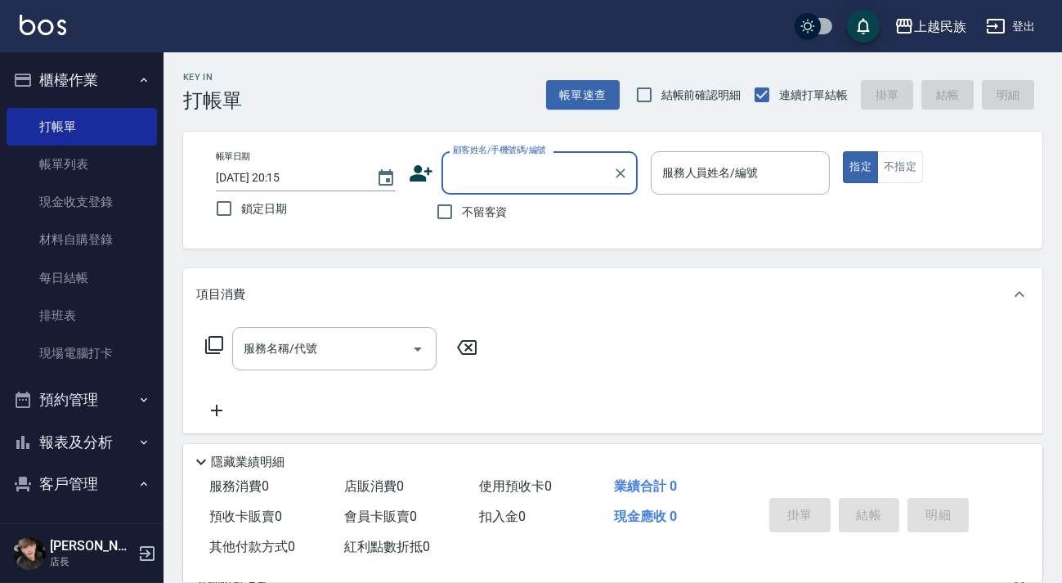
click at [486, 208] on span "不留客資" at bounding box center [485, 212] width 46 height 17
click at [462, 208] on input "不留客資" at bounding box center [445, 212] width 34 height 34
checkbox input "true"
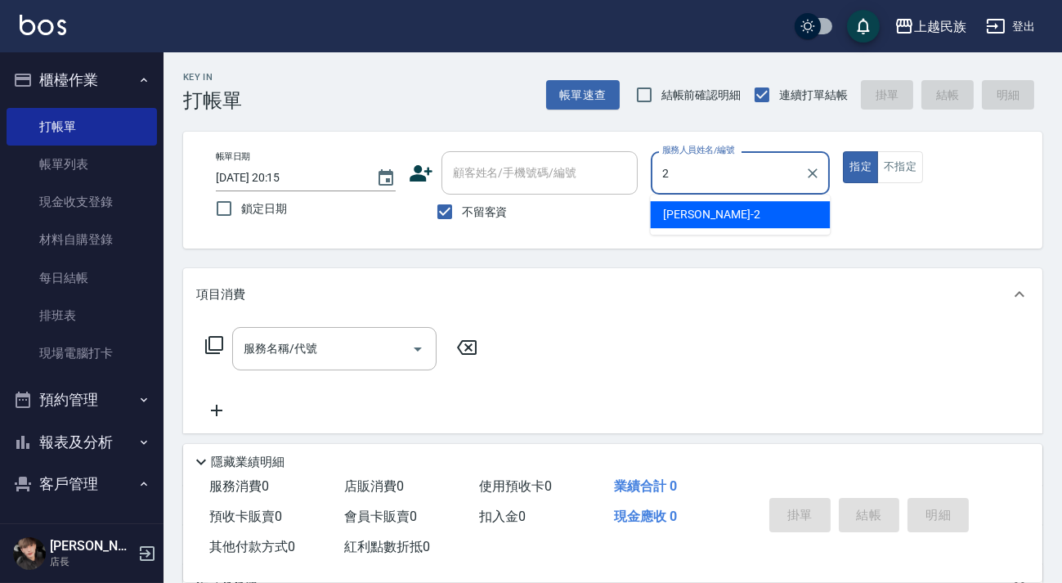
type input "[PERSON_NAME]-2"
type button "true"
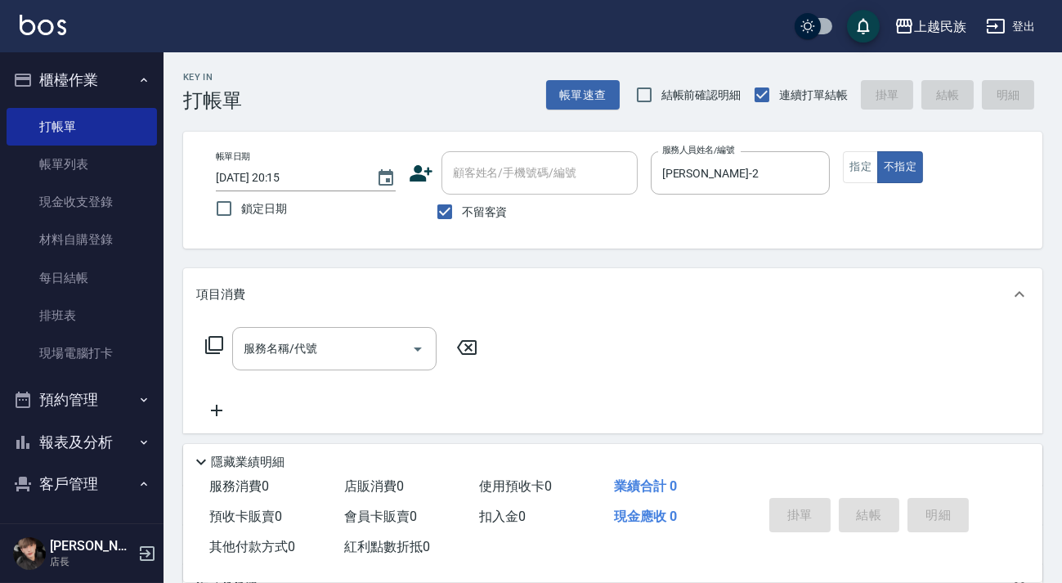
click at [213, 349] on icon at bounding box center [214, 345] width 18 height 18
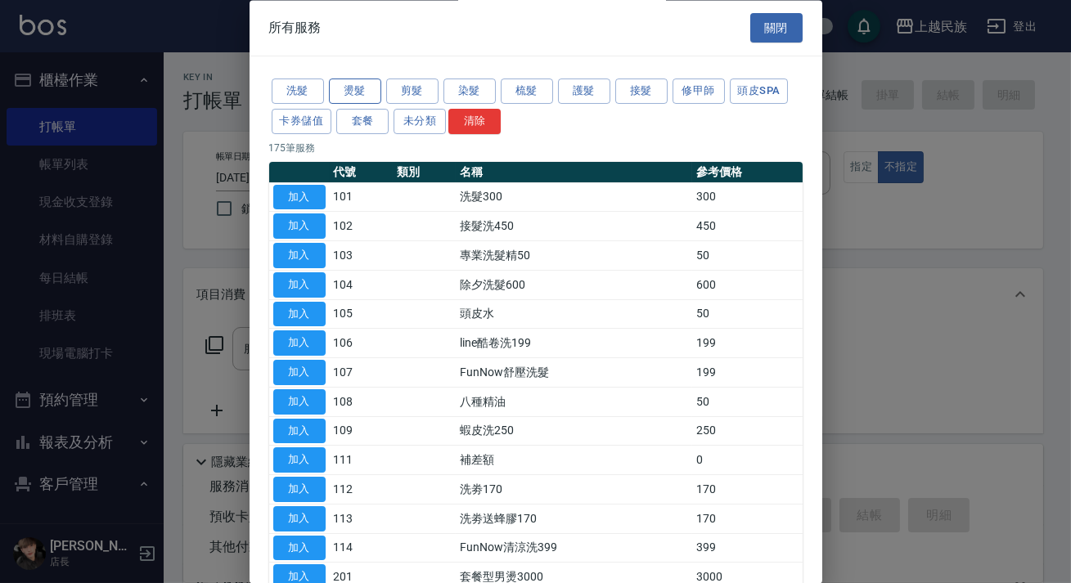
click at [348, 89] on button "燙髮" at bounding box center [355, 91] width 52 height 25
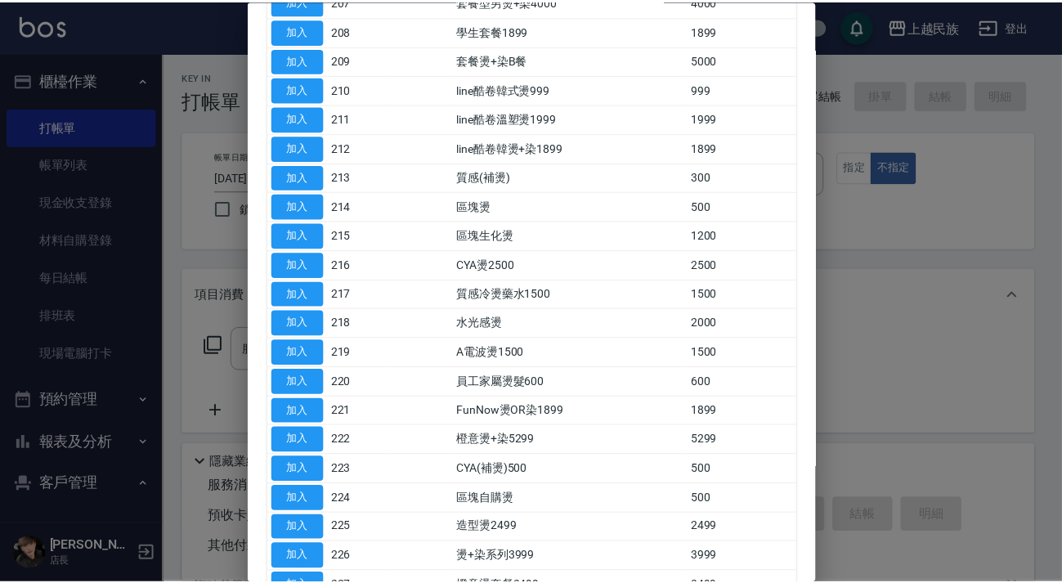
scroll to position [595, 0]
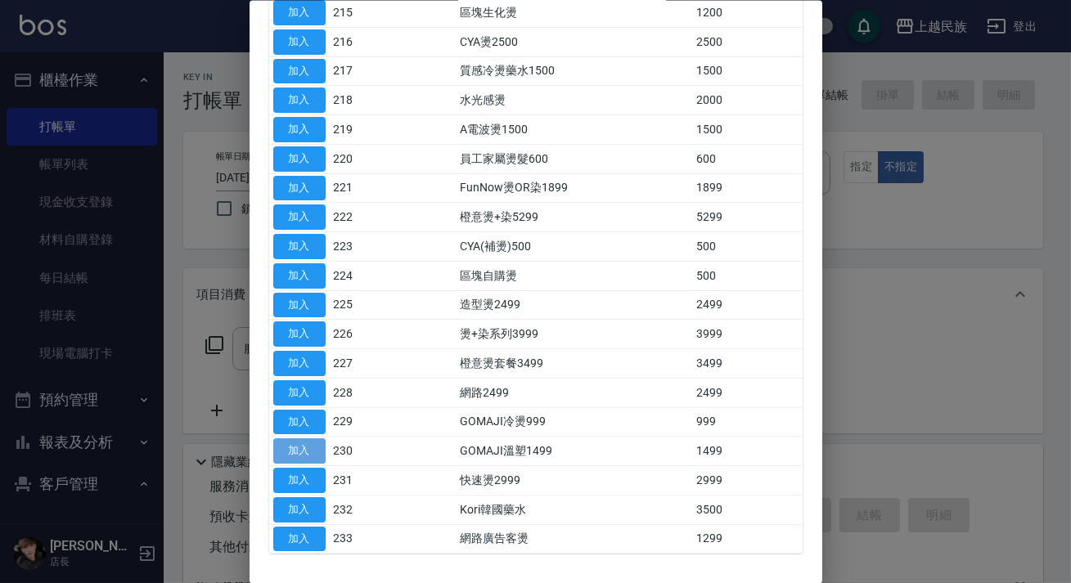
click at [317, 456] on button "加入" at bounding box center [299, 450] width 52 height 25
type input "GOMAJI溫塑1499(230)"
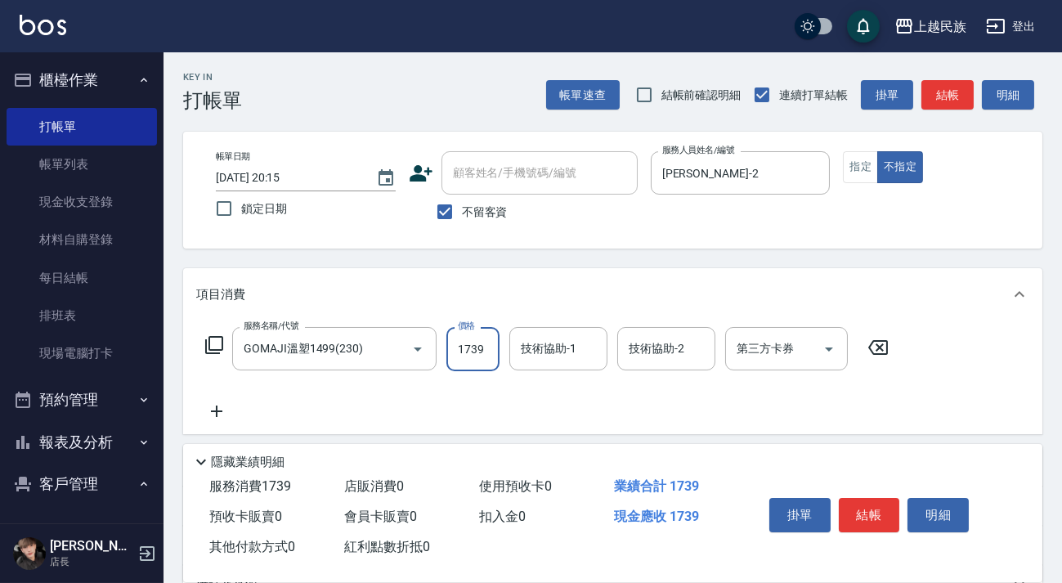
type input "1739"
type input "[PERSON_NAME]-2"
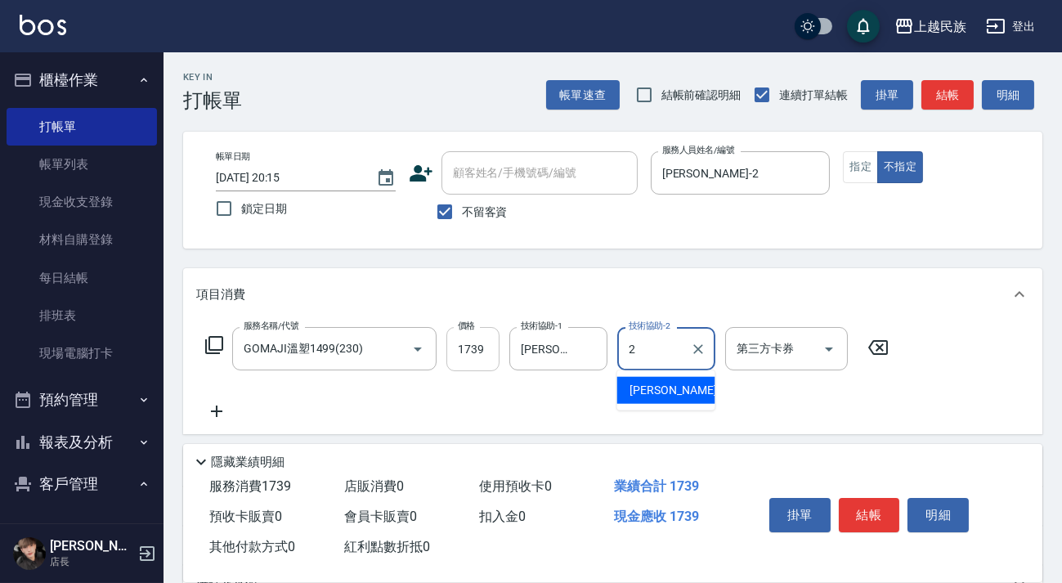
type input "[PERSON_NAME]-2"
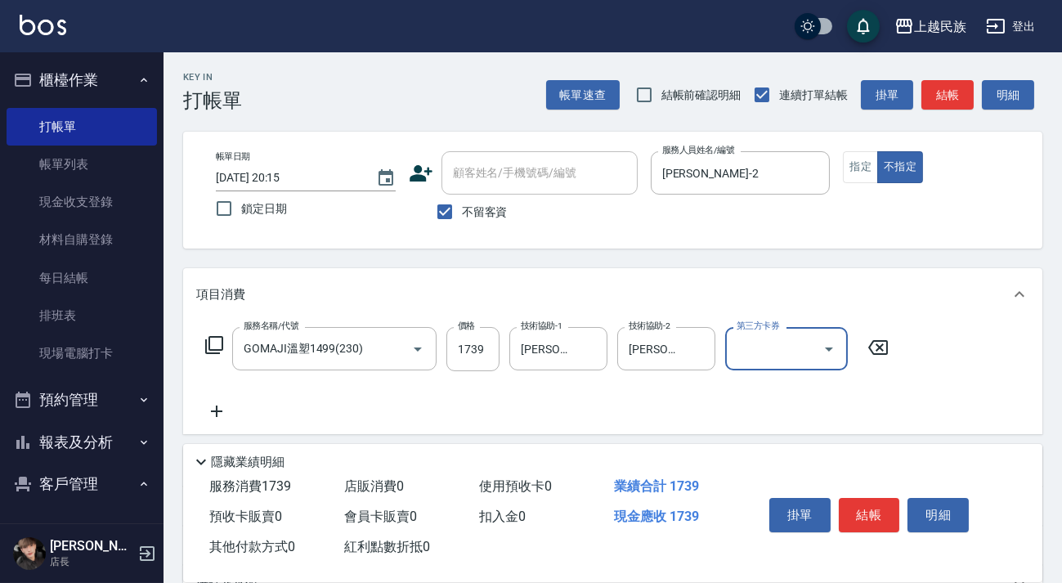
click at [817, 348] on button "Open" at bounding box center [829, 349] width 26 height 26
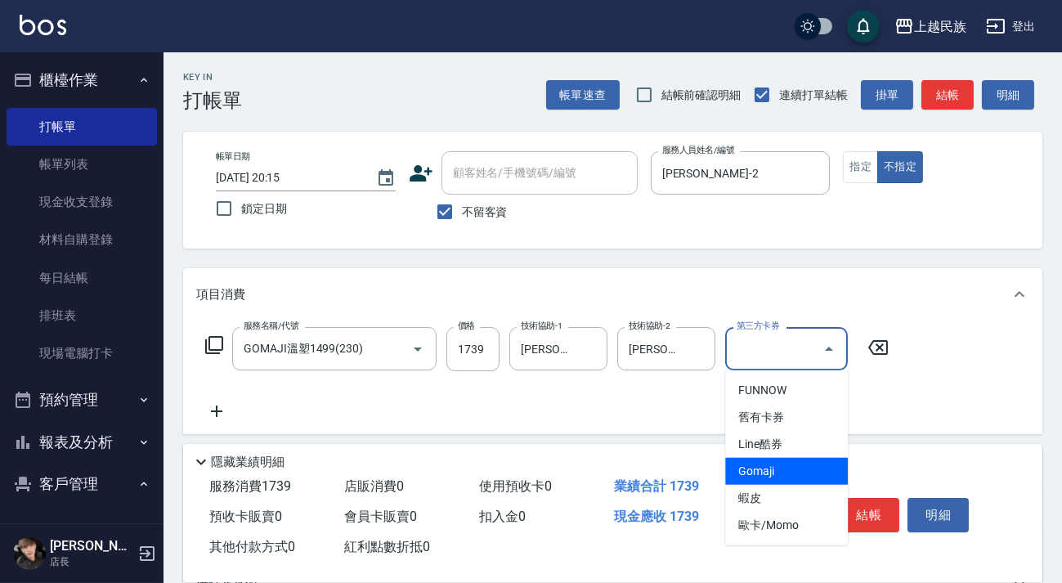
click at [778, 471] on span "Gomaji" at bounding box center [787, 471] width 123 height 27
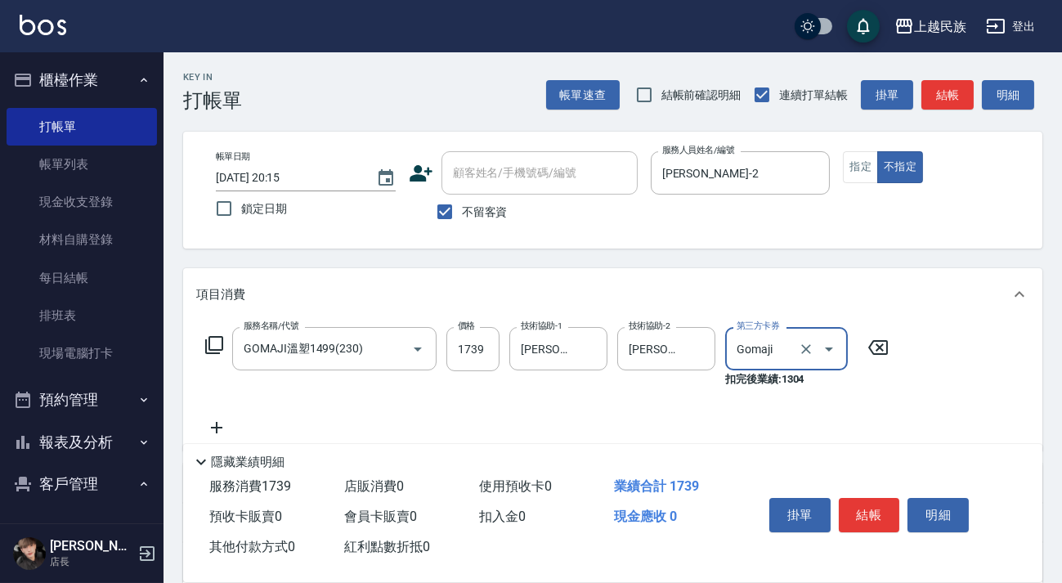
type input "Gomaji"
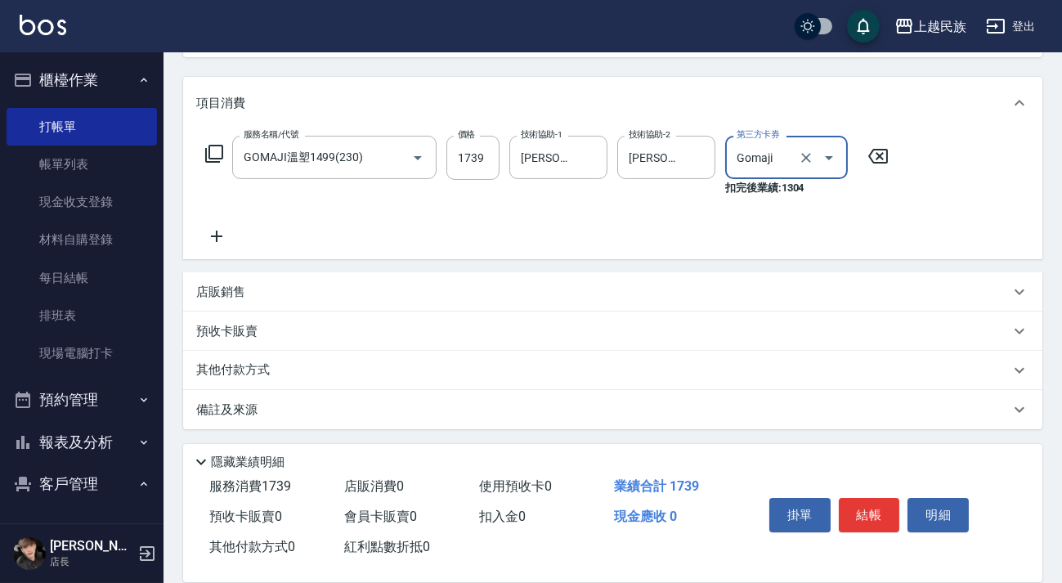
drag, startPoint x: 353, startPoint y: 367, endPoint x: 362, endPoint y: 367, distance: 9.8
click at [353, 367] on div "其他付款方式" at bounding box center [603, 371] width 814 height 18
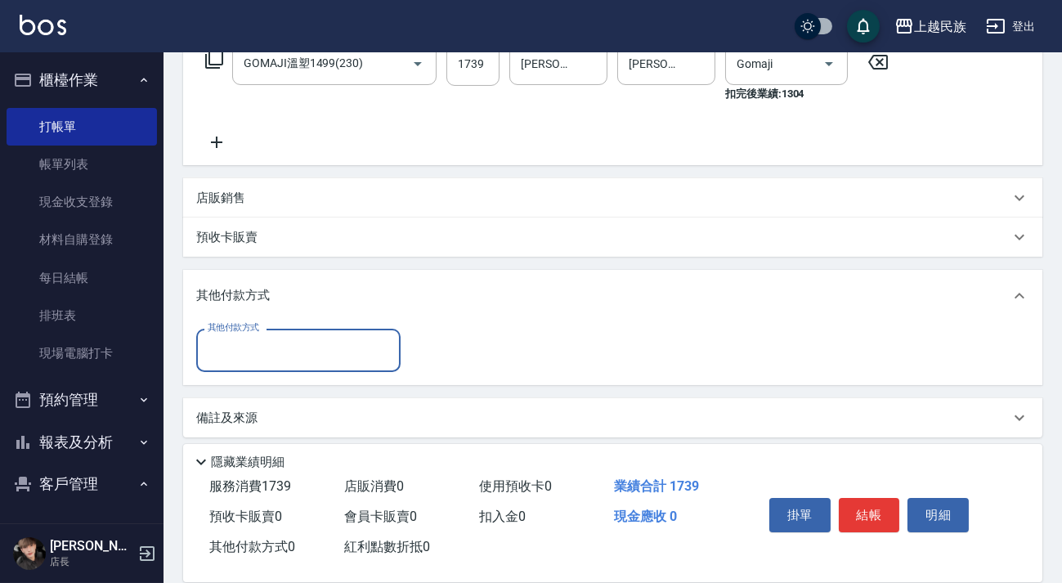
scroll to position [0, 0]
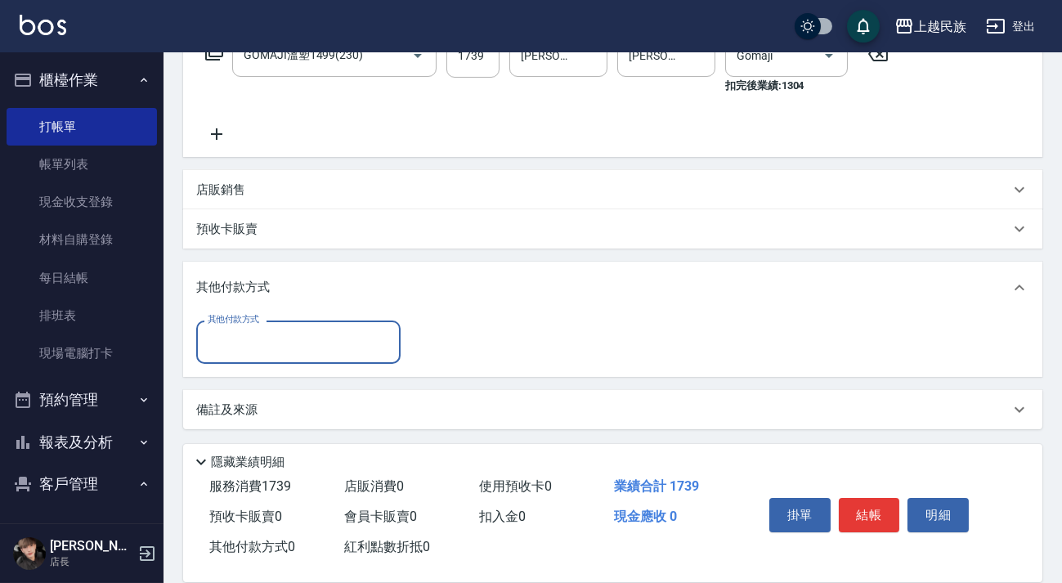
click at [352, 330] on input "其他付款方式" at bounding box center [299, 342] width 190 height 29
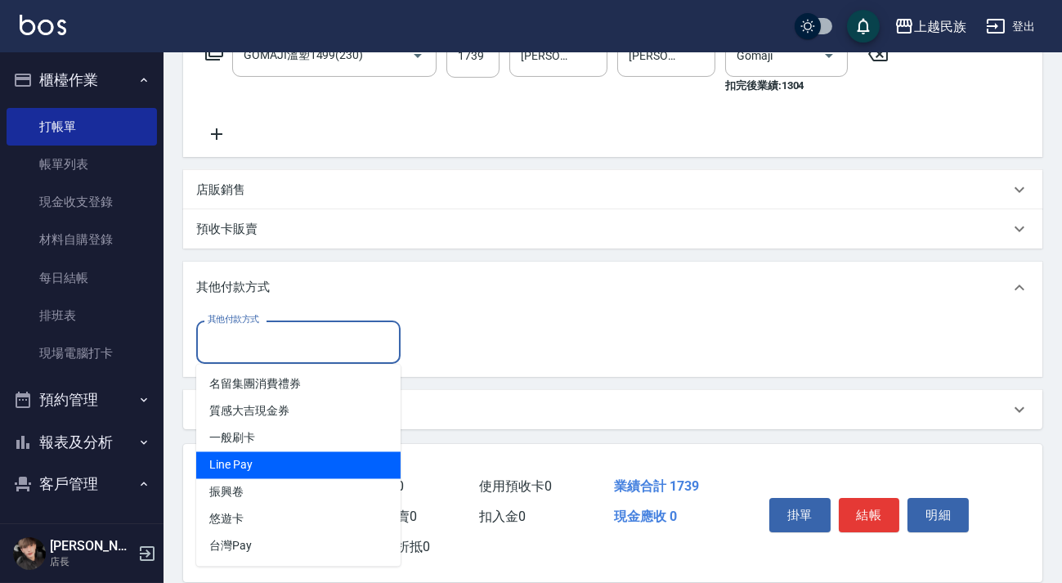
click at [318, 473] on span "Line Pay" at bounding box center [298, 465] width 204 height 27
type input "Line Pay"
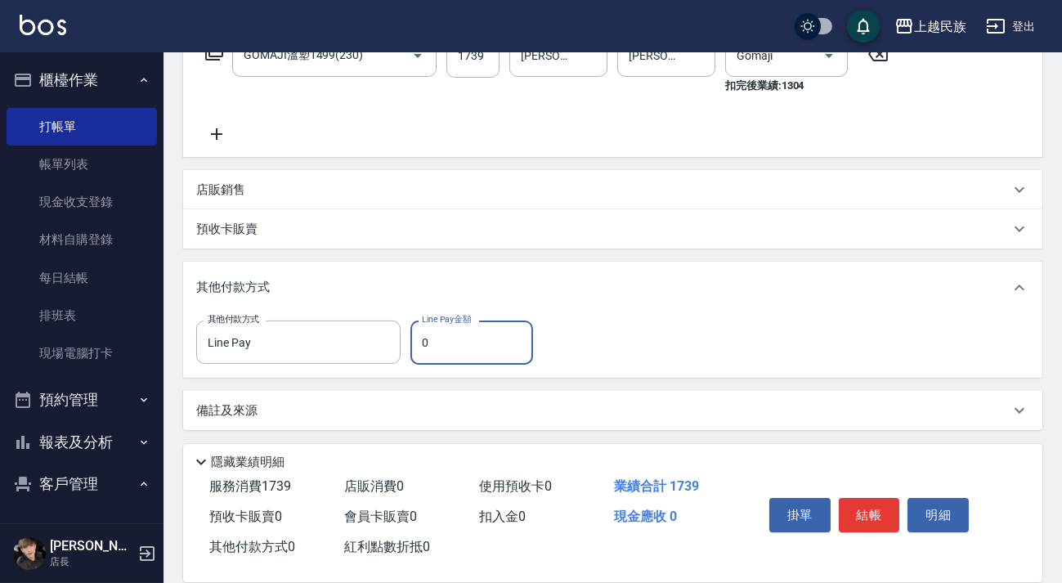
click at [439, 349] on input "0" at bounding box center [472, 343] width 123 height 44
drag, startPoint x: 442, startPoint y: 362, endPoint x: 442, endPoint y: 348, distance: 13.9
click at [441, 360] on input "0" at bounding box center [472, 343] width 123 height 44
click at [447, 339] on input "0" at bounding box center [472, 343] width 123 height 44
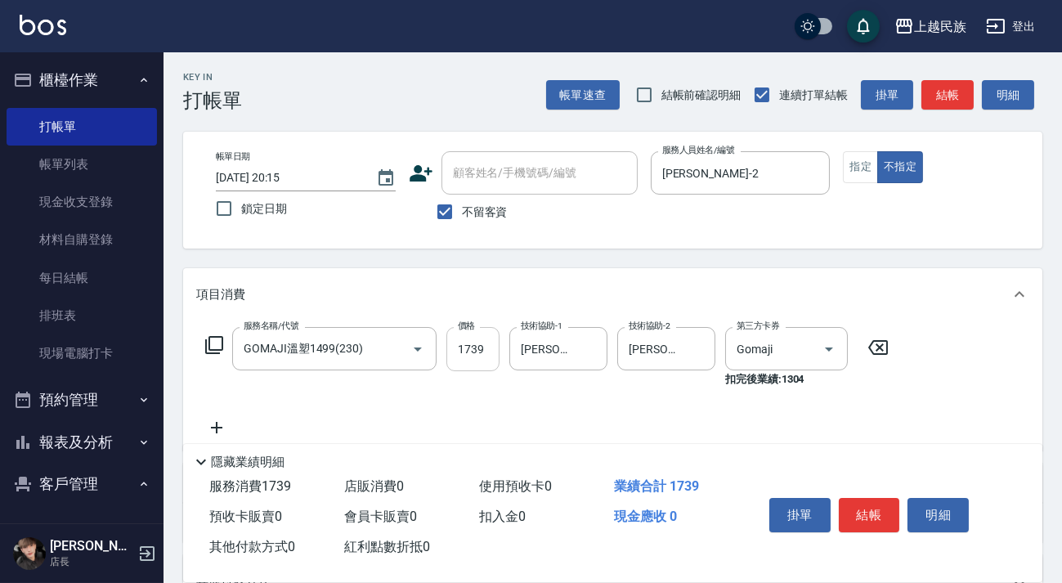
scroll to position [294, 0]
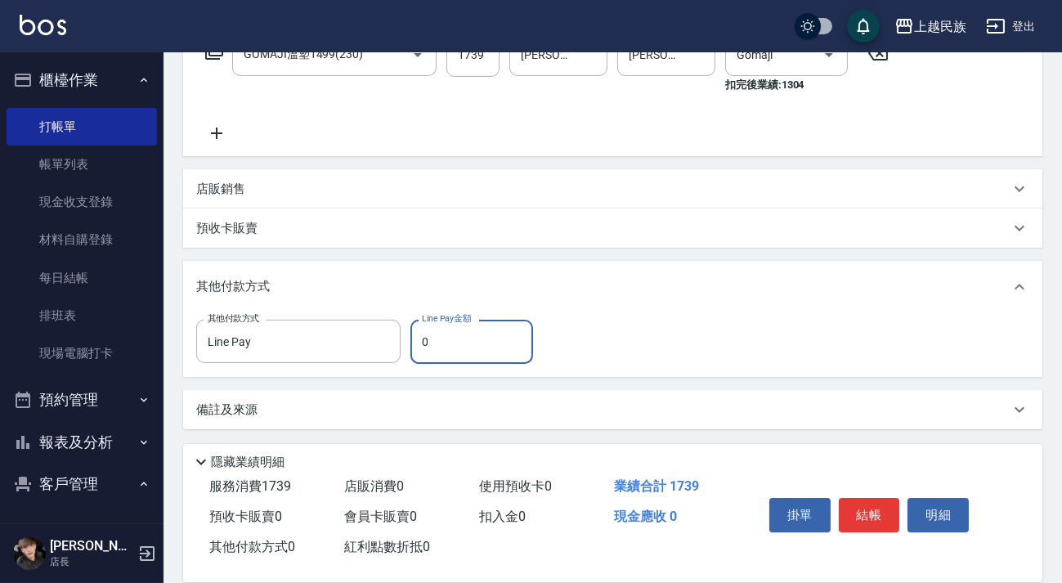
click at [462, 352] on input "0" at bounding box center [472, 342] width 123 height 44
type input "0"
click at [384, 336] on icon "Clear" at bounding box center [383, 342] width 16 height 16
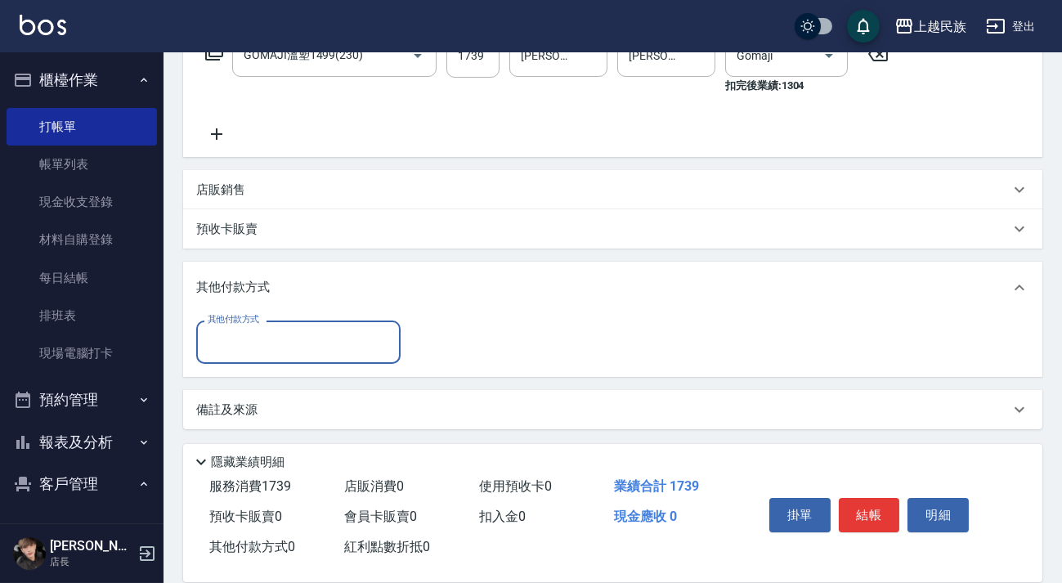
scroll to position [294, 0]
click at [338, 344] on input "其他付款方式" at bounding box center [299, 342] width 190 height 29
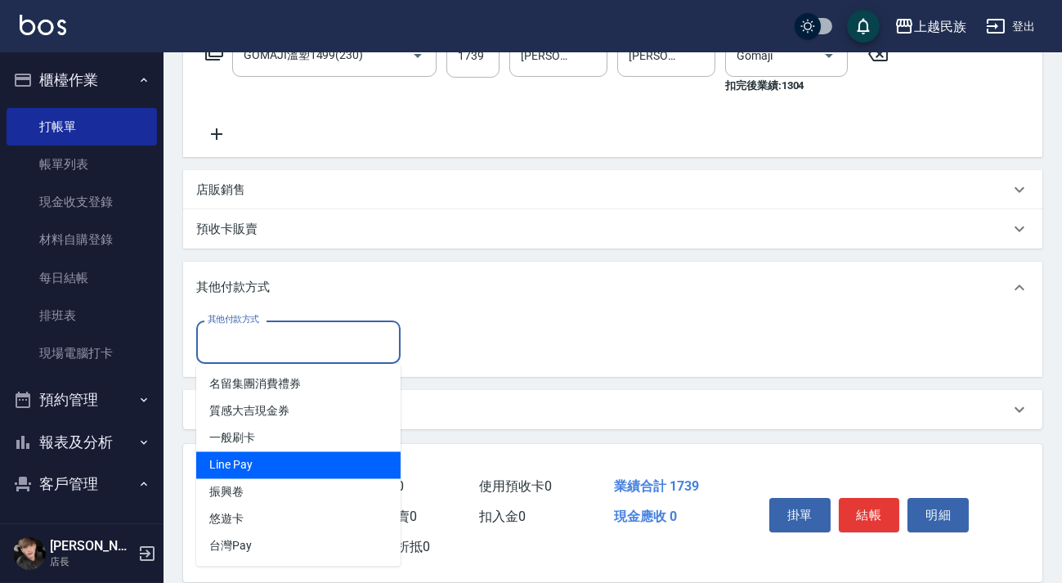
click at [317, 462] on span "Line Pay" at bounding box center [298, 465] width 204 height 27
type input "Line Pay"
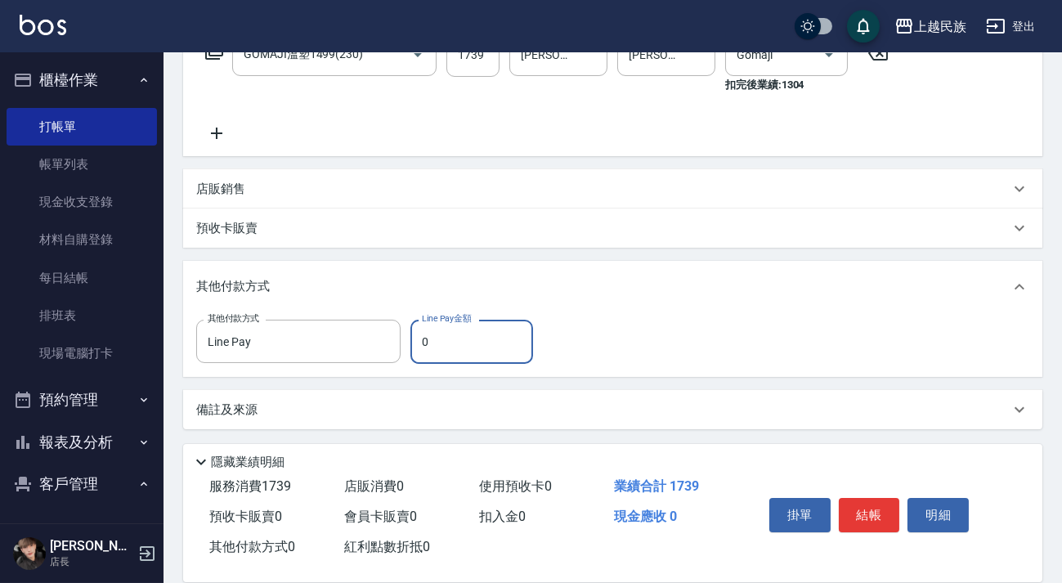
type input "0"
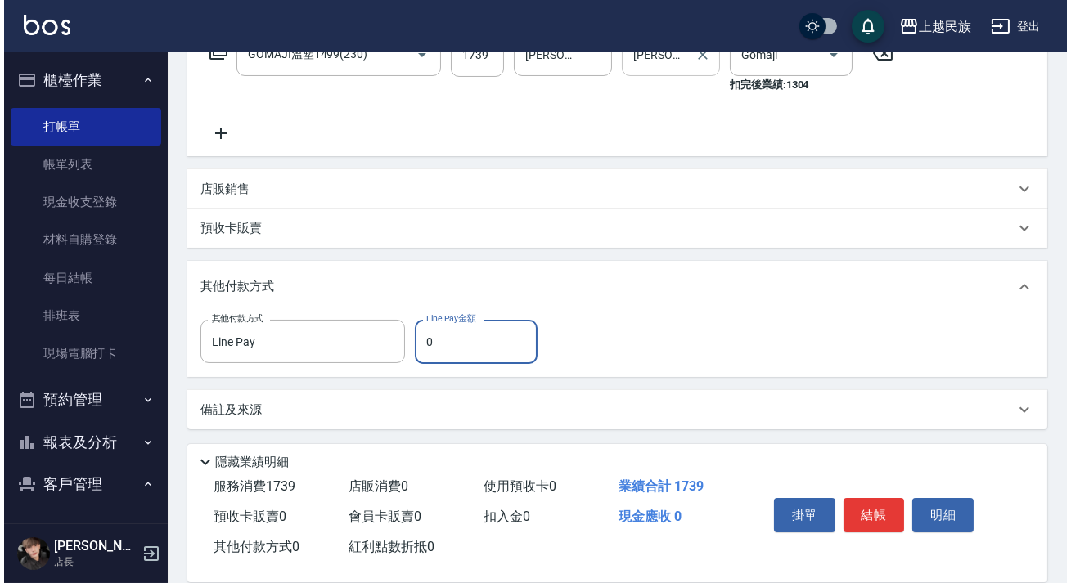
scroll to position [0, 0]
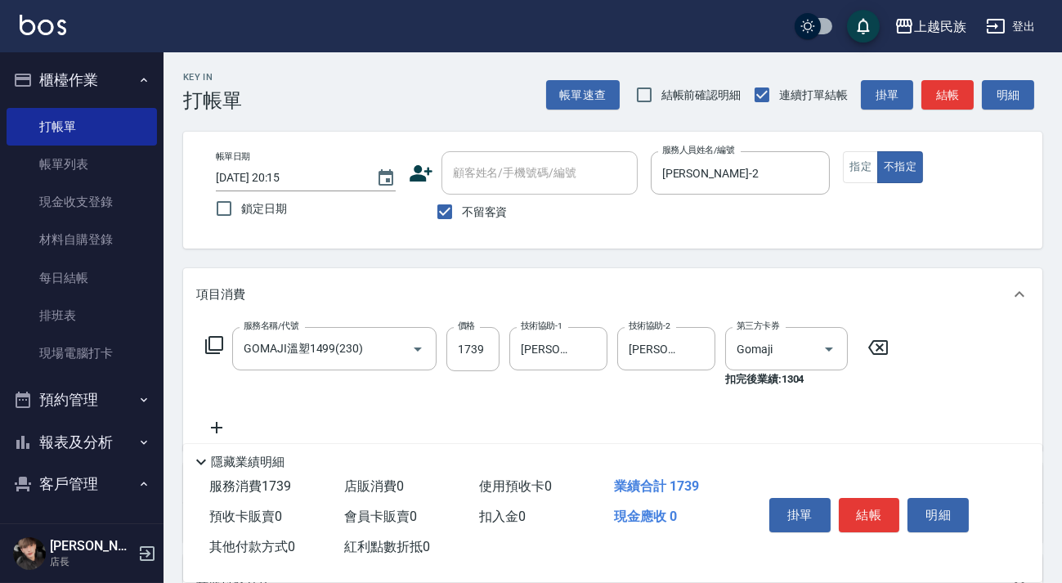
click at [44, 43] on div "上越民族 登出" at bounding box center [531, 26] width 1062 height 52
click at [44, 29] on img at bounding box center [43, 25] width 47 height 20
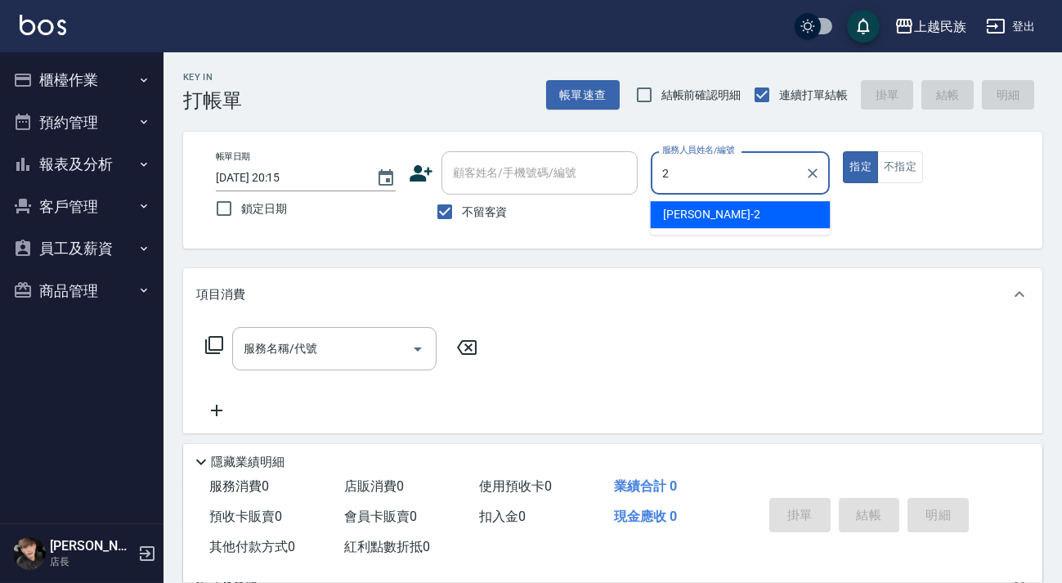
type input "[PERSON_NAME]-2"
type button "true"
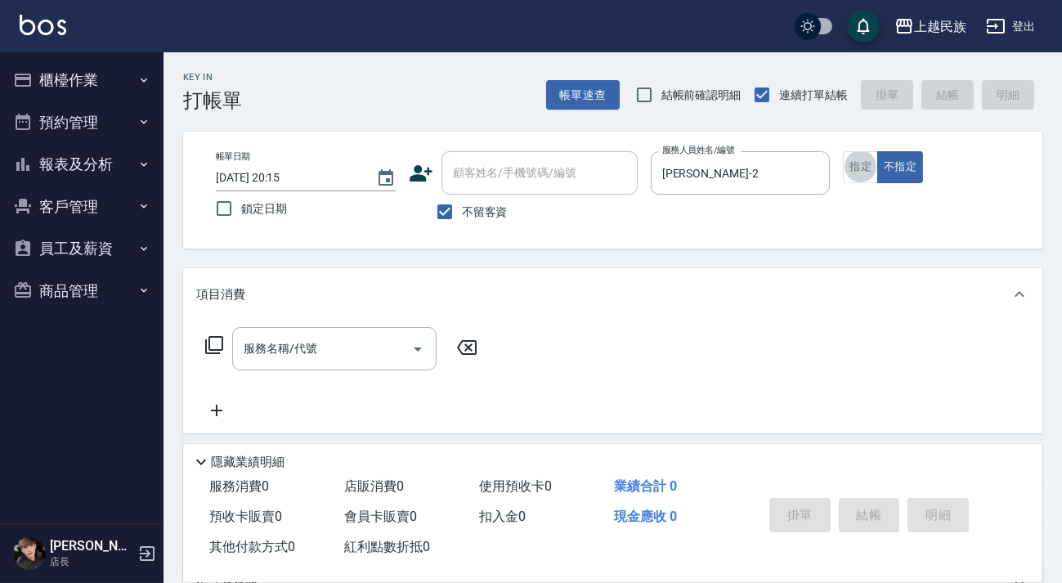
click at [196, 343] on div "服務名稱/代號 服務名稱/代號" at bounding box center [341, 348] width 291 height 43
click at [210, 343] on icon at bounding box center [214, 345] width 20 height 20
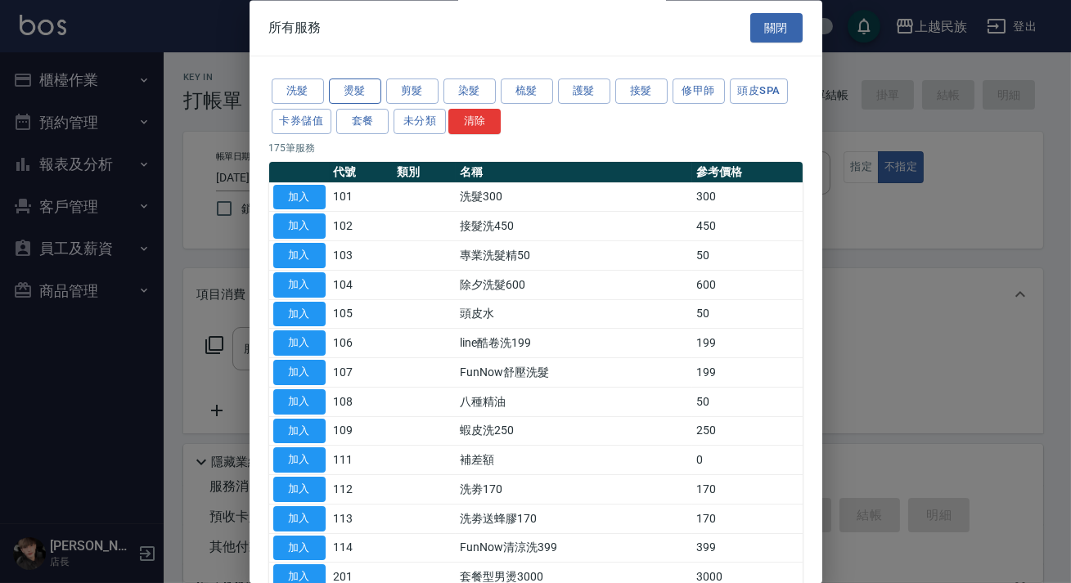
click at [366, 87] on button "燙髮" at bounding box center [355, 91] width 52 height 25
click at [363, 83] on button "燙髮" at bounding box center [355, 91] width 52 height 25
click at [363, 80] on button "燙髮" at bounding box center [355, 91] width 52 height 25
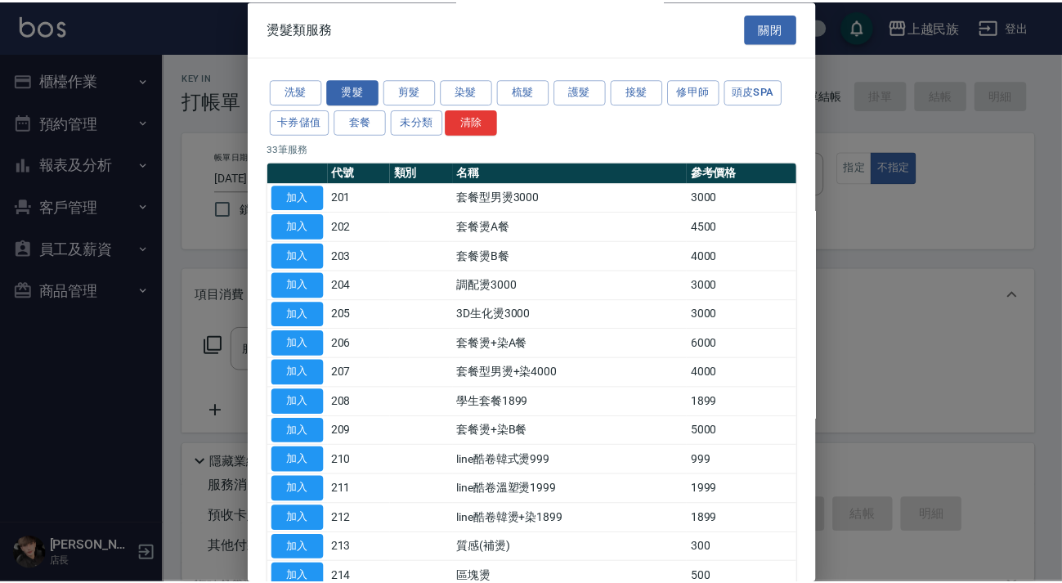
scroll to position [595, 0]
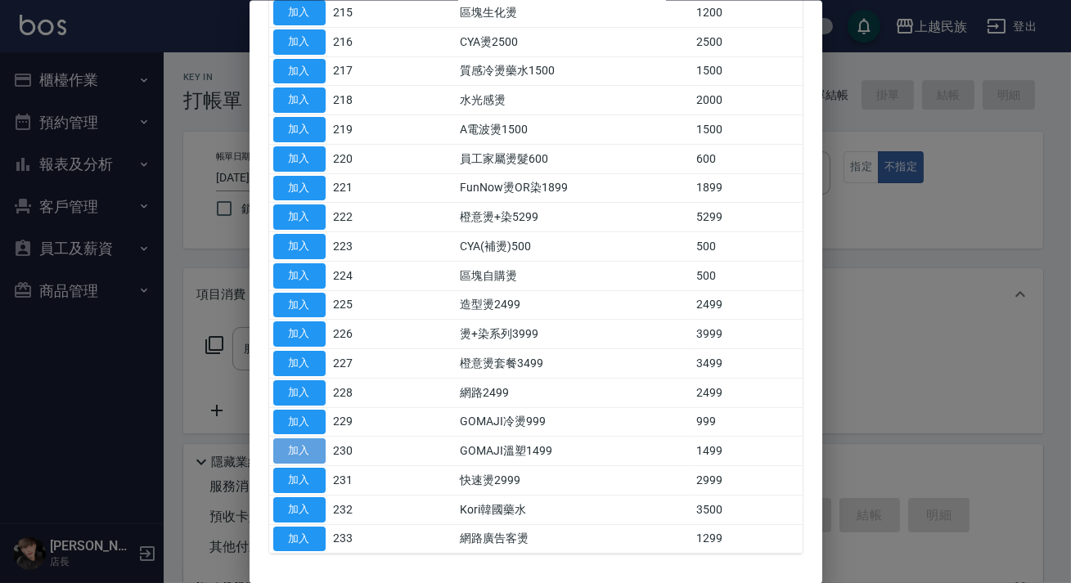
click at [299, 450] on button "加入" at bounding box center [299, 450] width 52 height 25
type input "GOMAJI溫塑1499(230)"
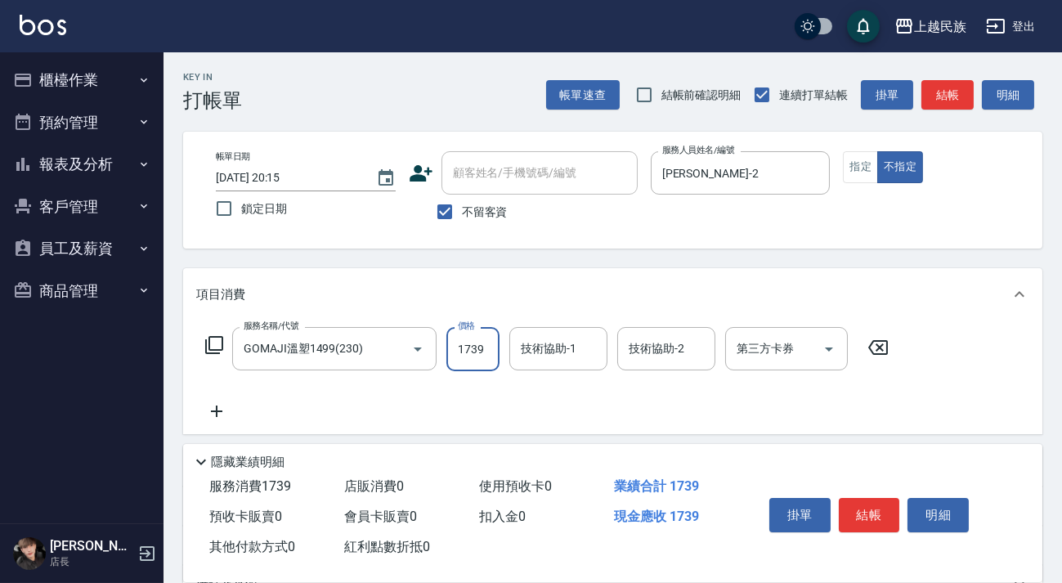
type input "1739"
type input "[PERSON_NAME]-2"
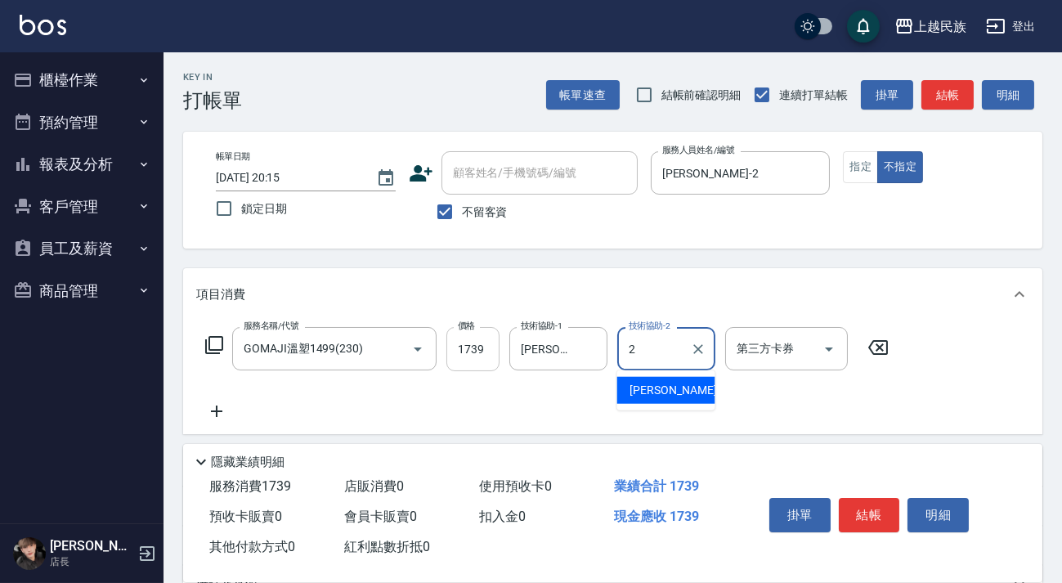
type input "[PERSON_NAME]-2"
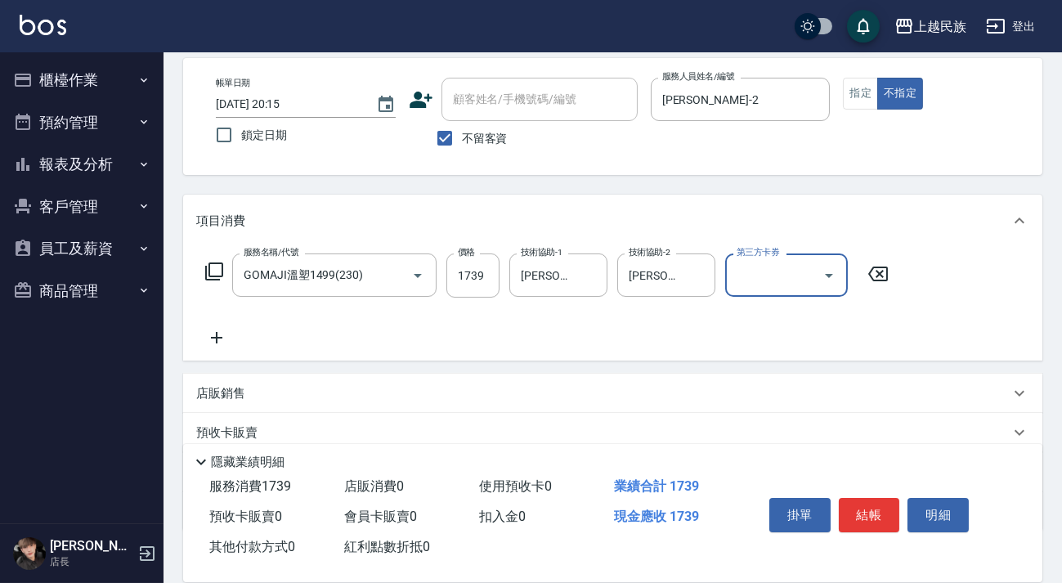
scroll to position [175, 0]
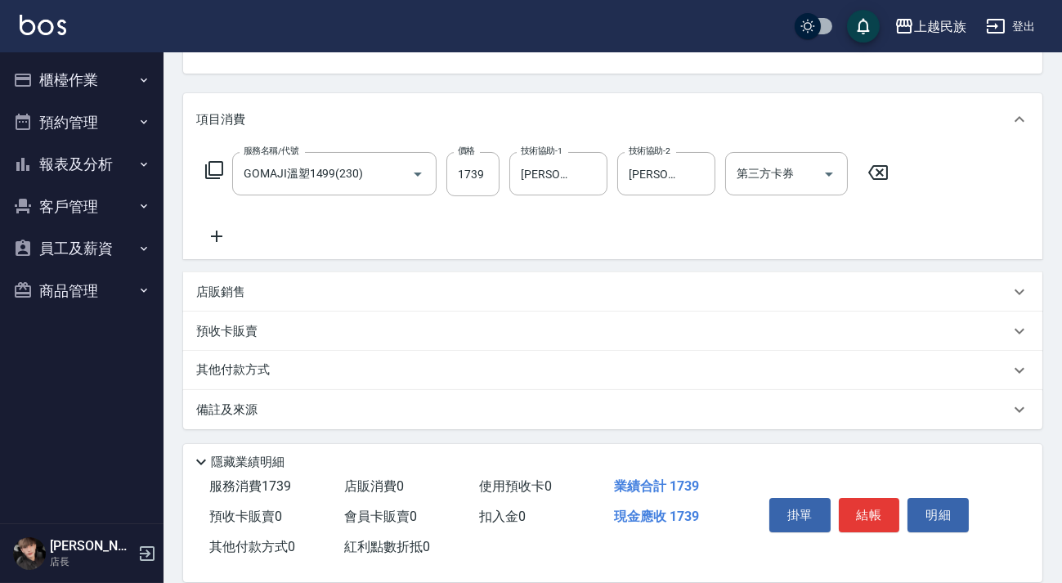
click at [327, 403] on div "備註及來源" at bounding box center [603, 410] width 814 height 17
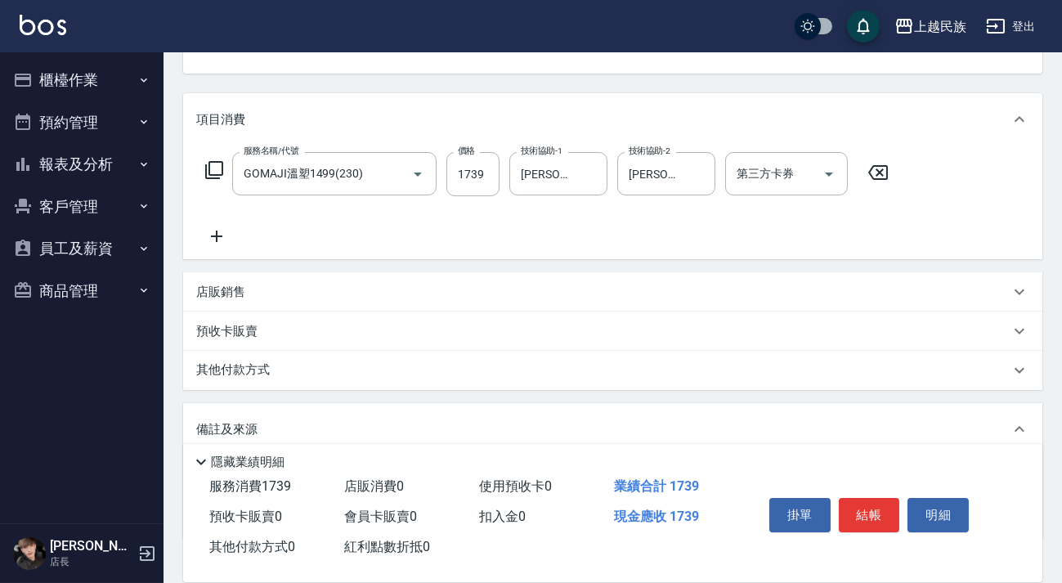
click at [355, 375] on div "其他付款方式" at bounding box center [603, 371] width 814 height 18
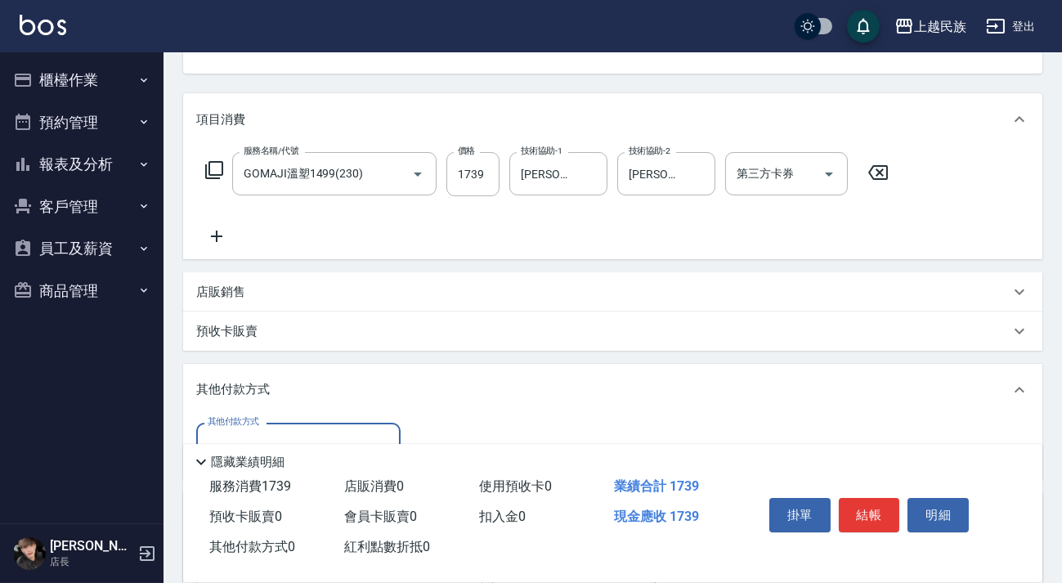
scroll to position [374, 0]
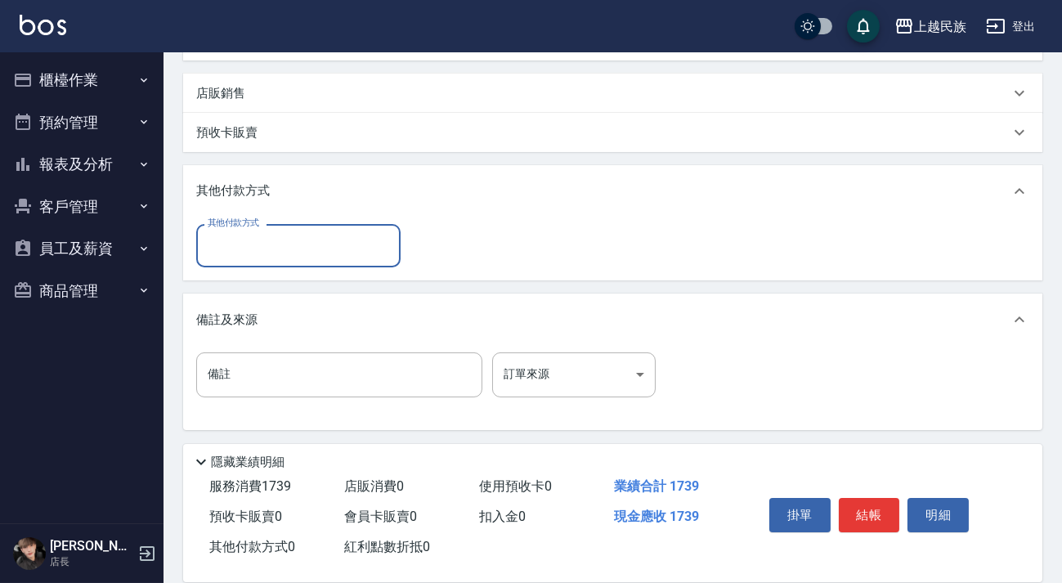
click at [321, 263] on div "其他付款方式" at bounding box center [298, 245] width 204 height 43
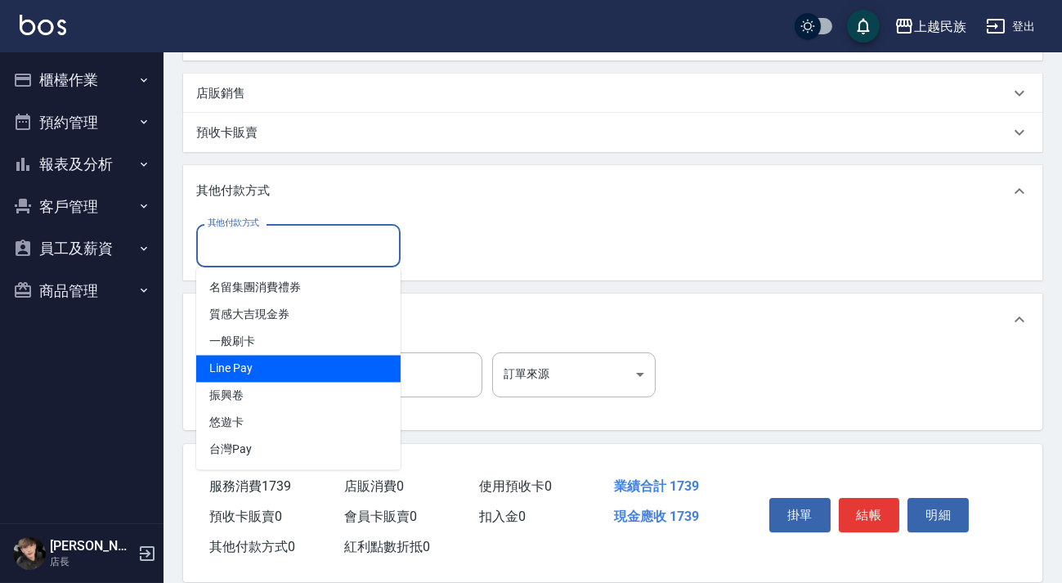
click at [313, 365] on span "Line Pay" at bounding box center [298, 369] width 204 height 27
type input "Line Pay"
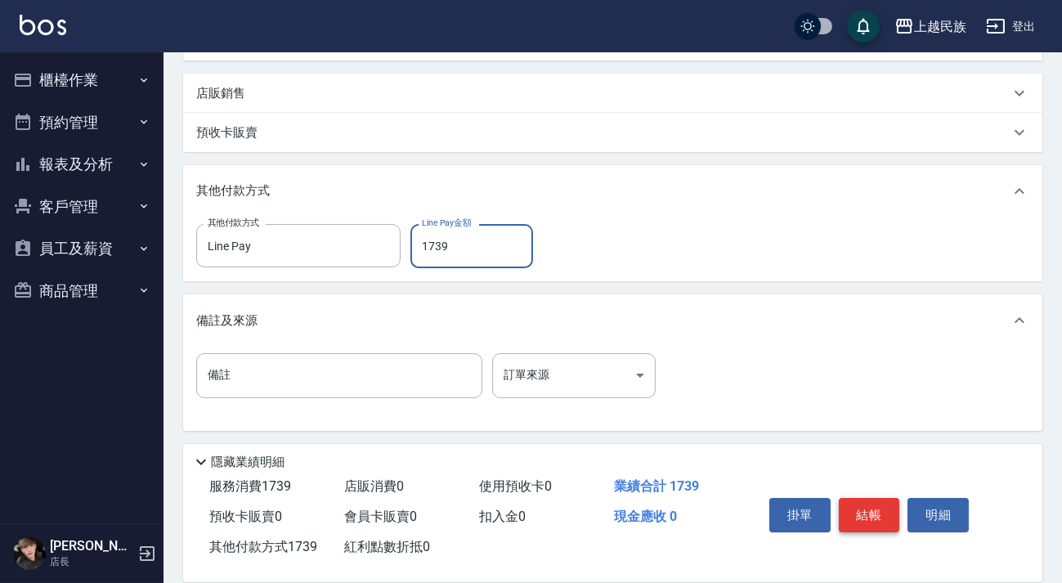
type input "1739"
click at [872, 505] on button "結帳" at bounding box center [869, 515] width 61 height 34
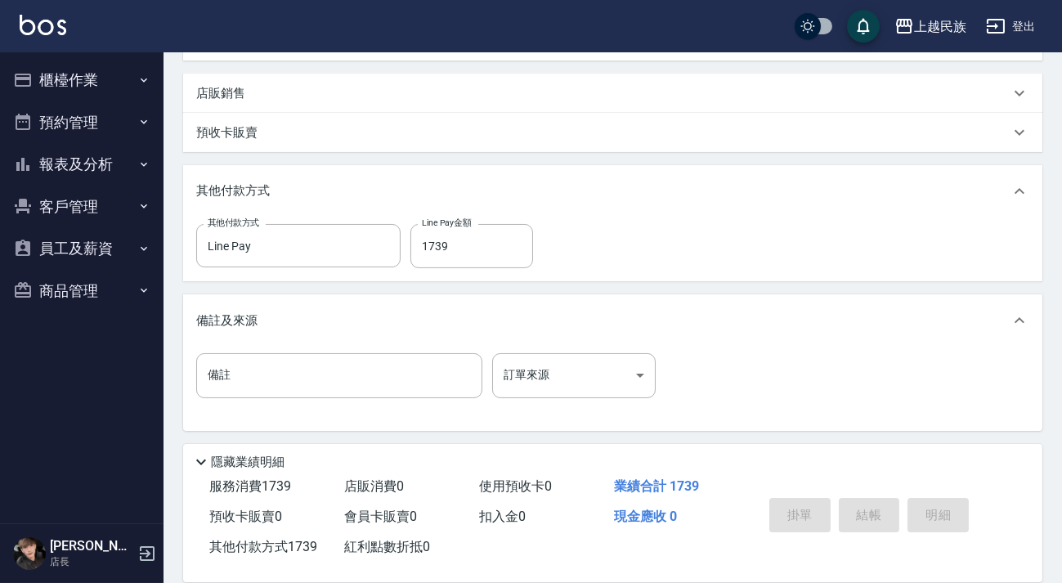
type input "[DATE] 20:16"
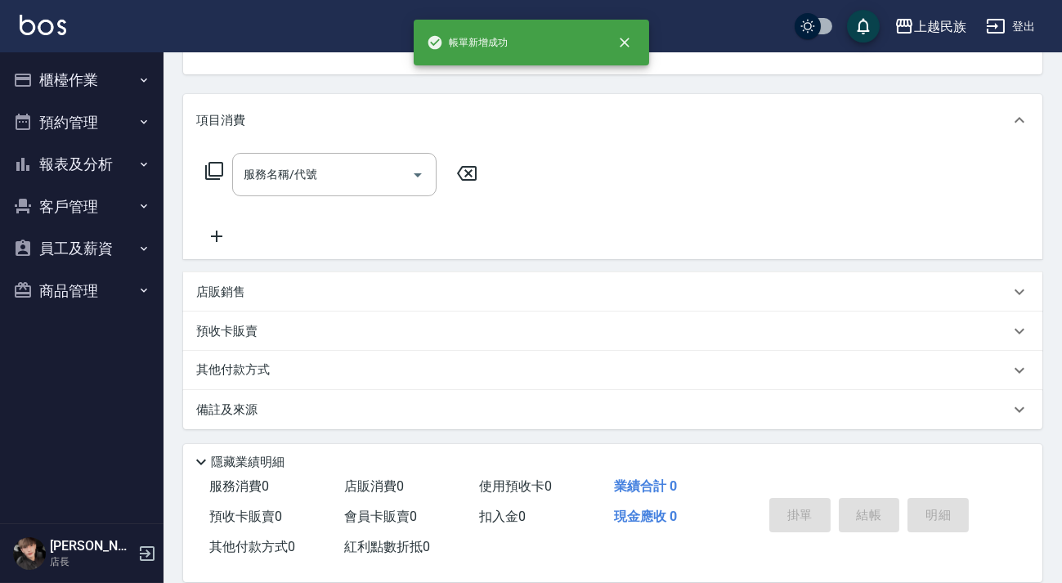
scroll to position [0, 0]
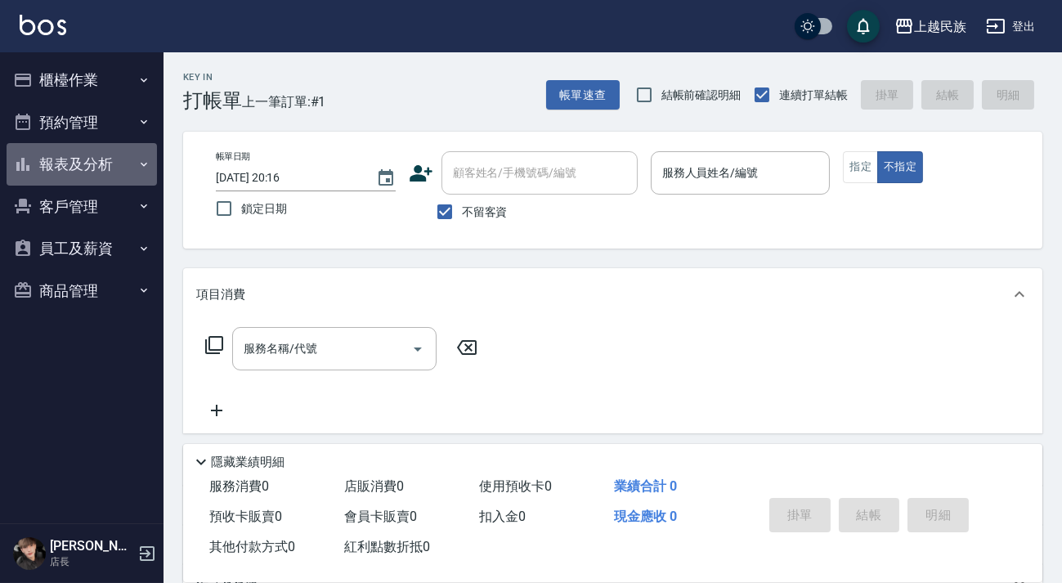
click at [111, 160] on button "報表及分析" at bounding box center [82, 164] width 150 height 43
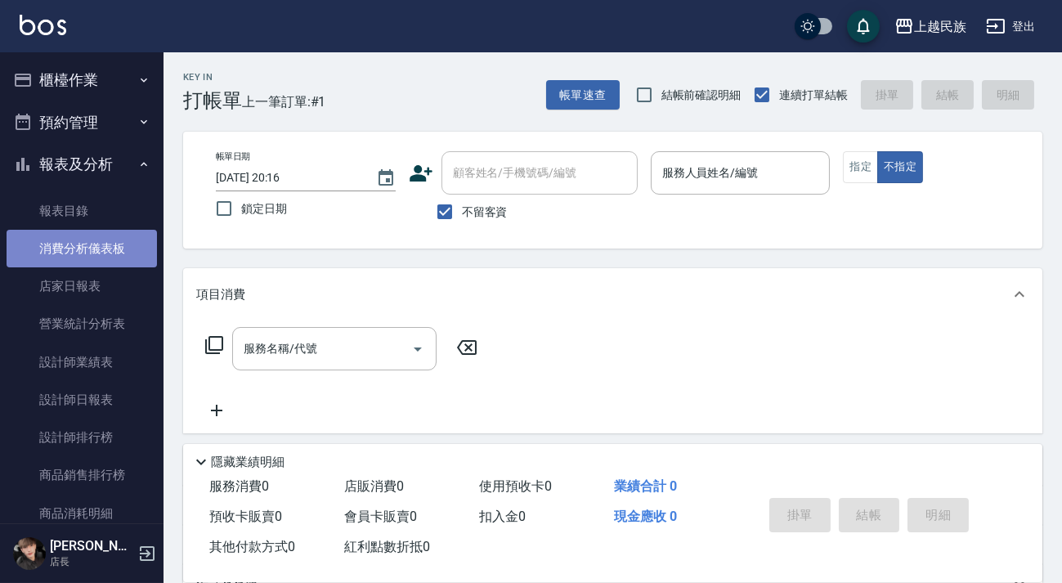
click at [98, 263] on link "消費分析儀表板" at bounding box center [82, 249] width 150 height 38
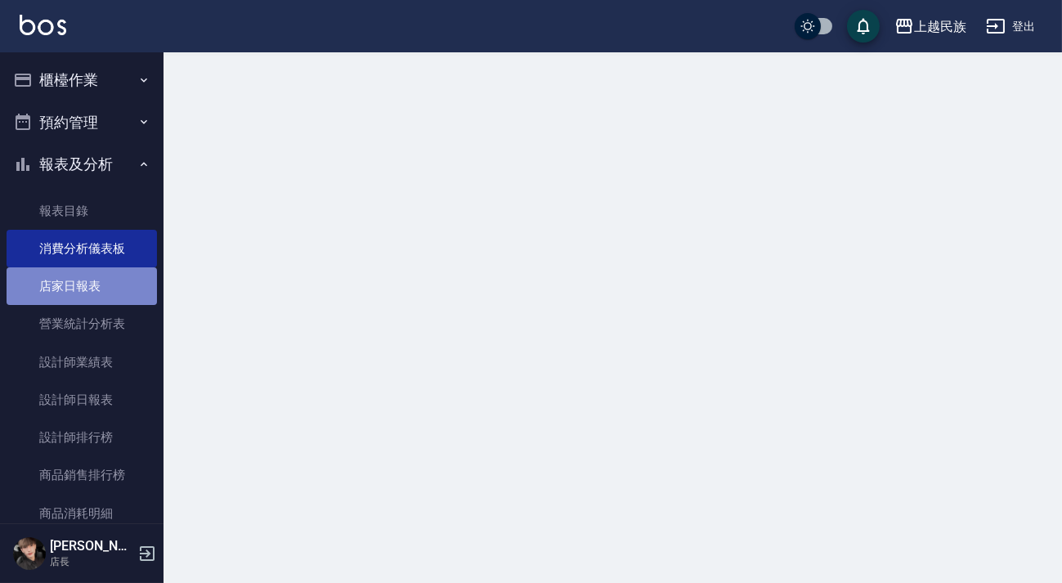
click at [101, 275] on link "店家日報表" at bounding box center [82, 286] width 150 height 38
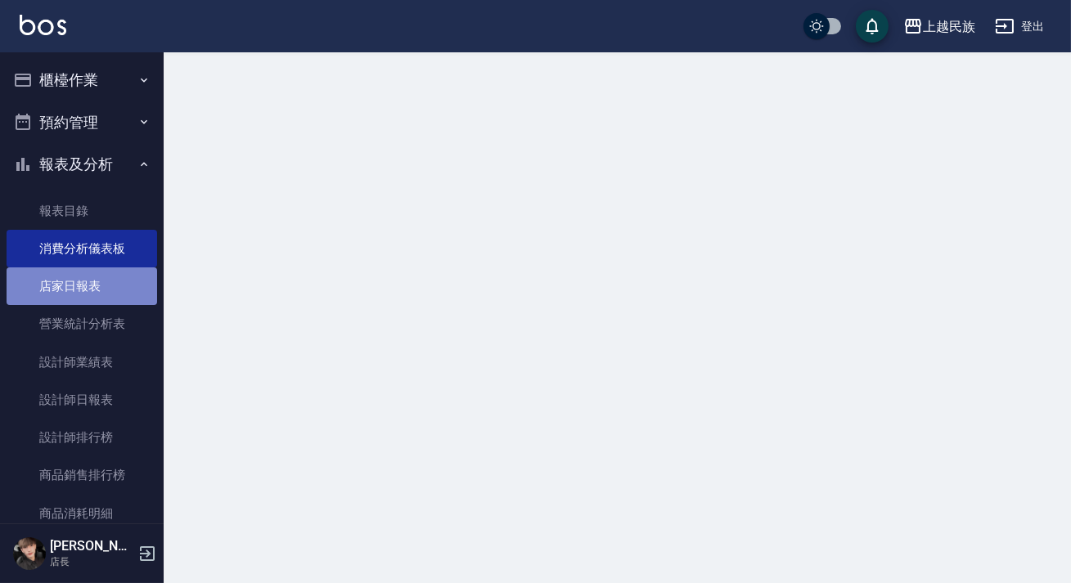
click at [101, 275] on link "店家日報表" at bounding box center [82, 286] width 150 height 38
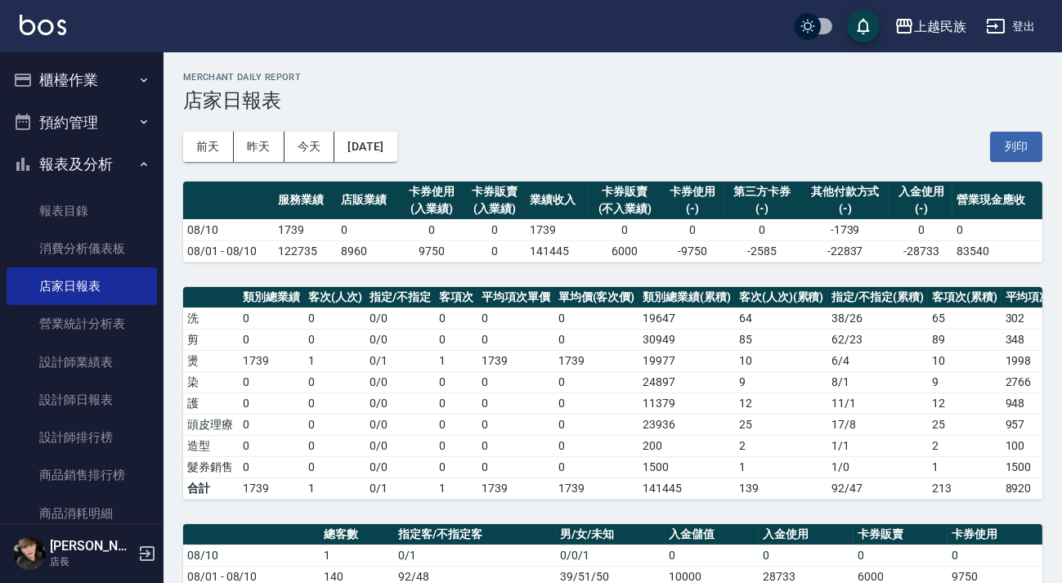
click at [72, 61] on button "櫃檯作業" at bounding box center [82, 80] width 150 height 43
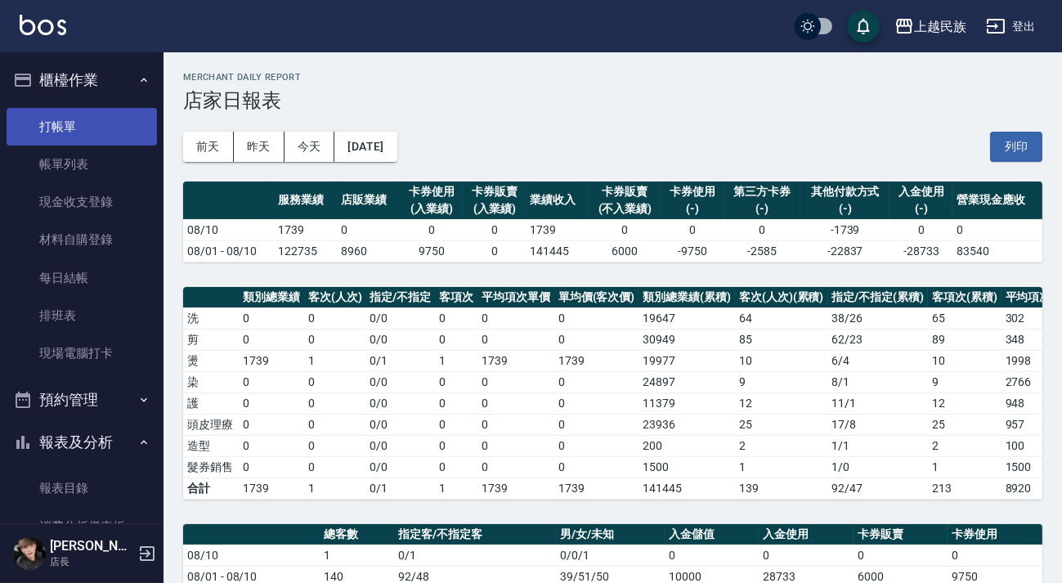
click at [98, 137] on link "打帳單" at bounding box center [82, 127] width 150 height 38
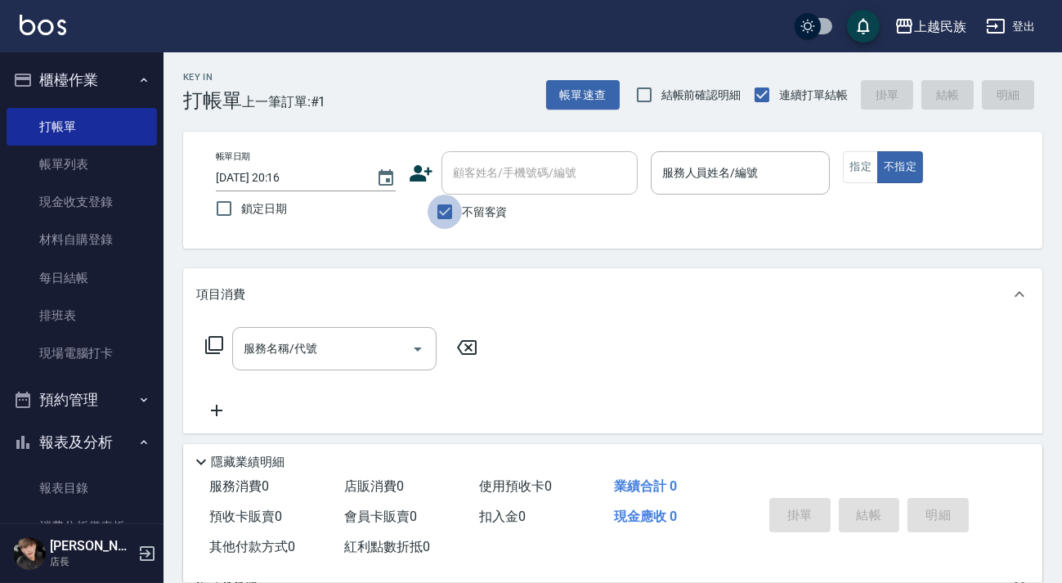
drag, startPoint x: 458, startPoint y: 222, endPoint x: 460, endPoint y: 211, distance: 11.7
click at [459, 213] on input "不留客資" at bounding box center [445, 212] width 34 height 34
click at [481, 176] on input "顧客姓名/手機號碼/編號" at bounding box center [540, 173] width 182 height 29
click at [466, 204] on span "不留客資" at bounding box center [485, 212] width 46 height 17
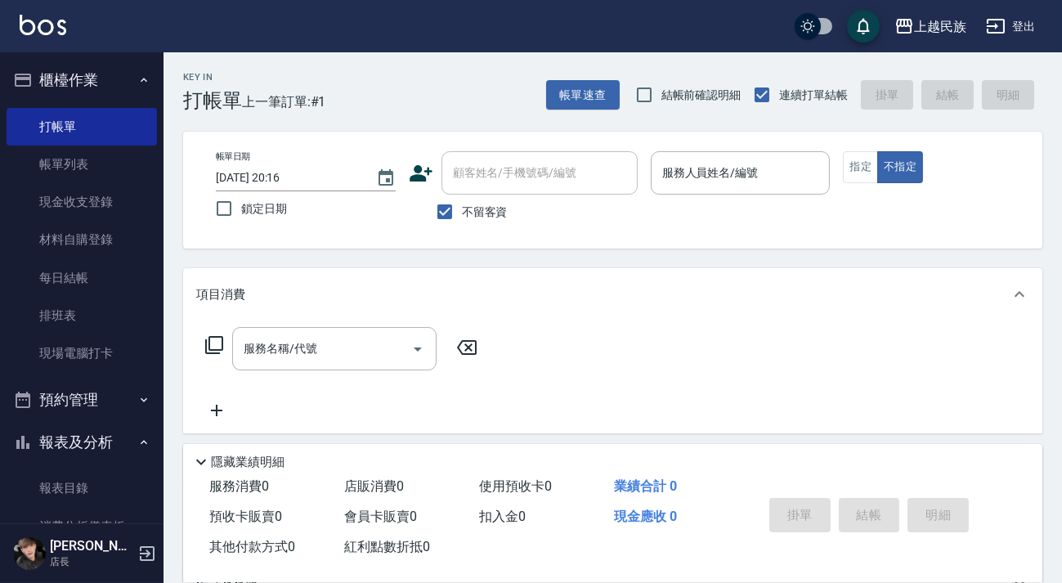
click at [462, 204] on input "不留客資" at bounding box center [445, 212] width 34 height 34
checkbox input "false"
click at [482, 186] on input "顧客姓名/手機號碼/編號" at bounding box center [527, 173] width 157 height 29
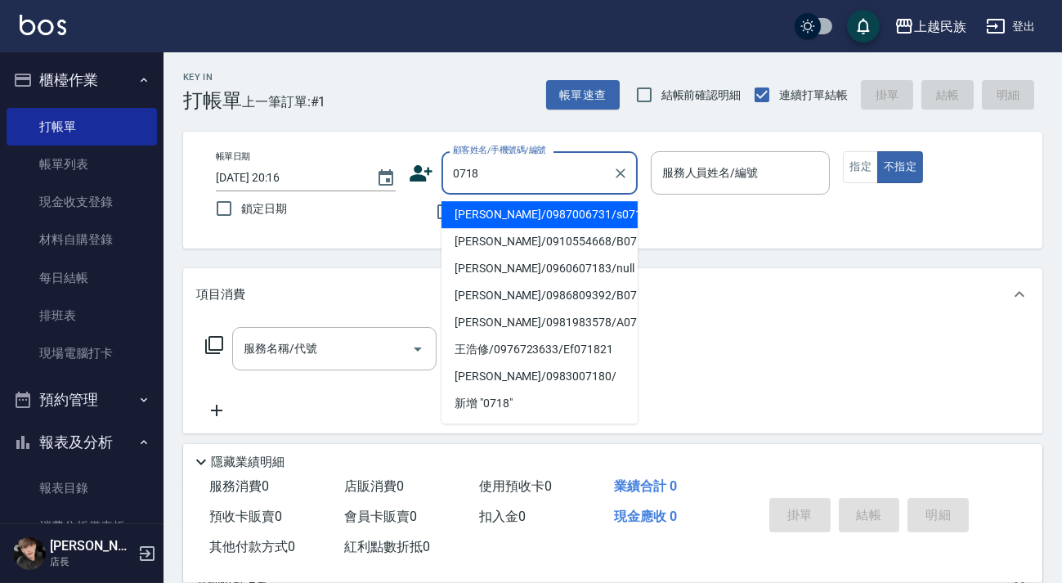
click at [558, 211] on li "[PERSON_NAME]/0987006731/s071821" at bounding box center [540, 214] width 196 height 27
type input "[PERSON_NAME]/0987006731/s071821"
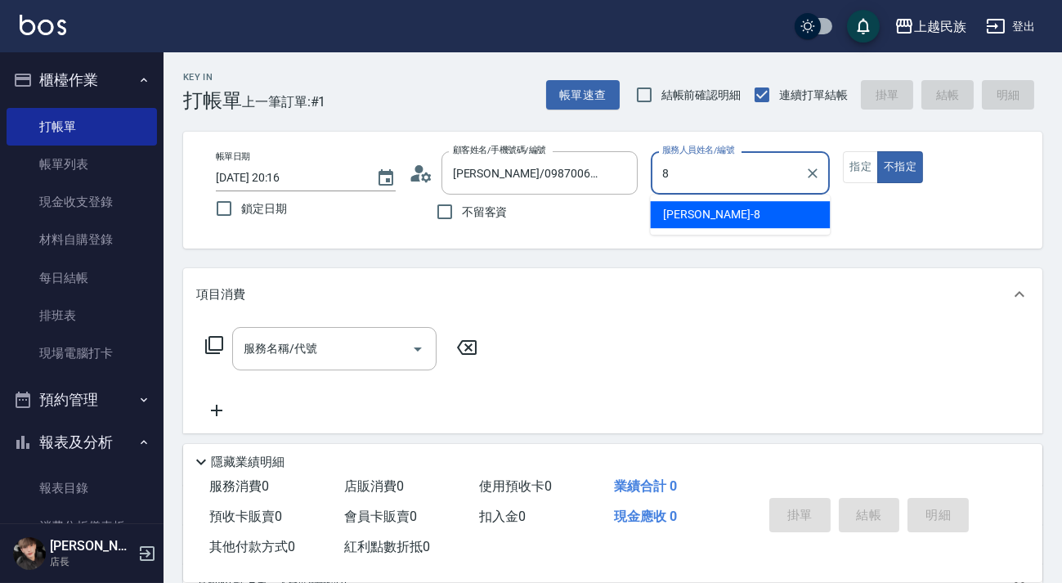
type input "Stella-8"
type button "false"
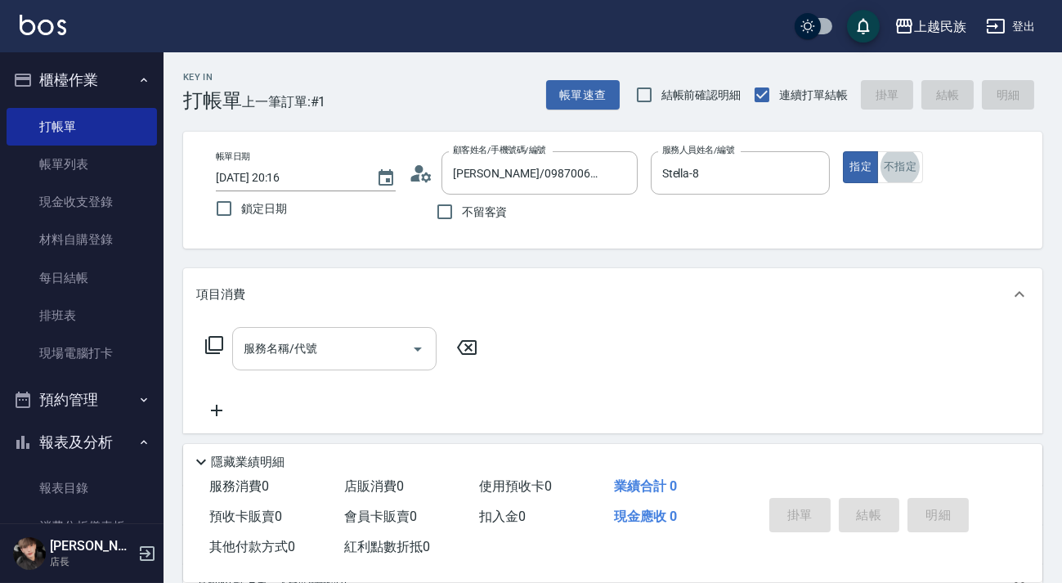
click at [349, 344] on input "服務名稱/代號" at bounding box center [322, 349] width 165 height 29
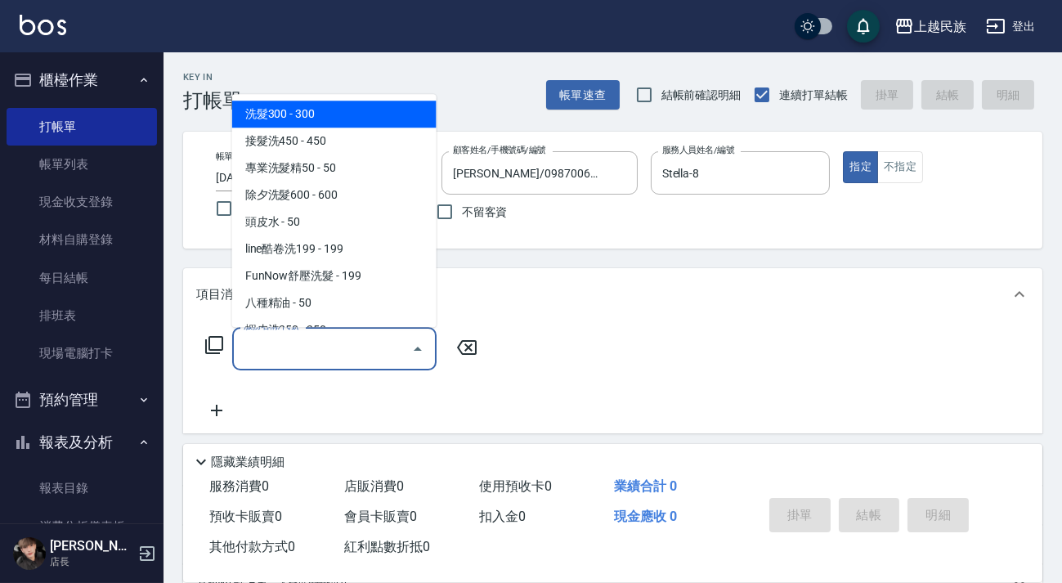
click at [376, 115] on span "洗髮300 - 300" at bounding box center [334, 114] width 204 height 27
type input "洗髮300(101)"
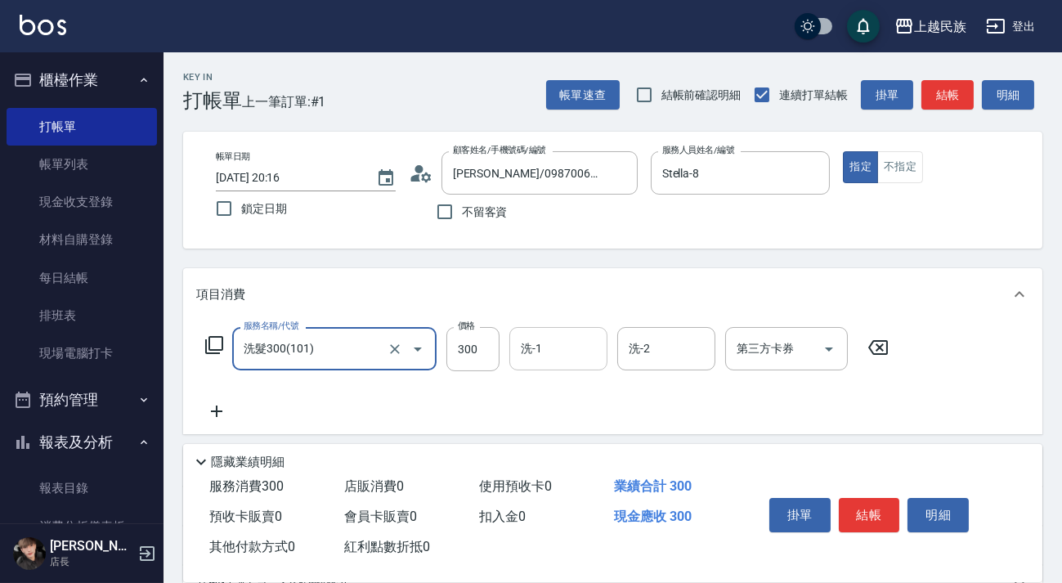
click at [534, 362] on input "洗-1" at bounding box center [558, 349] width 83 height 29
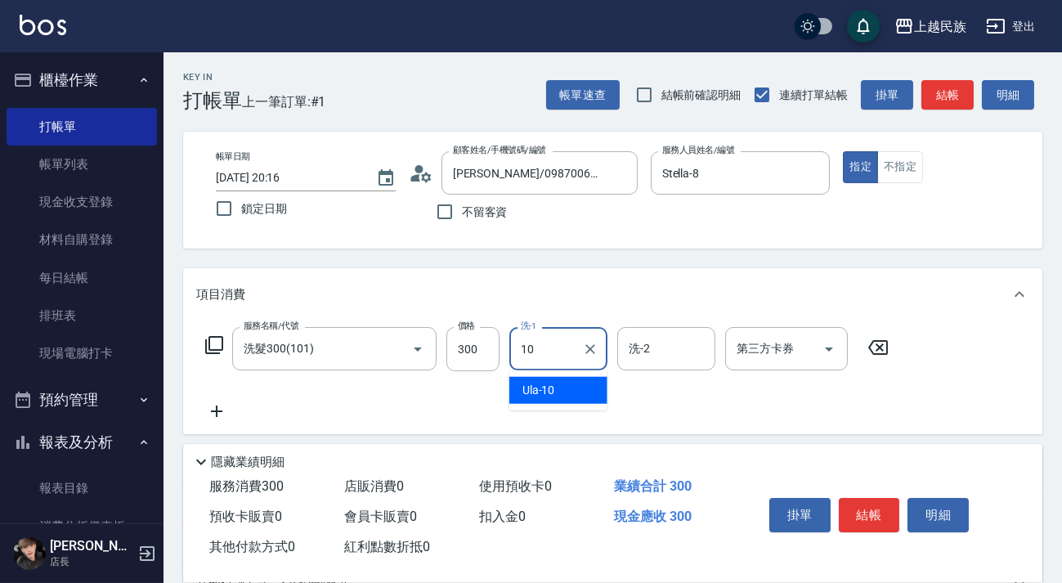
type input "Ula-10"
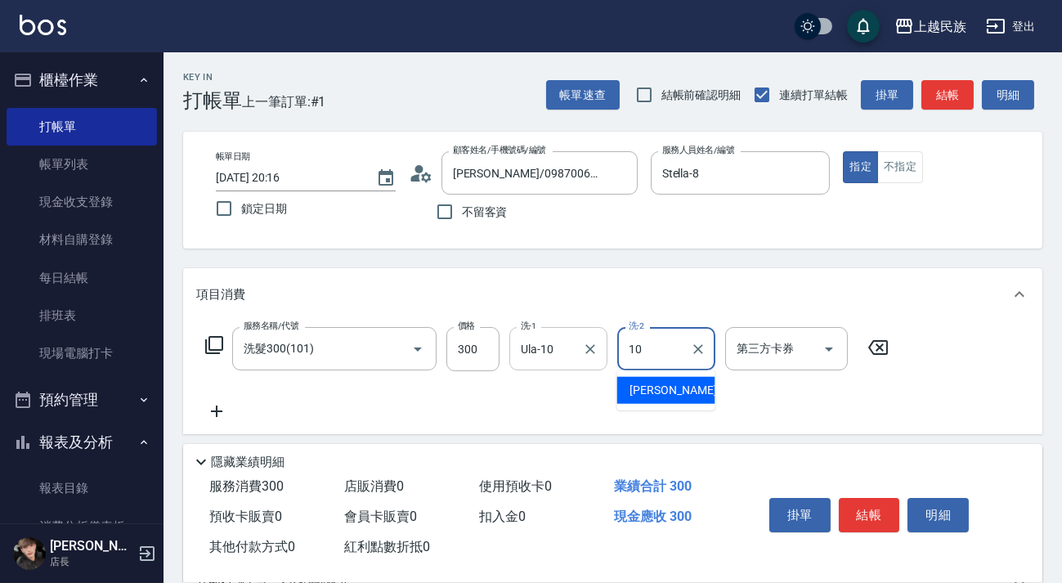
type input "Ula-10"
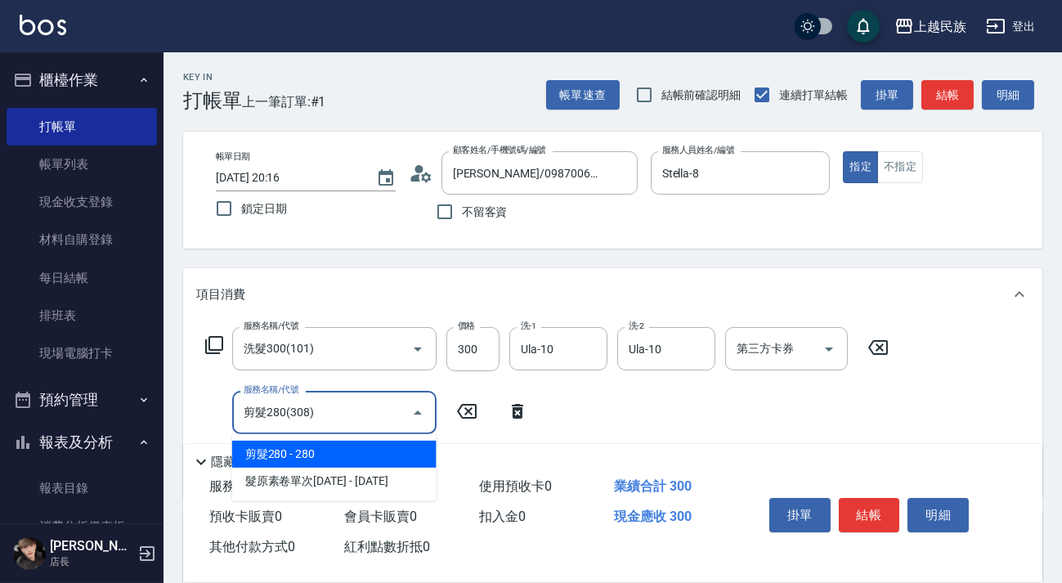
type input "剪髮280(308)"
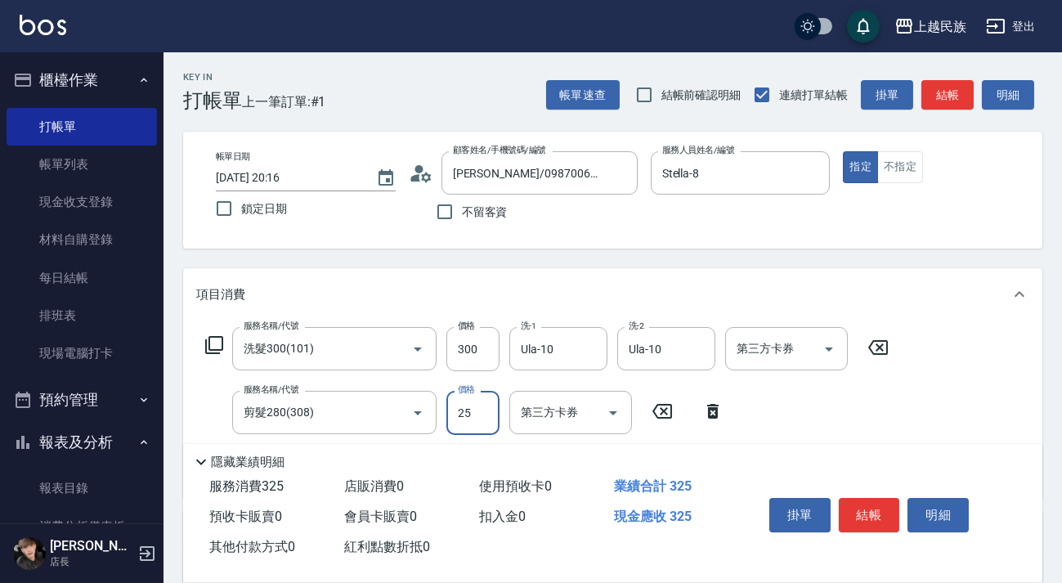
type input "250"
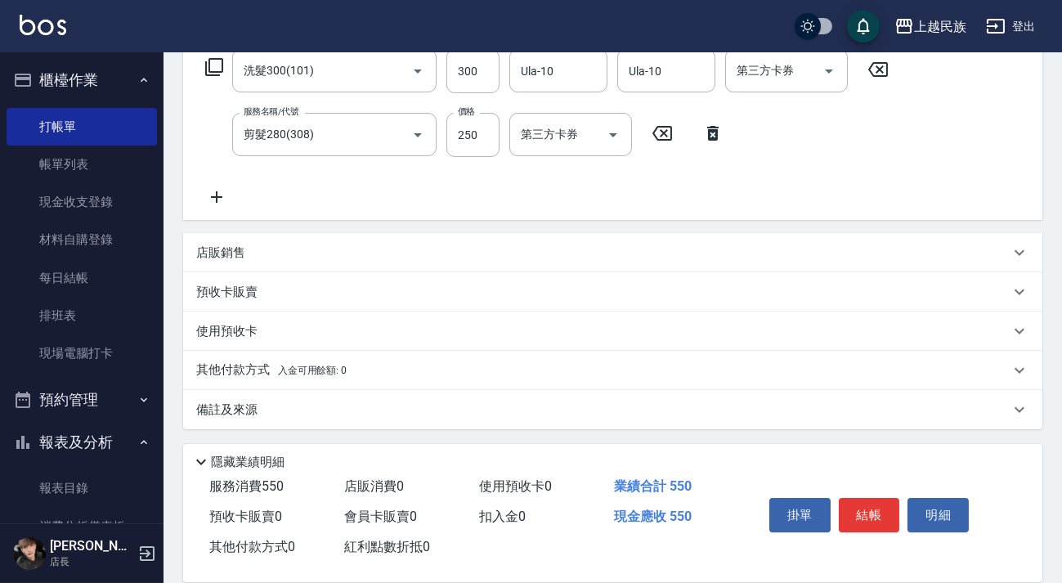
click at [375, 379] on div "其他付款方式 入金可用餘額: 0" at bounding box center [603, 371] width 814 height 18
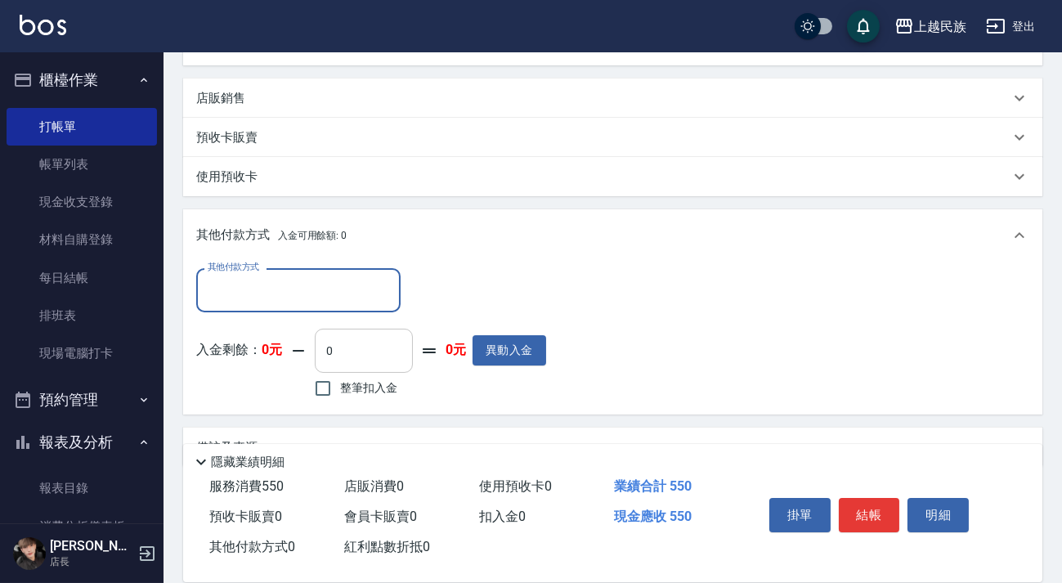
scroll to position [0, 0]
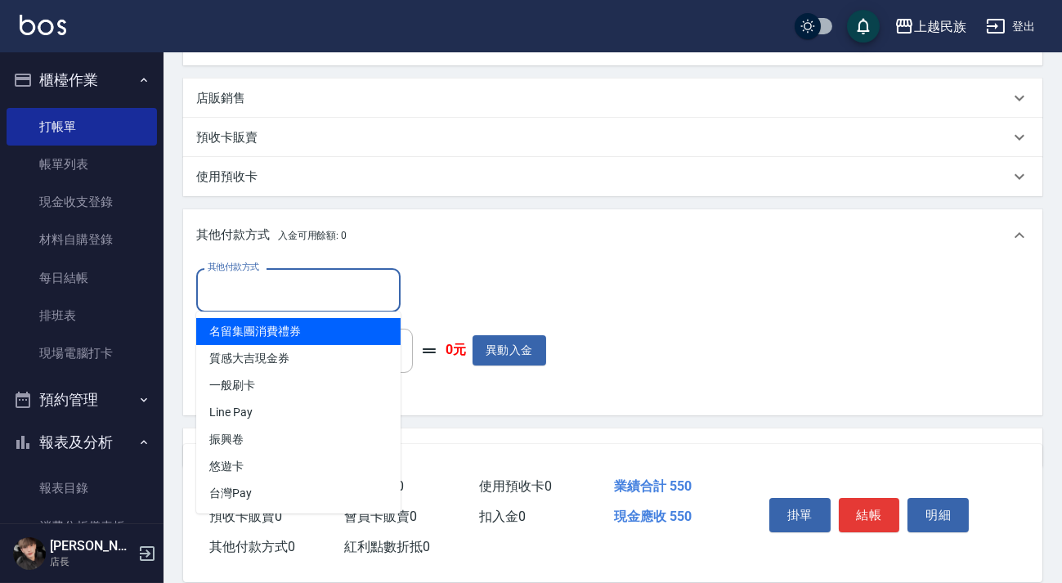
click at [344, 294] on input "其他付款方式" at bounding box center [299, 290] width 190 height 29
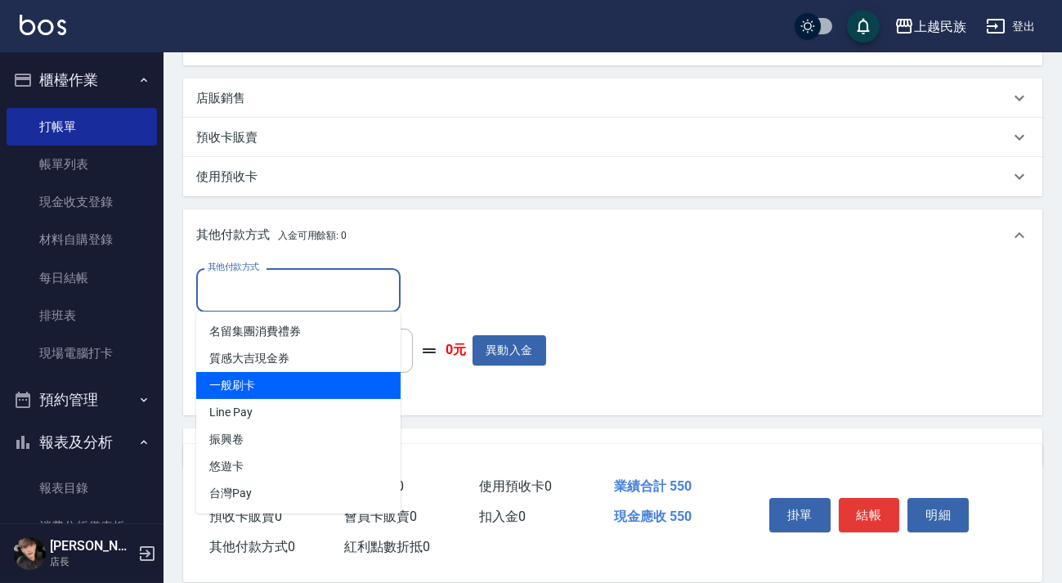
click at [322, 395] on span "一般刷卡" at bounding box center [298, 385] width 204 height 27
type input "一般刷卡"
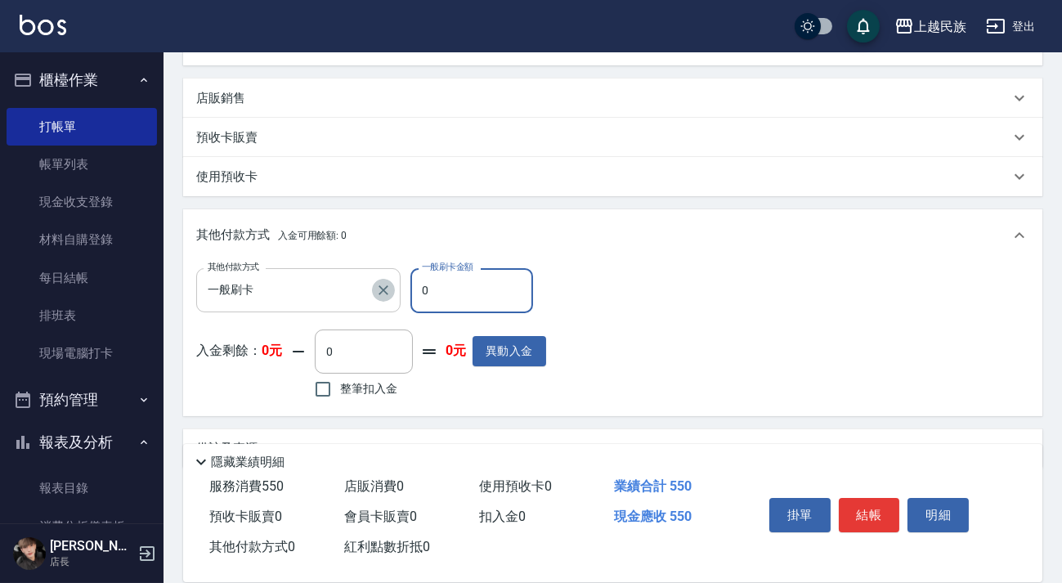
click at [392, 289] on button "Clear" at bounding box center [383, 290] width 23 height 23
click at [347, 297] on input "其他付款方式" at bounding box center [286, 290] width 165 height 29
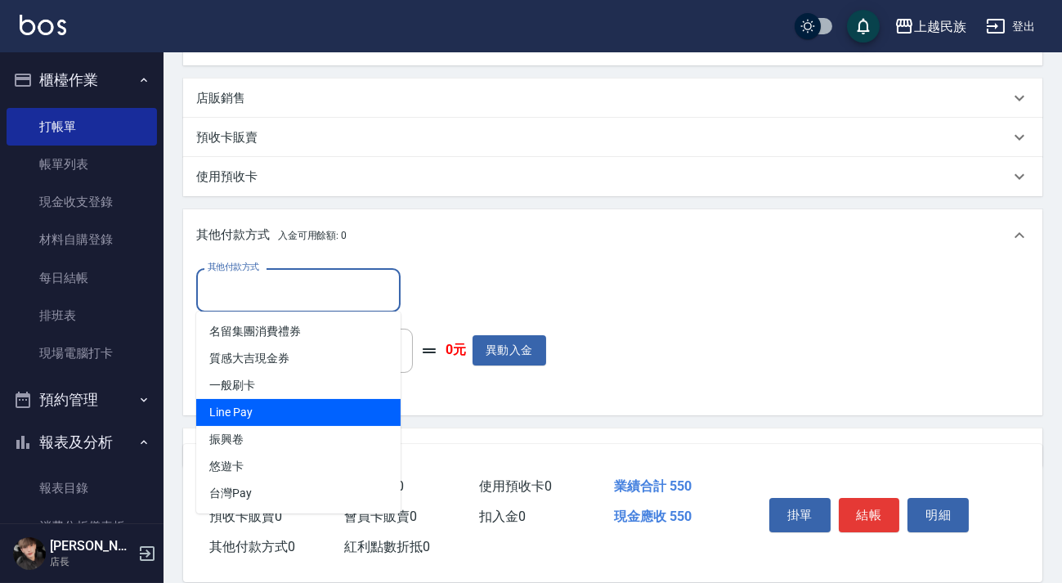
click at [332, 407] on span "Line Pay" at bounding box center [298, 412] width 204 height 27
type input "Line Pay"
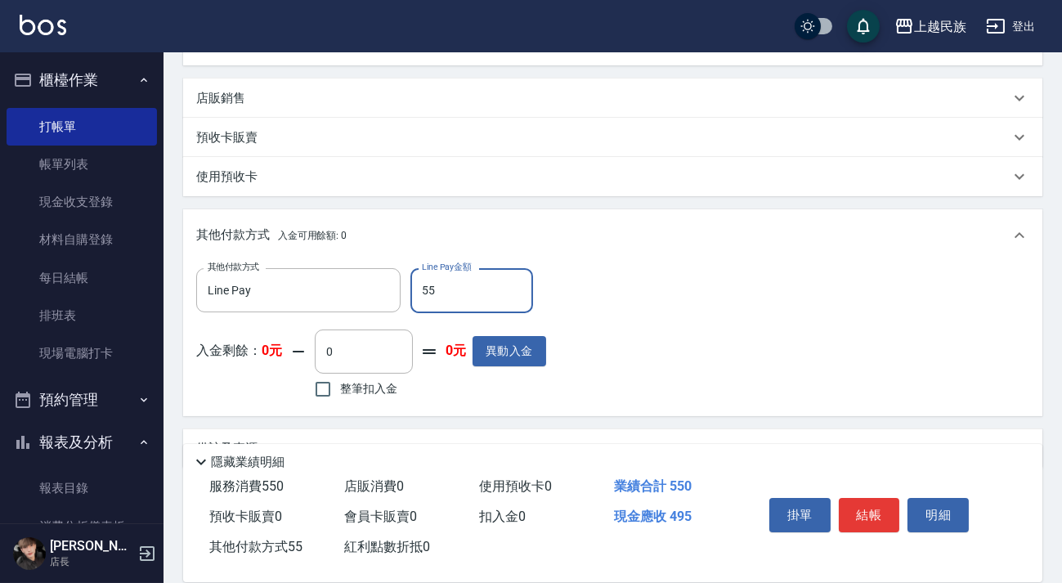
type input "550"
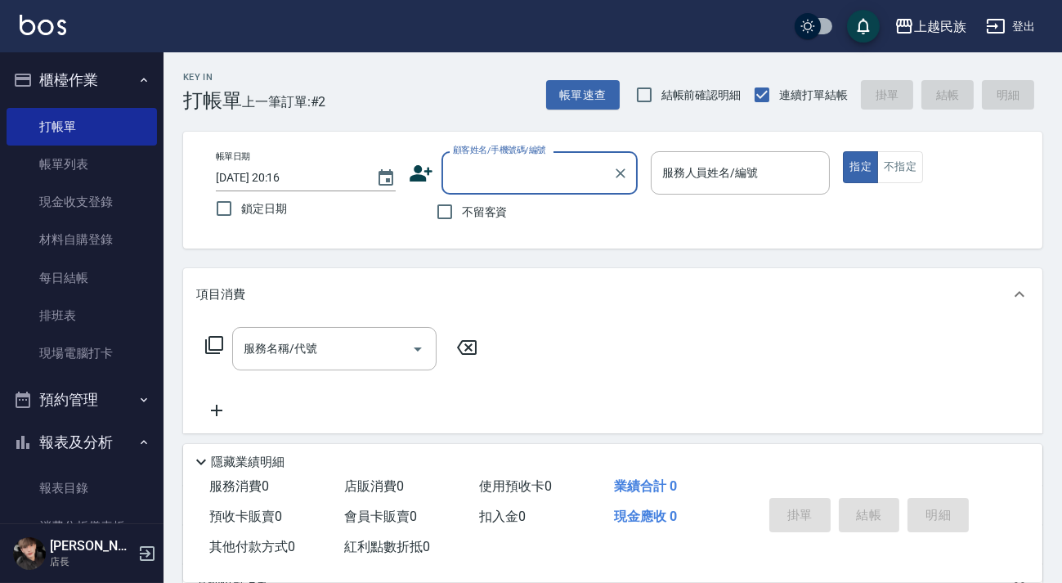
click at [573, 178] on input "顧客姓名/手機號碼/編號" at bounding box center [527, 173] width 157 height 29
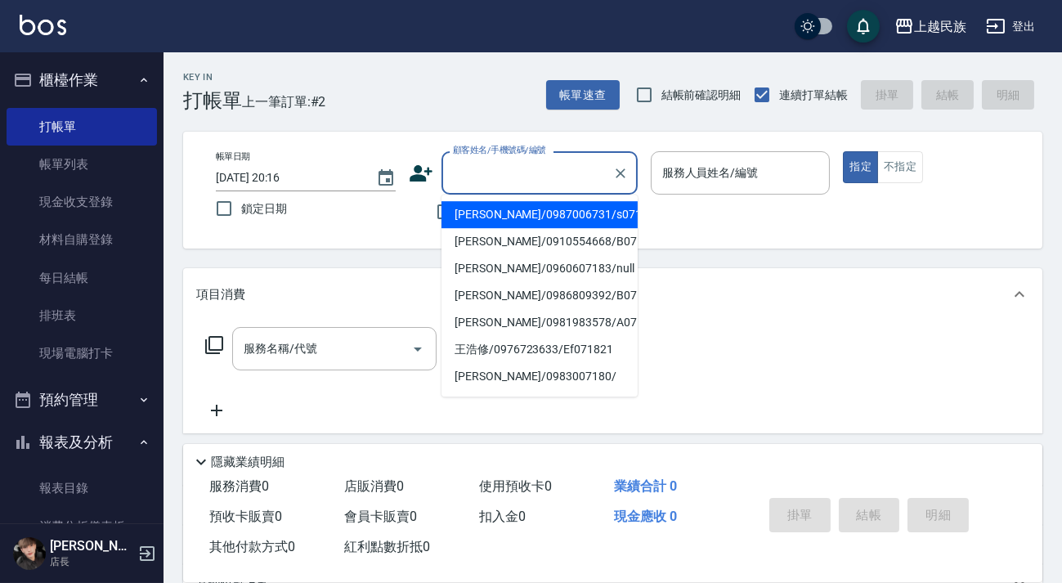
drag, startPoint x: 538, startPoint y: 221, endPoint x: 646, endPoint y: 192, distance: 111.7
click at [538, 221] on li "[PERSON_NAME]/0987006731/s071821" at bounding box center [540, 214] width 196 height 27
type input "[PERSON_NAME]/0987006731/s071821"
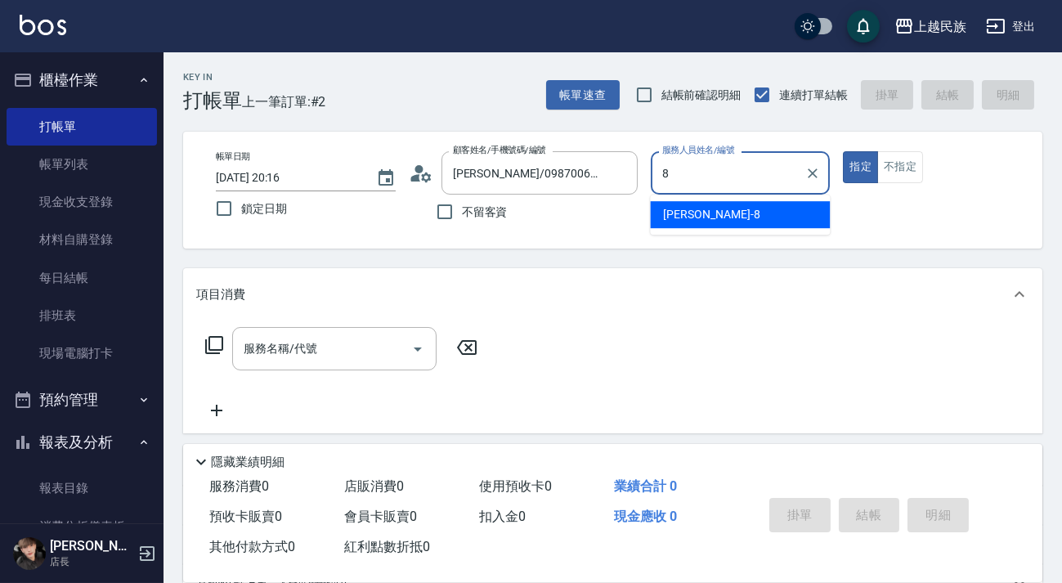
type input "Stella-8"
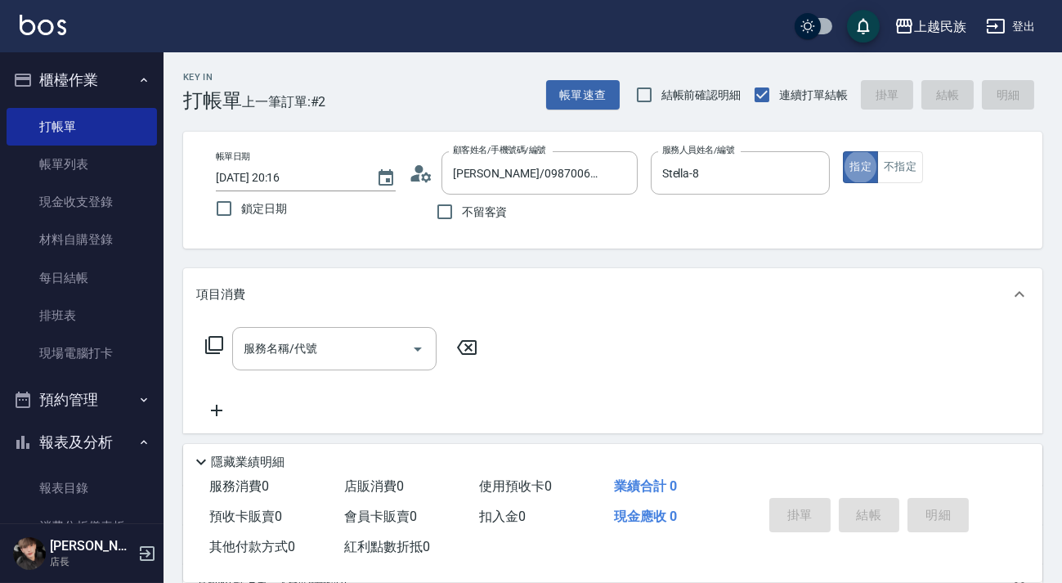
type button "true"
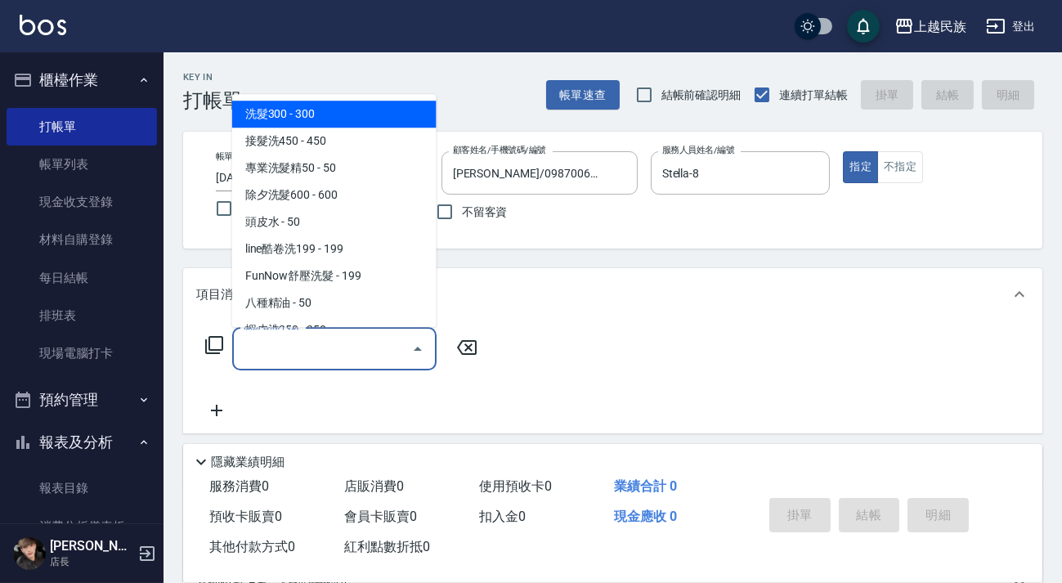
click at [375, 339] on input "服務名稱/代號" at bounding box center [322, 349] width 165 height 29
click at [373, 118] on span "洗髮300 - 300" at bounding box center [334, 114] width 204 height 27
type input "洗髮300(101)"
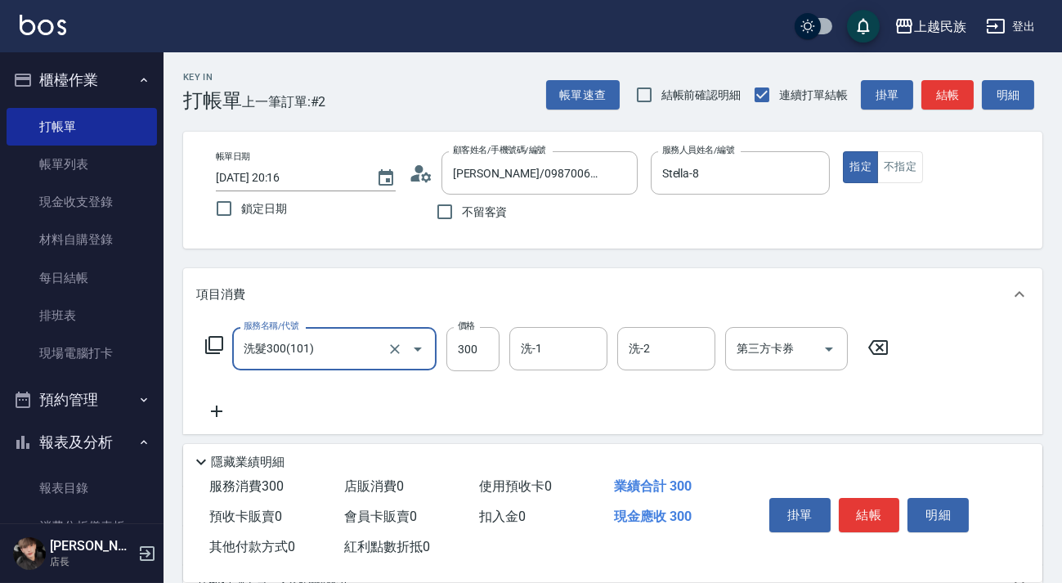
click at [533, 344] on div "洗-1 洗-1" at bounding box center [559, 348] width 98 height 43
type input "民族-96"
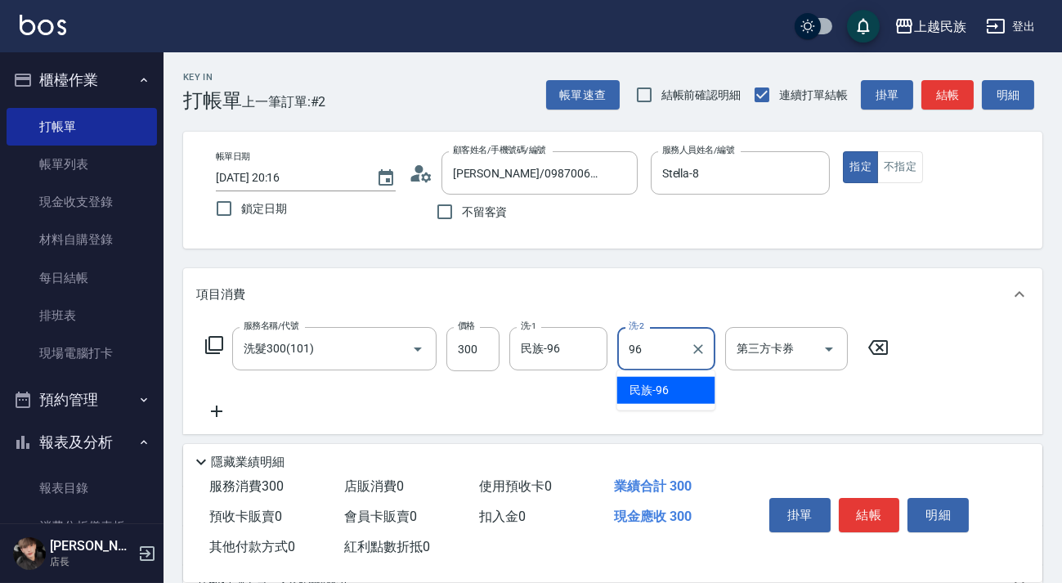
type input "民族-96"
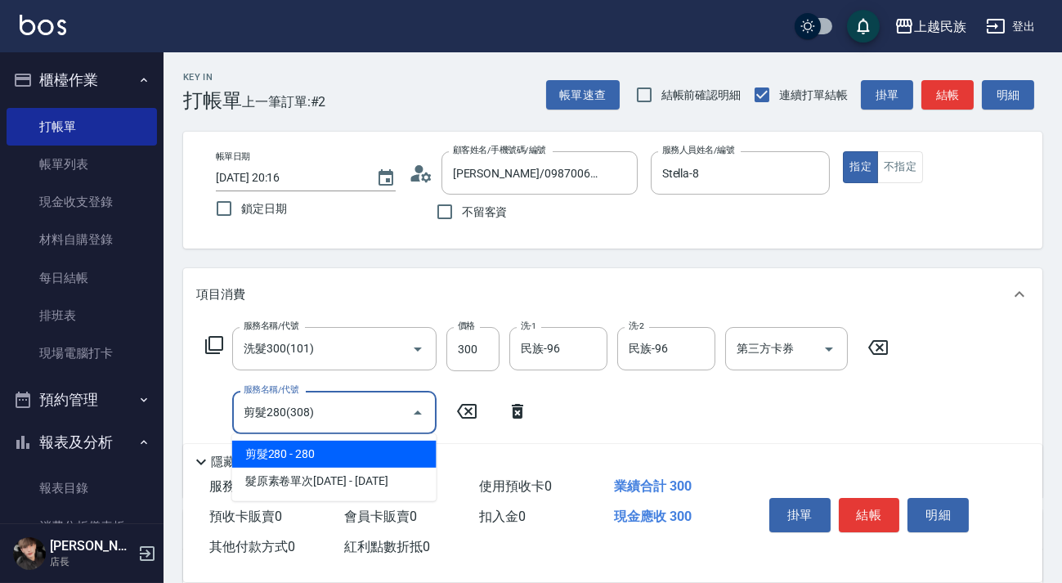
type input "剪髮280(308)"
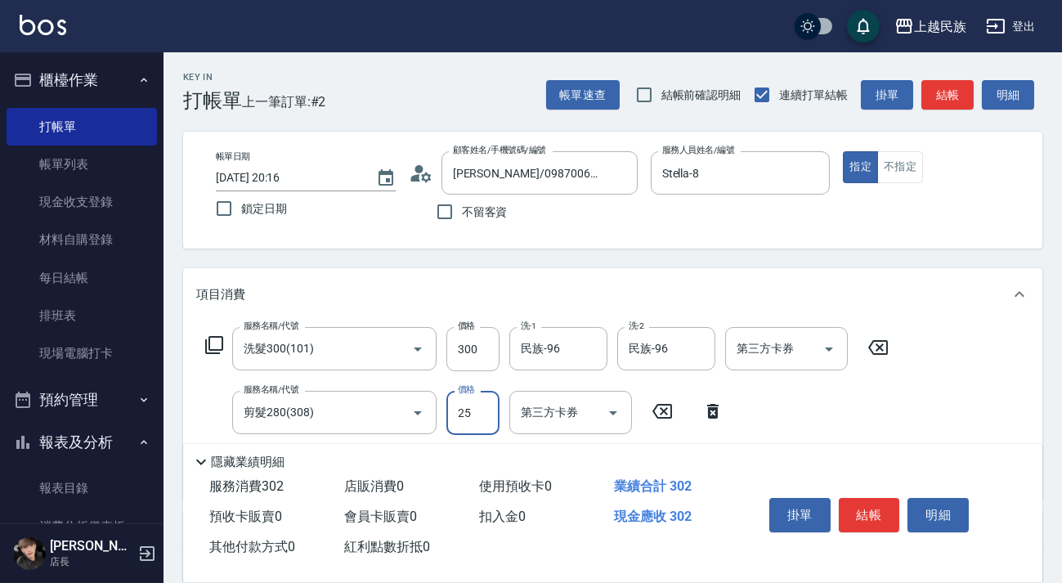
type input "250"
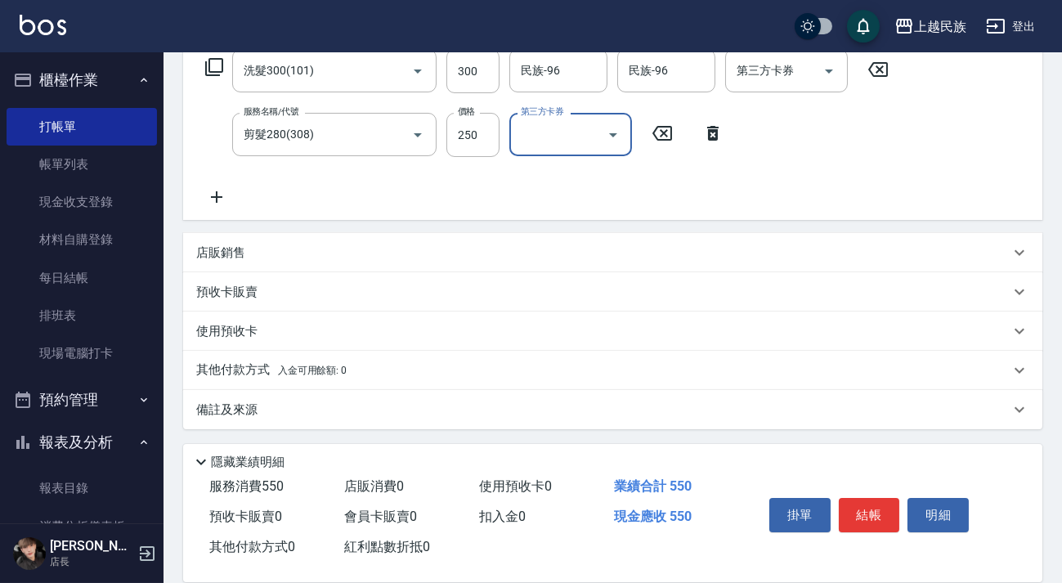
click at [374, 346] on div "使用預收卡" at bounding box center [613, 331] width 860 height 39
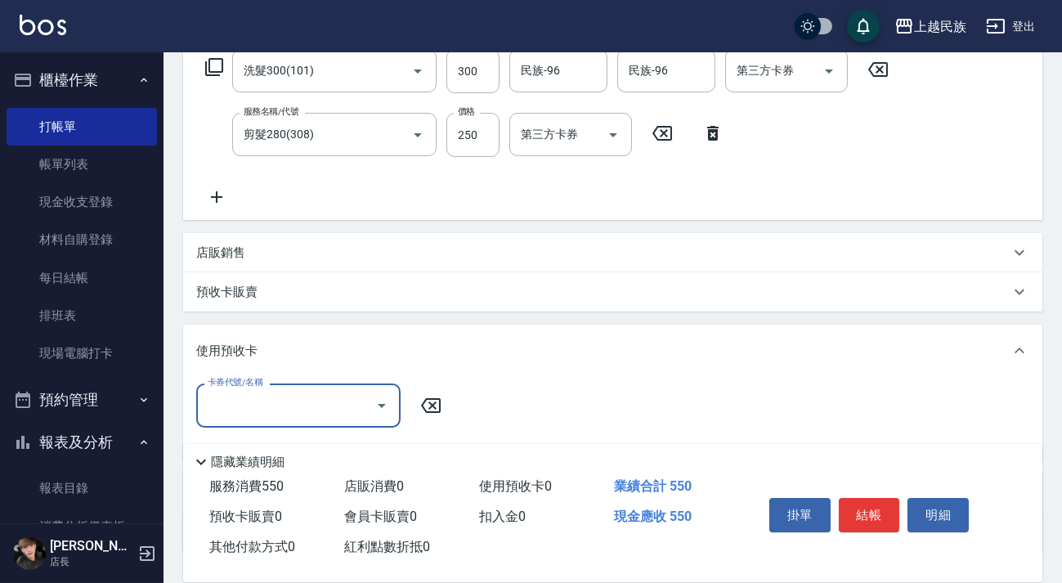
scroll to position [400, 0]
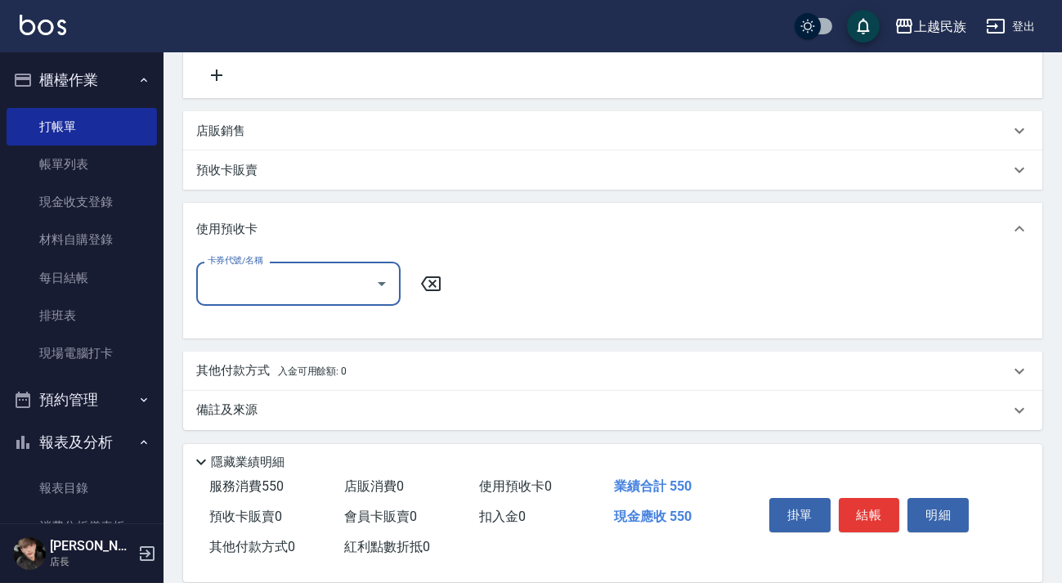
click at [370, 377] on div "其他付款方式 入金可用餘額: 0" at bounding box center [603, 371] width 814 height 18
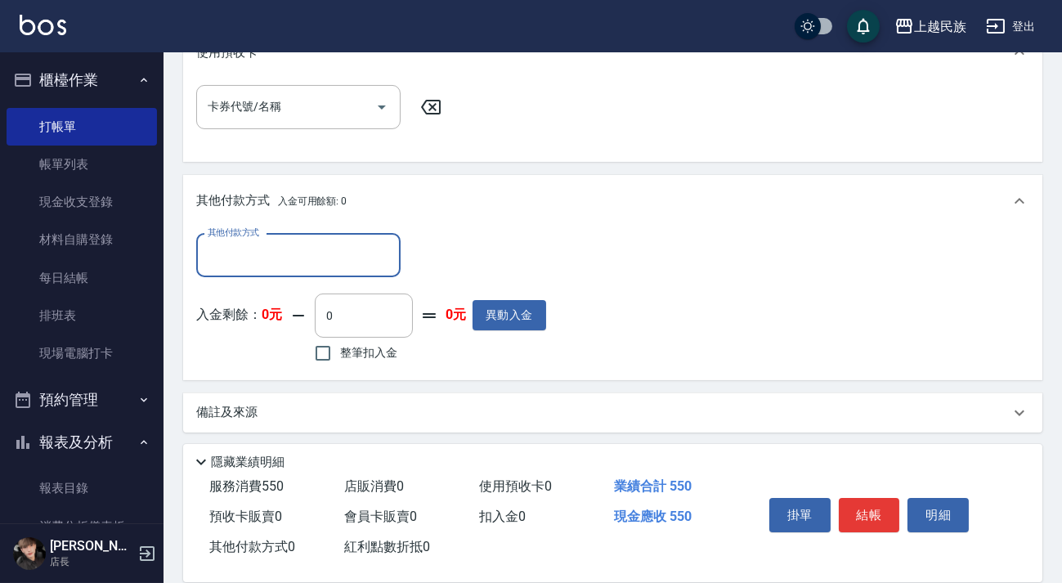
scroll to position [0, 0]
click at [358, 285] on div "其他付款方式 其他付款方式 入金剩餘： 0元 0 ​ 整筆扣入金 0元 異動入金" at bounding box center [371, 300] width 350 height 133
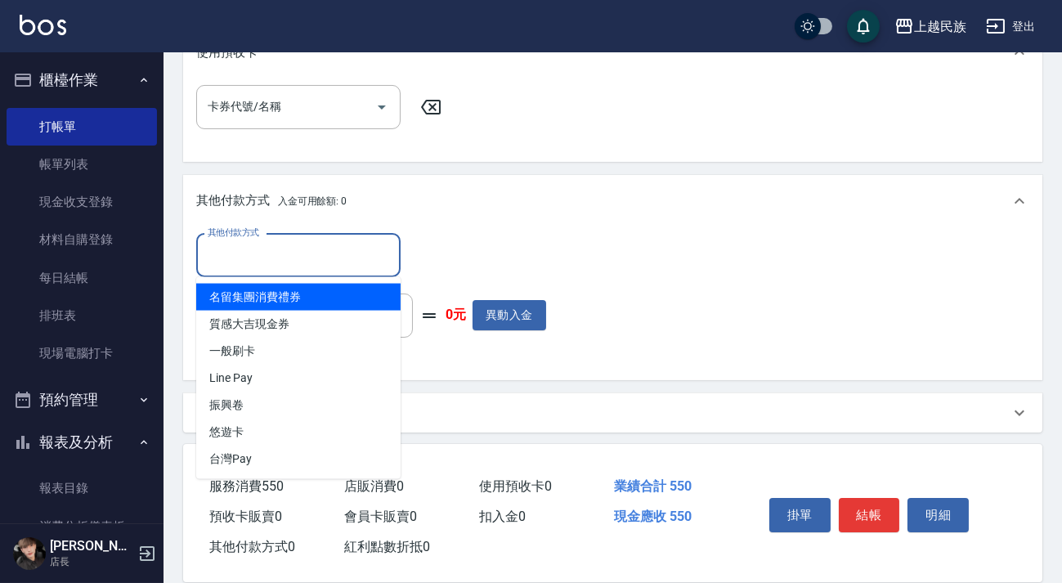
click at [357, 267] on input "其他付款方式" at bounding box center [299, 255] width 190 height 29
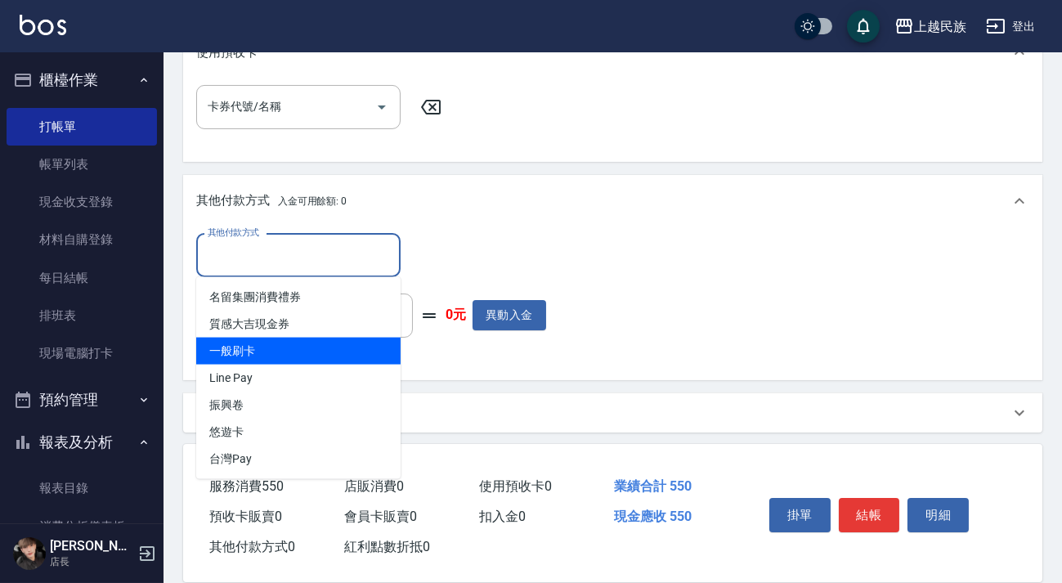
click at [329, 359] on span "一般刷卡" at bounding box center [298, 351] width 204 height 27
type input "一般刷卡"
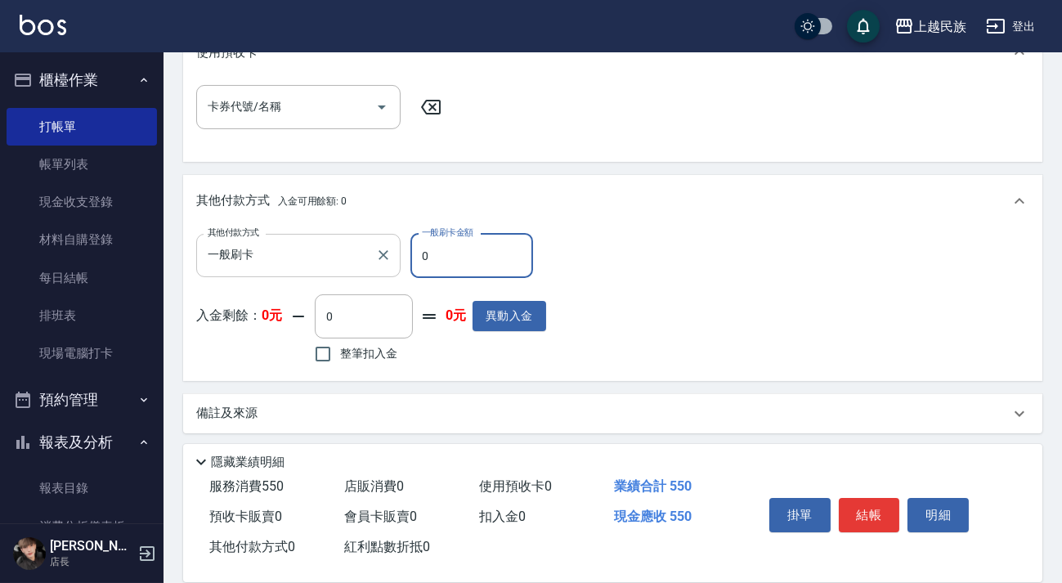
click at [369, 258] on div "一般刷卡 其他付款方式" at bounding box center [298, 255] width 204 height 43
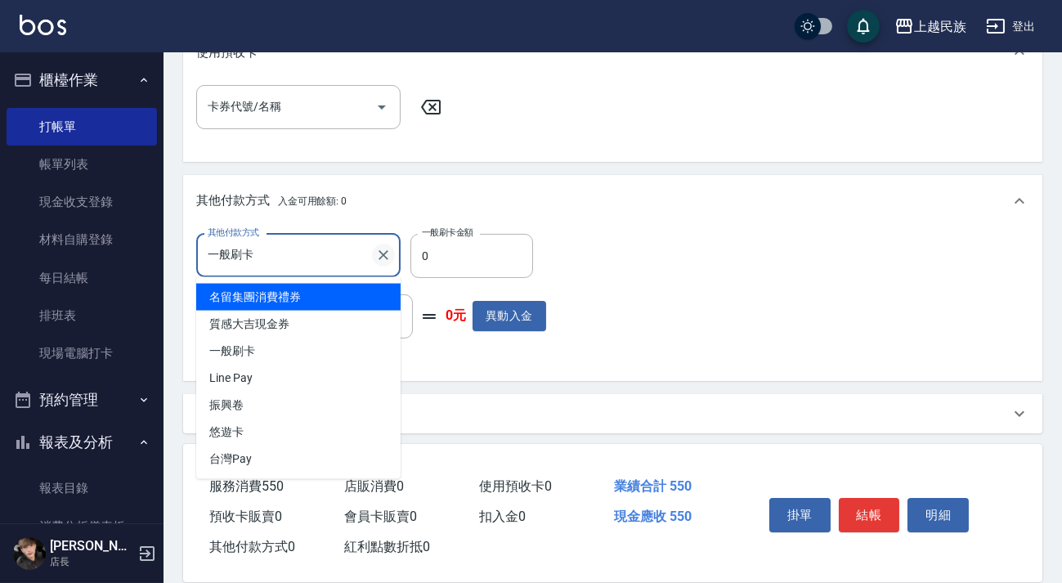
click at [382, 258] on icon "Clear" at bounding box center [383, 255] width 16 height 16
click at [348, 258] on input "其他付款方式" at bounding box center [299, 255] width 190 height 29
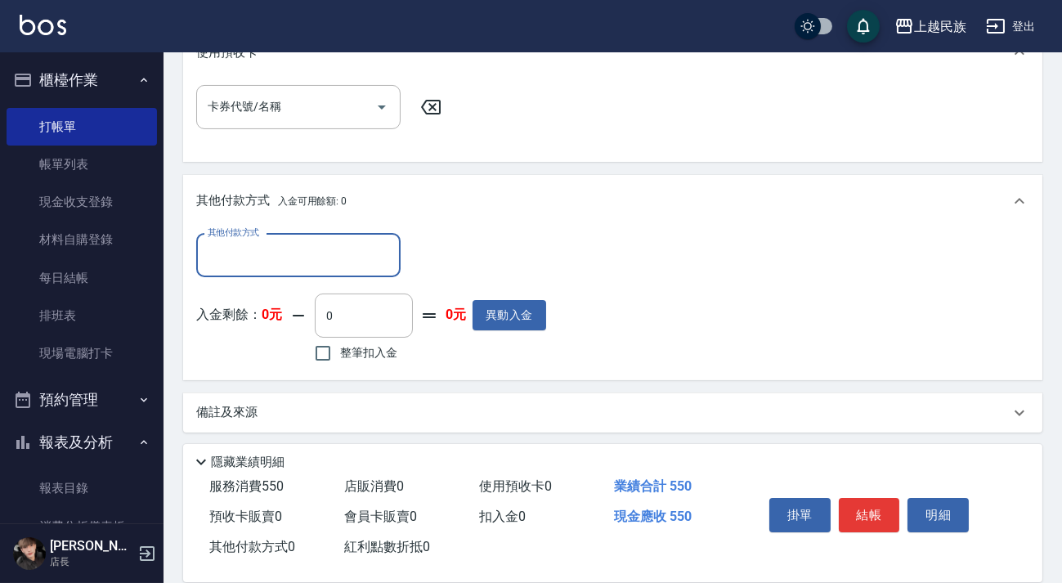
click at [337, 285] on div "其他付款方式 其他付款方式 入金剩餘： 0元 0 ​ 整筆扣入金 0元 異動入金" at bounding box center [371, 300] width 350 height 133
click at [348, 263] on input "其他付款方式" at bounding box center [299, 255] width 190 height 29
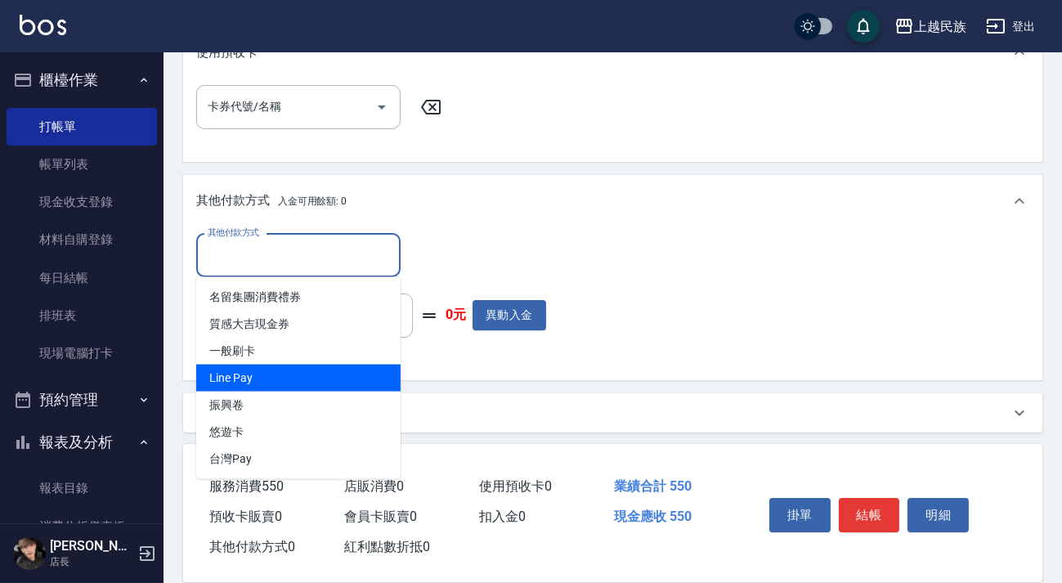
click at [320, 375] on span "Line Pay" at bounding box center [298, 378] width 204 height 27
type input "Line Pay"
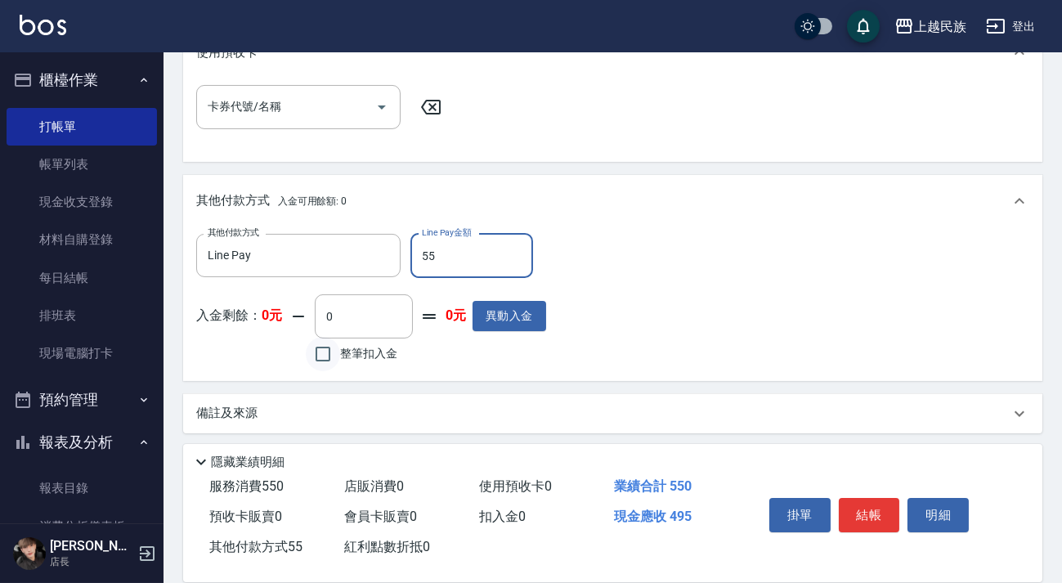
type input "550"
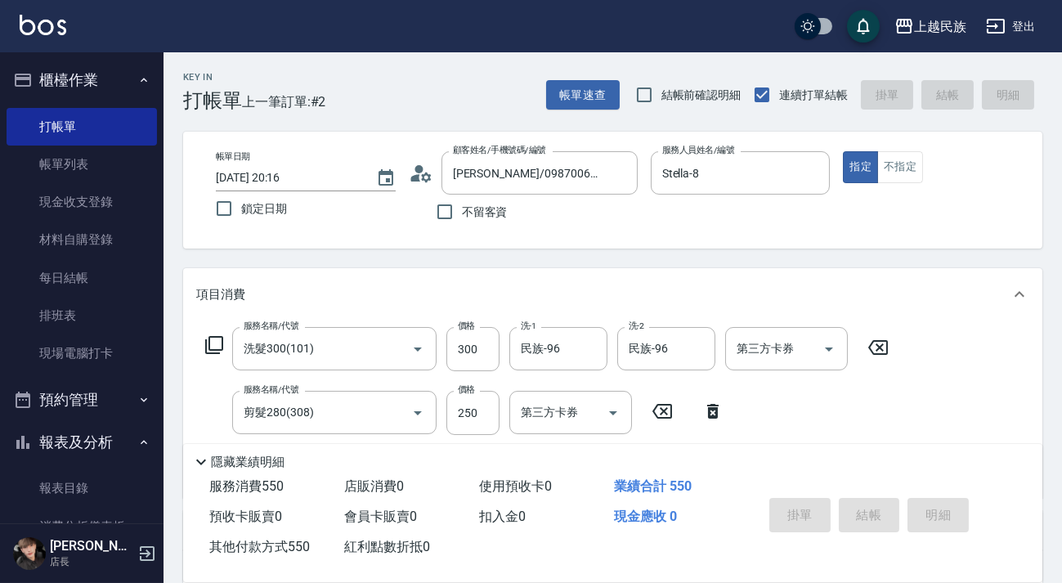
type input "[DATE] 20:17"
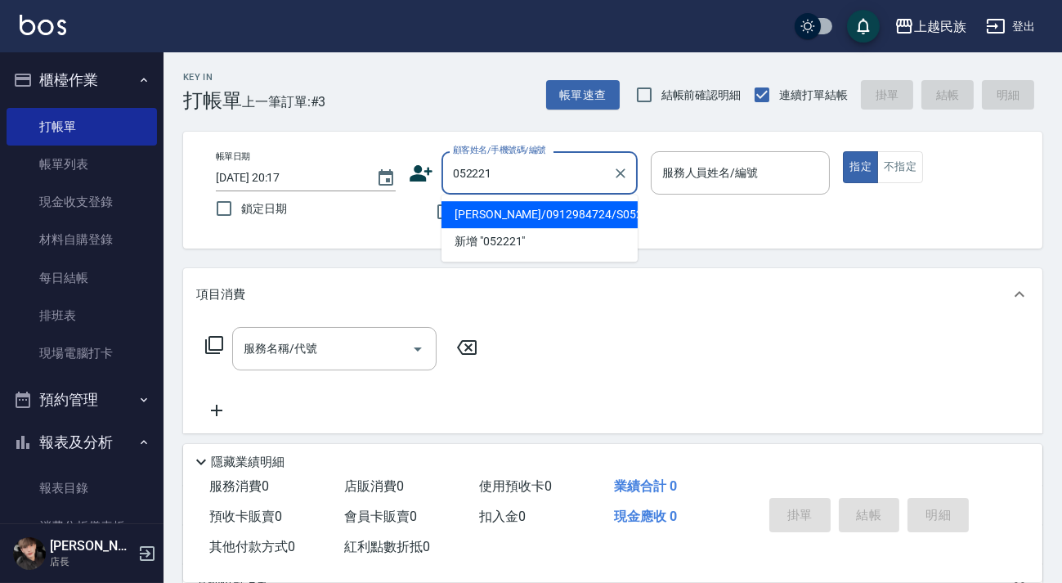
click at [574, 212] on li "[PERSON_NAME]/0912984724/S052221" at bounding box center [540, 214] width 196 height 27
type input "[PERSON_NAME]/0912984724/S052221"
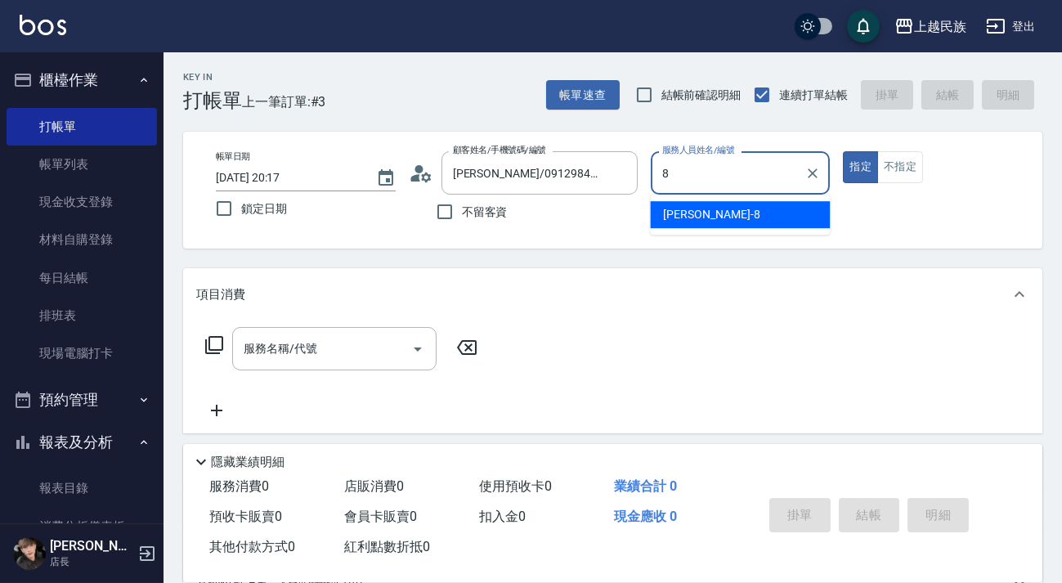
type input "Stella-8"
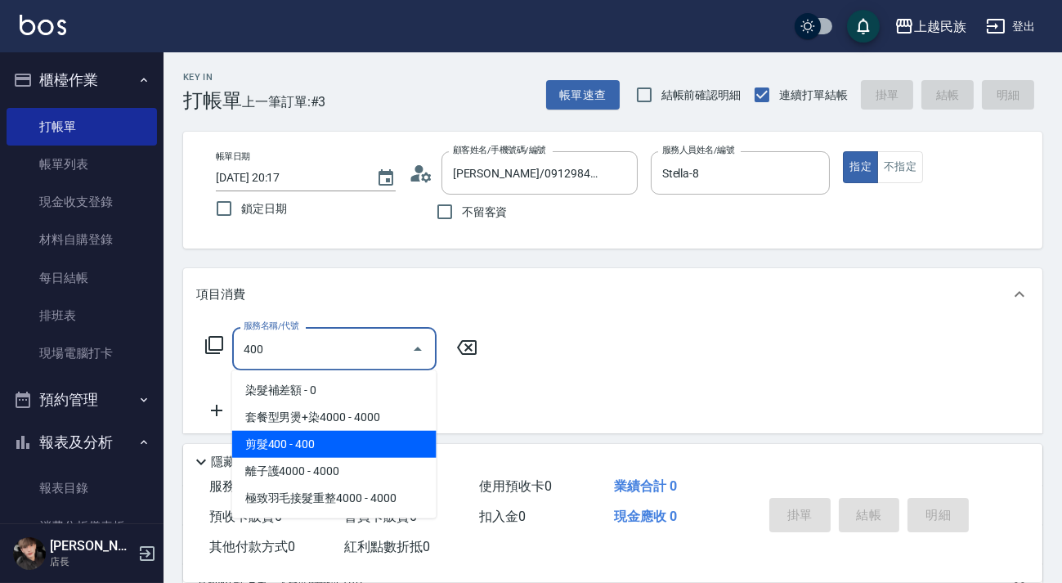
click at [380, 436] on span "剪髮400 - 400" at bounding box center [334, 444] width 204 height 27
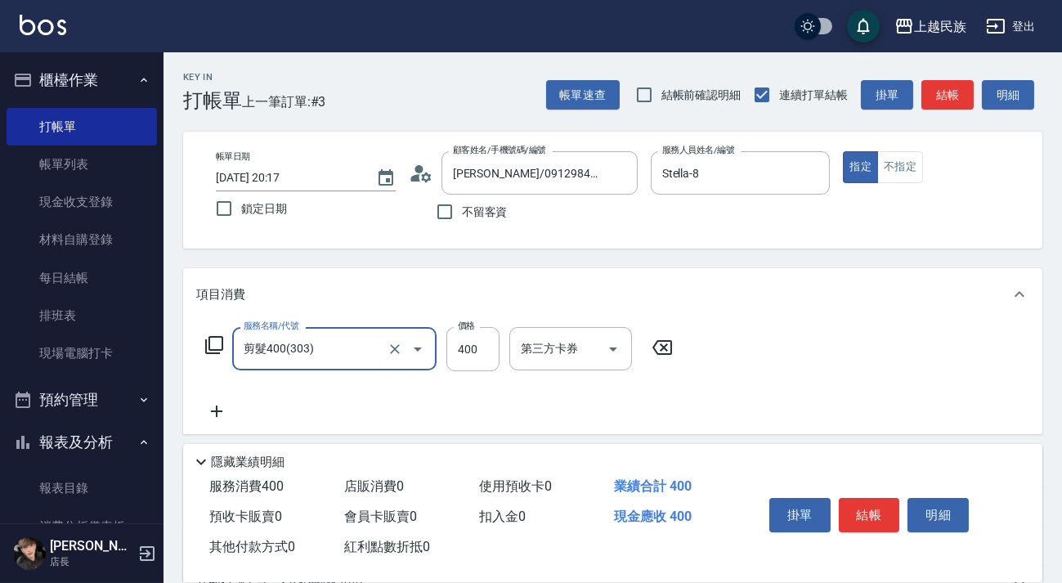
type input "剪髮400(303)"
click at [227, 408] on icon at bounding box center [216, 412] width 41 height 20
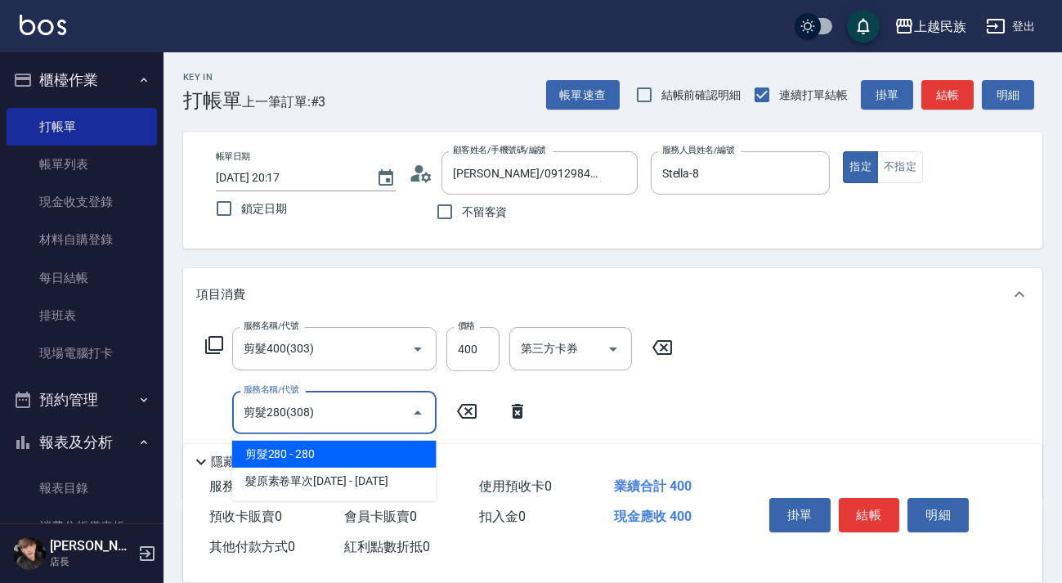
type input "剪髮280(308)"
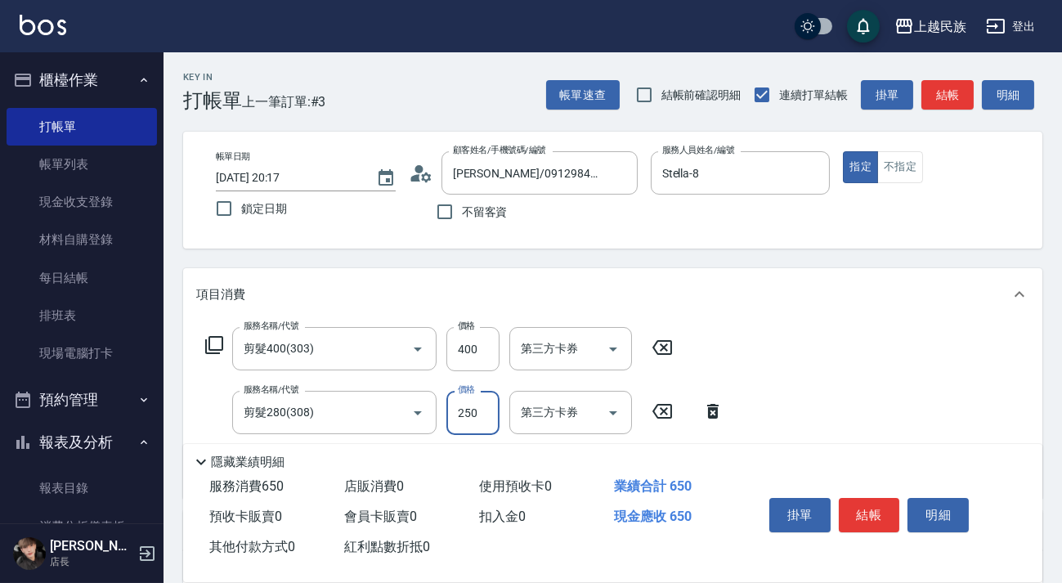
scroll to position [278, 0]
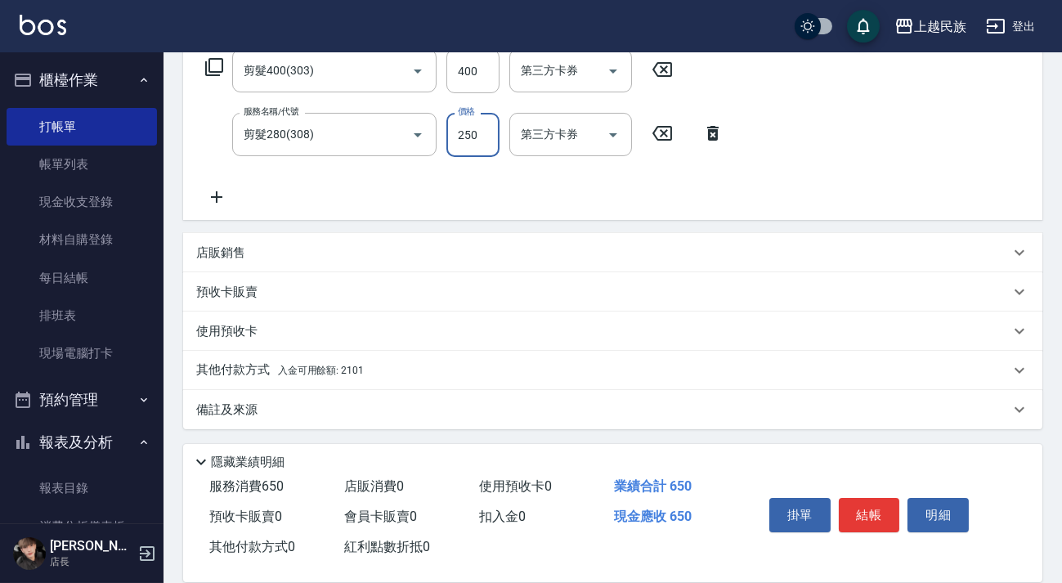
type input "250"
click at [473, 367] on div "其他付款方式 入金可用餘額: 2101" at bounding box center [603, 371] width 814 height 18
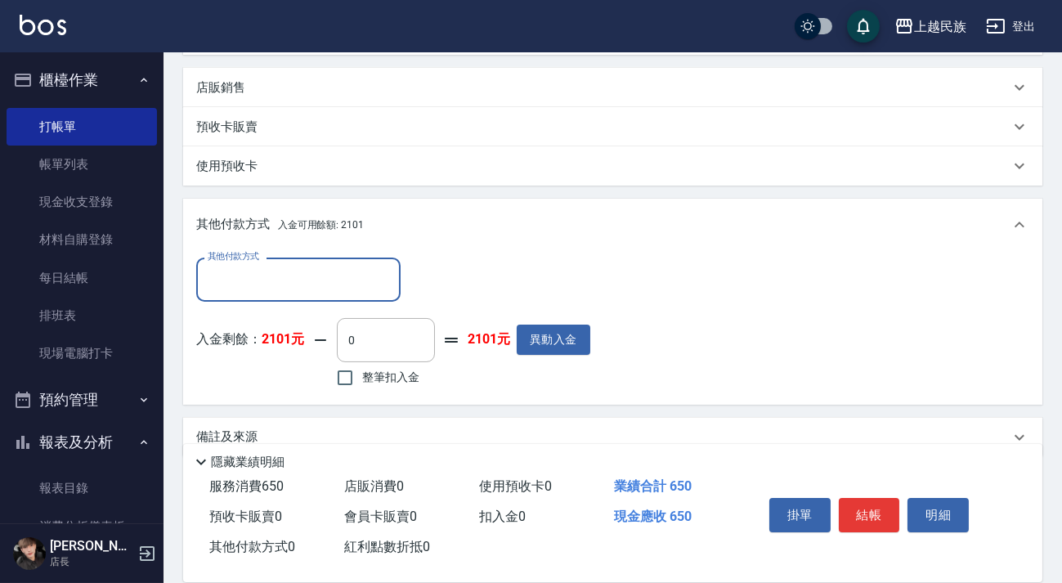
scroll to position [0, 0]
click at [362, 285] on input "其他付款方式" at bounding box center [299, 279] width 190 height 29
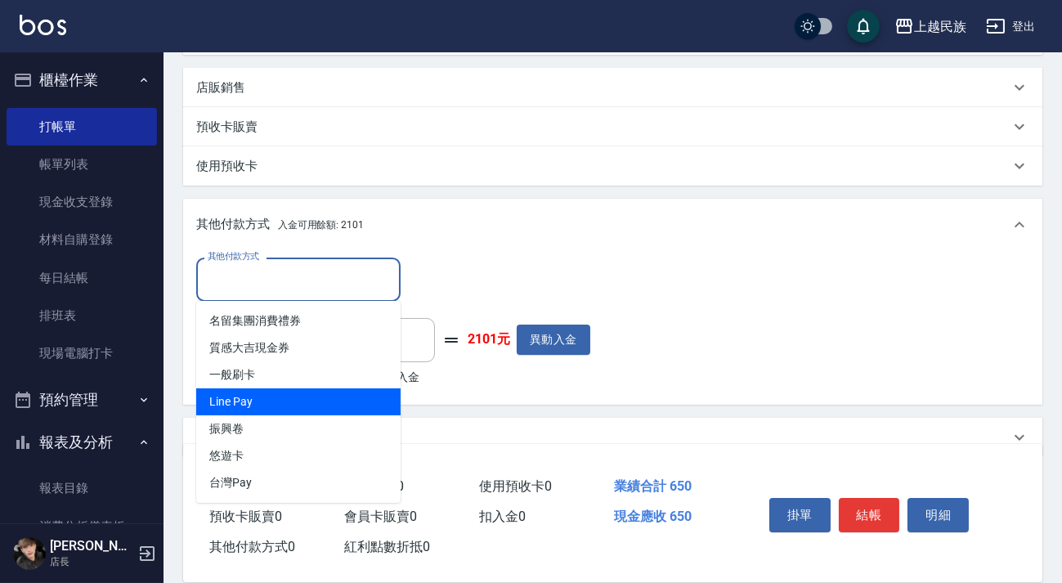
click at [350, 406] on span "Line Pay" at bounding box center [298, 402] width 204 height 27
type input "Line Pay"
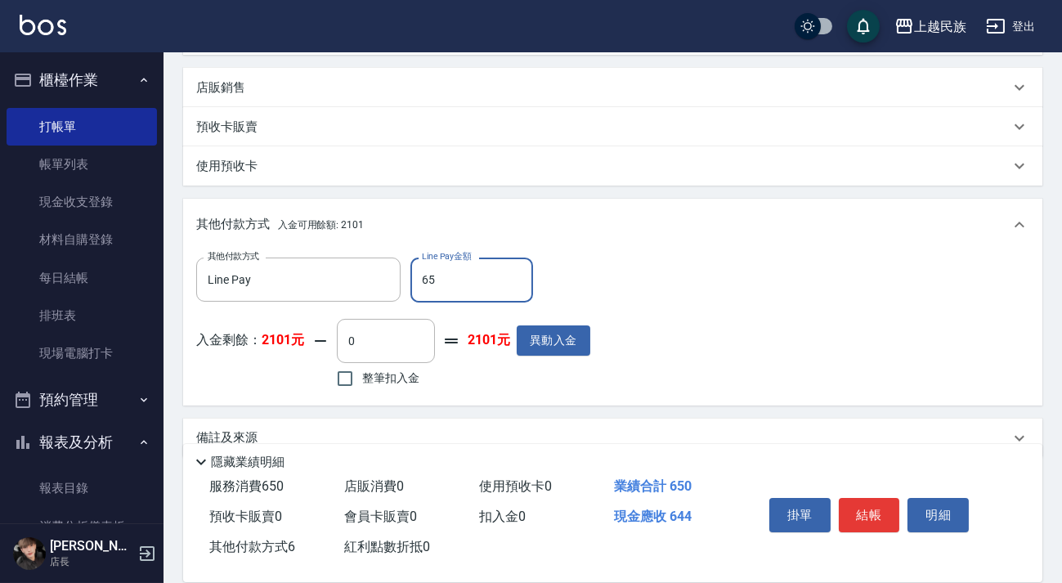
type input "650"
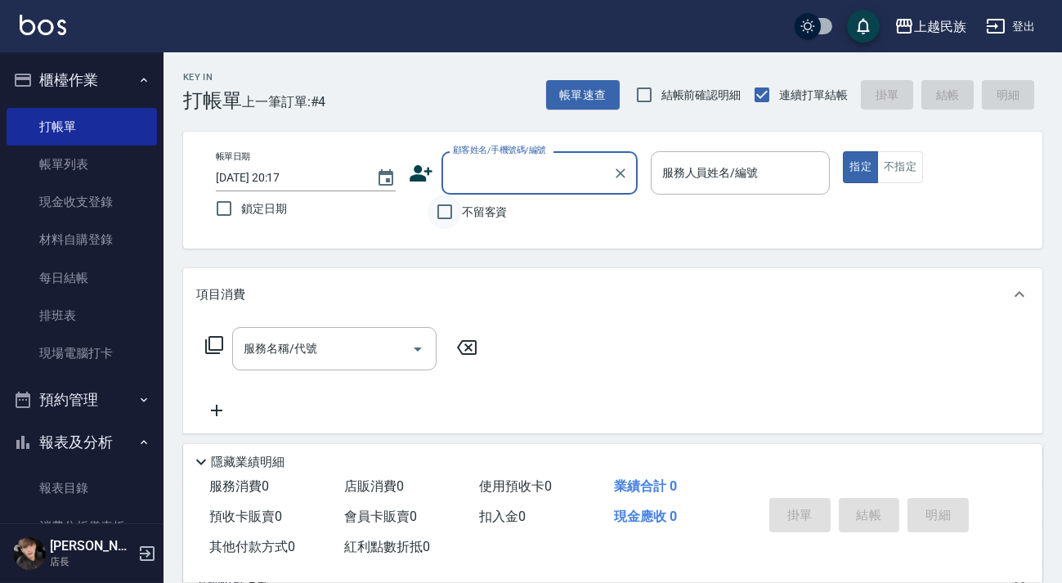
click at [456, 204] on input "不留客資" at bounding box center [445, 212] width 34 height 34
checkbox input "true"
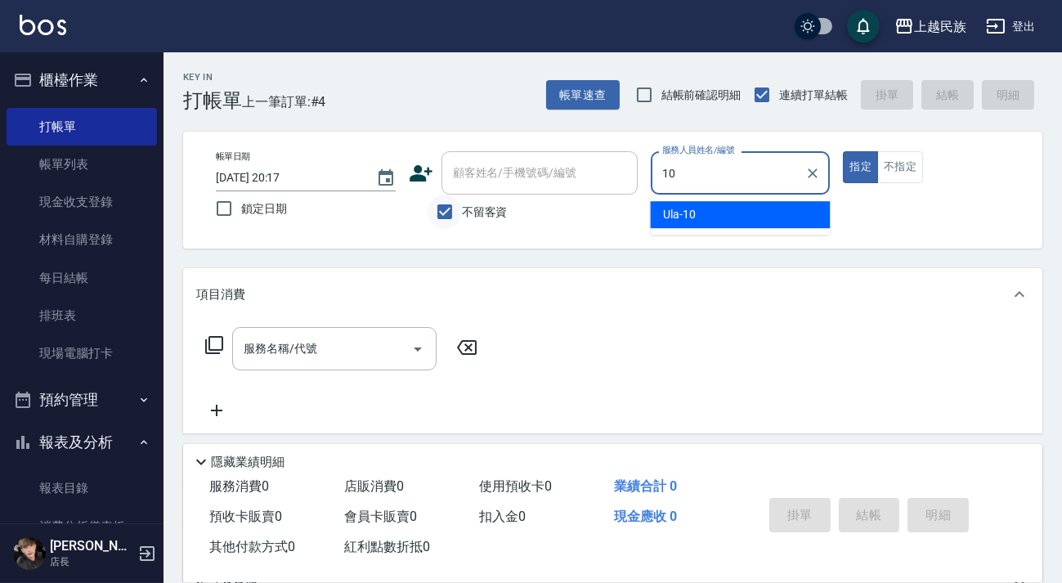
type input "Ula-10"
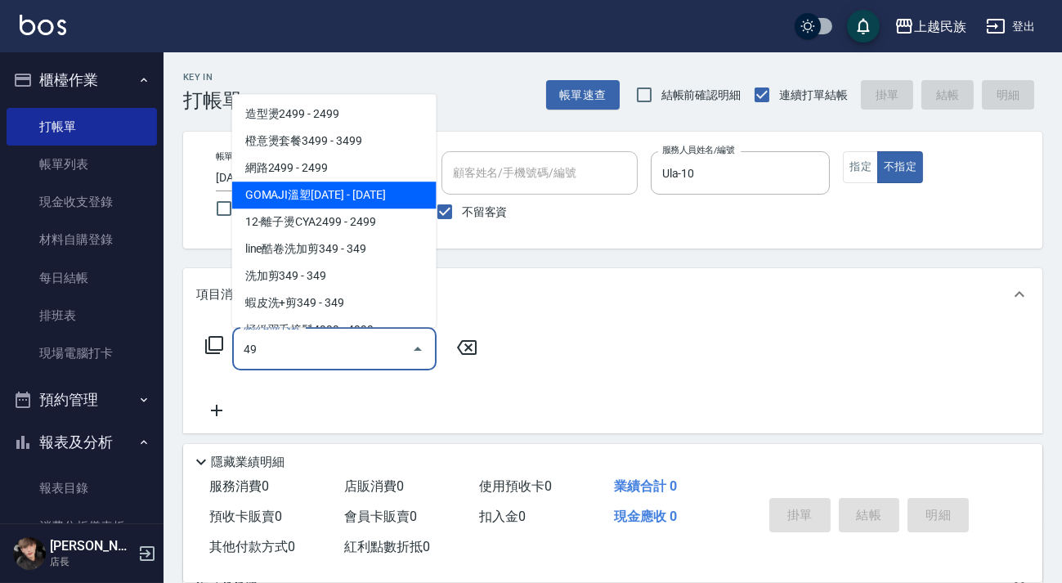
click at [353, 199] on span "GOMAJI溫塑[DATE] - [DATE]" at bounding box center [334, 195] width 204 height 27
type input "GOMAJI溫塑1499(230)"
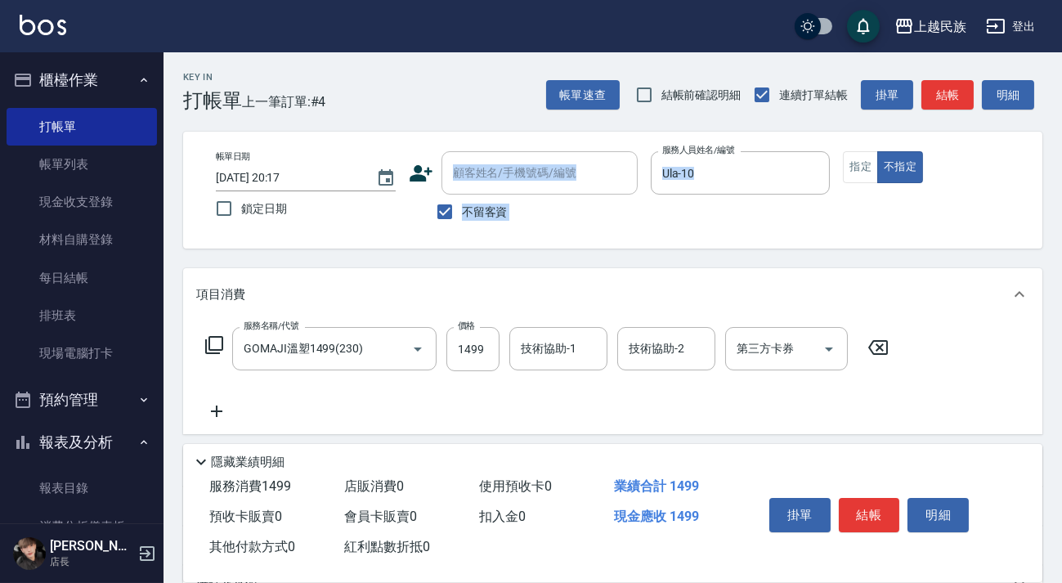
drag, startPoint x: 353, startPoint y: 199, endPoint x: 361, endPoint y: 301, distance: 102.6
click at [359, 296] on div "Key In 打帳單 上一筆訂單:#4 帳單速查 結帳前確認明細 連續打單結帳 掛單 結帳 明細 帳單日期 [DATE] 20:17 鎖定日期 顧客姓名/手機…" at bounding box center [613, 405] width 899 height 706
click at [400, 349] on icon "Clear" at bounding box center [395, 349] width 16 height 16
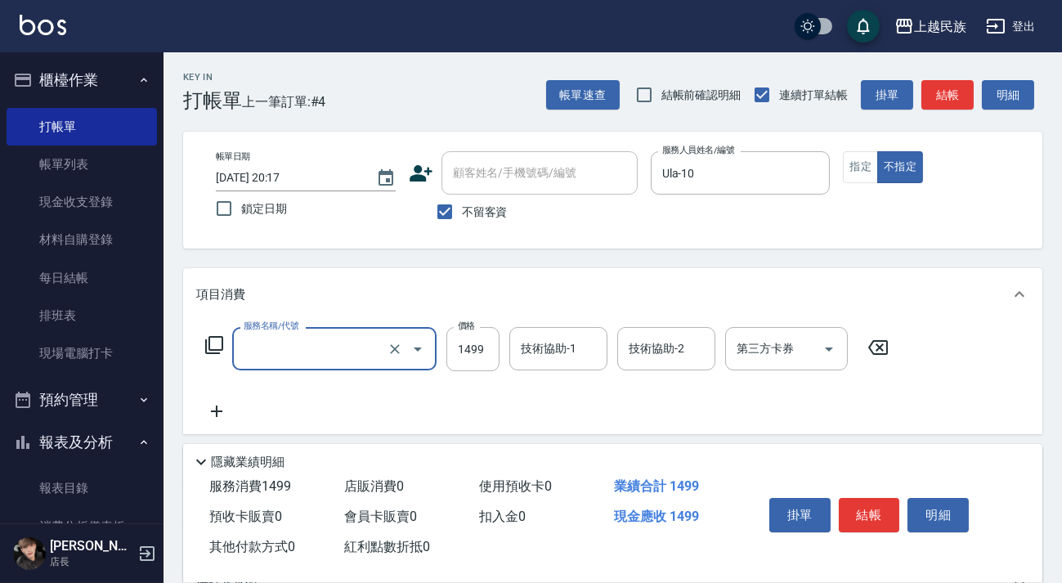
type input "GOMAJI溫塑1499(230)"
click at [209, 349] on icon at bounding box center [214, 345] width 20 height 20
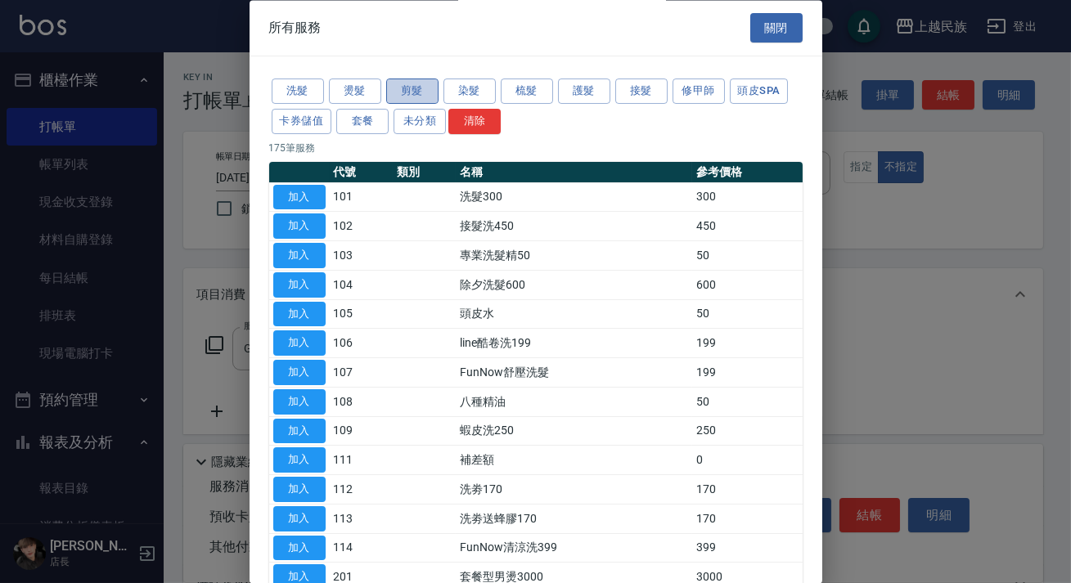
click at [416, 89] on button "剪髮" at bounding box center [412, 91] width 52 height 25
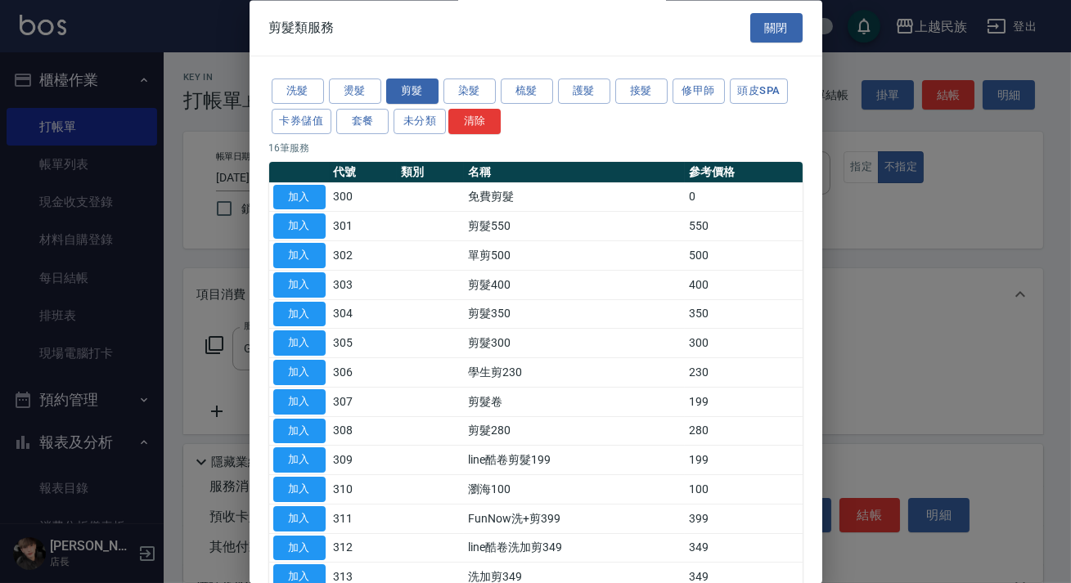
scroll to position [155, 0]
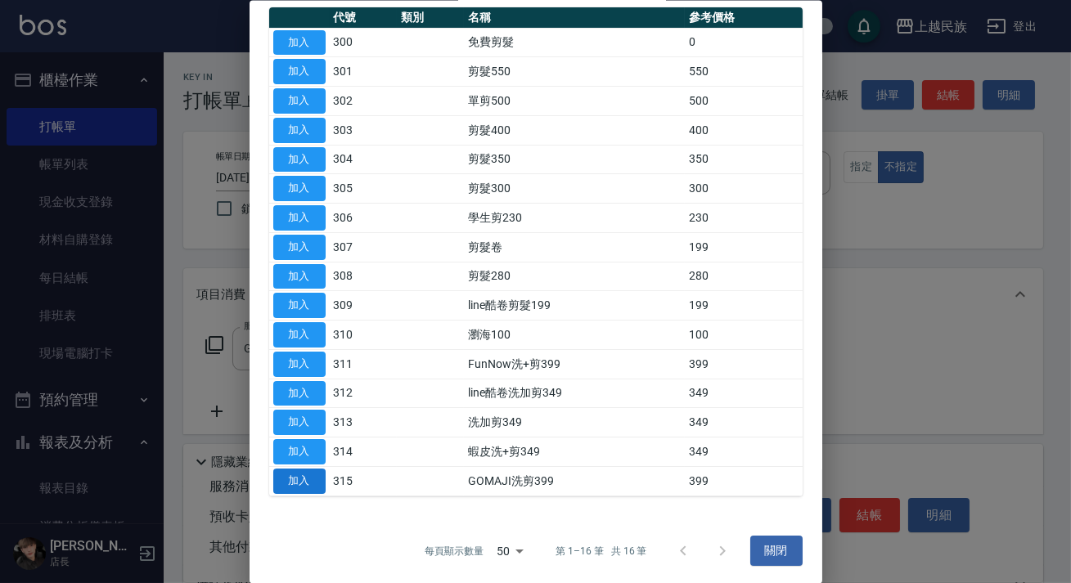
click at [325, 474] on button "加入" at bounding box center [299, 480] width 52 height 25
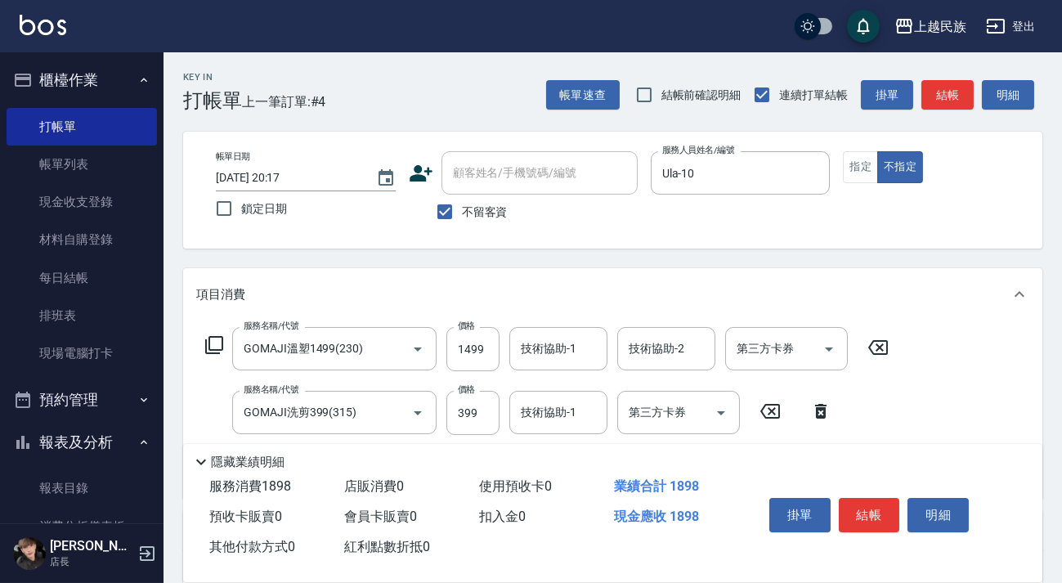
click at [874, 344] on icon at bounding box center [878, 348] width 41 height 20
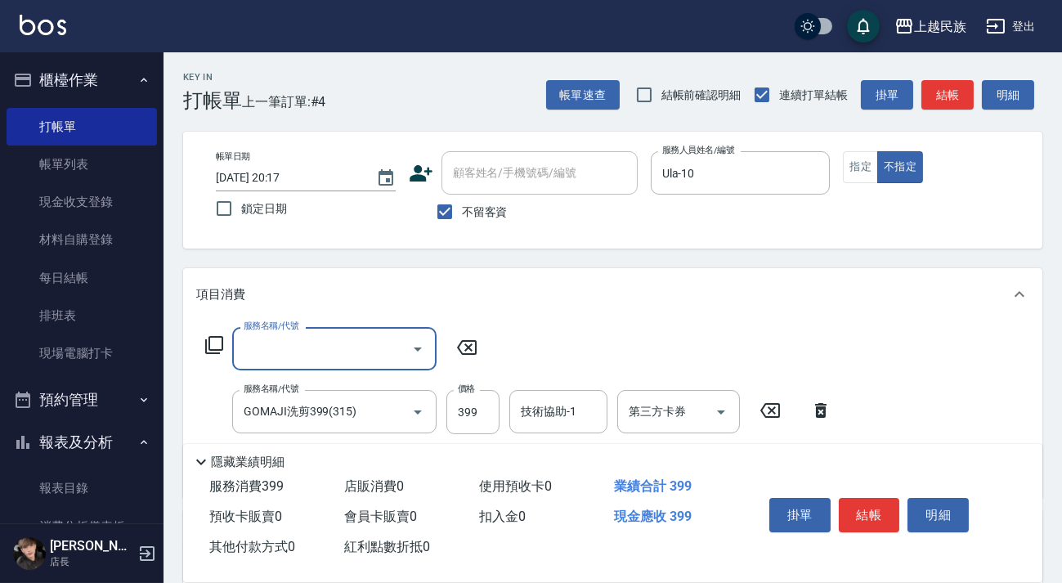
click at [813, 416] on icon at bounding box center [821, 411] width 41 height 20
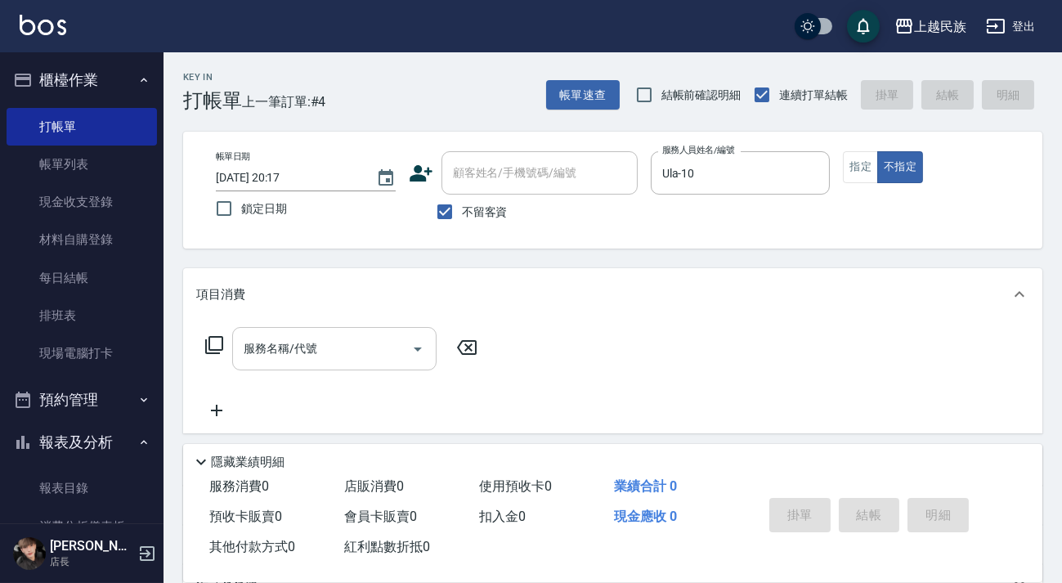
click at [356, 353] on input "服務名稱/代號" at bounding box center [322, 349] width 165 height 29
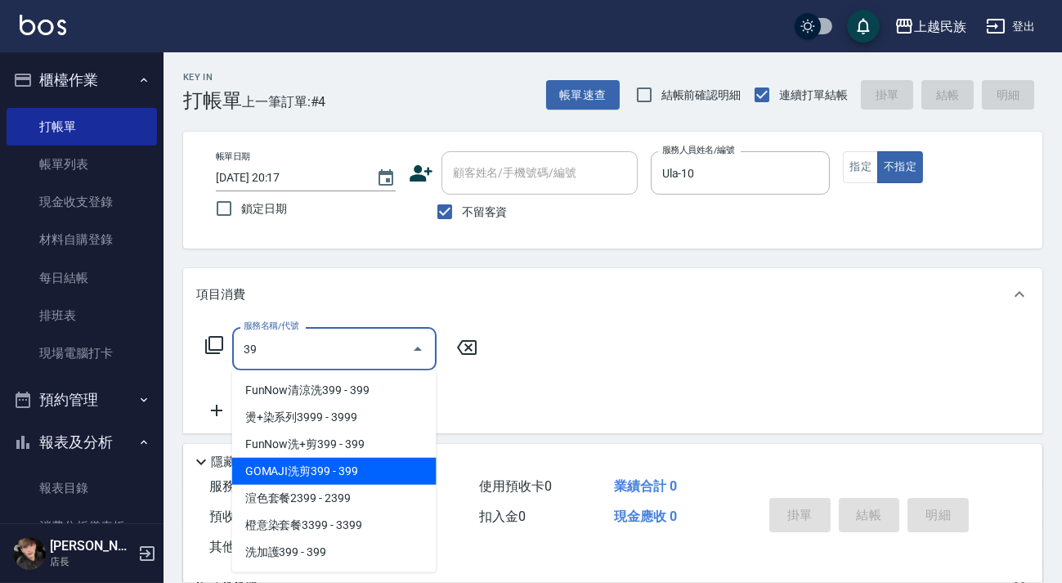
click at [308, 469] on span "GOMAJI洗剪399 - 399" at bounding box center [334, 471] width 204 height 27
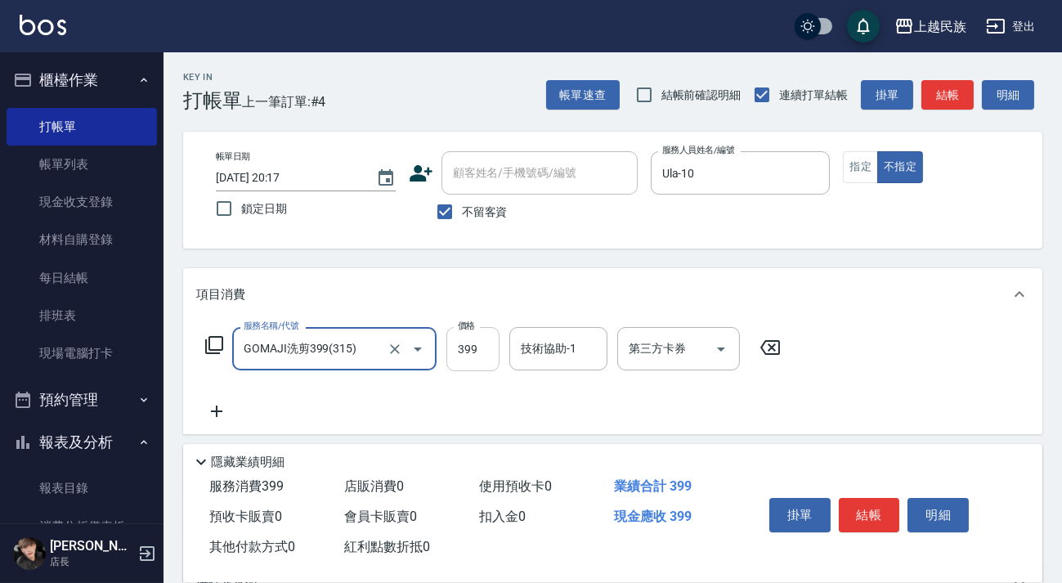
type input "GOMAJI洗剪399(315)"
click at [483, 348] on input "399" at bounding box center [473, 349] width 53 height 44
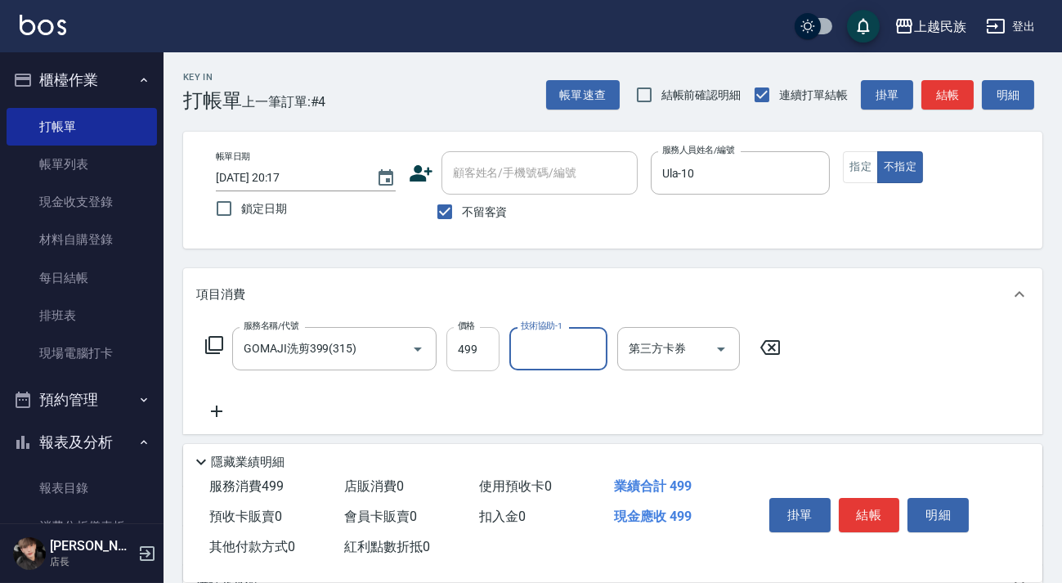
click at [489, 351] on input "499" at bounding box center [473, 349] width 53 height 44
type input "449"
type input "Ula-10"
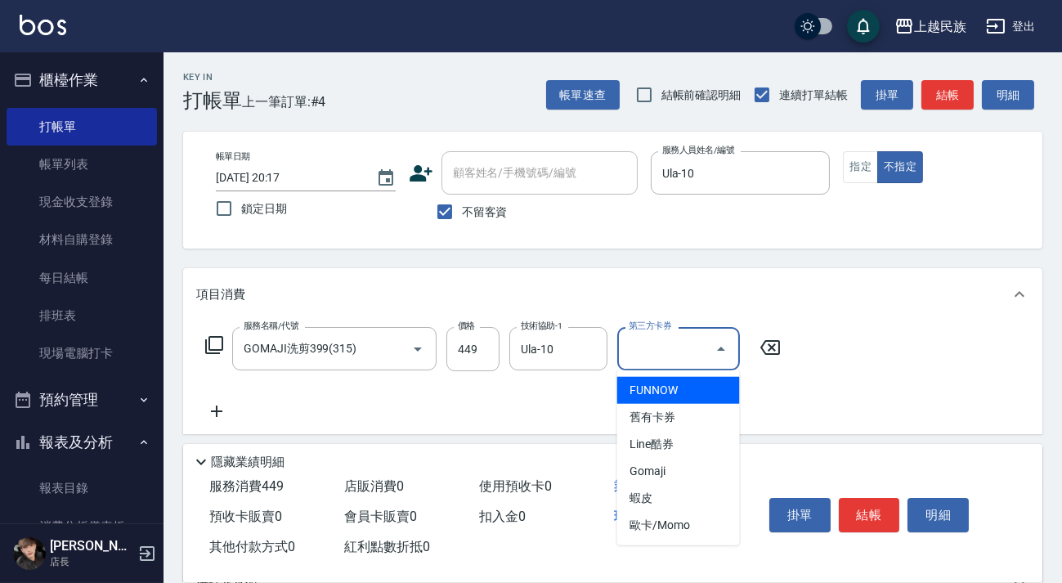
click at [701, 345] on input "第三方卡券" at bounding box center [666, 349] width 83 height 29
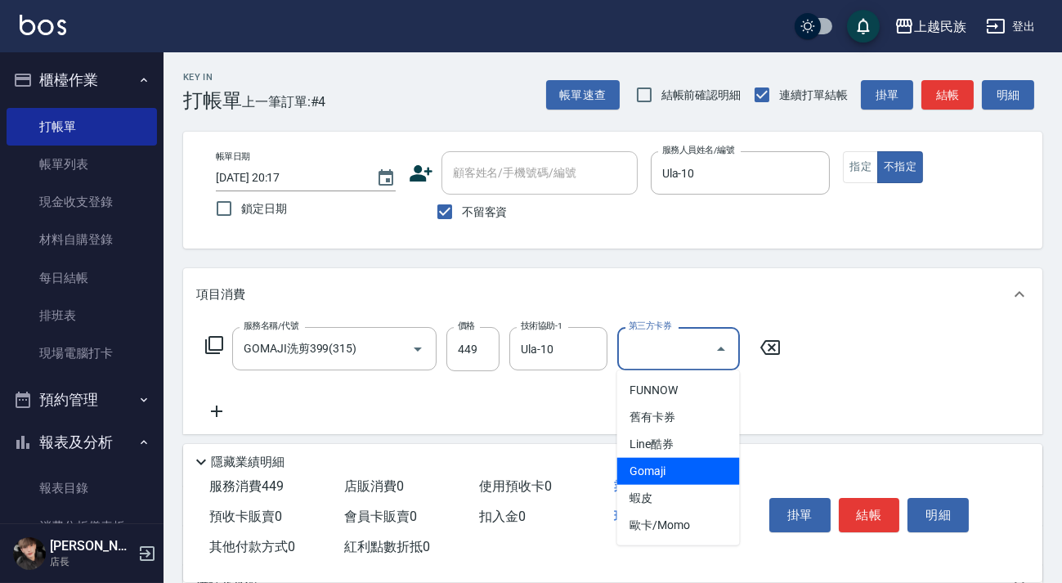
click at [686, 473] on span "Gomaji" at bounding box center [679, 471] width 123 height 27
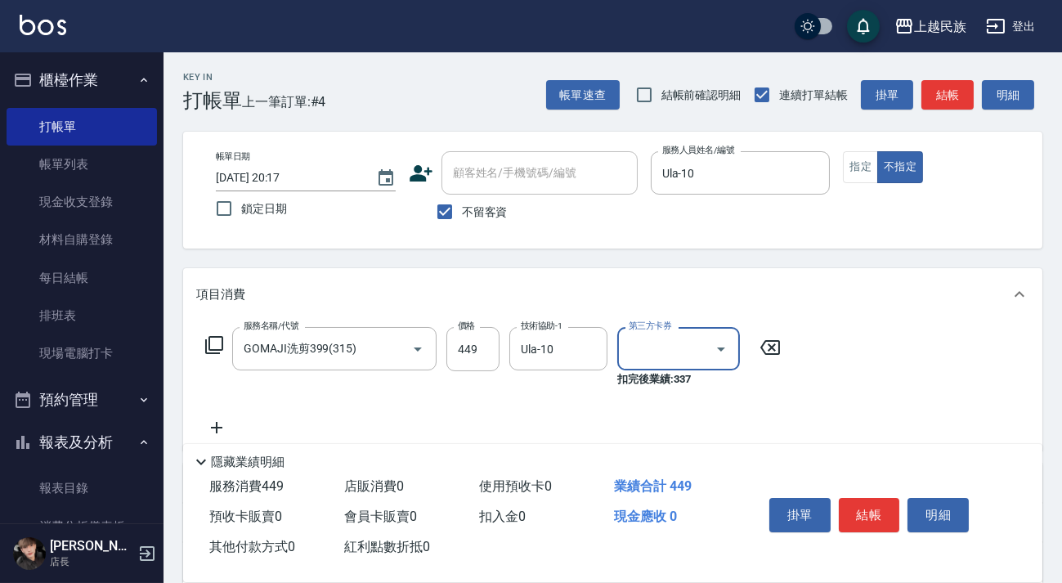
type input "Gomaji"
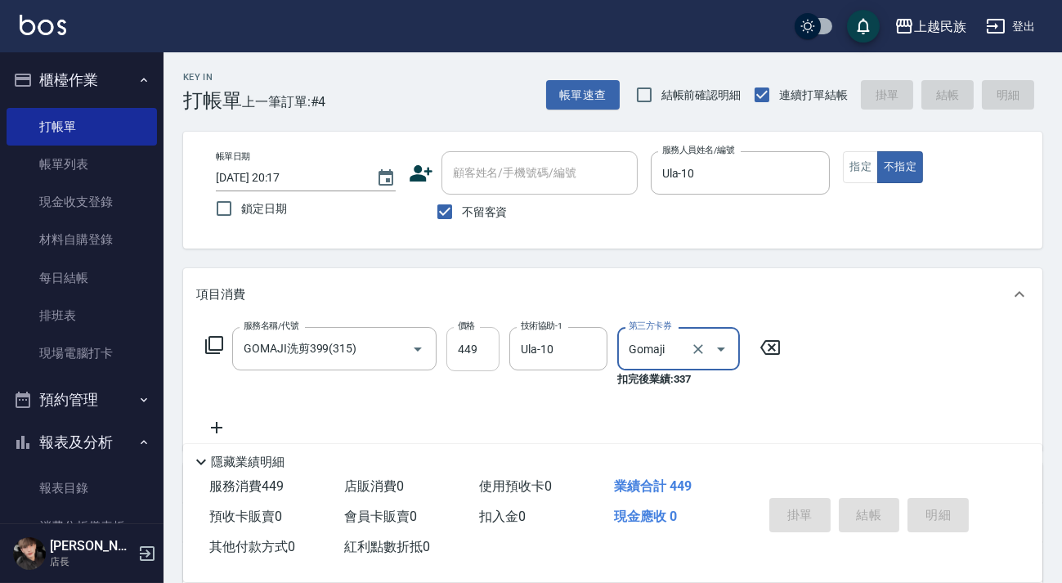
type input "[DATE] 20:18"
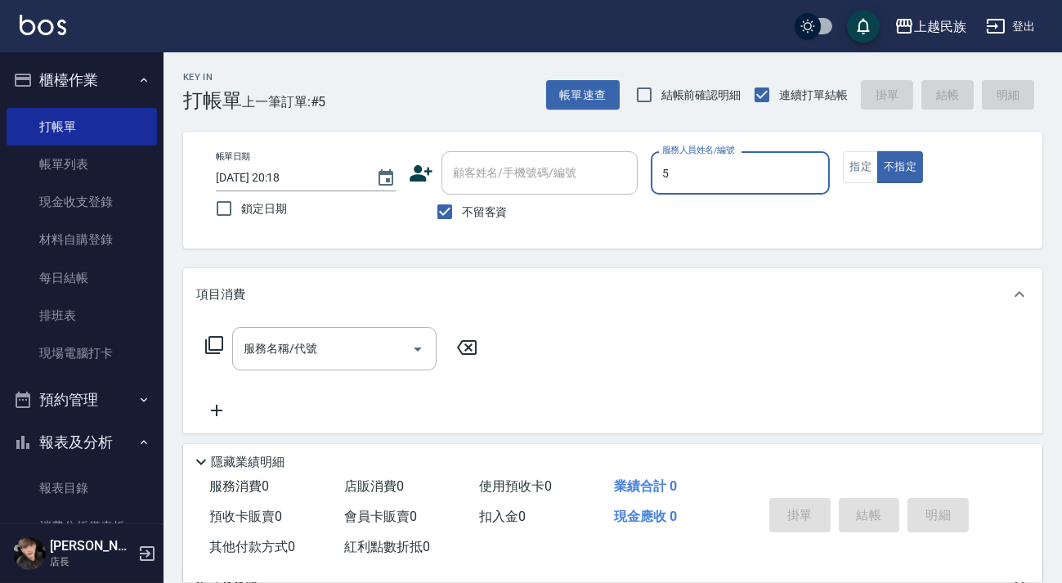
type input "Effie-5"
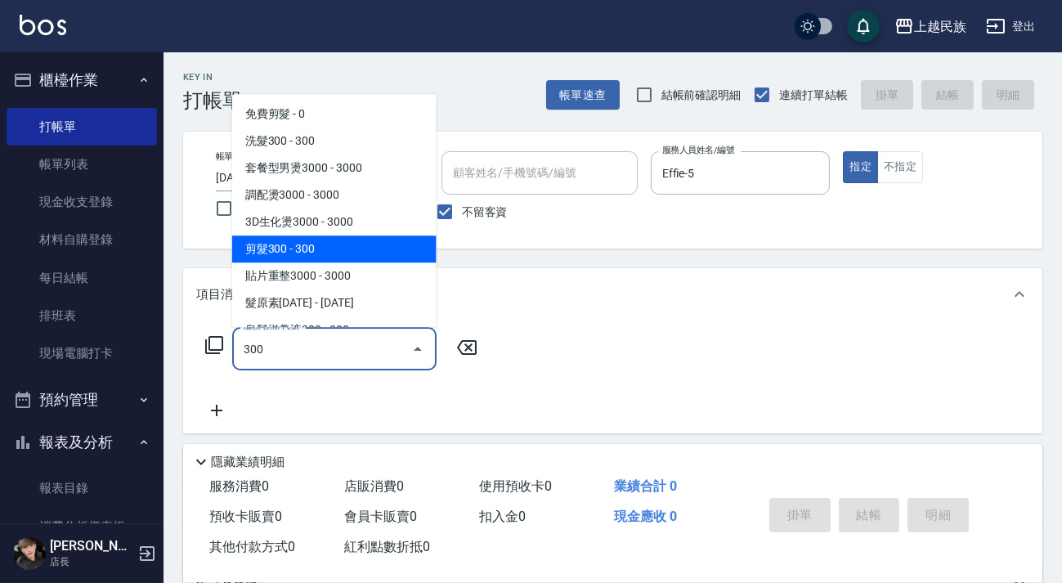
click at [363, 245] on span "剪髮300 - 300" at bounding box center [334, 249] width 204 height 27
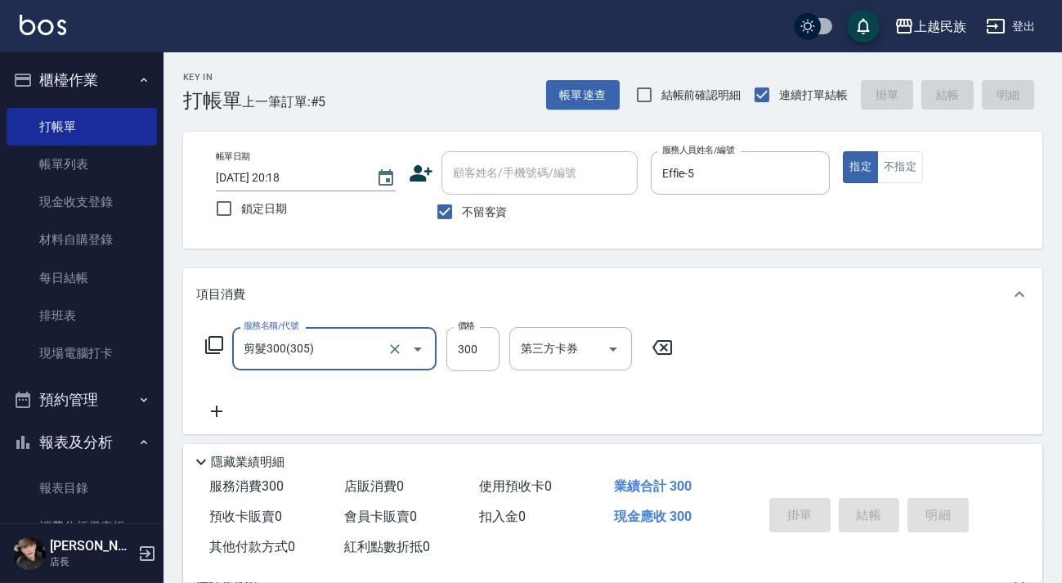
type input "剪髮300(305)"
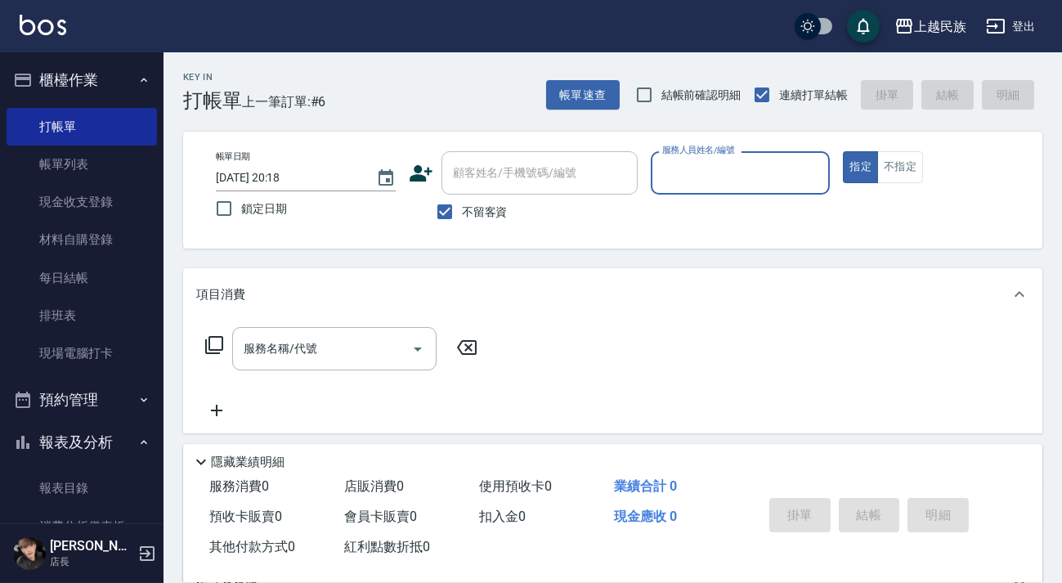
click at [487, 195] on label "不留客資" at bounding box center [468, 212] width 80 height 34
click at [462, 195] on input "不留客資" at bounding box center [445, 212] width 34 height 34
checkbox input "false"
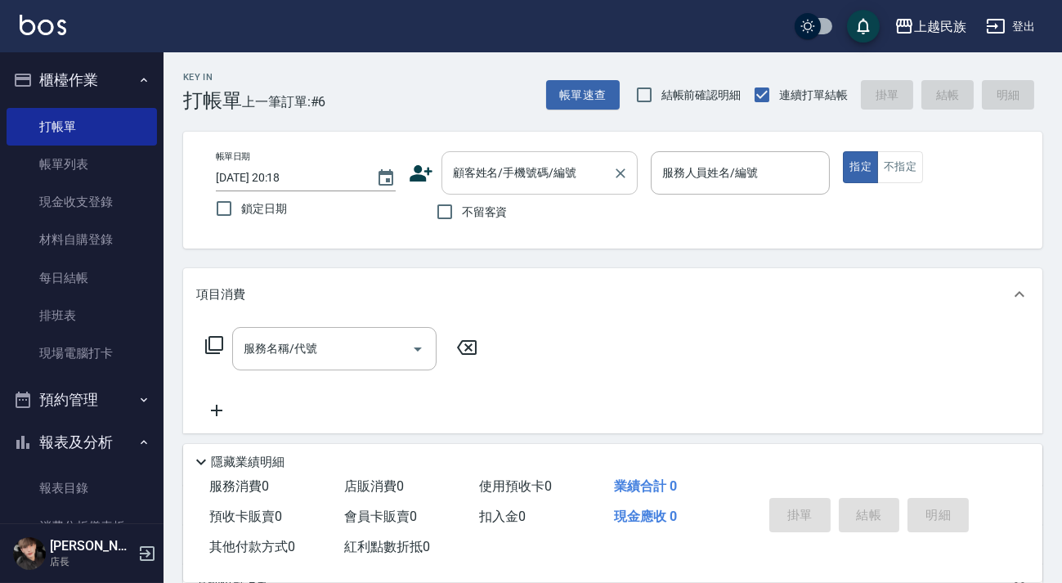
click at [517, 178] on div "顧客姓名/手機號碼/編號 顧客姓名/手機號碼/編號" at bounding box center [540, 172] width 196 height 43
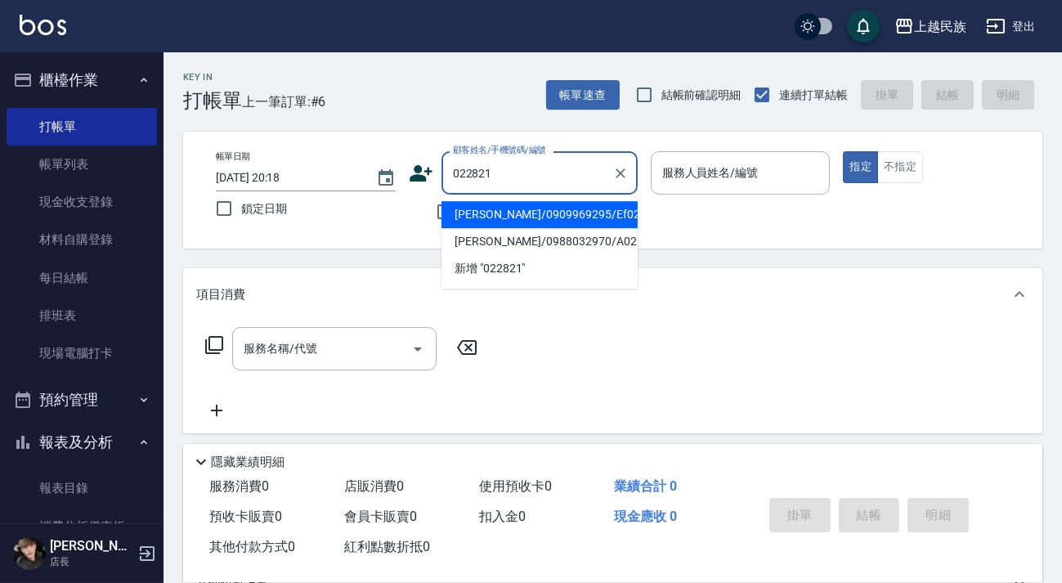
click at [556, 212] on li "[PERSON_NAME]/0909969295/Ef022821" at bounding box center [540, 214] width 196 height 27
type input "[PERSON_NAME]/0909969295/Ef022821"
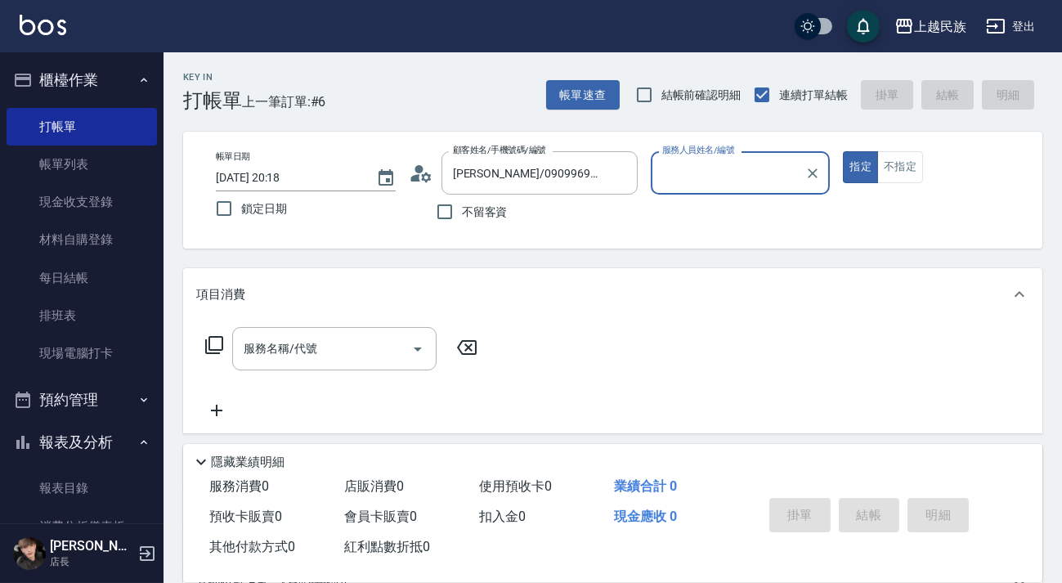
type input "Effie-5"
click at [843, 151] on button "指定" at bounding box center [860, 167] width 35 height 32
click at [213, 346] on icon at bounding box center [214, 345] width 20 height 20
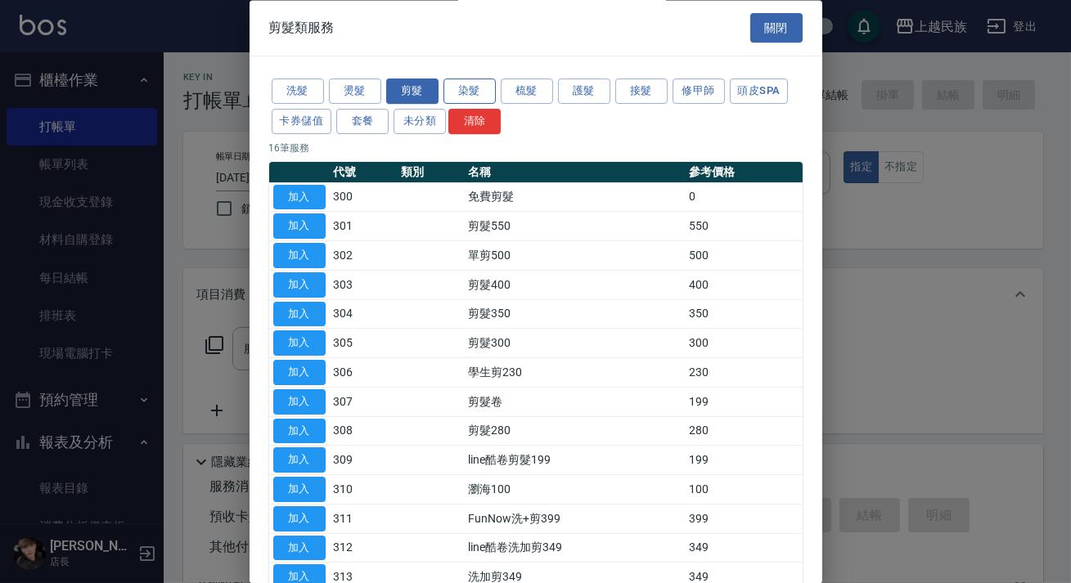
click at [486, 84] on button "染髮" at bounding box center [469, 91] width 52 height 25
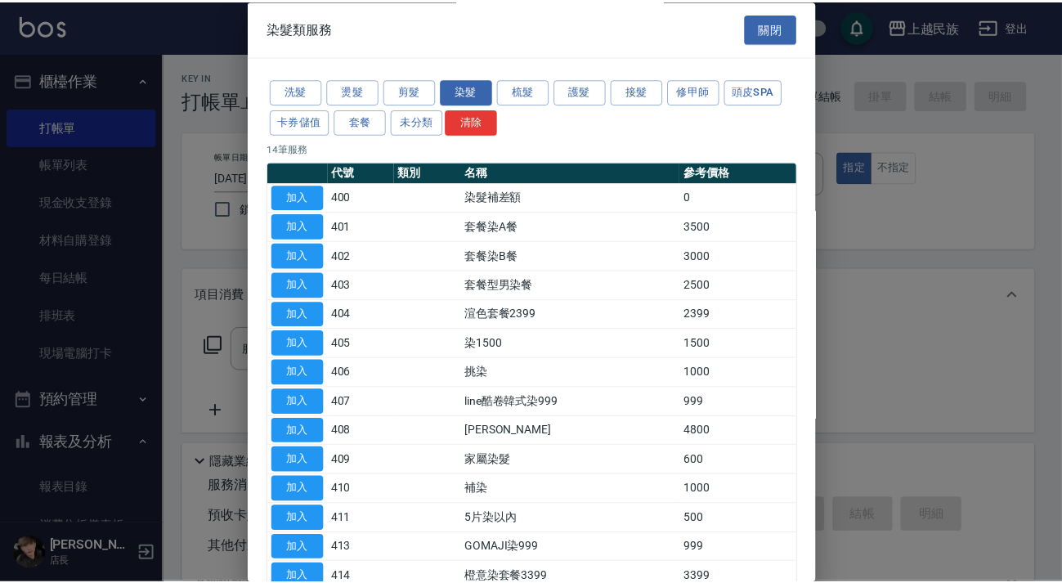
scroll to position [97, 0]
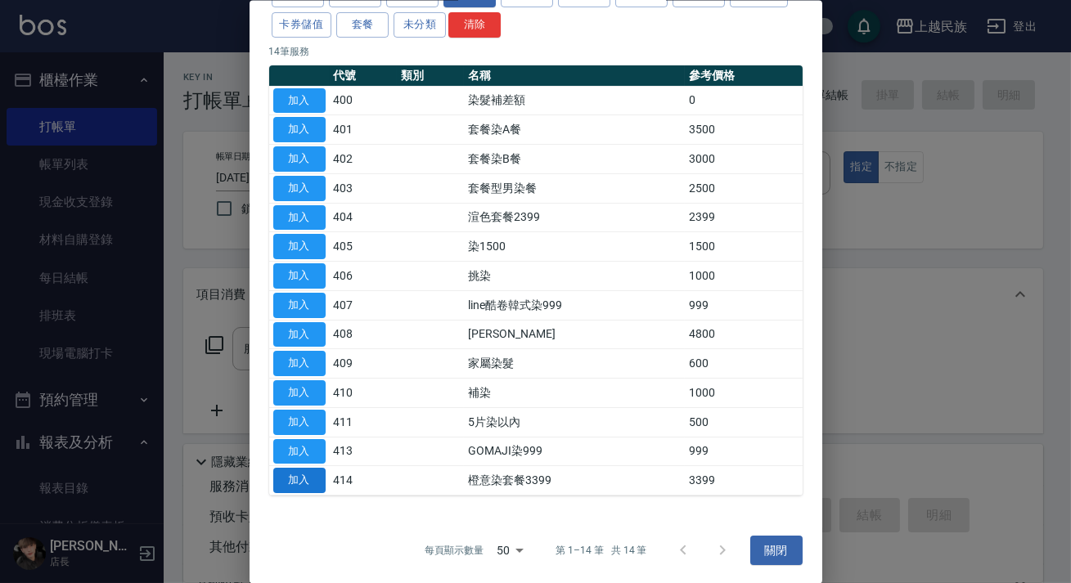
click at [310, 482] on button "加入" at bounding box center [299, 480] width 52 height 25
type input "橙意染套餐3399(414)"
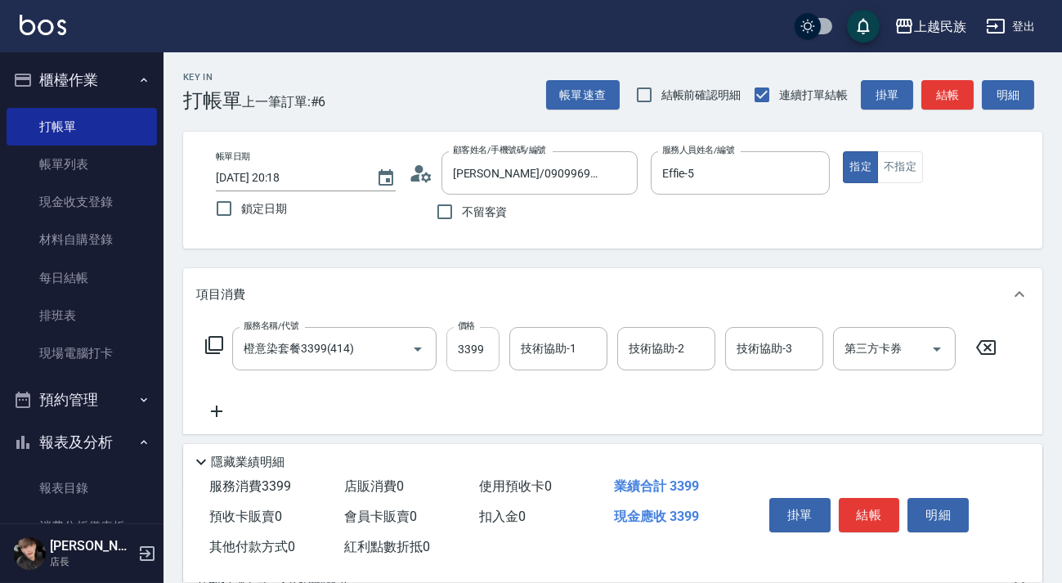
click at [487, 356] on input "3399" at bounding box center [473, 349] width 53 height 44
type input "3199"
type input "[PERSON_NAME]-1"
click at [575, 345] on input "[PERSON_NAME]-1" at bounding box center [546, 349] width 59 height 29
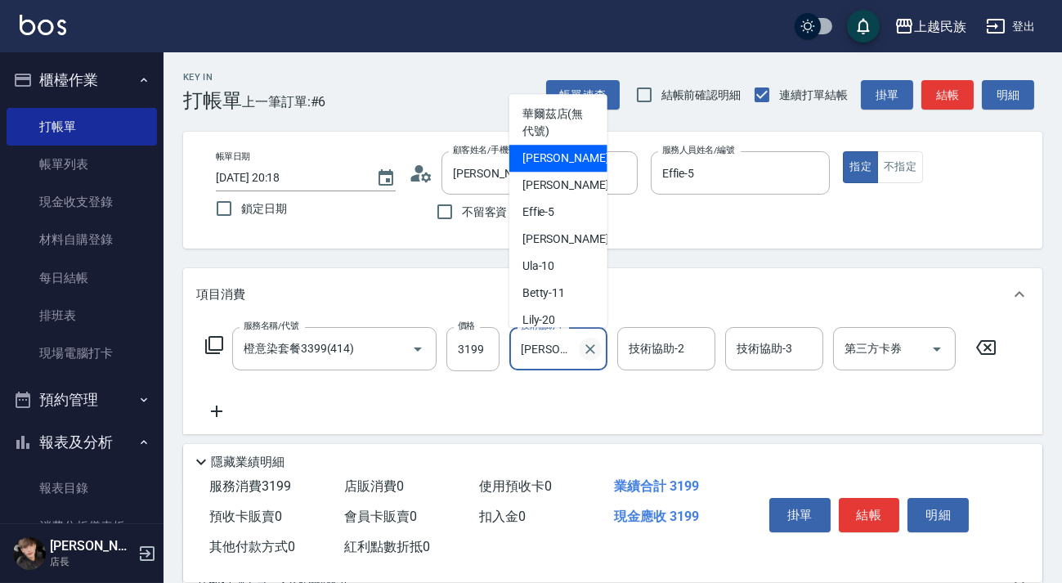
click at [585, 345] on icon "Clear" at bounding box center [590, 349] width 16 height 16
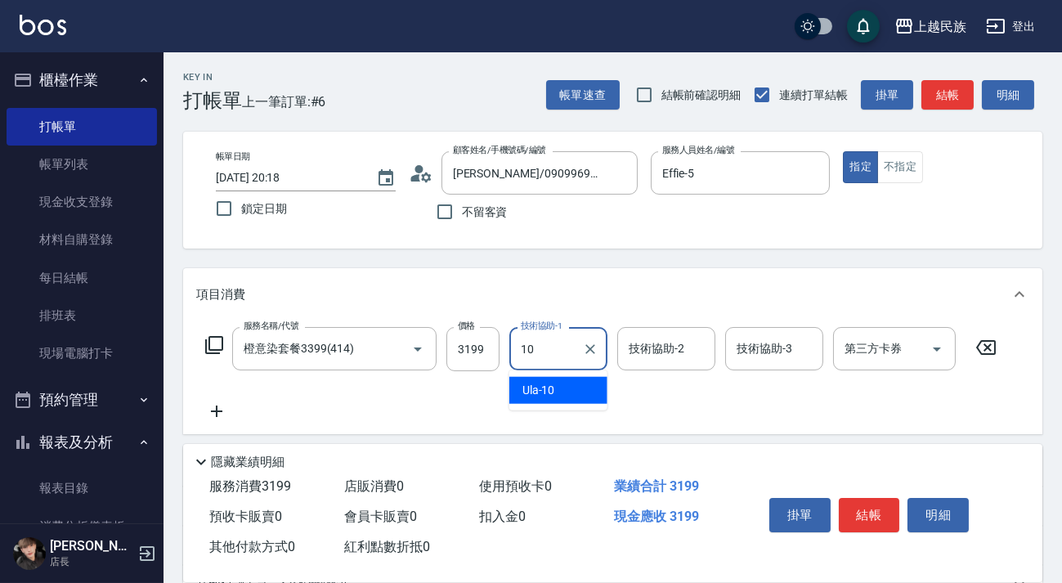
type input "Ula-10"
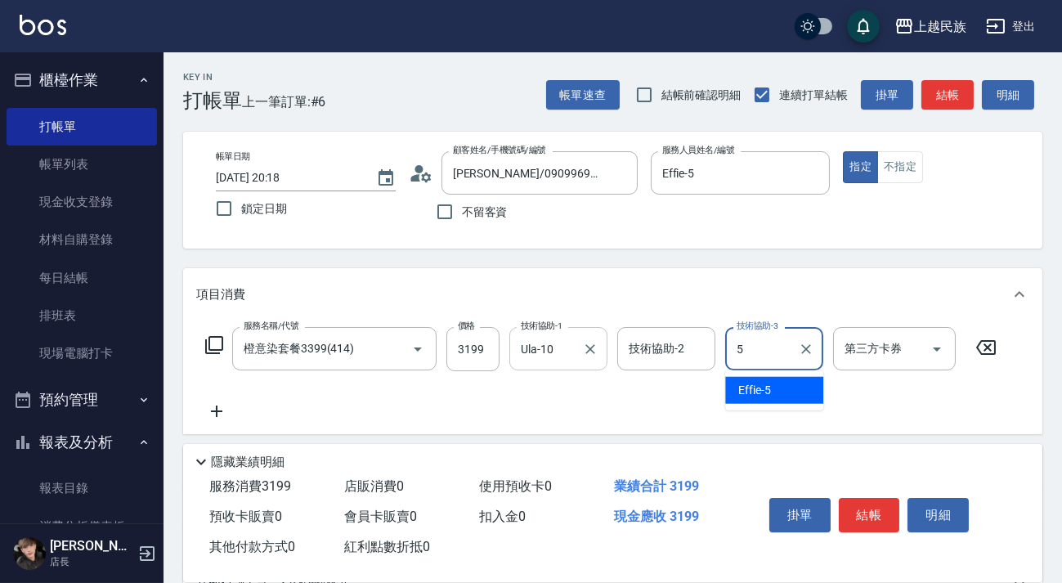
type input "Effie-5"
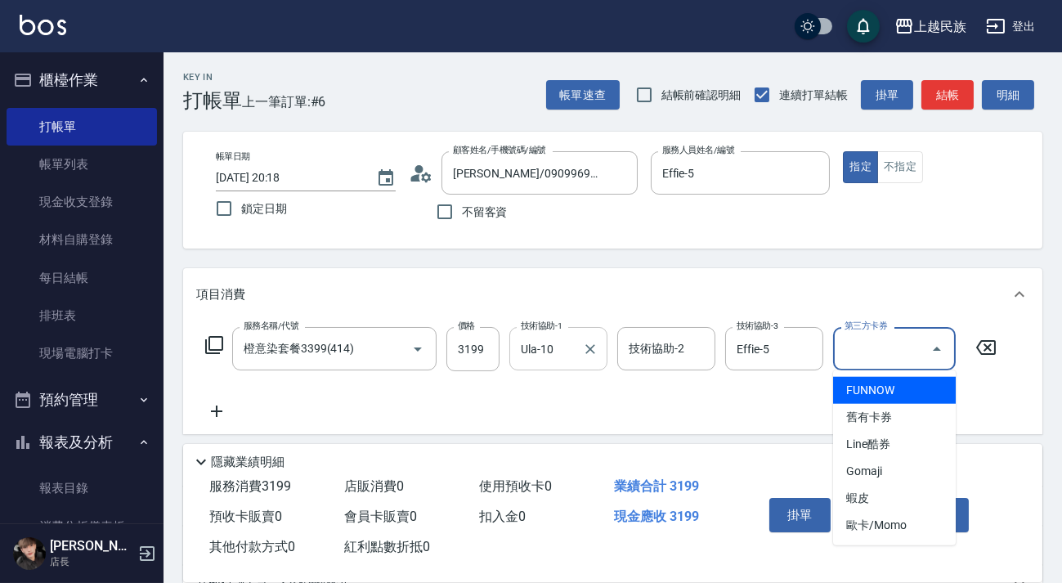
click at [589, 385] on div "服務名稱/代號 橙意染套餐3399(414) 服務名稱/代號 價格 3199 價格 技術協助-1 Ula-10 技術協助-1 技術協助-2 技術協助-2 技術…" at bounding box center [601, 374] width 811 height 94
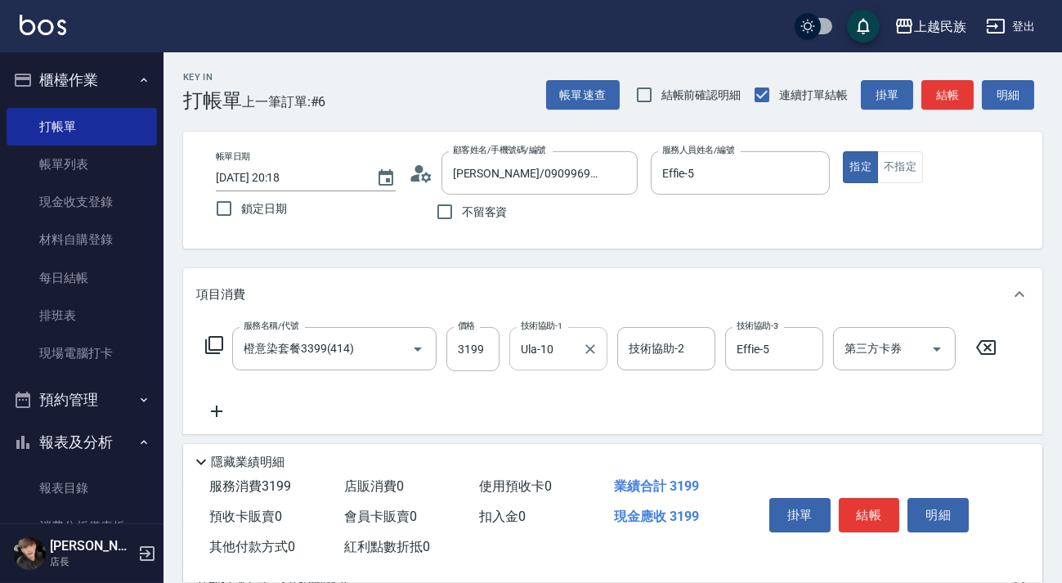
click at [874, 520] on button "結帳" at bounding box center [869, 515] width 61 height 34
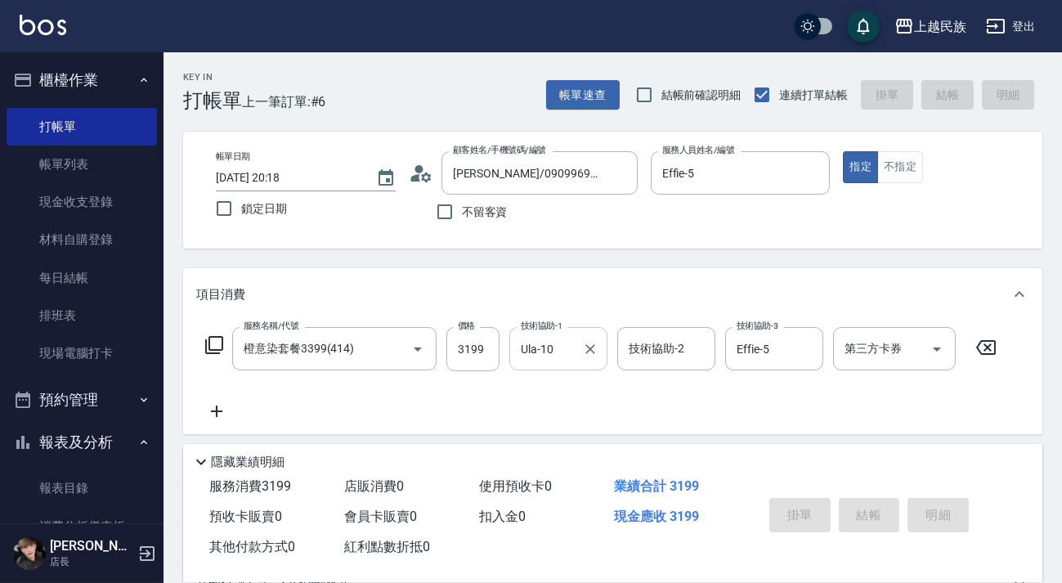
type input "[DATE] 20:19"
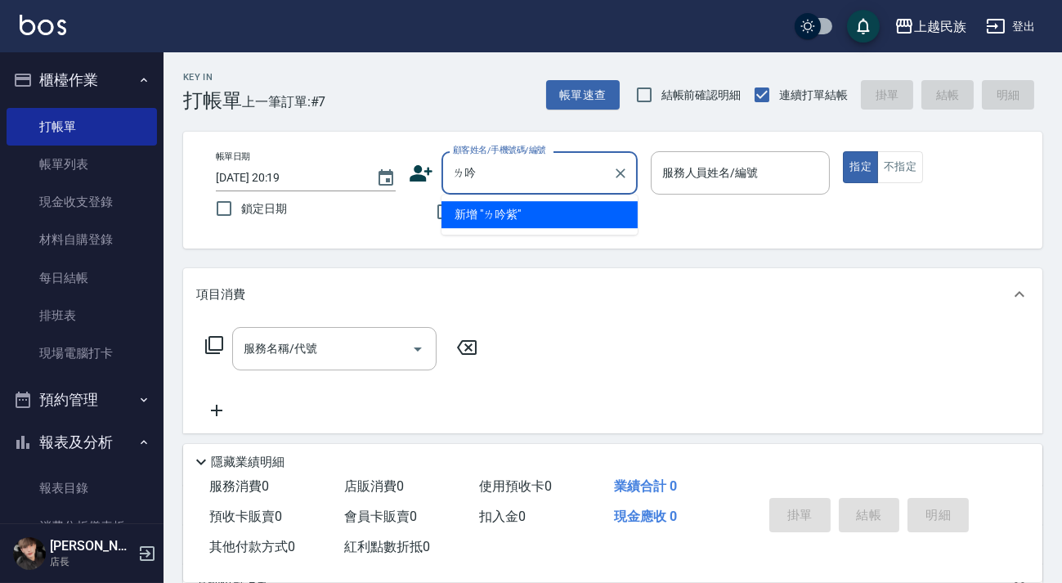
type input "ㄌ"
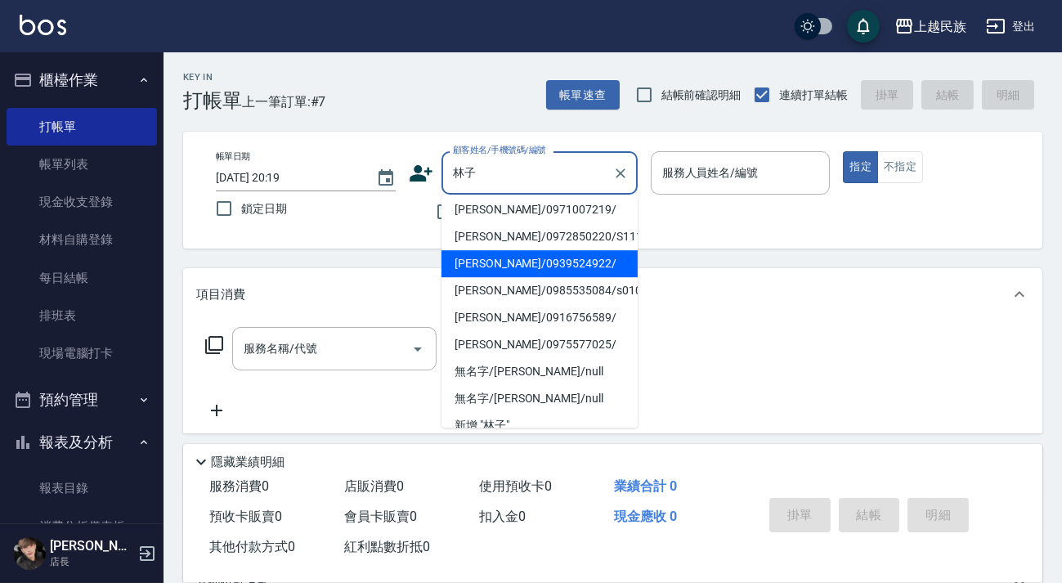
scroll to position [0, 0]
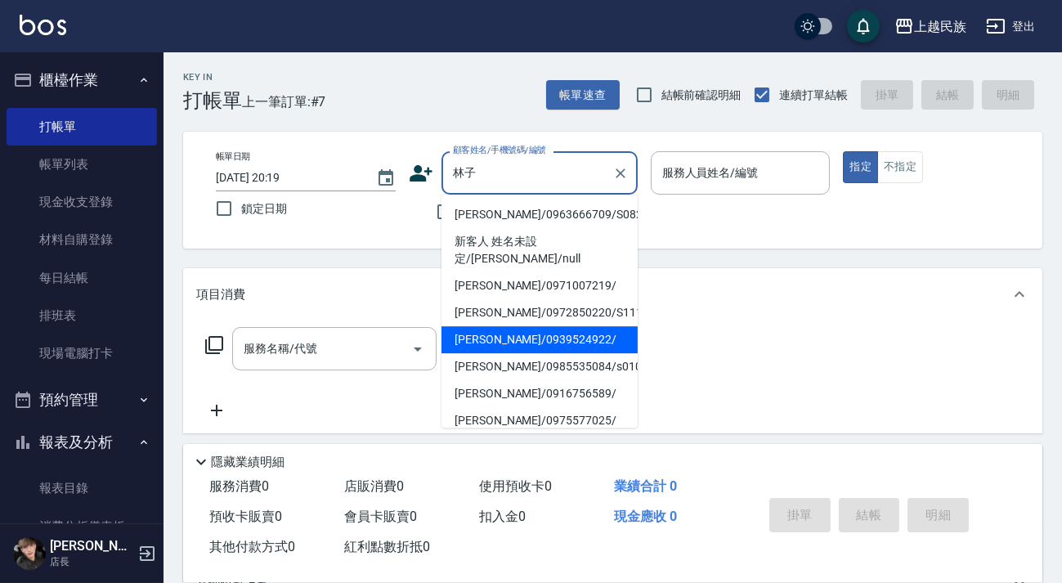
click at [547, 332] on li "[PERSON_NAME]/0939524922/" at bounding box center [540, 339] width 196 height 27
type input "[PERSON_NAME]/0939524922/"
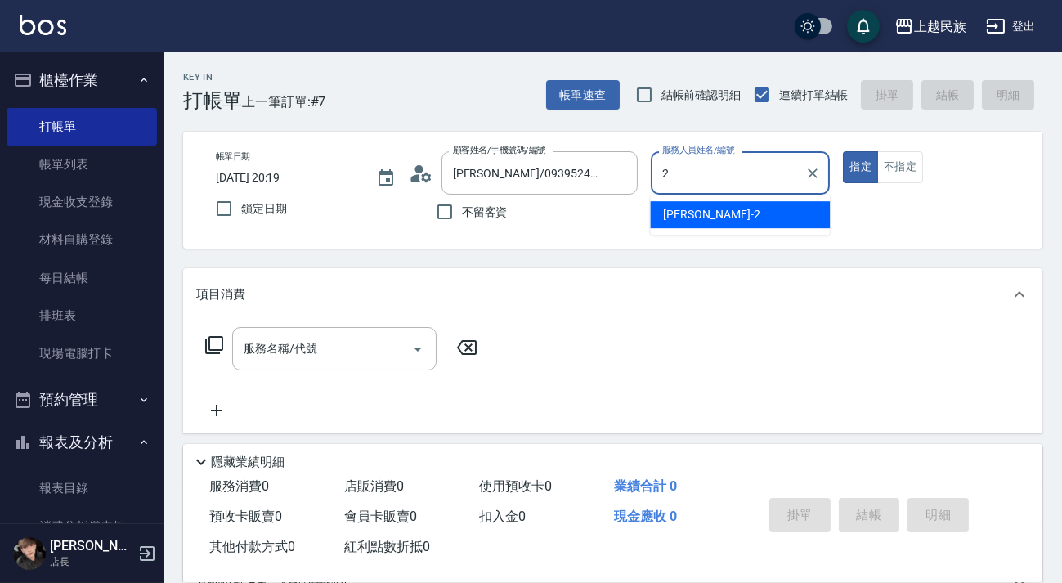
type input "[PERSON_NAME]-2"
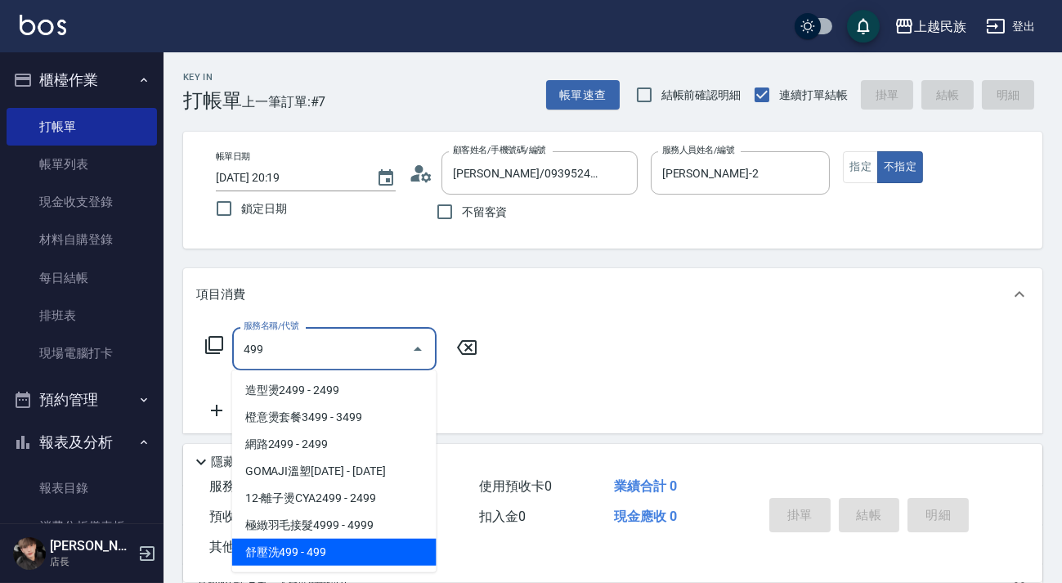
drag, startPoint x: 363, startPoint y: 560, endPoint x: 380, endPoint y: 541, distance: 25.6
click at [362, 560] on span "舒壓洗499 - 499" at bounding box center [334, 552] width 204 height 27
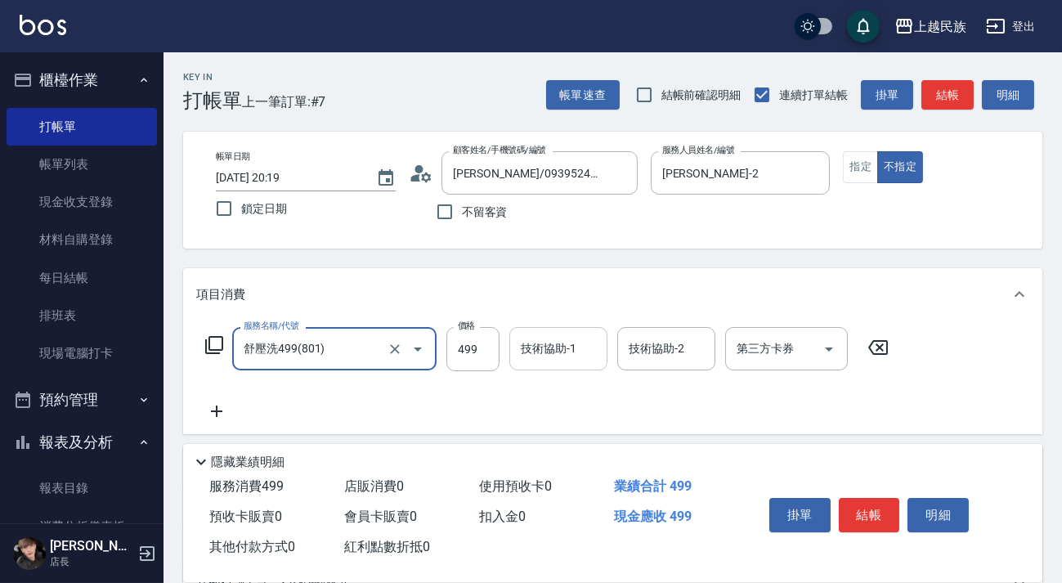
type input "舒壓洗499(801)"
click at [564, 351] on div "技術協助-1 技術協助-1" at bounding box center [559, 348] width 98 height 43
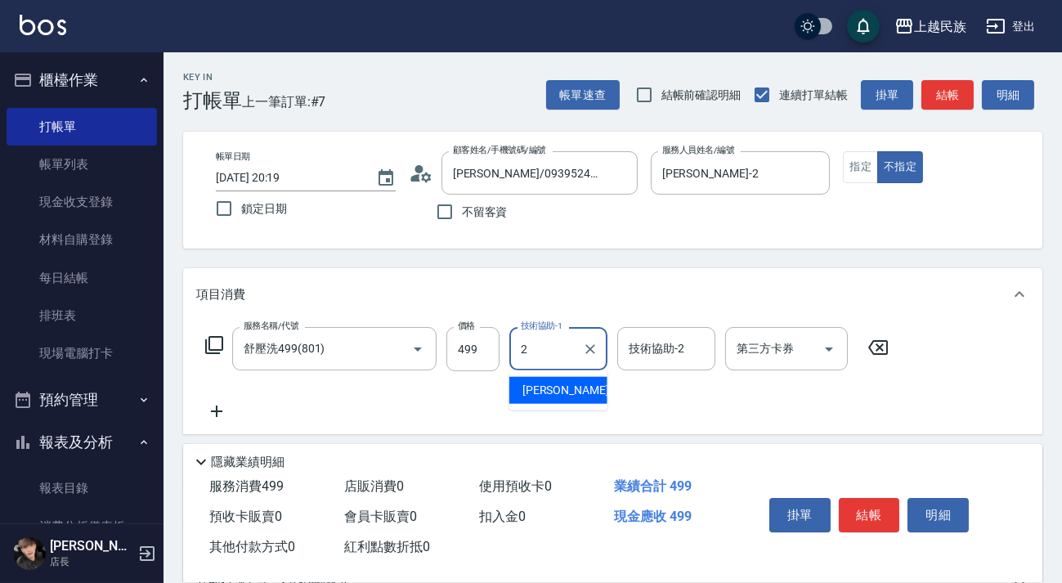
type input "[PERSON_NAME]-2"
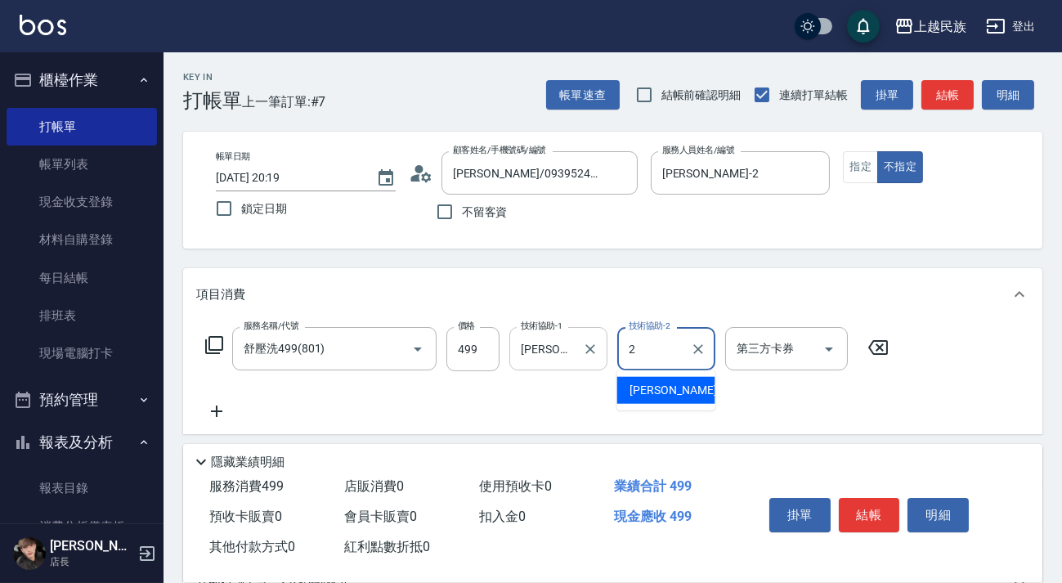
type input "[PERSON_NAME]-2"
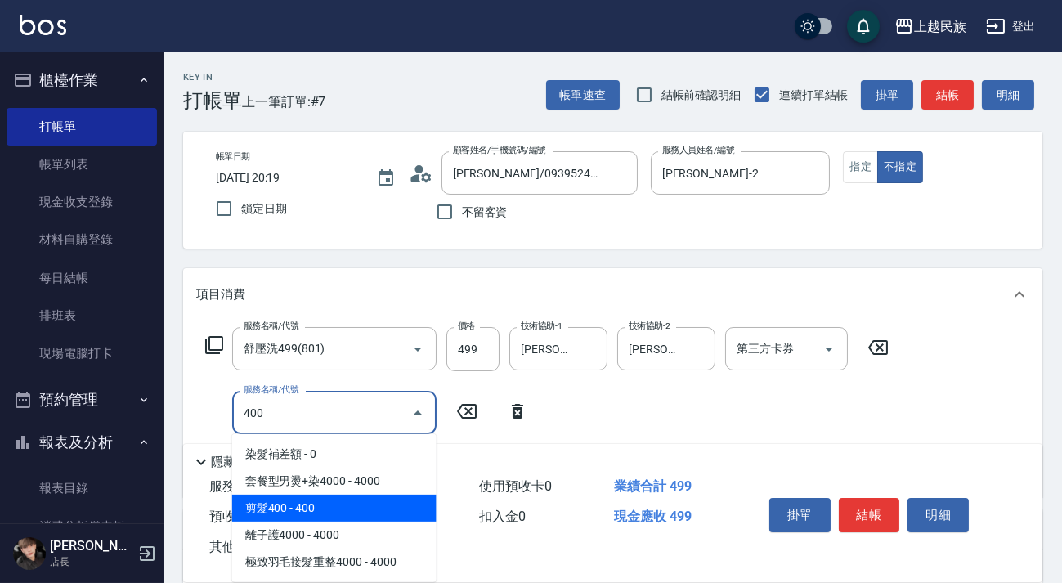
click at [371, 500] on span "剪髮400 - 400" at bounding box center [334, 508] width 204 height 27
type input "剪髮400(303)"
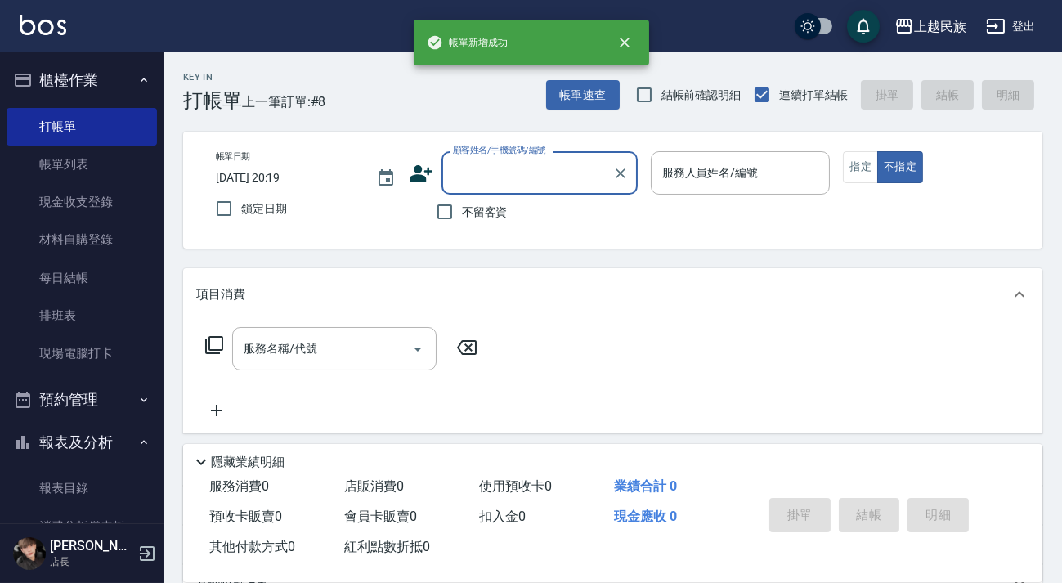
click at [499, 208] on span "不留客資" at bounding box center [485, 212] width 46 height 17
click at [462, 208] on input "不留客資" at bounding box center [445, 212] width 34 height 34
checkbox input "true"
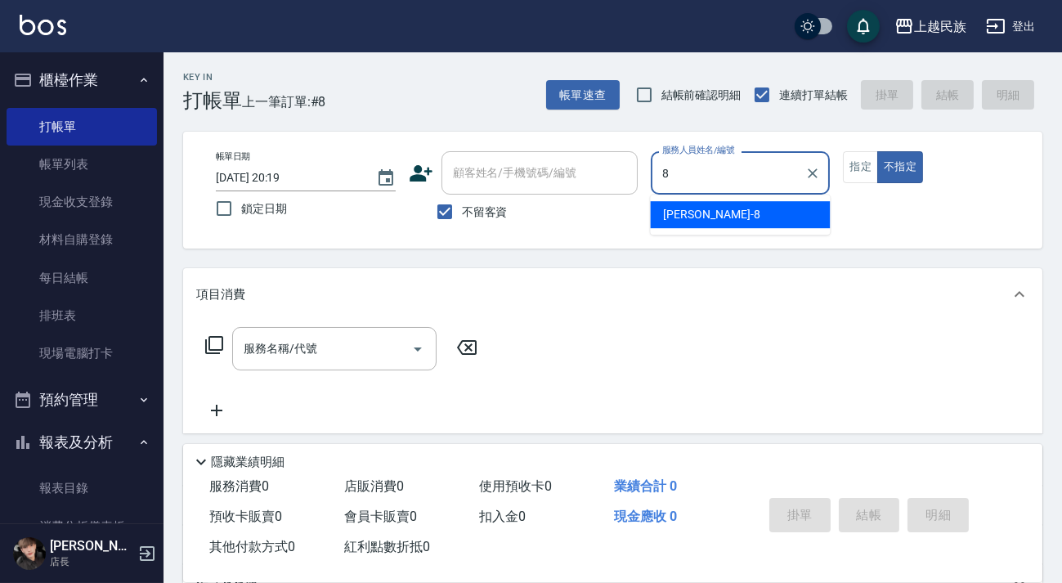
type input "Stella-8"
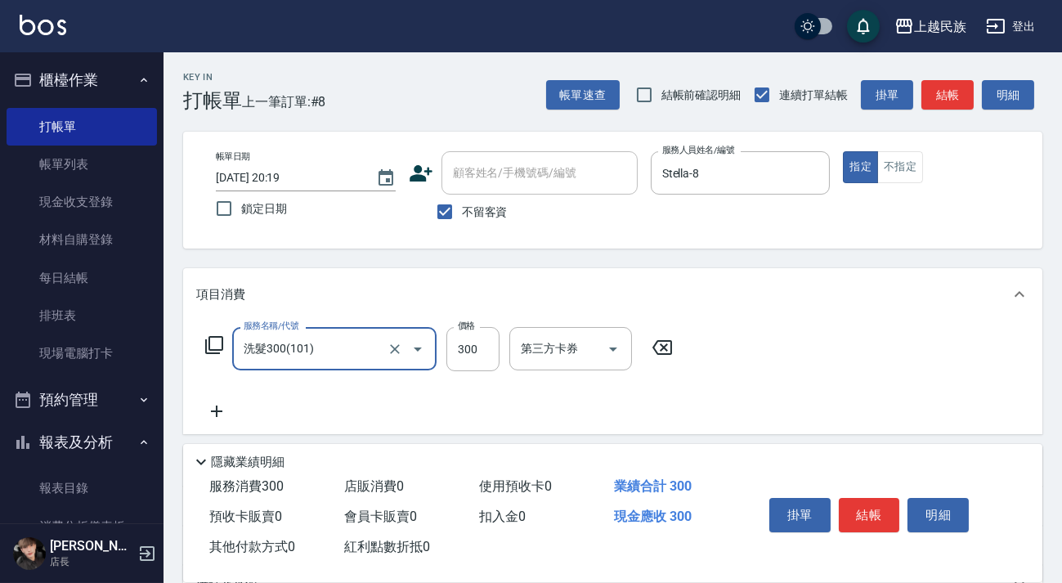
type input "洗髮300(101)"
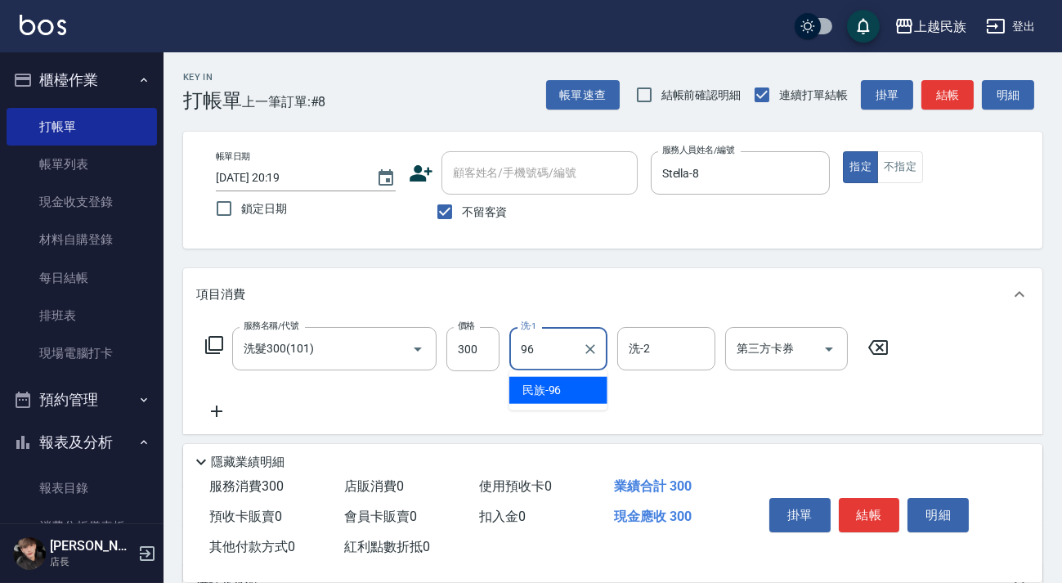
type input "民族-96"
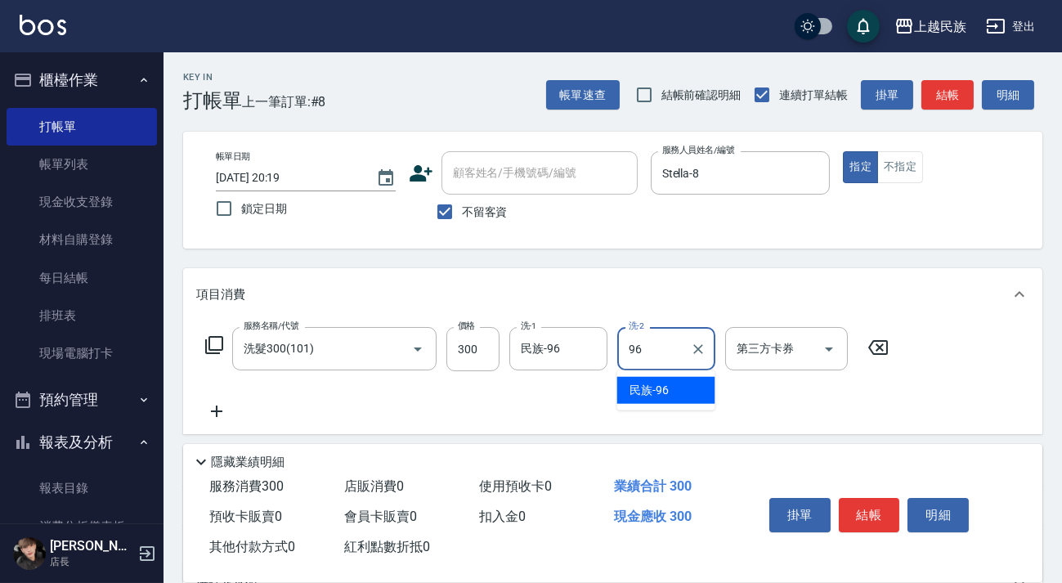
type input "民族-96"
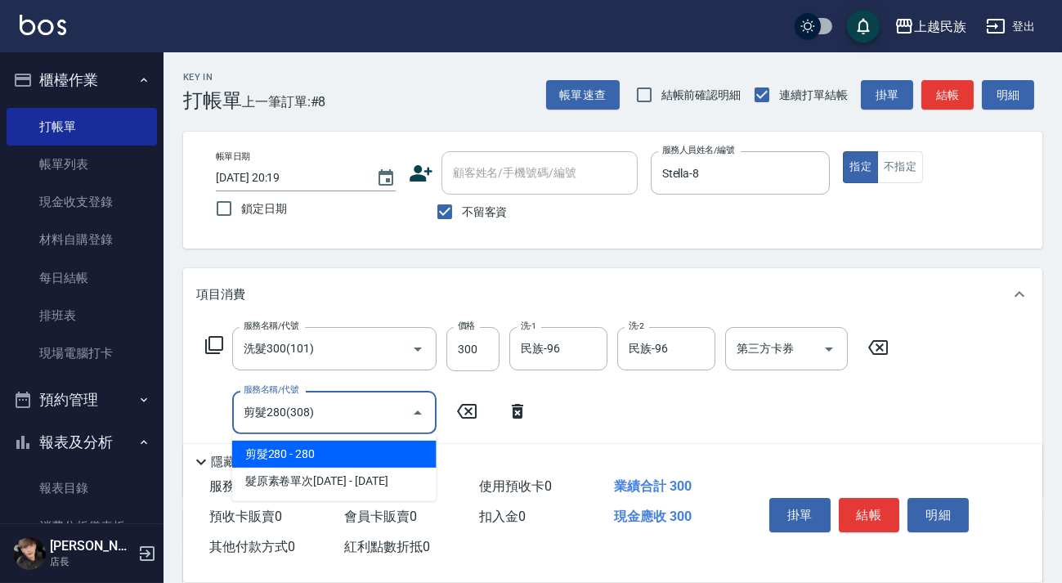
type input "剪髮280(308)"
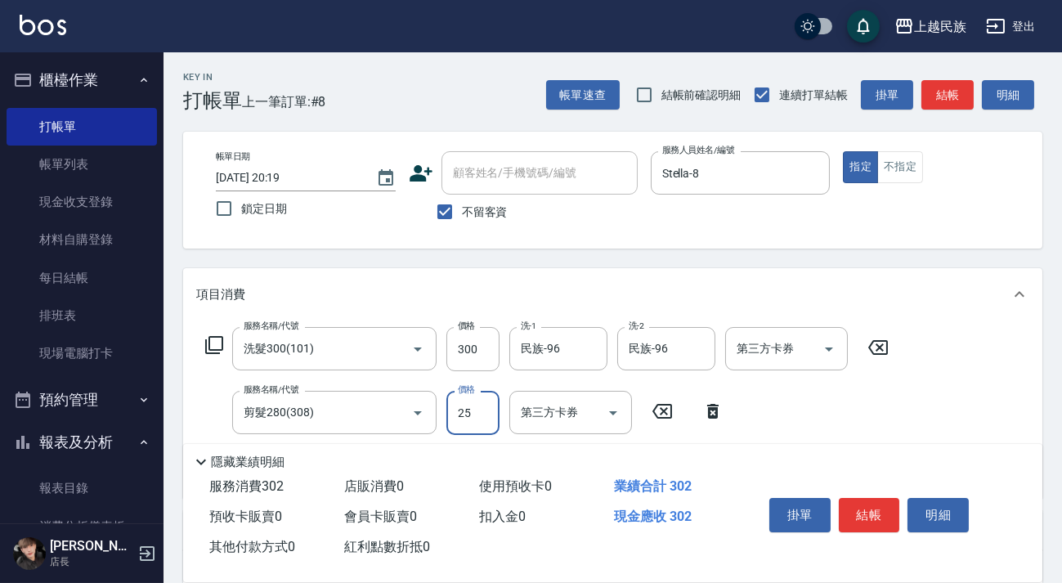
type input "250"
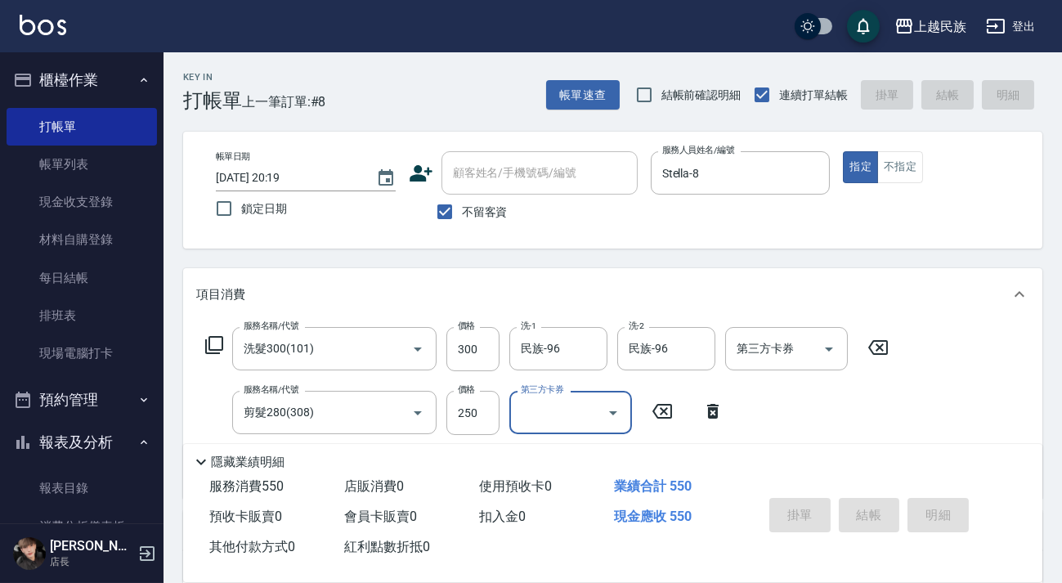
type input "[DATE] 20:20"
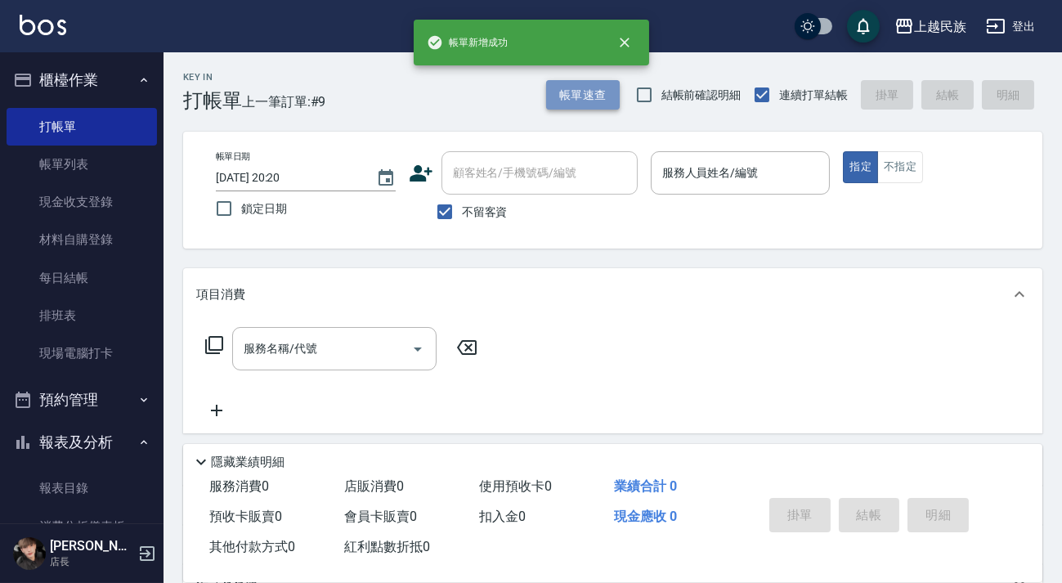
click at [577, 97] on button "帳單速查" at bounding box center [583, 95] width 74 height 30
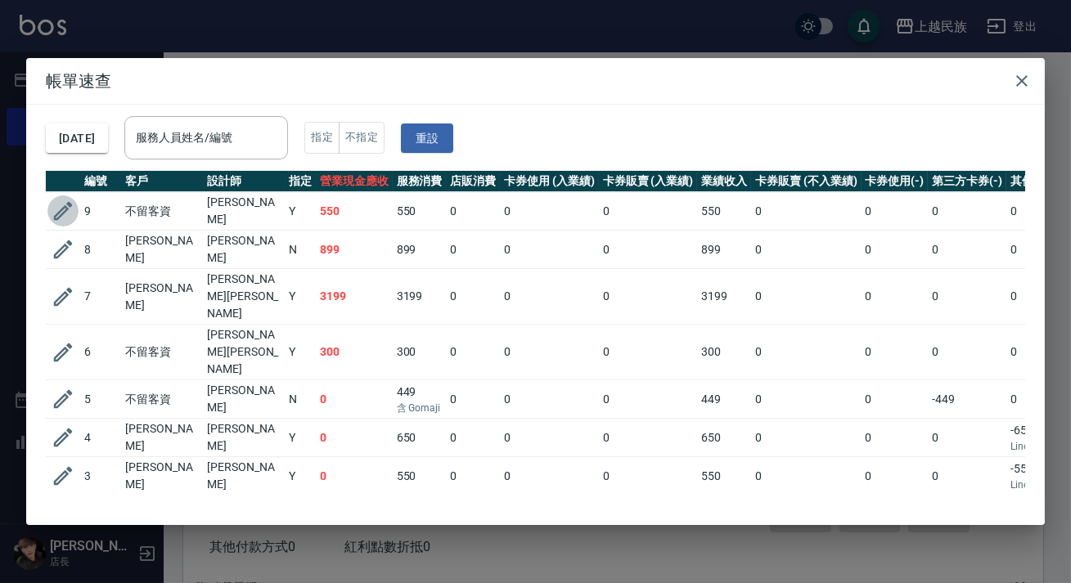
click at [67, 211] on icon "button" at bounding box center [63, 211] width 25 height 25
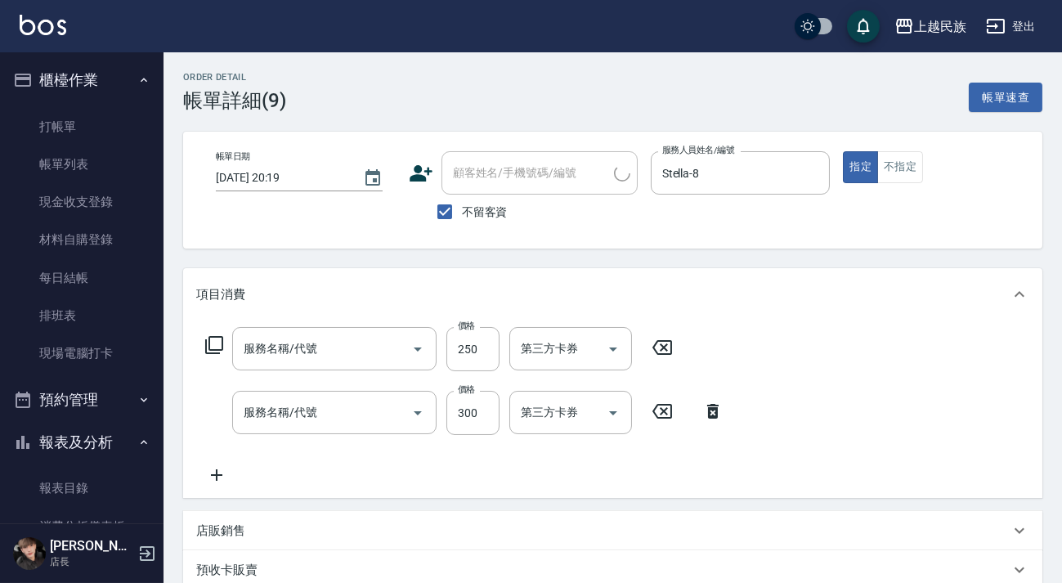
type input "[DATE] 20:19"
checkbox input "true"
type input "Stella-8"
type input "剪髮280(308)"
type input "洗髮300(101)"
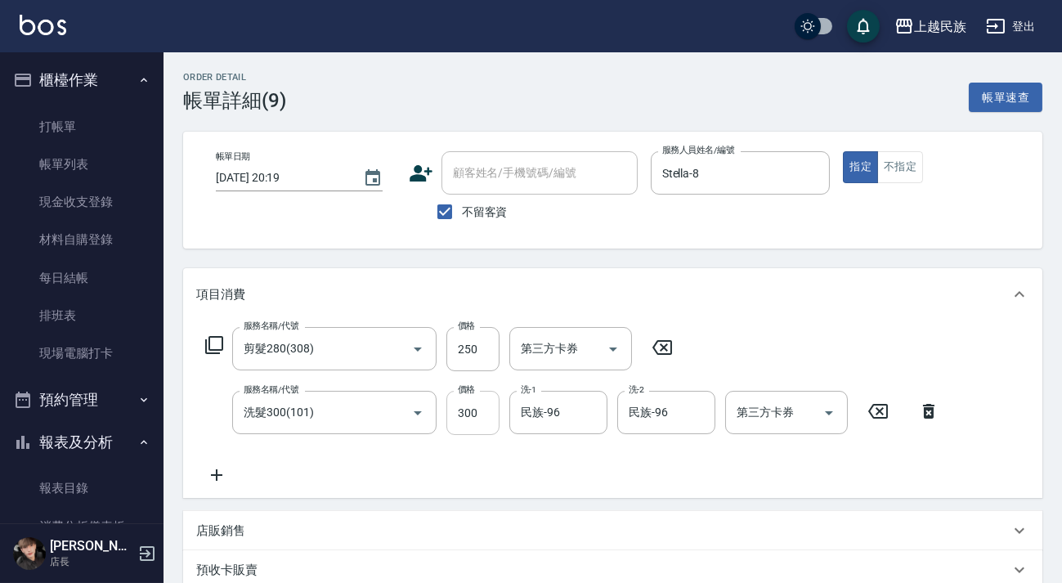
drag, startPoint x: 487, startPoint y: 416, endPoint x: 461, endPoint y: 415, distance: 26.2
click at [487, 416] on input "300" at bounding box center [473, 413] width 53 height 44
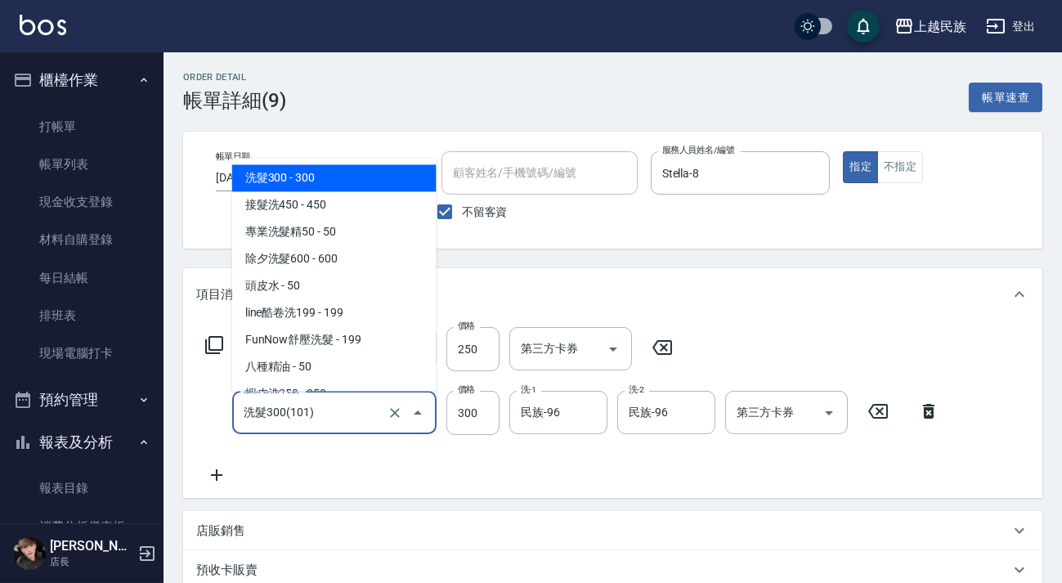
click at [358, 410] on input "洗髮300(101)" at bounding box center [312, 412] width 144 height 29
click at [469, 411] on input "300" at bounding box center [473, 413] width 53 height 44
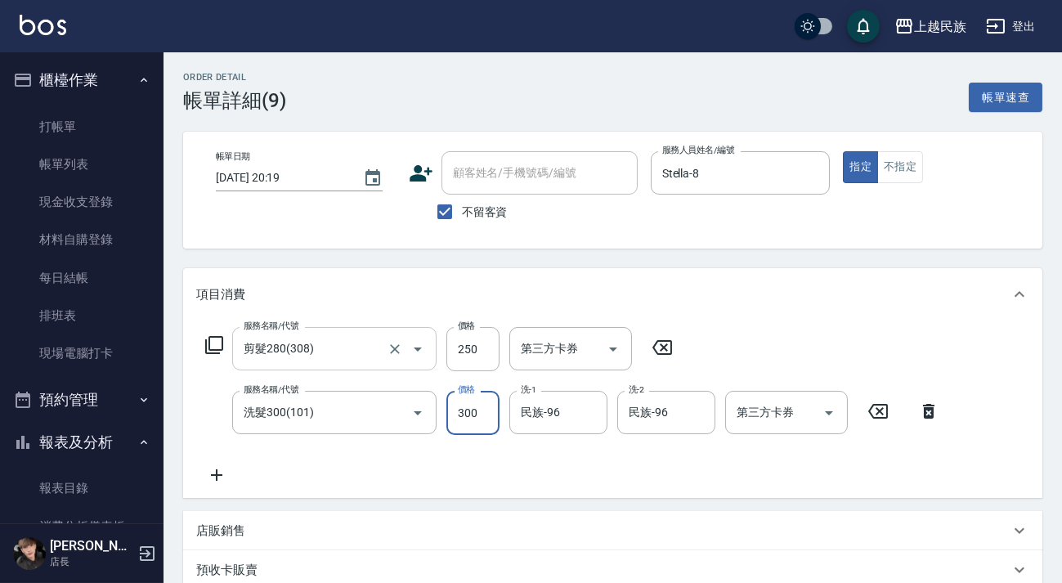
click at [355, 348] on input "剪髮280(308)" at bounding box center [312, 349] width 144 height 29
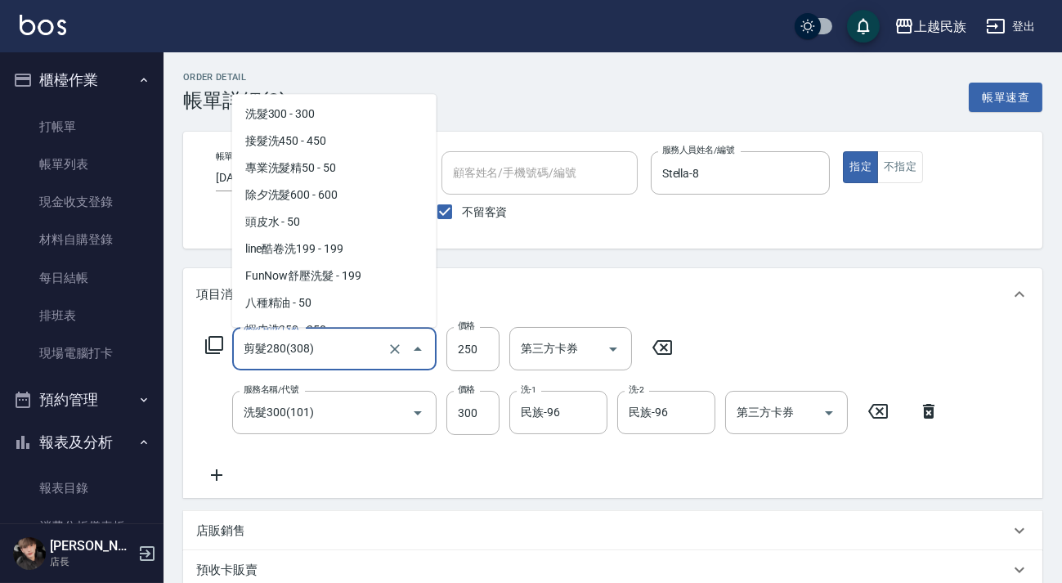
scroll to position [1310, 0]
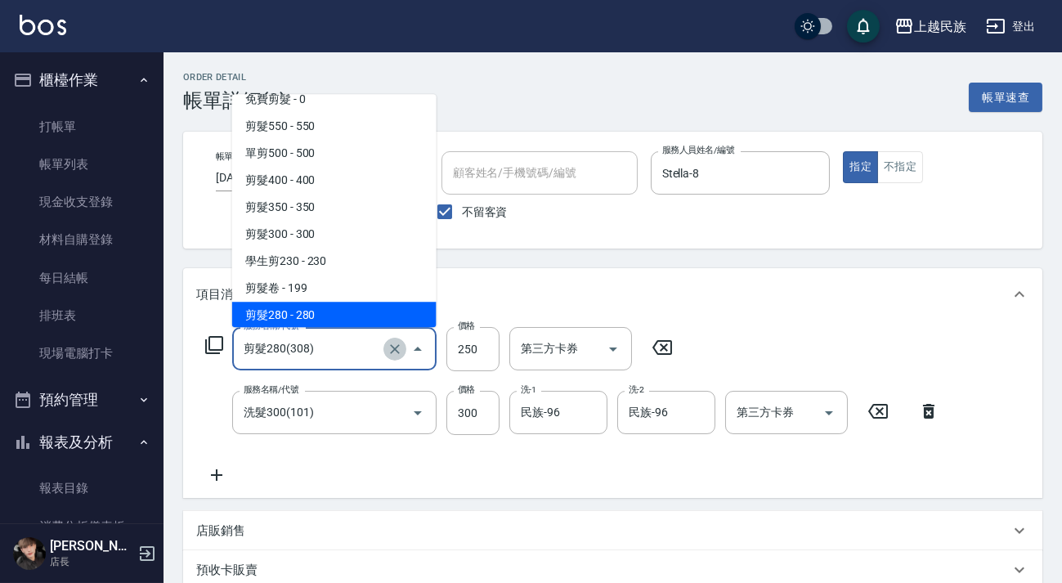
click at [387, 348] on icon "Clear" at bounding box center [395, 349] width 16 height 16
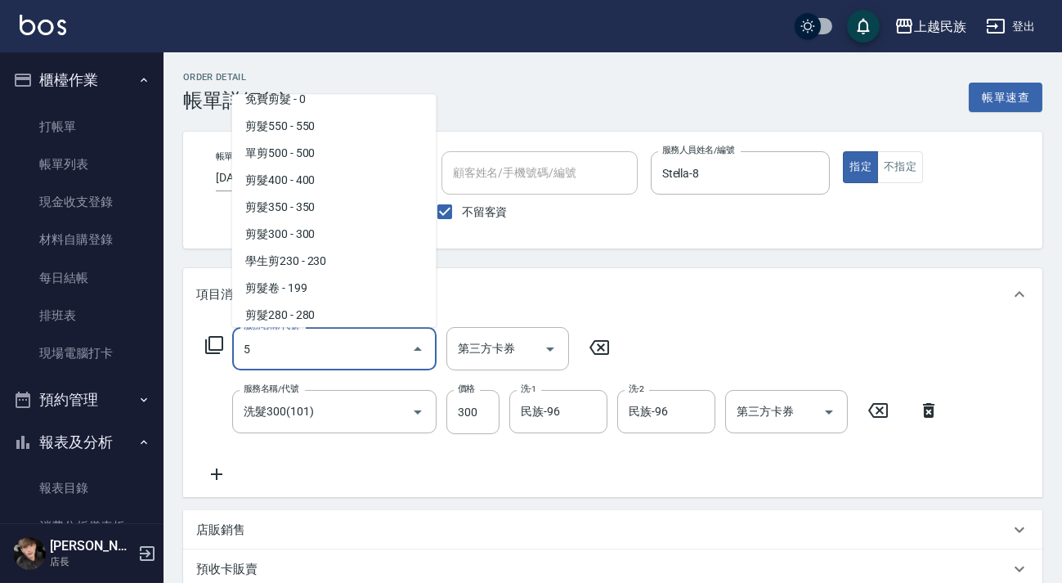
scroll to position [0, 0]
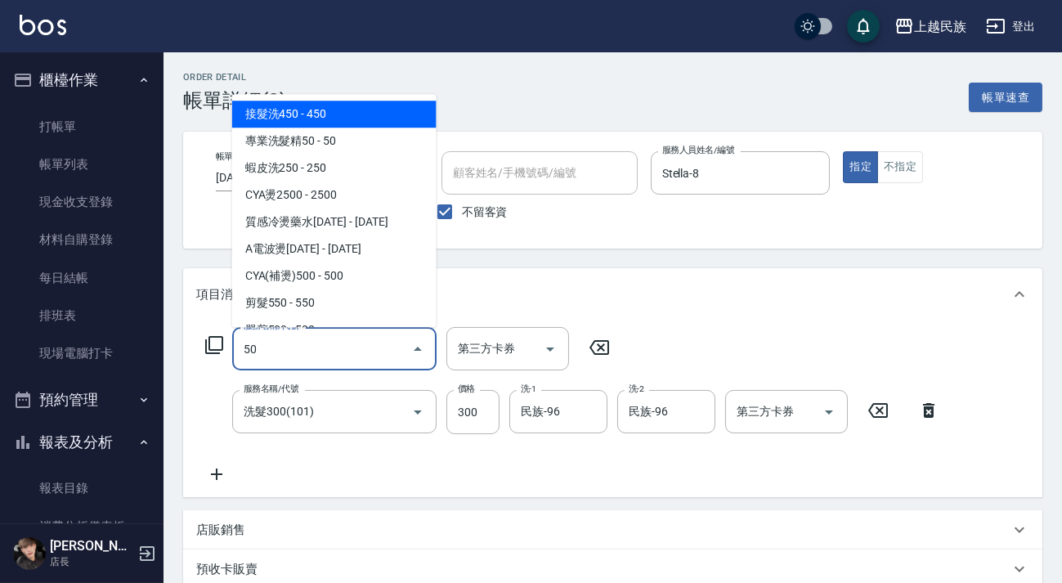
type input "接髮洗450(102)"
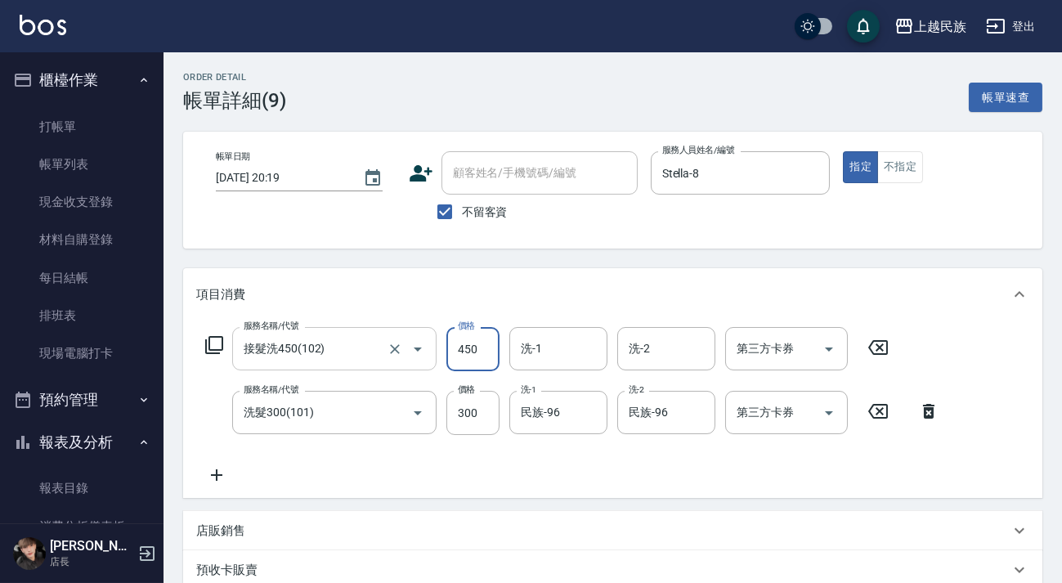
click at [410, 344] on icon "Open" at bounding box center [418, 349] width 20 height 20
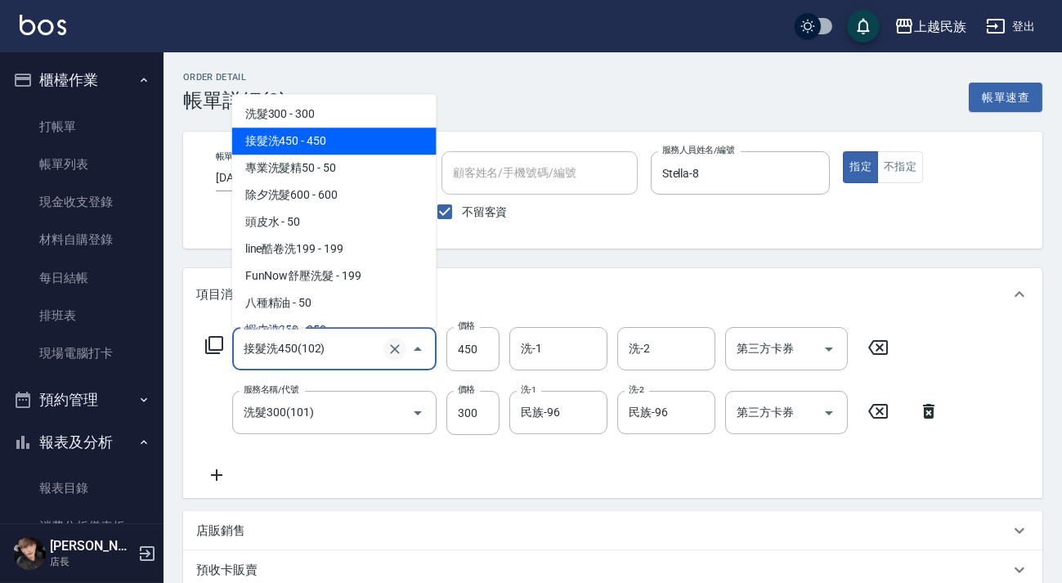
click at [392, 349] on icon "Clear" at bounding box center [395, 349] width 16 height 16
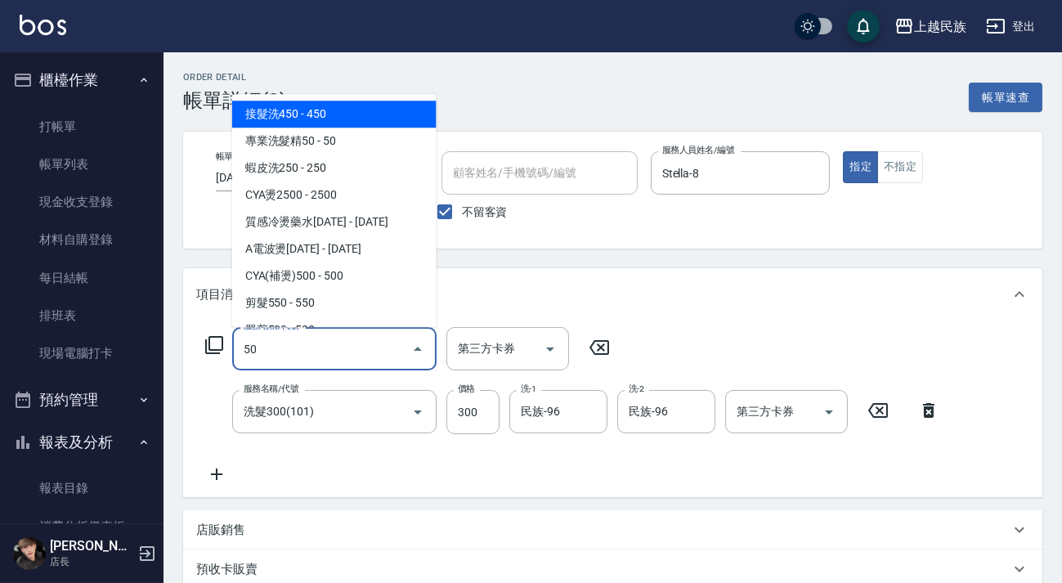
type input "5"
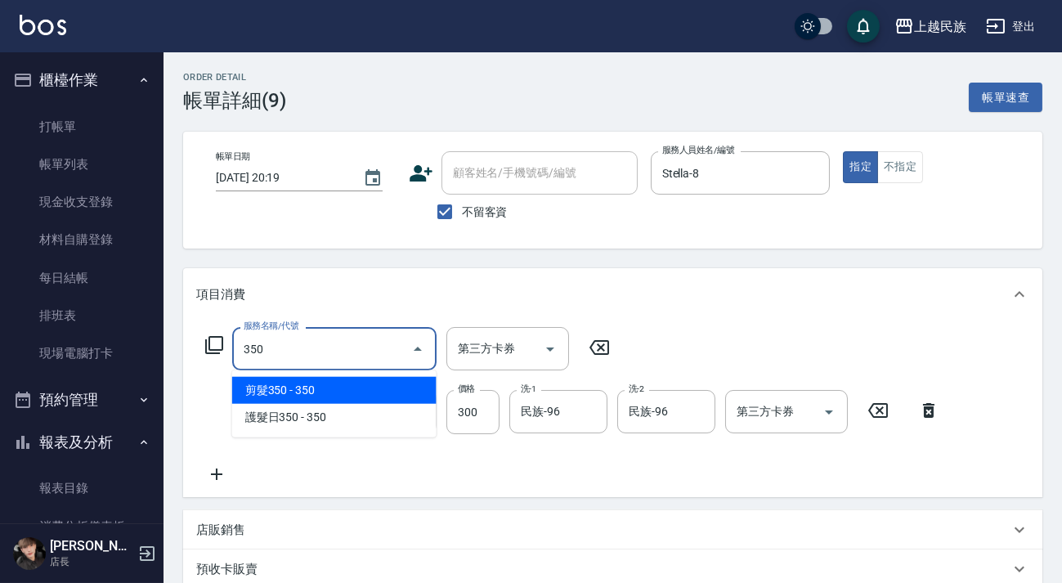
click at [424, 385] on span "剪髮350 - 350" at bounding box center [334, 390] width 204 height 27
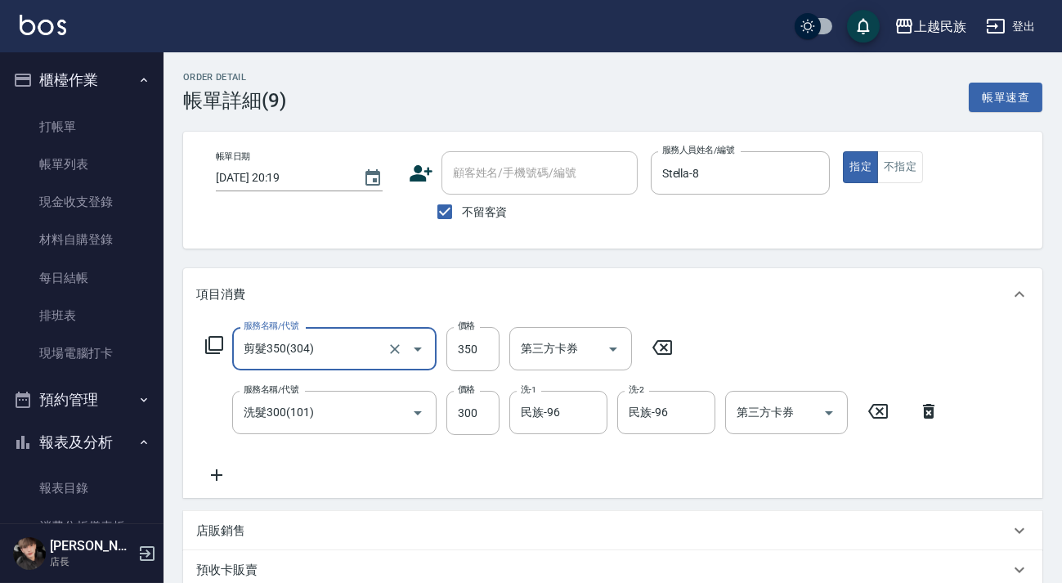
scroll to position [298, 0]
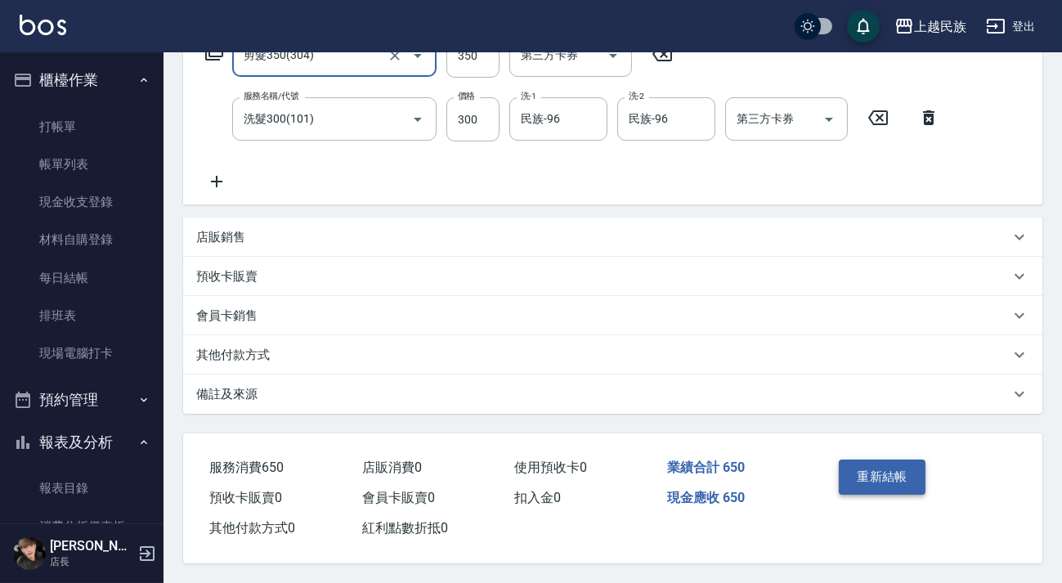
type input "剪髮350(304)"
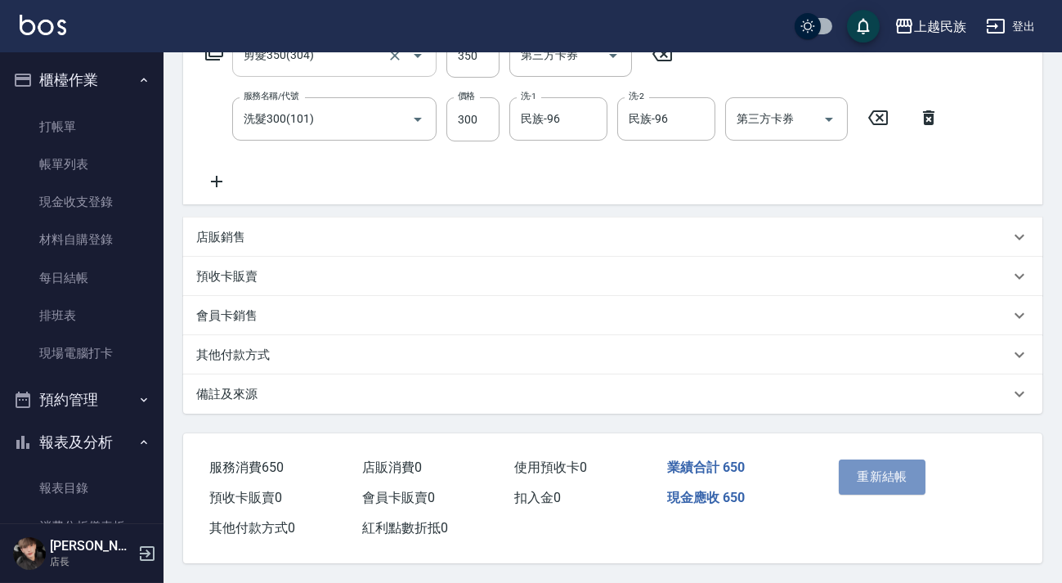
drag, startPoint x: 894, startPoint y: 474, endPoint x: 811, endPoint y: 403, distance: 109.0
click at [893, 474] on button "重新結帳" at bounding box center [882, 477] width 87 height 34
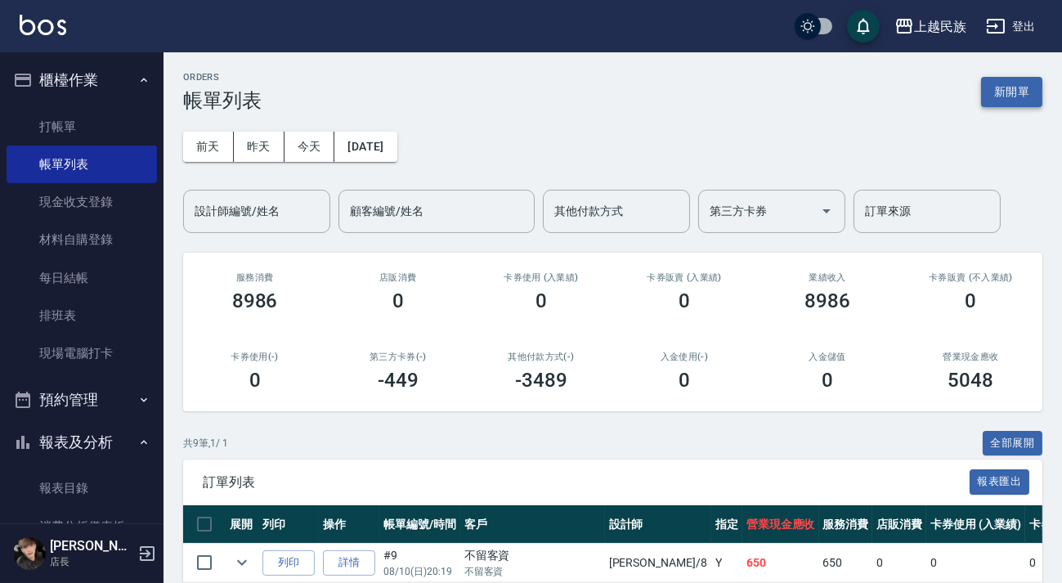
drag, startPoint x: 1052, startPoint y: 76, endPoint x: 1036, endPoint y: 79, distance: 15.9
click at [1051, 76] on div "ORDERS 帳單列表 新開單 [DATE] [DATE] [DATE] [DATE] 設計師編號/姓名 設計師編號/姓名 顧客編號/姓名 顧客編號/姓名 其…" at bounding box center [613, 506] width 899 height 909
click at [1036, 79] on button "新開單" at bounding box center [1012, 92] width 61 height 30
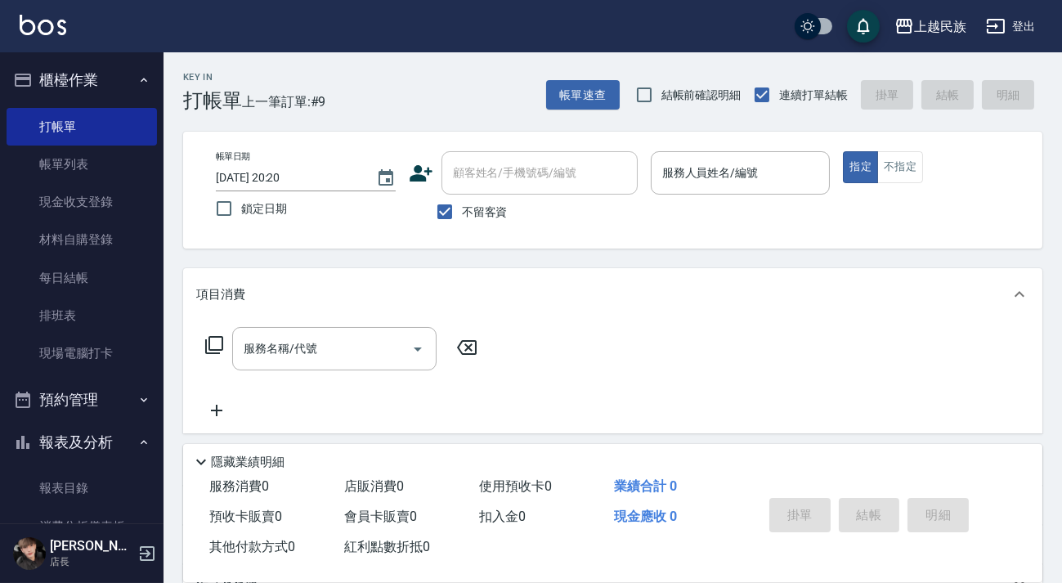
drag, startPoint x: 483, startPoint y: 202, endPoint x: 500, endPoint y: 170, distance: 35.8
click at [483, 200] on label "不留客資" at bounding box center [468, 212] width 80 height 34
click at [462, 200] on input "不留客資" at bounding box center [445, 212] width 34 height 34
checkbox input "false"
click at [501, 169] on div "顧客姓名/手機號碼/編號 顧客姓名/手機號碼/編號" at bounding box center [540, 172] width 196 height 43
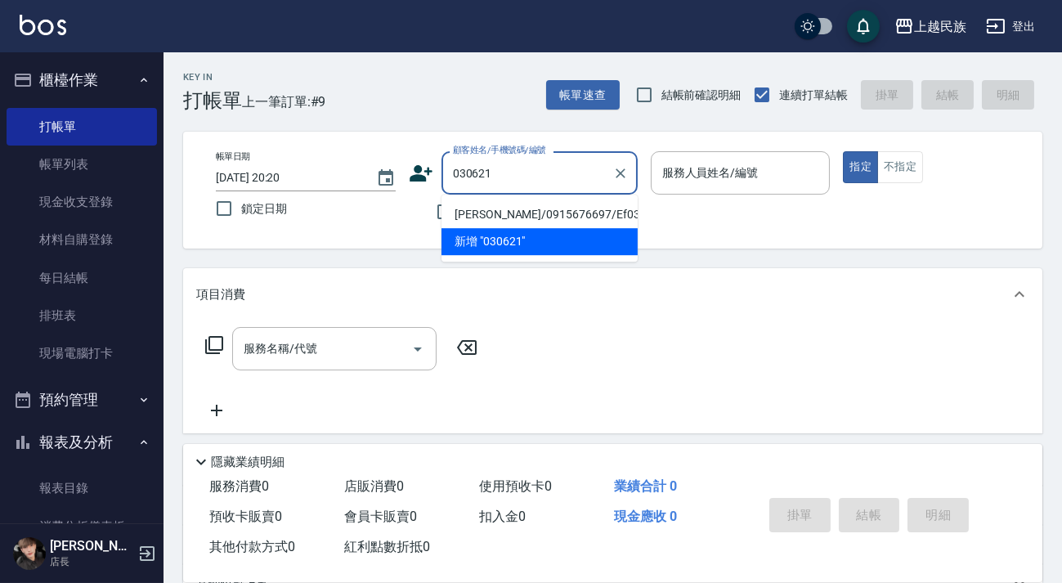
click at [566, 213] on li "[PERSON_NAME]/0915676697/Ef030621" at bounding box center [540, 214] width 196 height 27
type input "[PERSON_NAME]/0915676697/Ef030621"
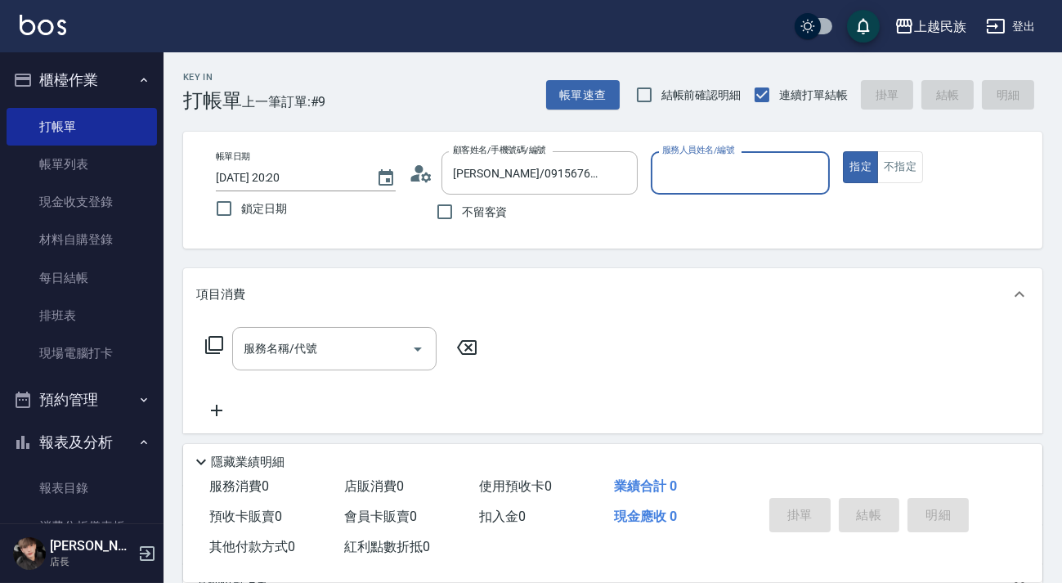
type input "Effie-5"
click at [843, 151] on button "指定" at bounding box center [860, 167] width 35 height 32
type button "true"
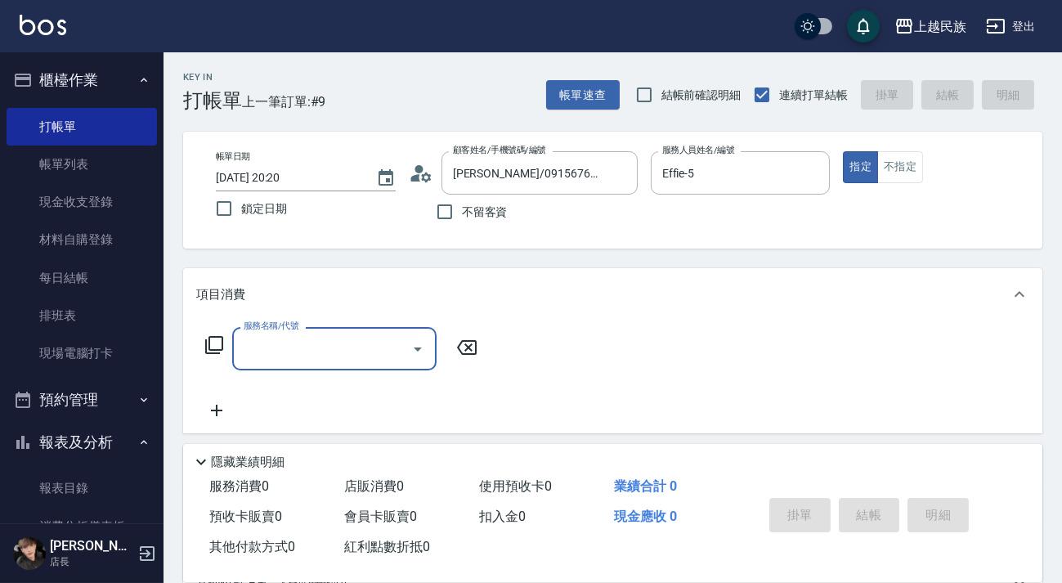
click at [213, 347] on icon at bounding box center [214, 345] width 20 height 20
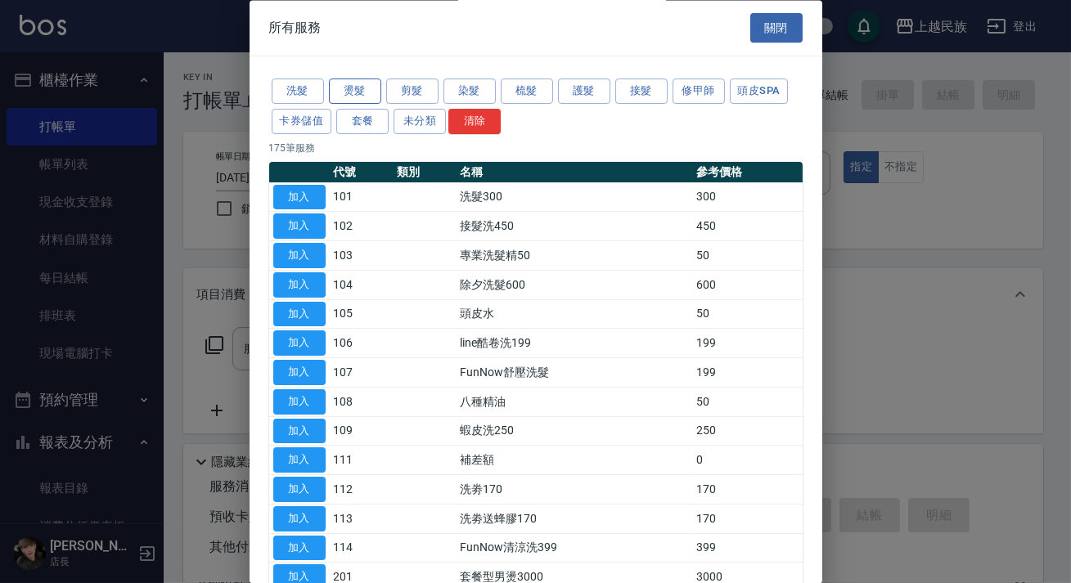
click at [365, 88] on button "燙髮" at bounding box center [355, 91] width 52 height 25
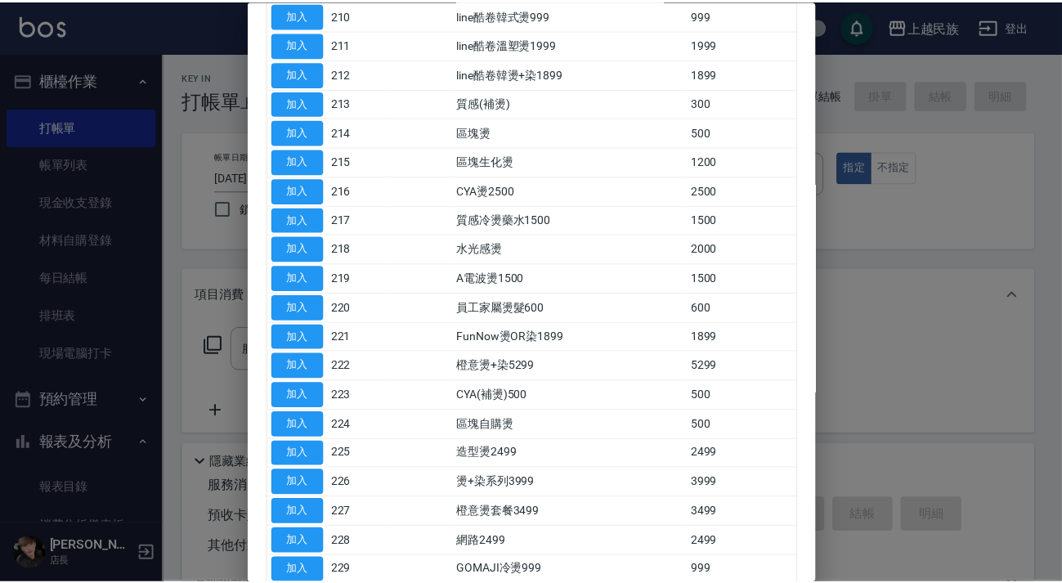
scroll to position [651, 0]
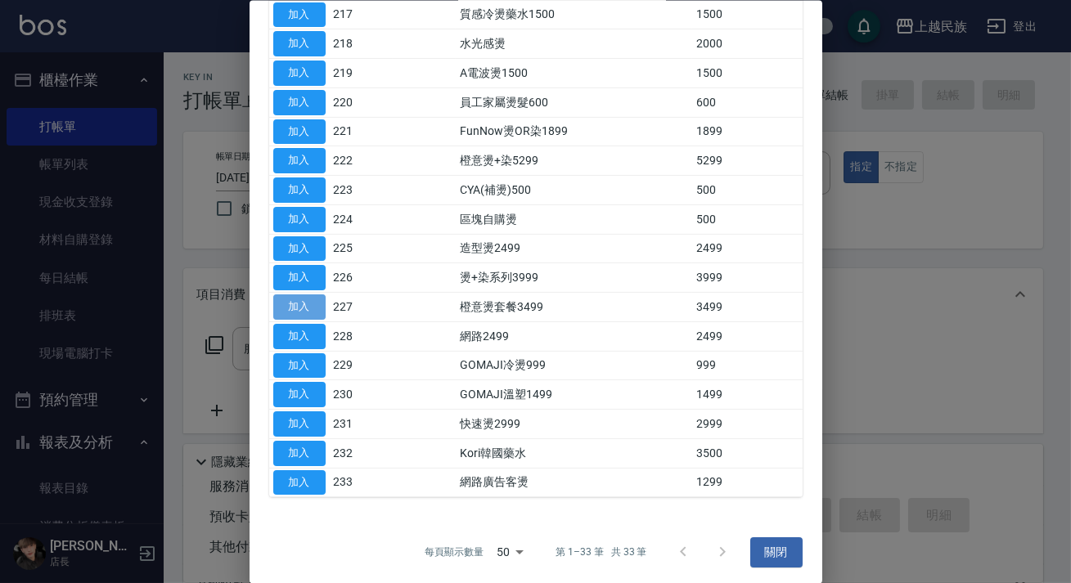
click at [307, 296] on button "加入" at bounding box center [299, 306] width 52 height 25
type input "橙意燙套餐3499(227)"
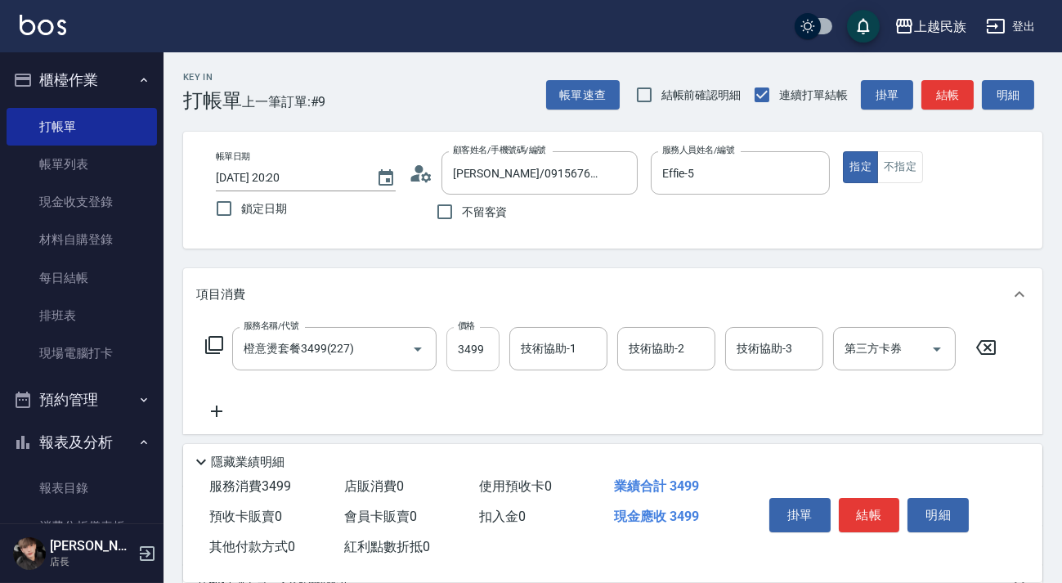
click at [447, 357] on input "3499" at bounding box center [473, 349] width 53 height 44
type input "3899"
type input "Ula-10"
type input "50"
click at [670, 339] on input "技術協助-2" at bounding box center [666, 349] width 83 height 29
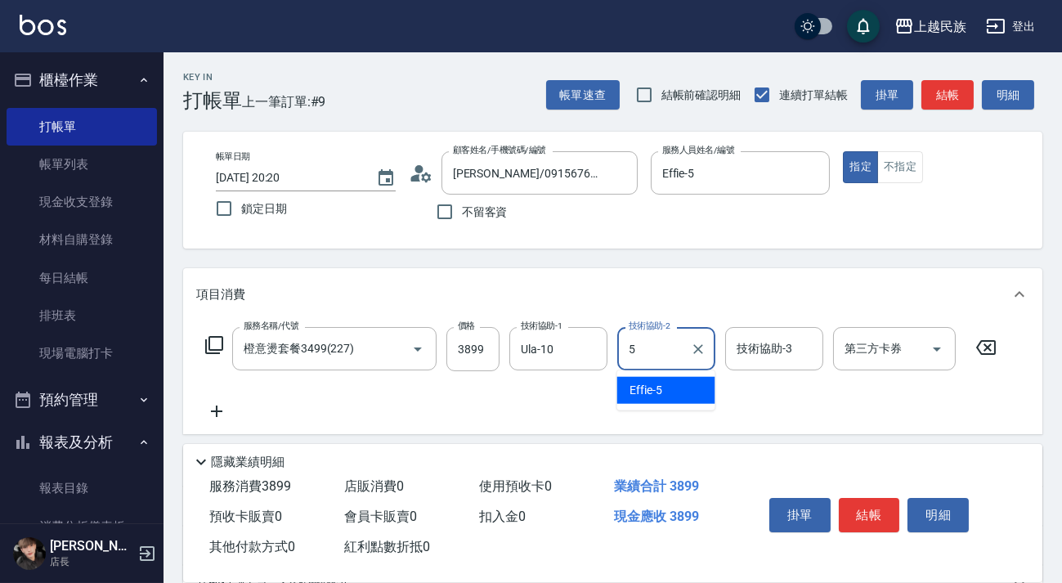
type input "Effie-5"
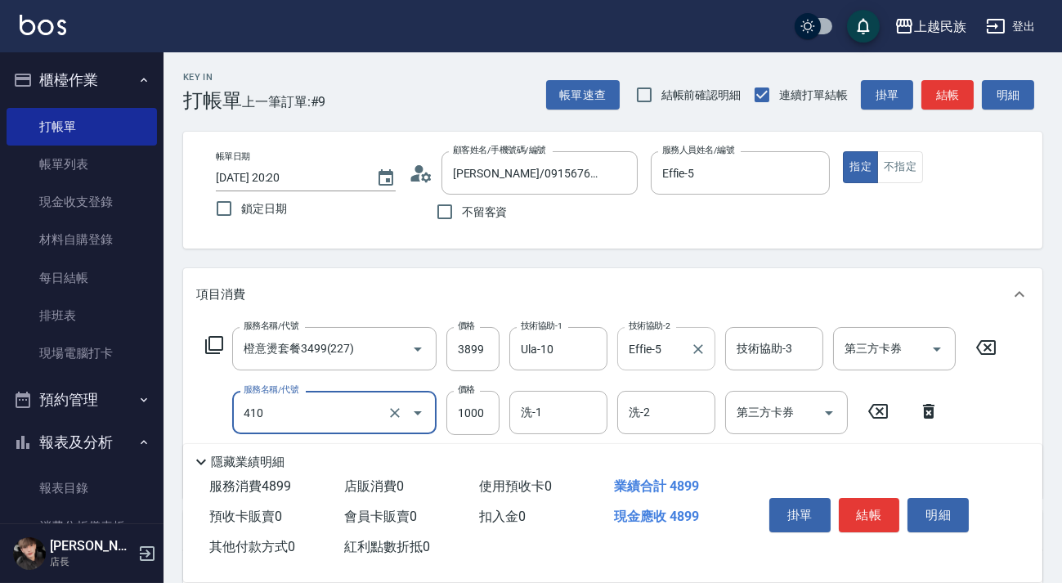
type input "補染(410)"
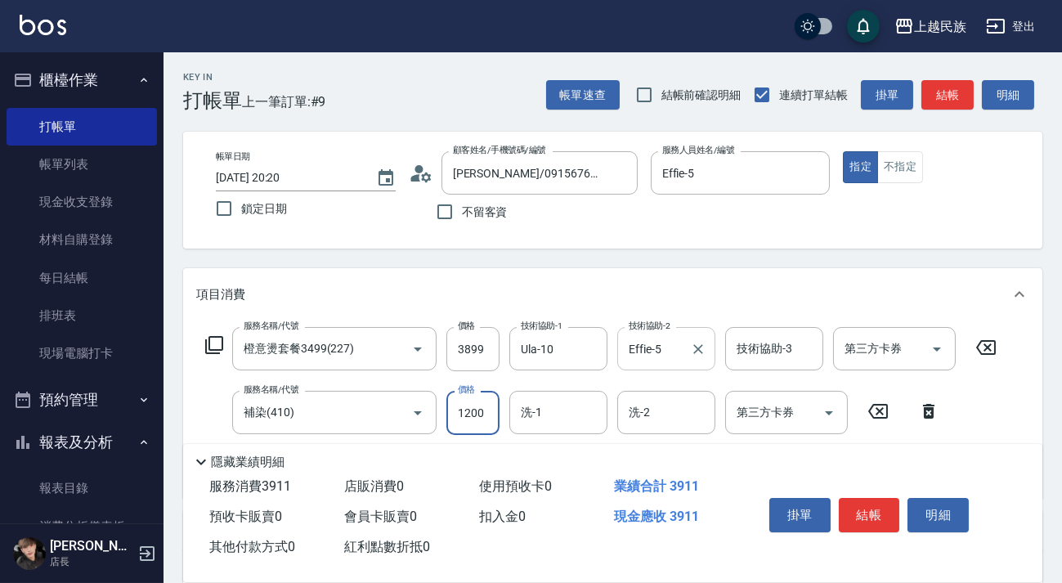
type input "1200"
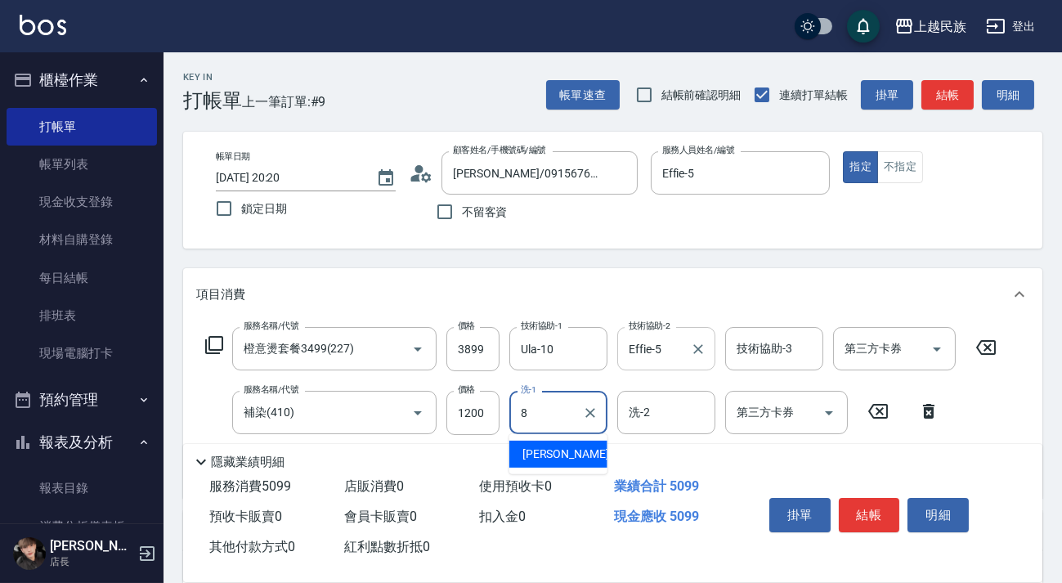
type input "Stella-8"
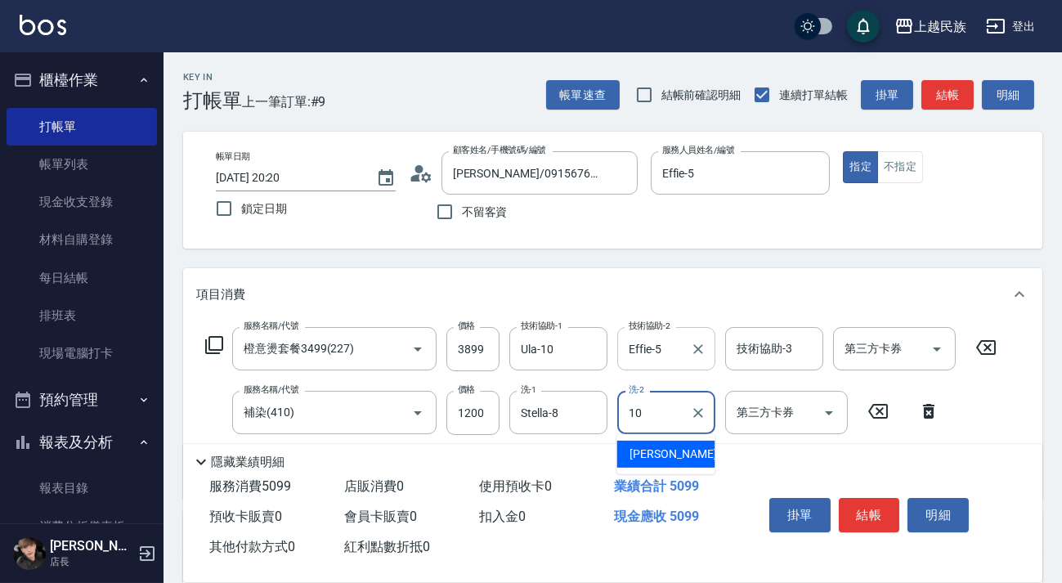
type input "Ula-10"
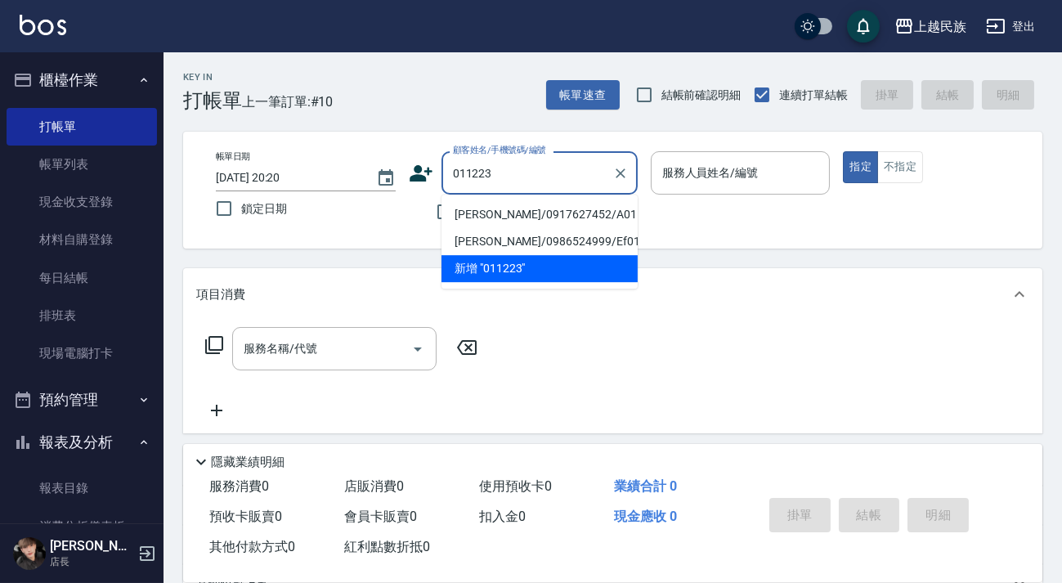
click at [547, 215] on li "[PERSON_NAME]/0917627452/A011223" at bounding box center [540, 214] width 196 height 27
type input "[PERSON_NAME]/0917627452/A011223"
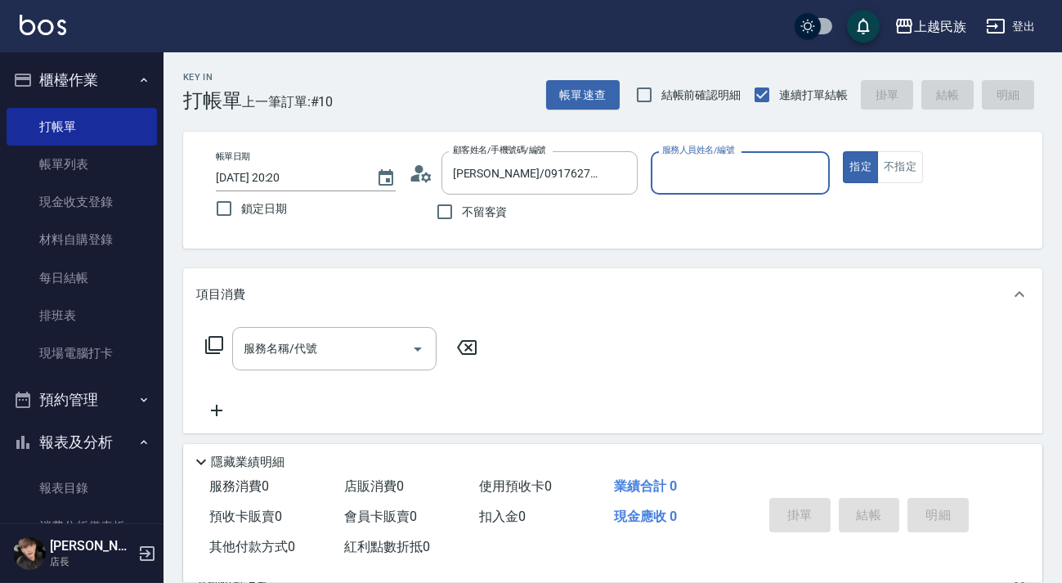
type input "[PERSON_NAME]-2"
click at [843, 151] on button "指定" at bounding box center [860, 167] width 35 height 32
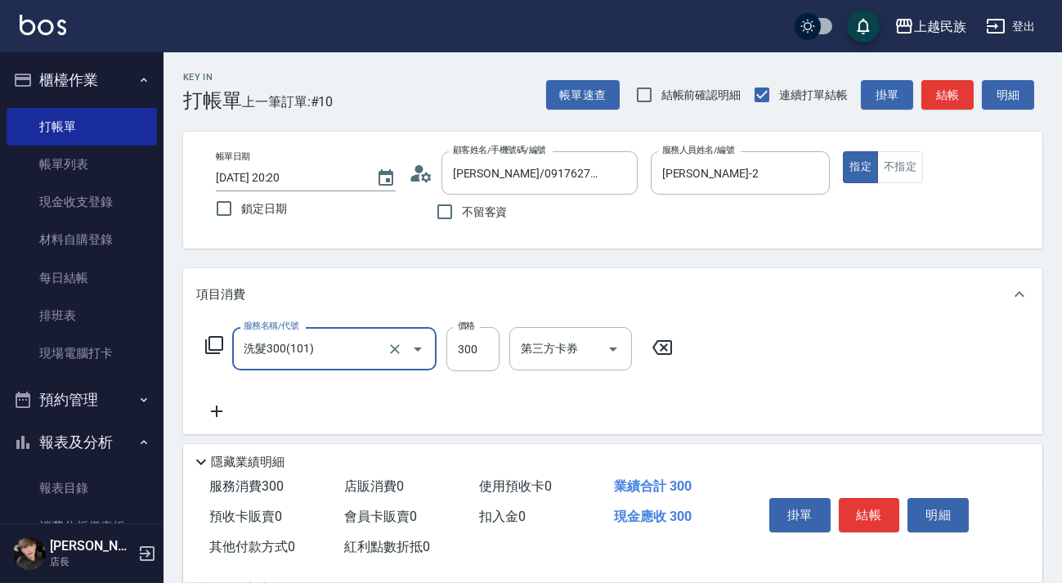
type input "洗髮300(101)"
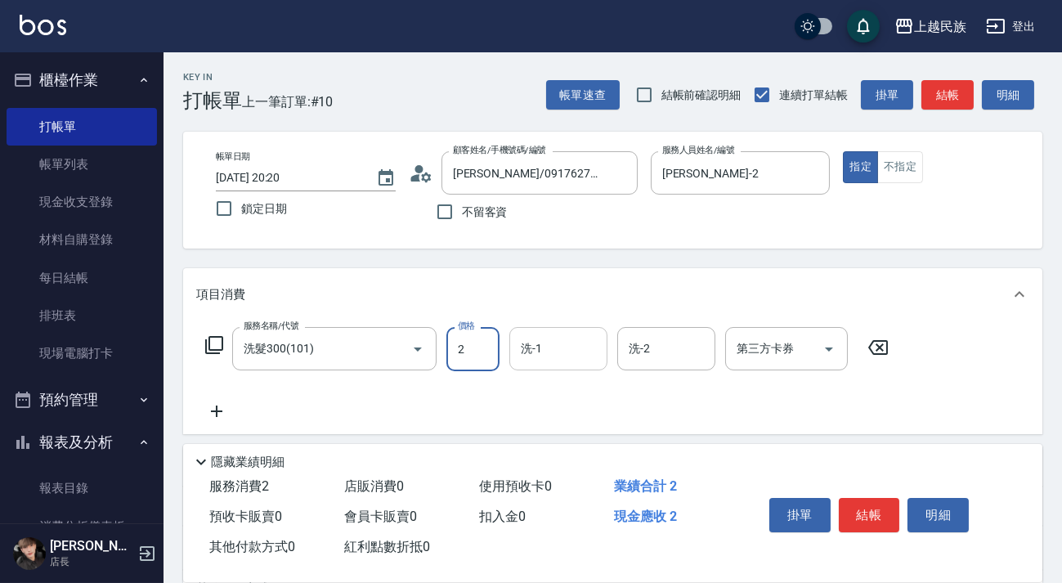
click at [513, 348] on div "洗-1" at bounding box center [559, 348] width 98 height 43
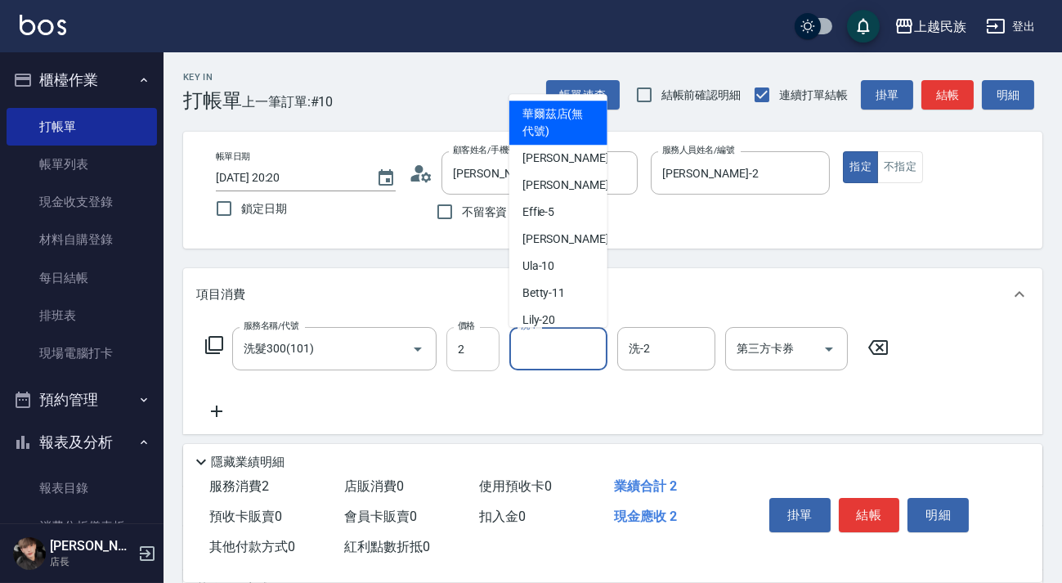
click at [468, 344] on input "2" at bounding box center [473, 349] width 53 height 44
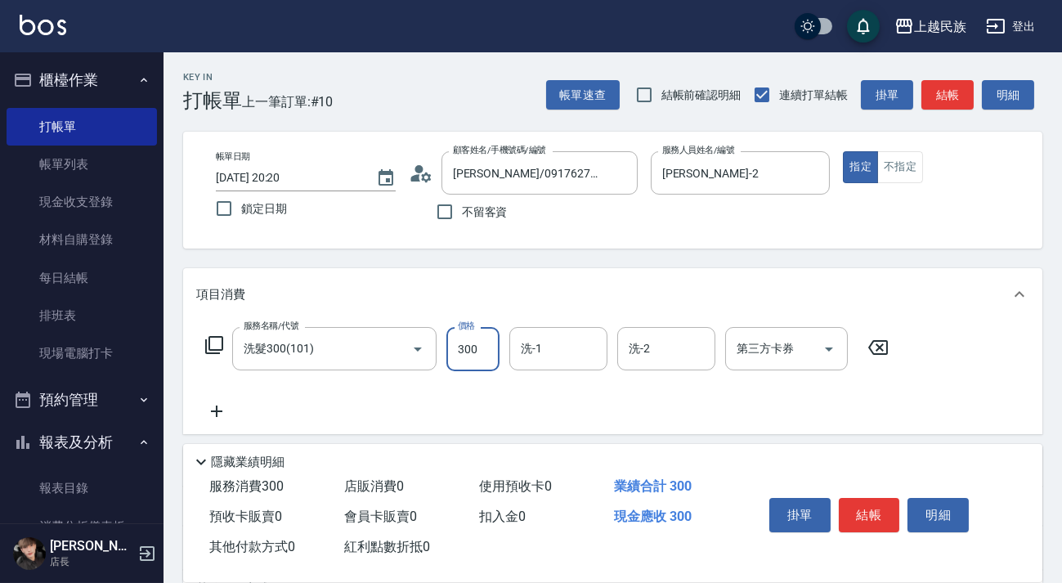
type input "300"
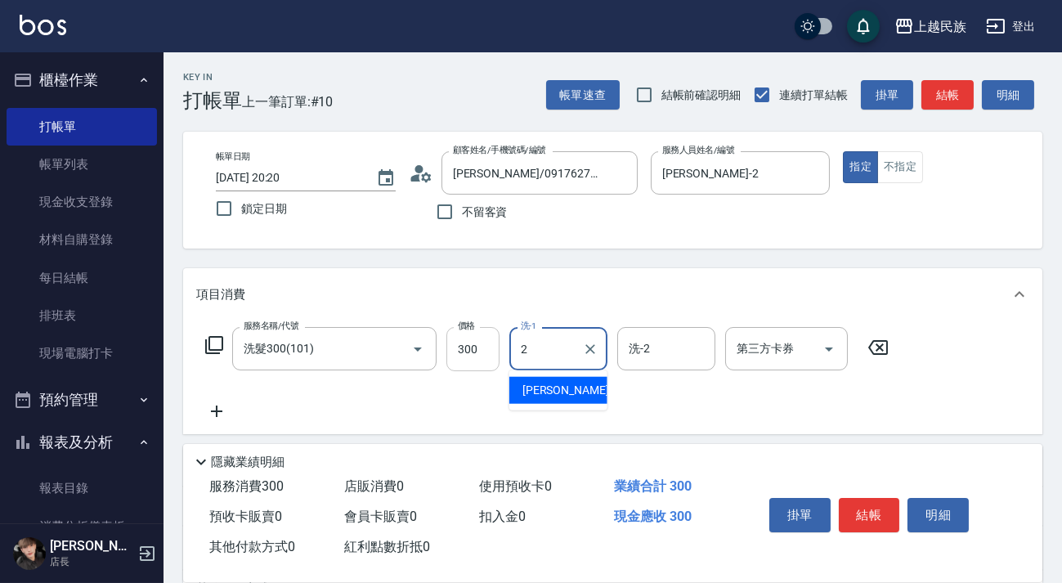
type input "[PERSON_NAME]-2"
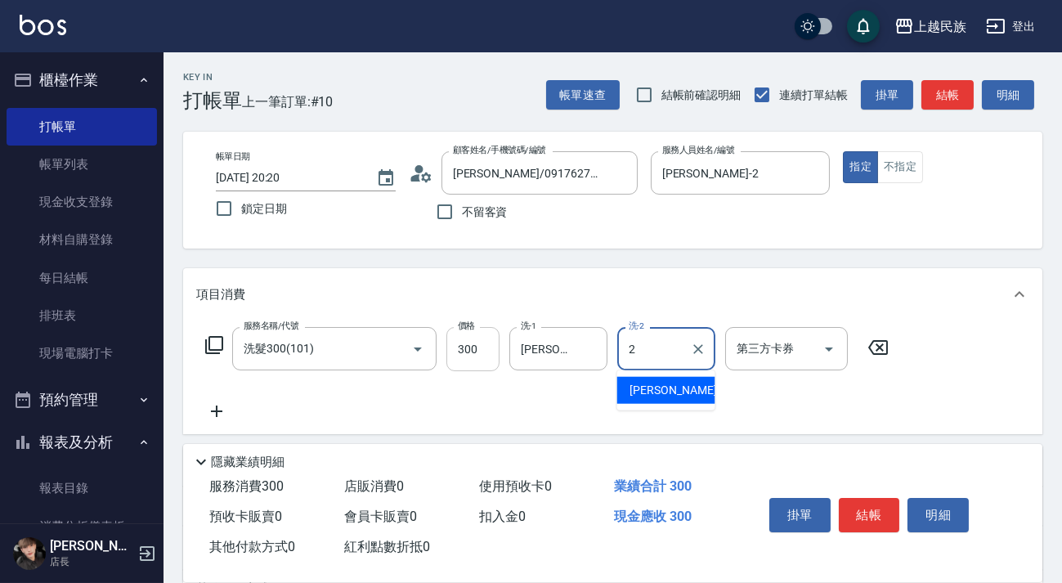
type input "[PERSON_NAME]-2"
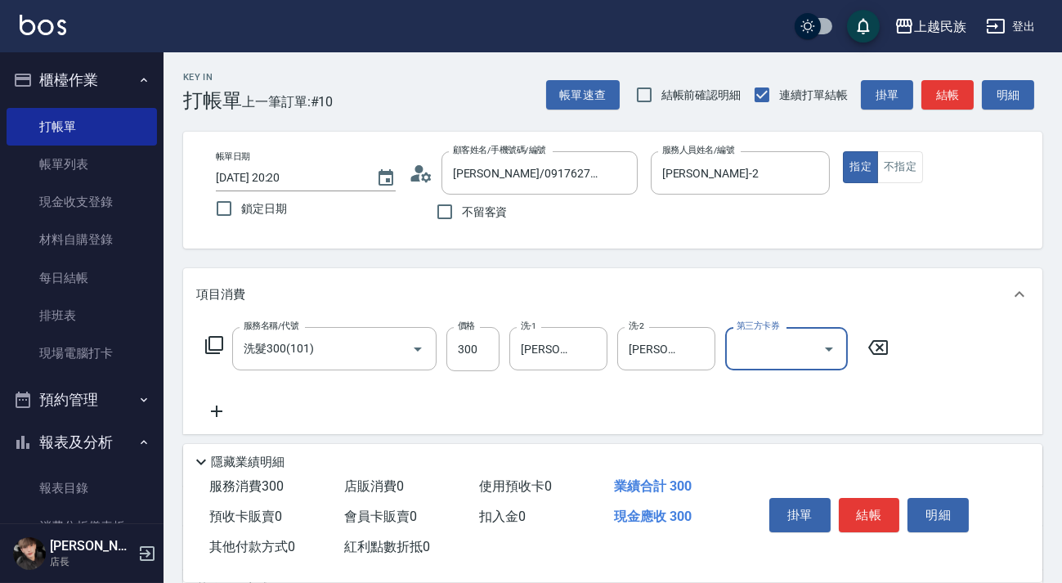
scroll to position [219, 0]
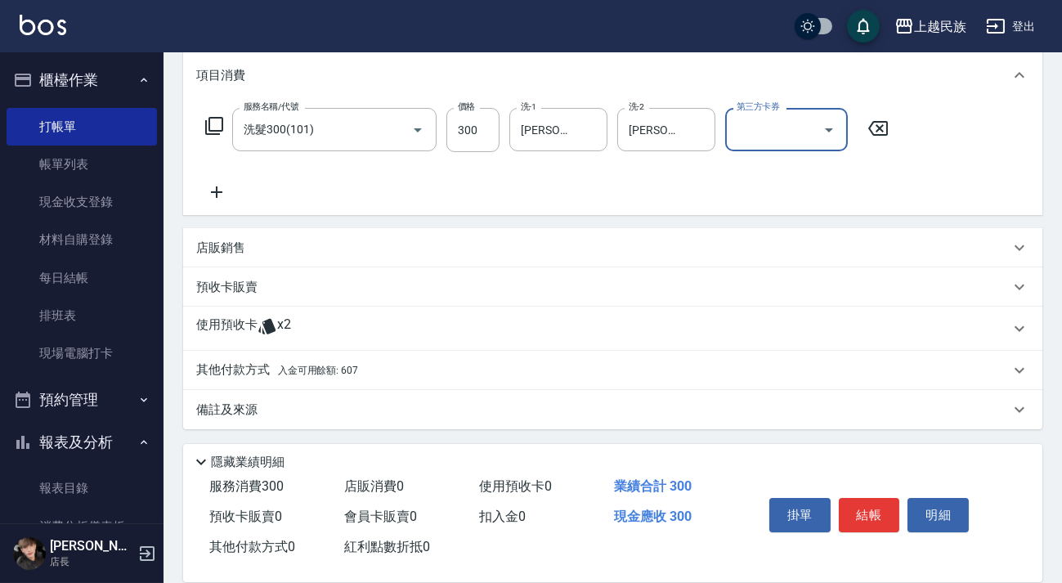
drag, startPoint x: 367, startPoint y: 363, endPoint x: 417, endPoint y: 355, distance: 50.6
click at [368, 362] on div "其他付款方式 入金可用餘額: 607" at bounding box center [603, 371] width 814 height 18
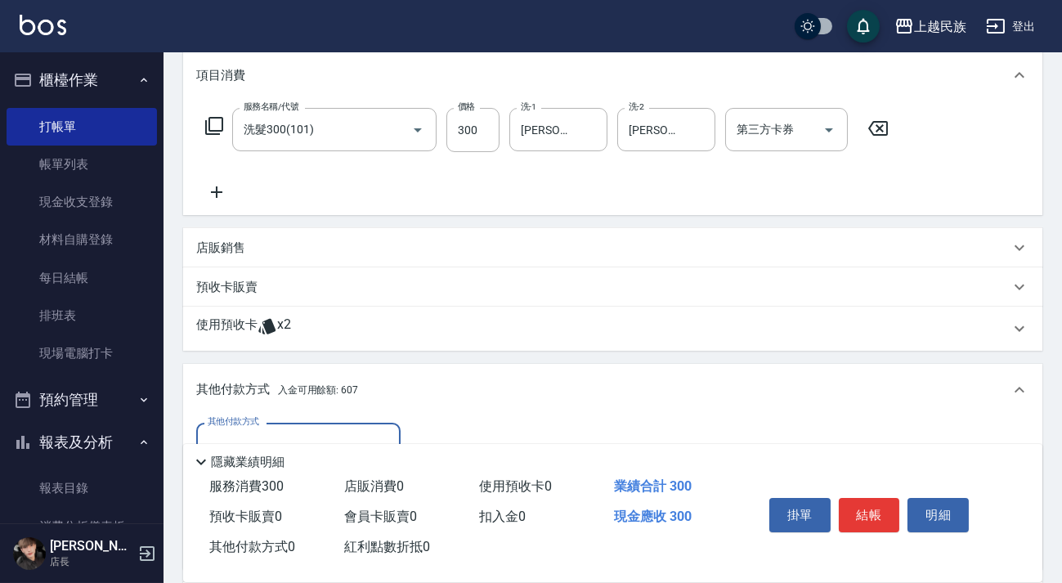
scroll to position [368, 0]
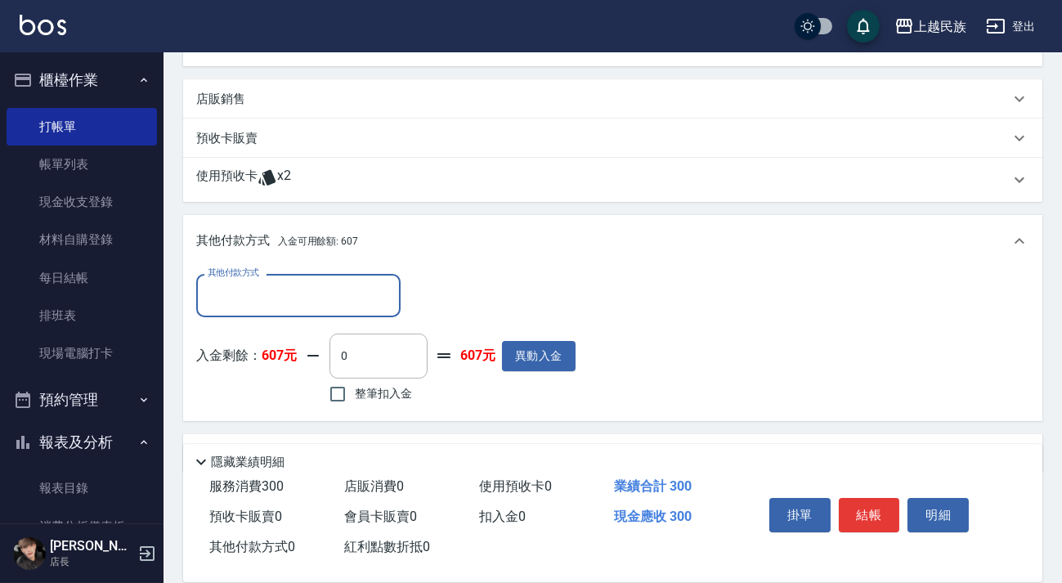
click at [374, 310] on div "其他付款方式" at bounding box center [298, 295] width 204 height 43
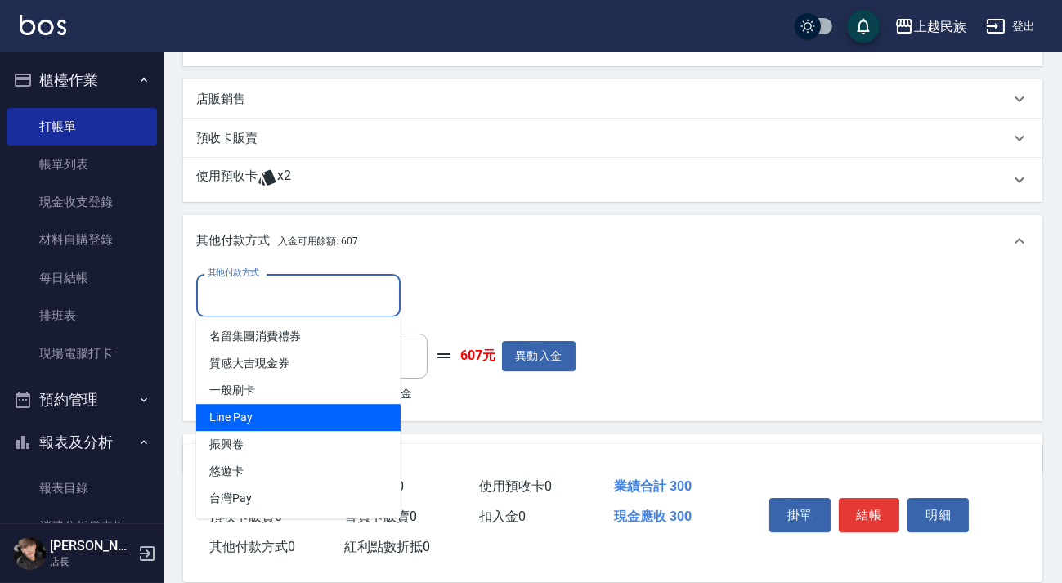
click at [364, 411] on span "Line Pay" at bounding box center [298, 417] width 204 height 27
type input "Line Pay"
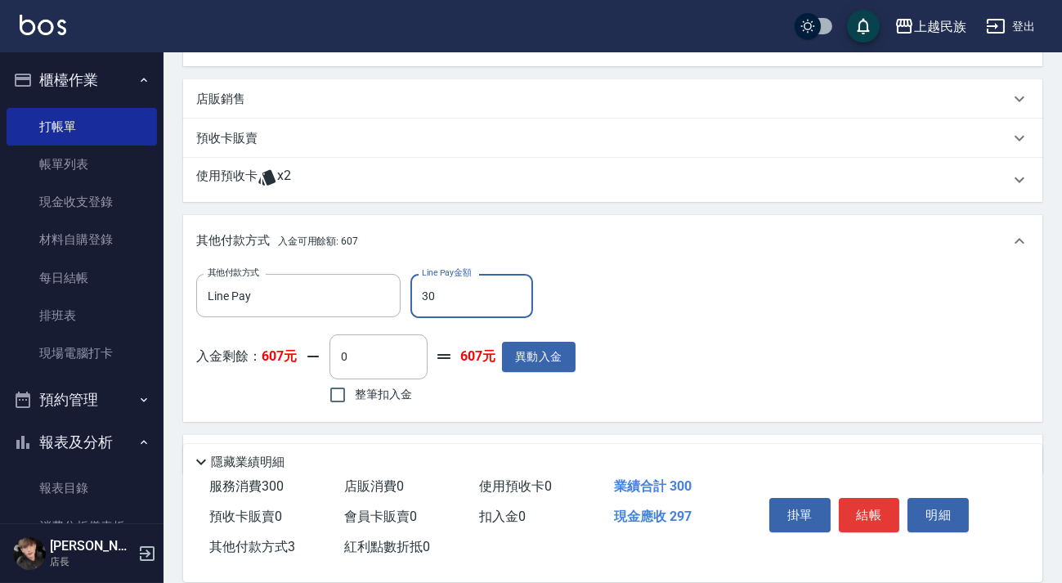
type input "300"
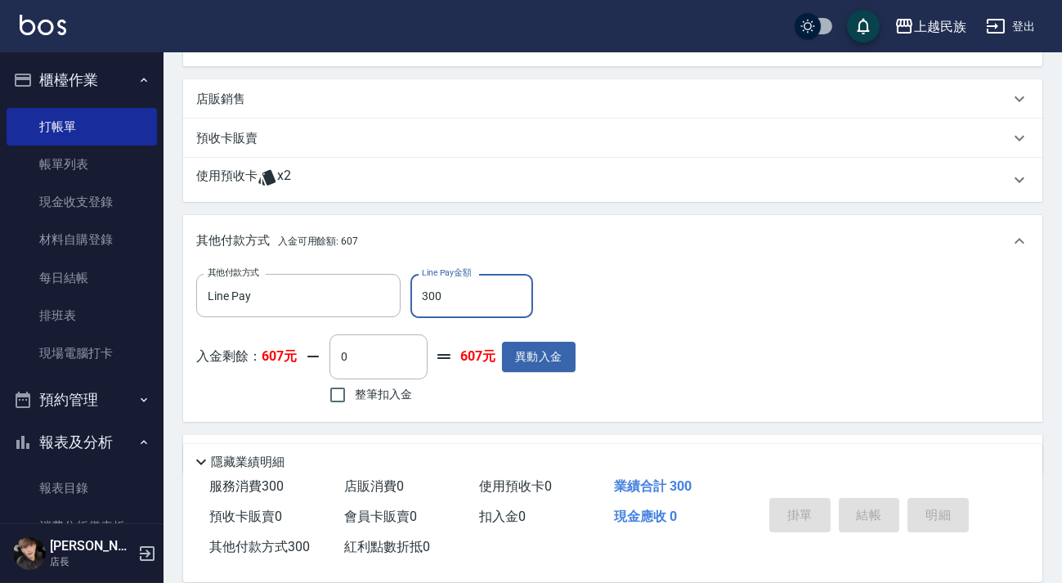
type input "[DATE] 20:21"
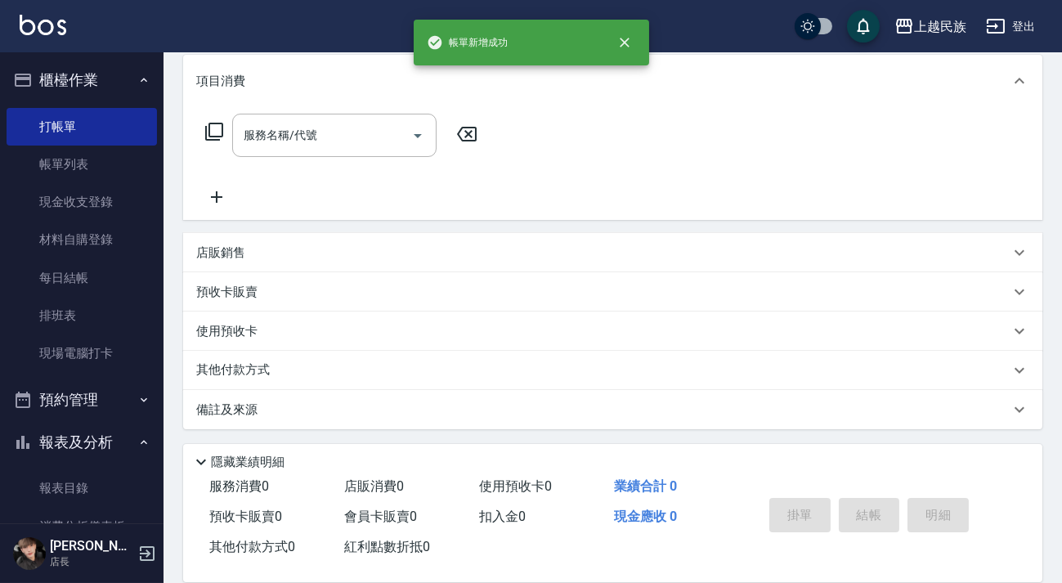
scroll to position [0, 0]
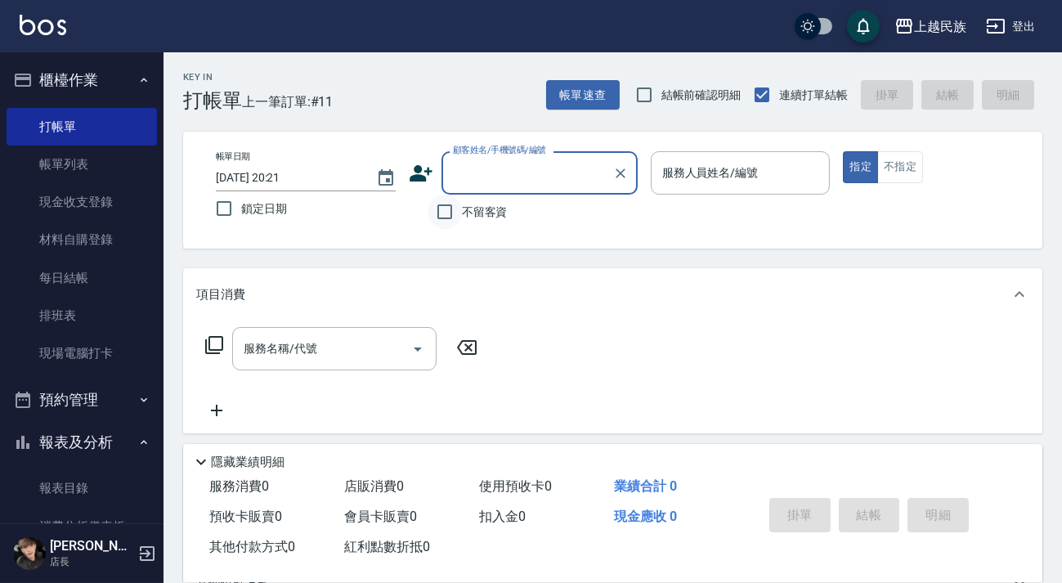
click at [442, 203] on input "不留客資" at bounding box center [445, 212] width 34 height 34
checkbox input "true"
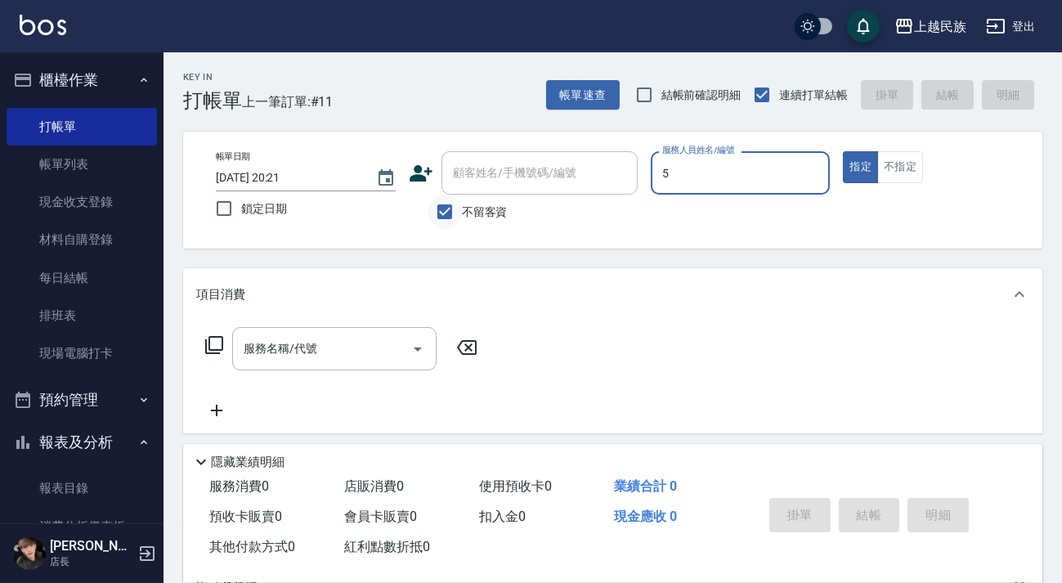
type input "Effie-5"
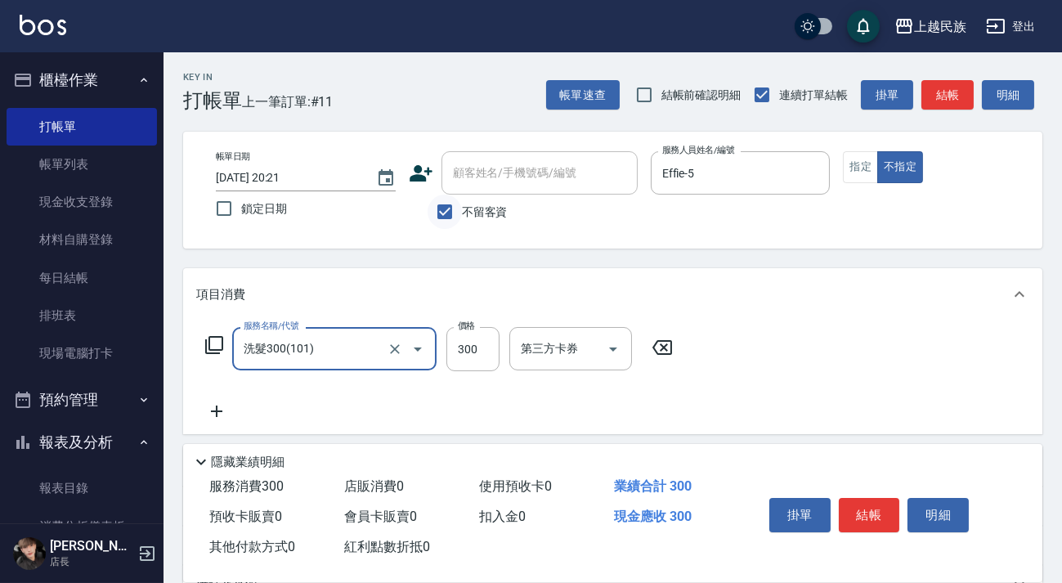
type input "洗髮300(101)"
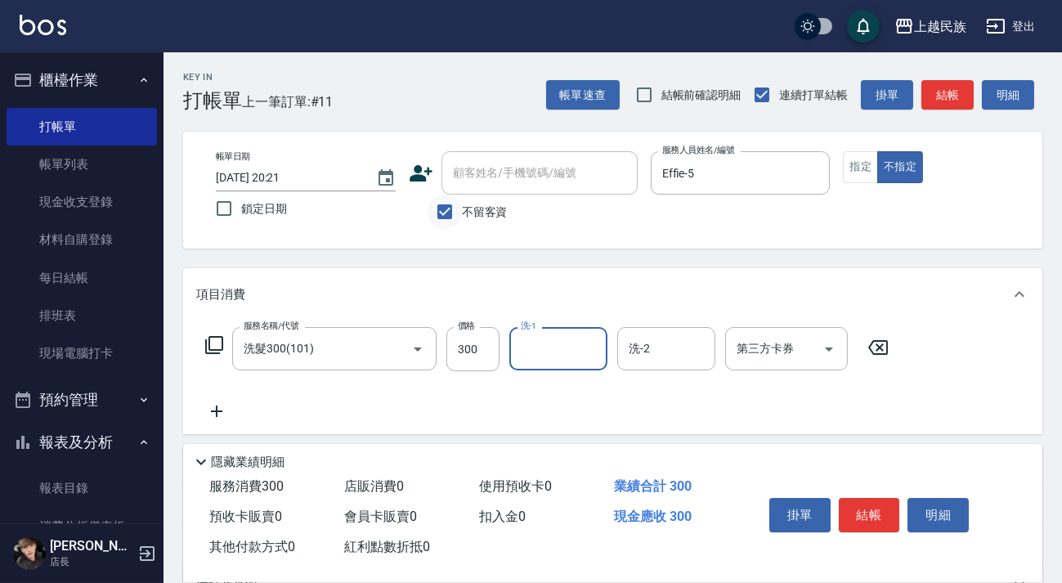
type input "0"
type input "Ula-10"
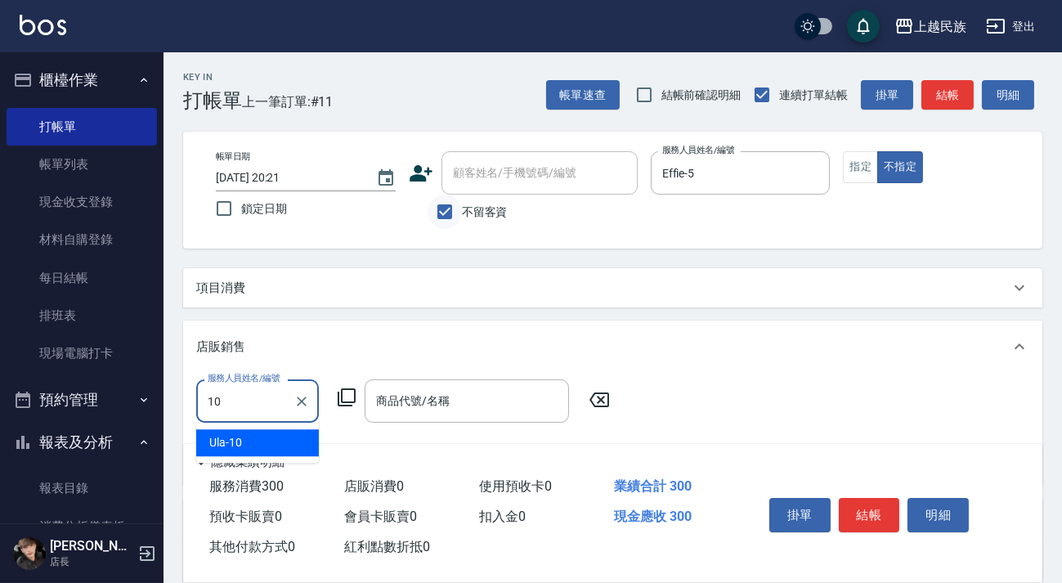
type input "Ula-10"
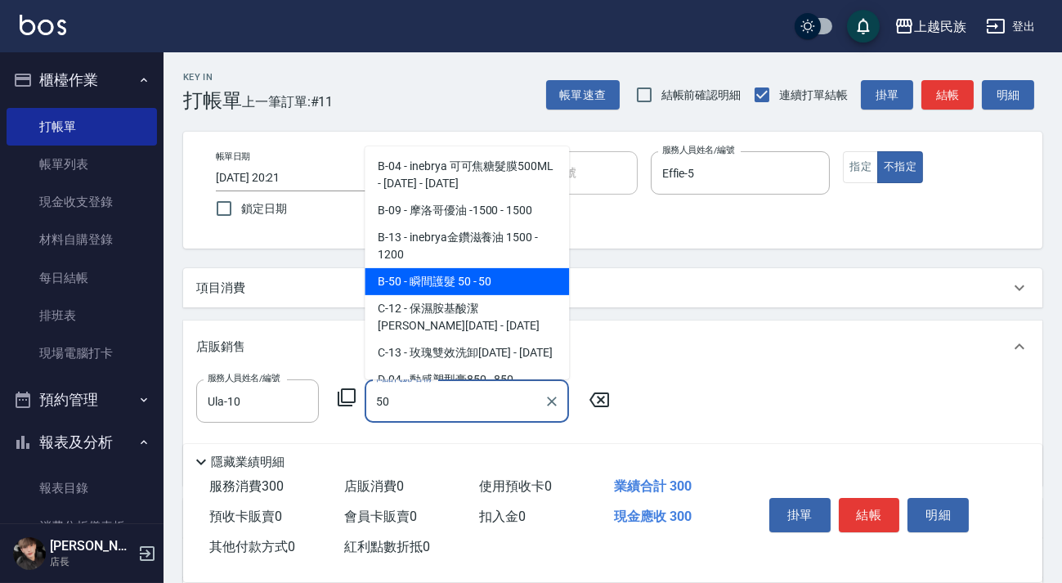
click at [500, 281] on span "B-50 - 瞬間護髮 50 - 50" at bounding box center [467, 281] width 204 height 27
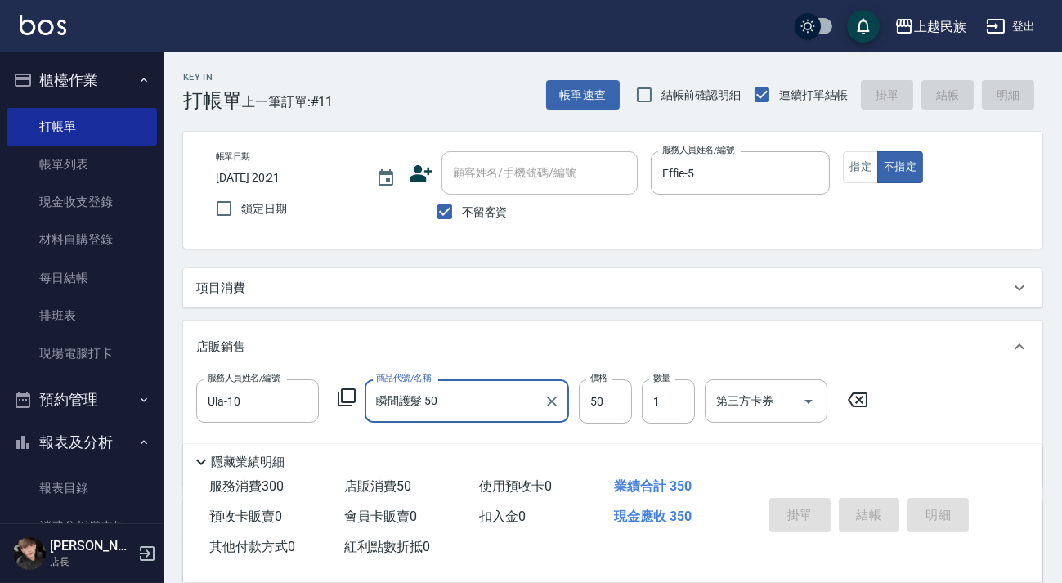
type input "瞬間護髮 50"
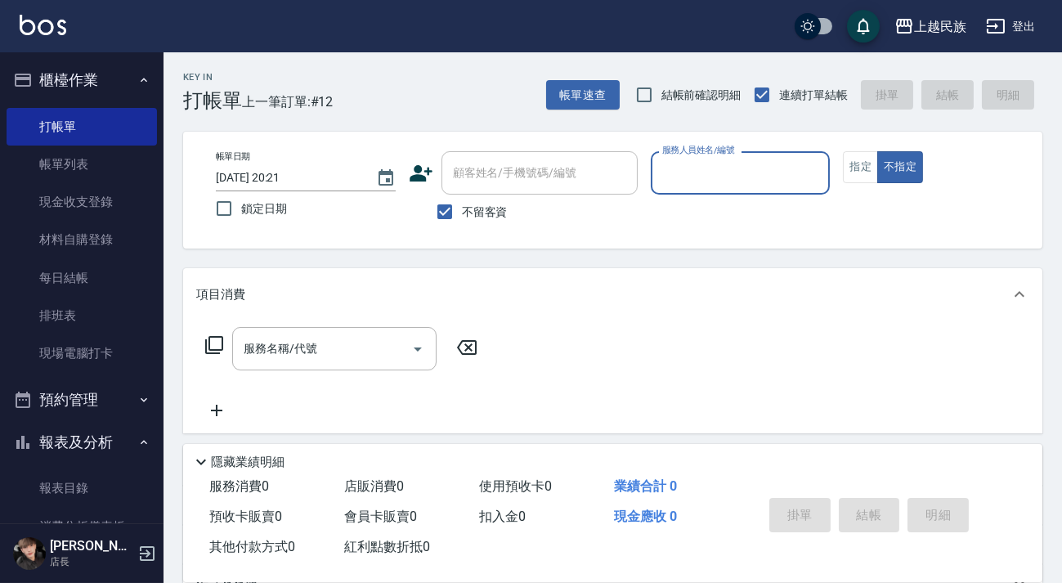
click at [487, 210] on span "不留客資" at bounding box center [485, 212] width 46 height 17
click at [462, 210] on input "不留客資" at bounding box center [445, 212] width 34 height 34
checkbox input "false"
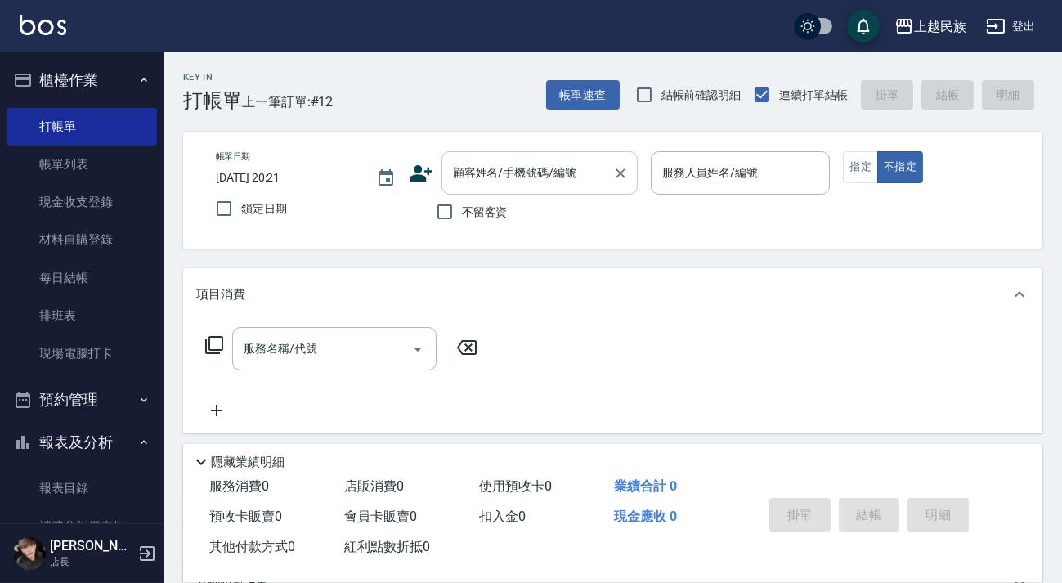
click at [515, 172] on div "顧客姓名/手機號碼/編號 顧客姓名/手機號碼/編號" at bounding box center [540, 172] width 196 height 43
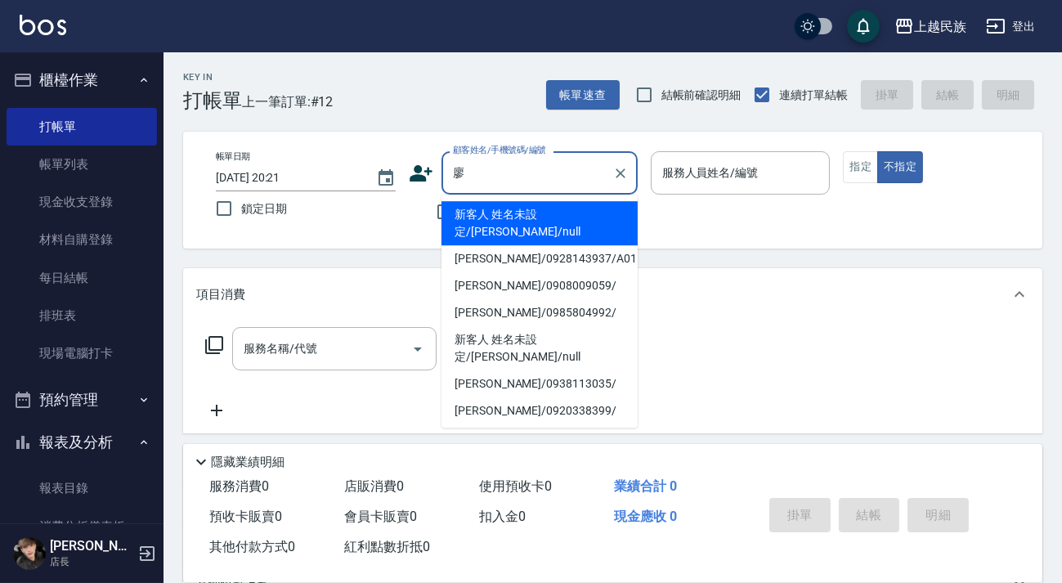
click at [589, 220] on li "新客人 姓名未設定/[PERSON_NAME]/null" at bounding box center [540, 223] width 196 height 44
type input "新客人 姓名未設定/[PERSON_NAME]/null"
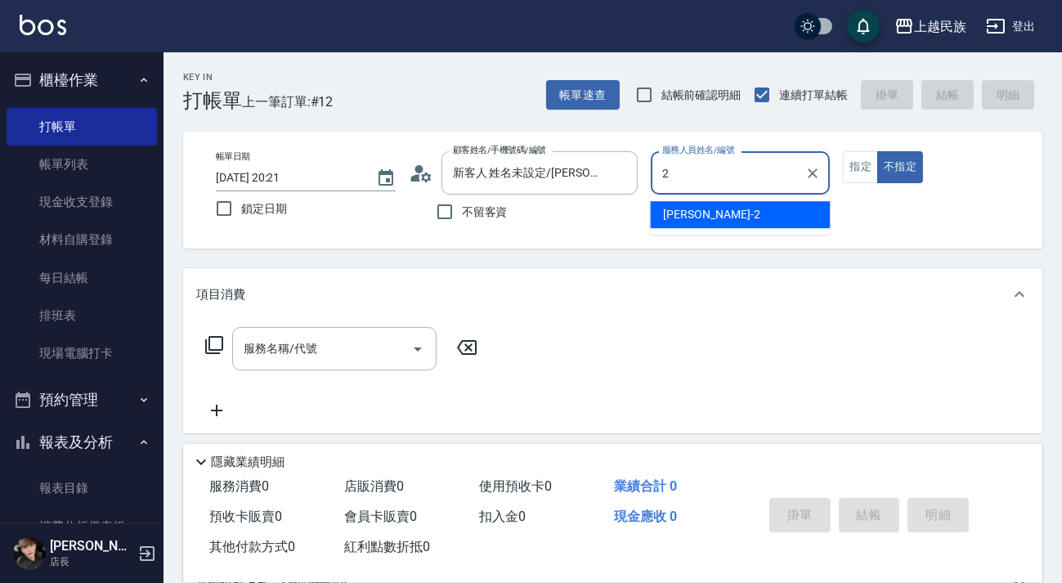
type input "[PERSON_NAME]-2"
type button "false"
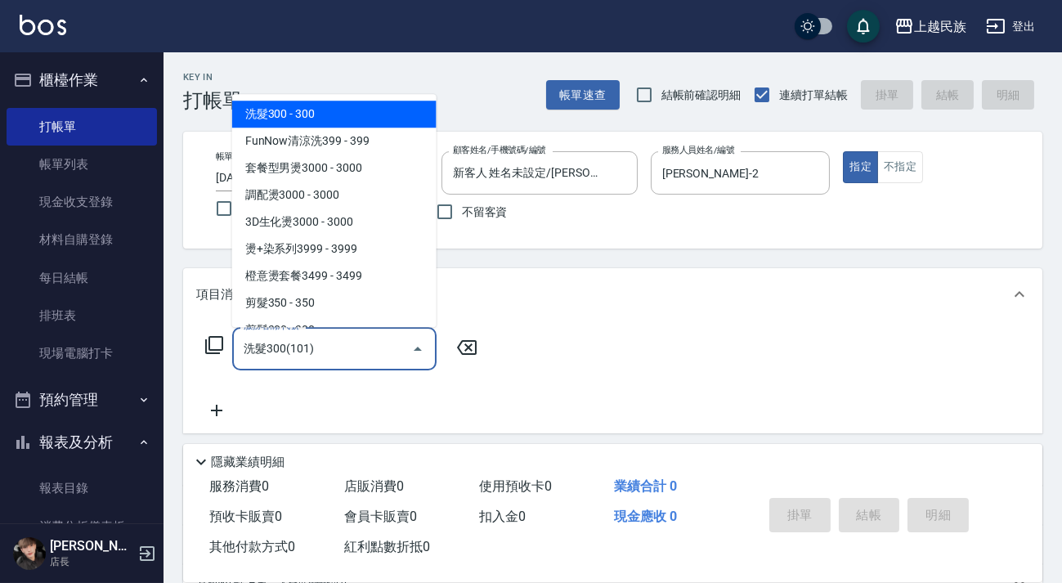
type input "洗髮300(101)"
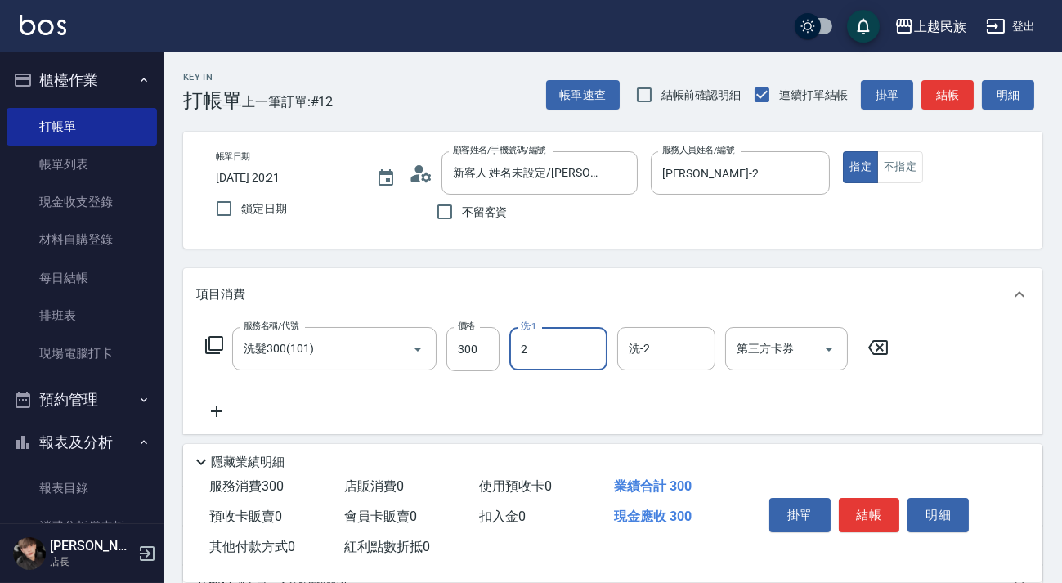
type input "[PERSON_NAME]-2"
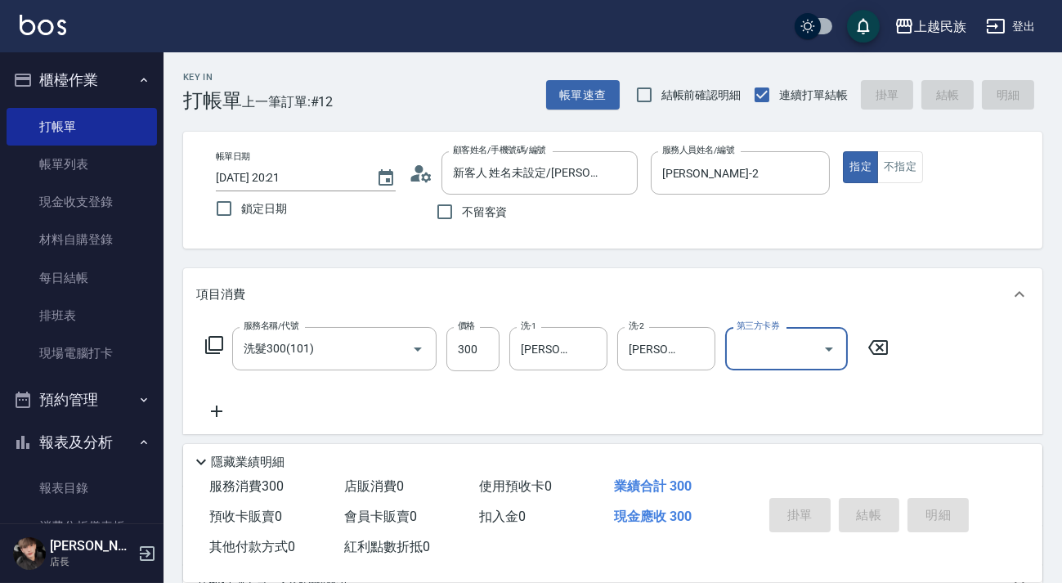
type input "[DATE] 20:22"
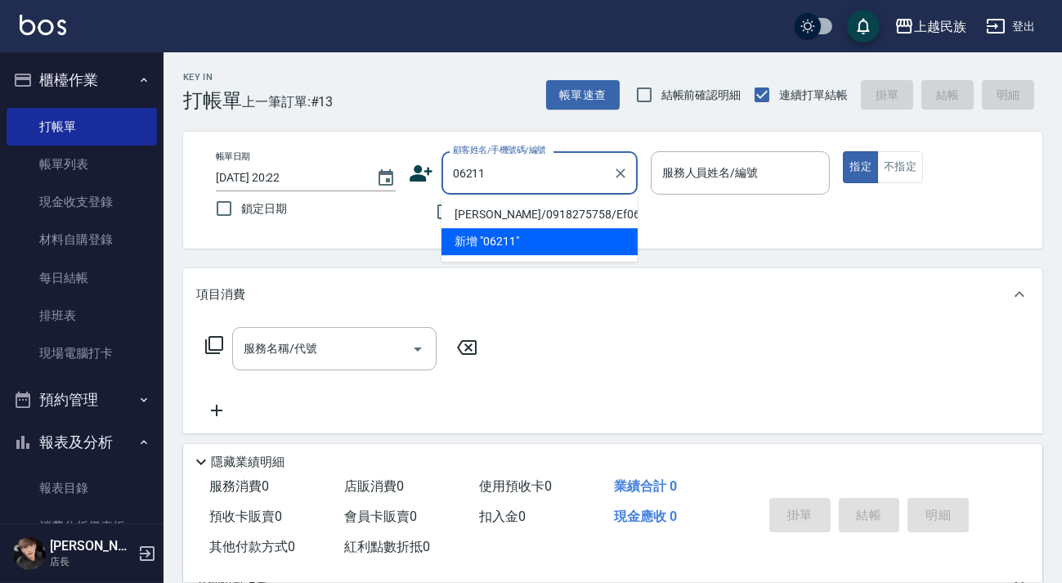
click at [564, 220] on li "[PERSON_NAME]/0918275758/Ef062111" at bounding box center [540, 214] width 196 height 27
type input "[PERSON_NAME]/0918275758/Ef062111"
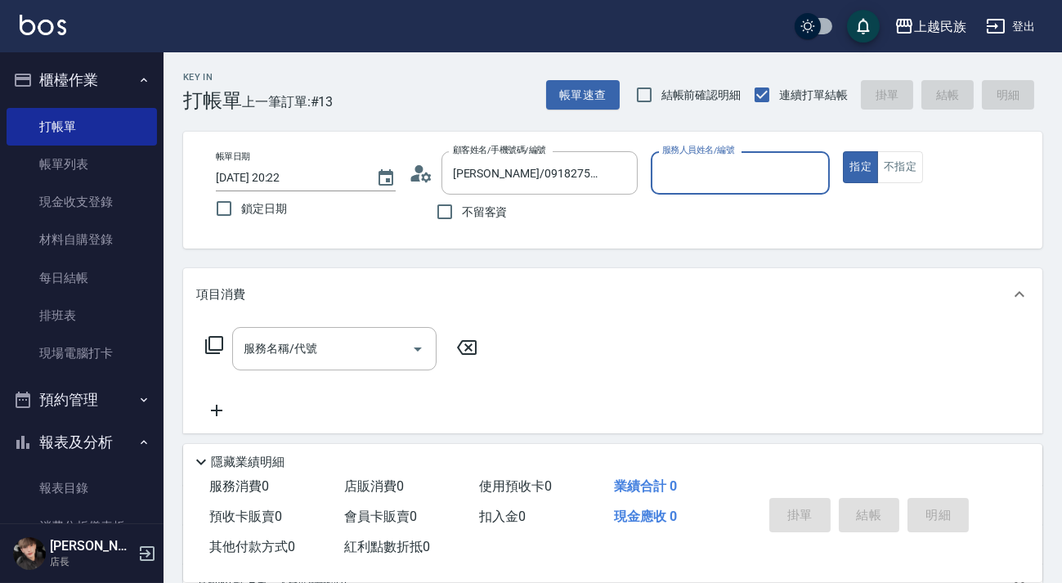
type input "Effie-5"
click at [843, 151] on button "指定" at bounding box center [860, 167] width 35 height 32
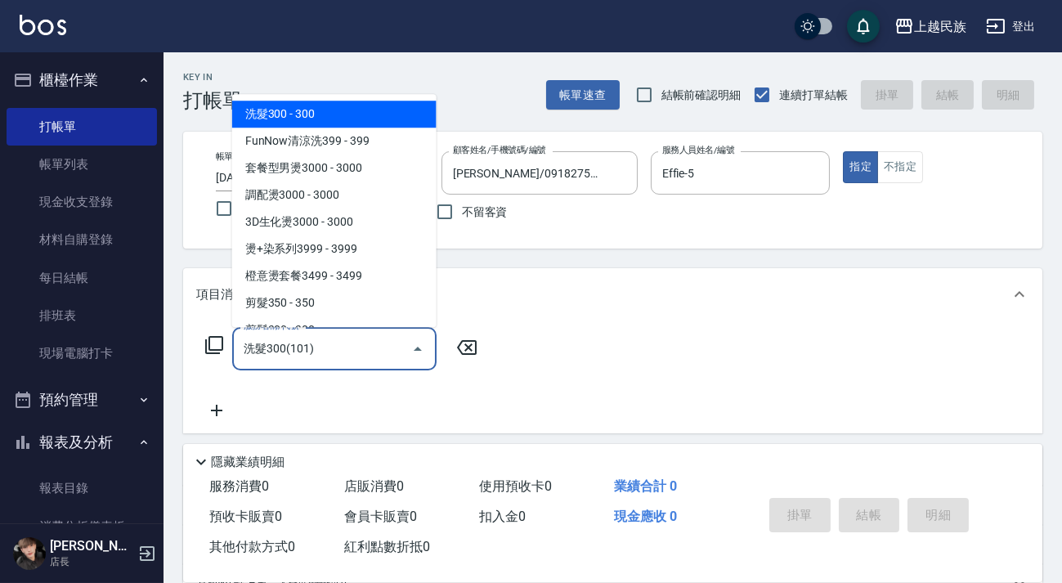
type input "洗髮300(101)"
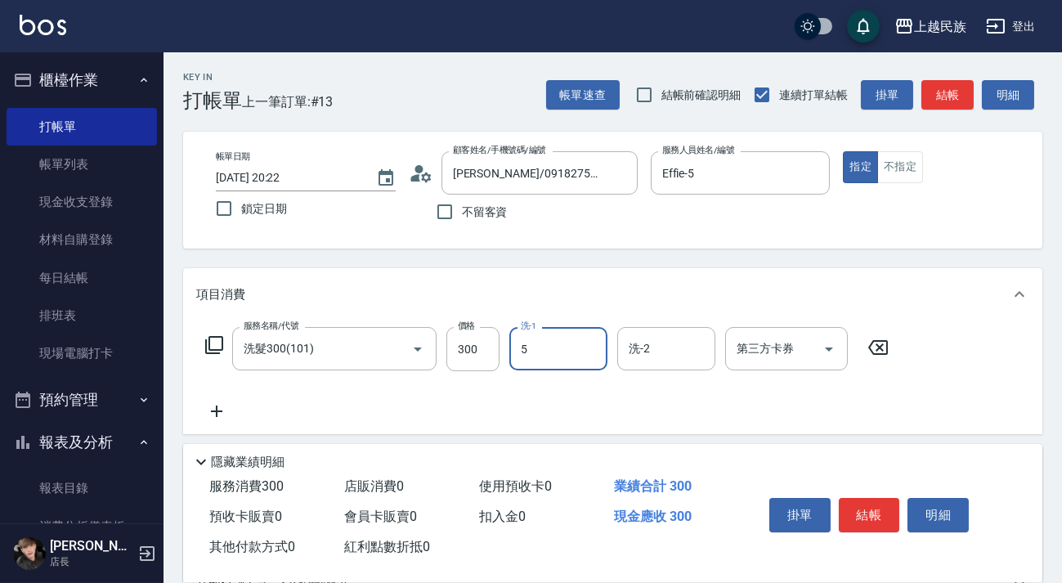
type input "Effie-5"
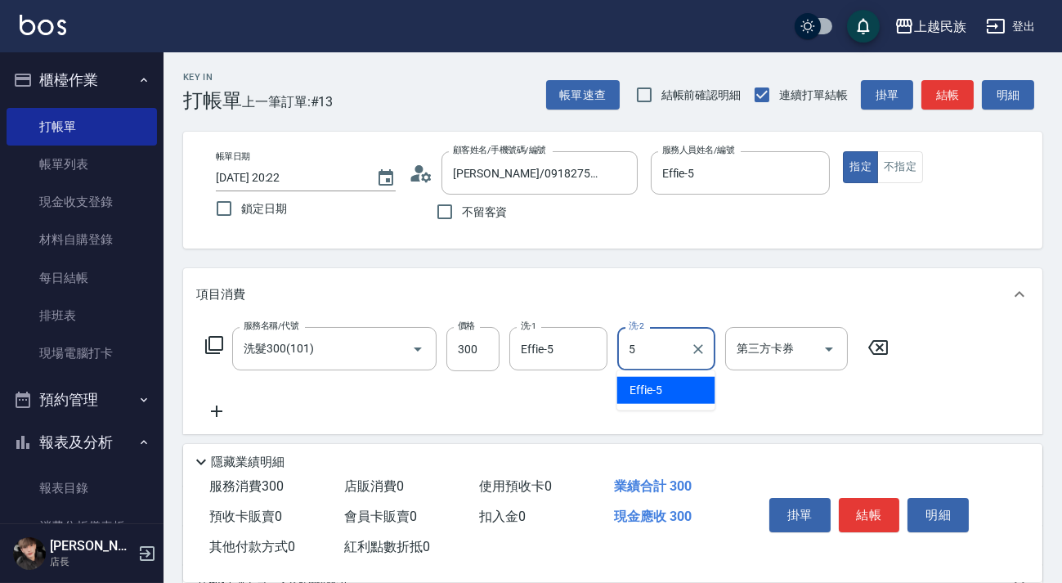
type input "Effie-5"
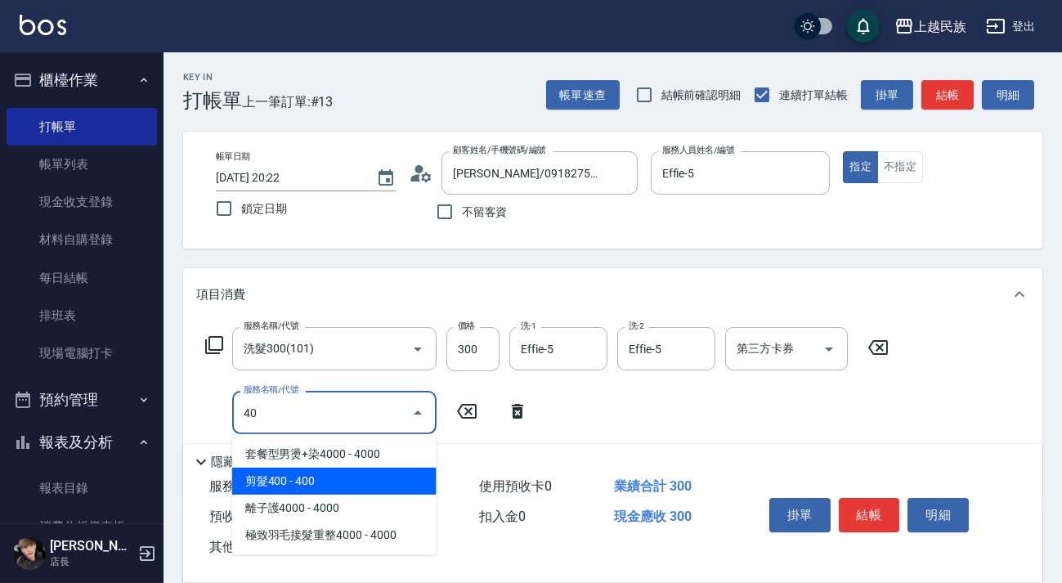
click at [398, 481] on span "剪髮400 - 400" at bounding box center [334, 481] width 204 height 27
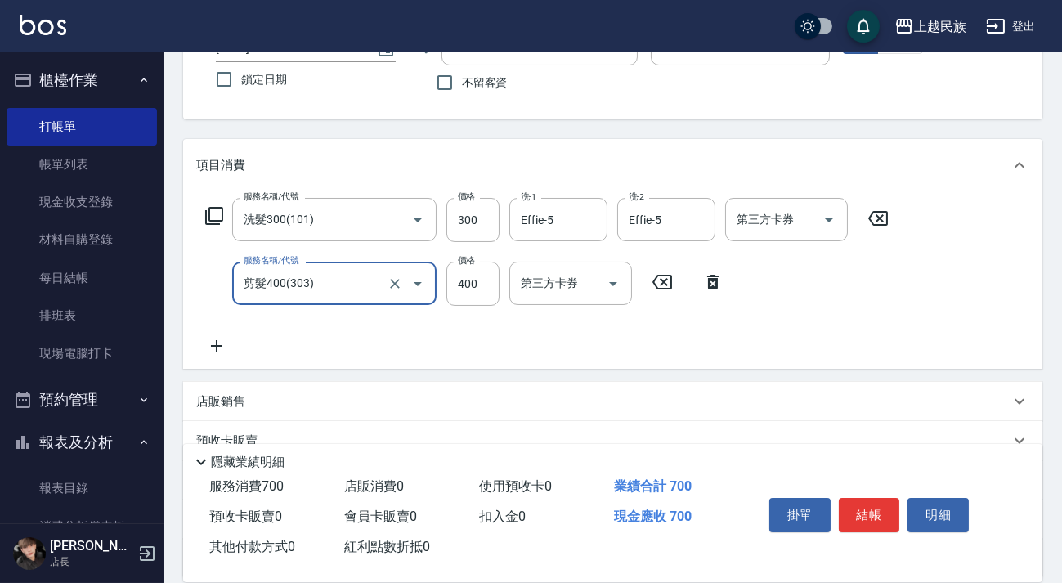
scroll to position [278, 0]
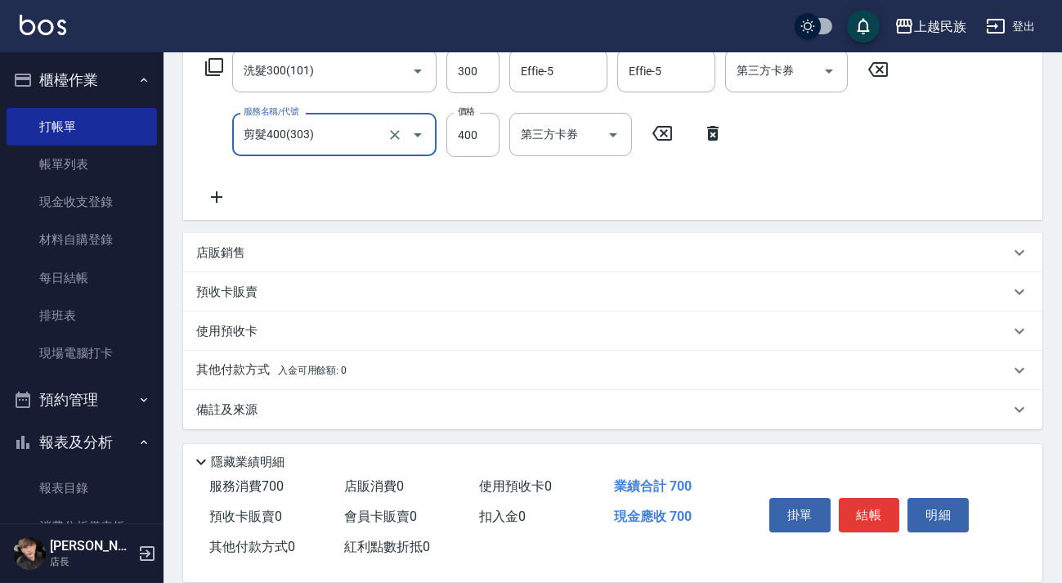
type input "剪髮400(303)"
click at [438, 367] on div "其他付款方式 入金可用餘額: 0" at bounding box center [603, 371] width 814 height 18
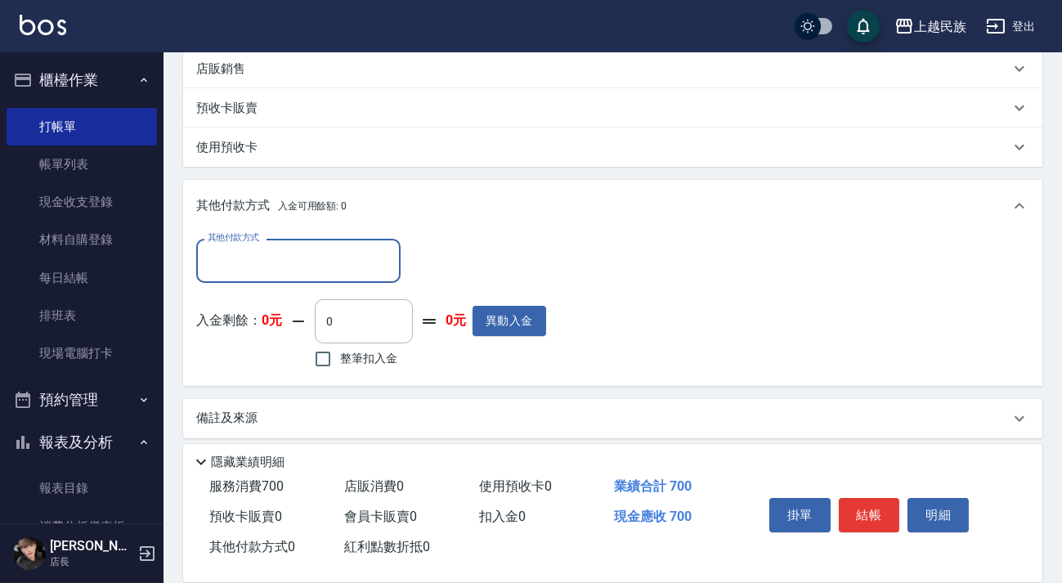
scroll to position [0, 0]
click at [344, 262] on input "其他付款方式" at bounding box center [299, 260] width 190 height 29
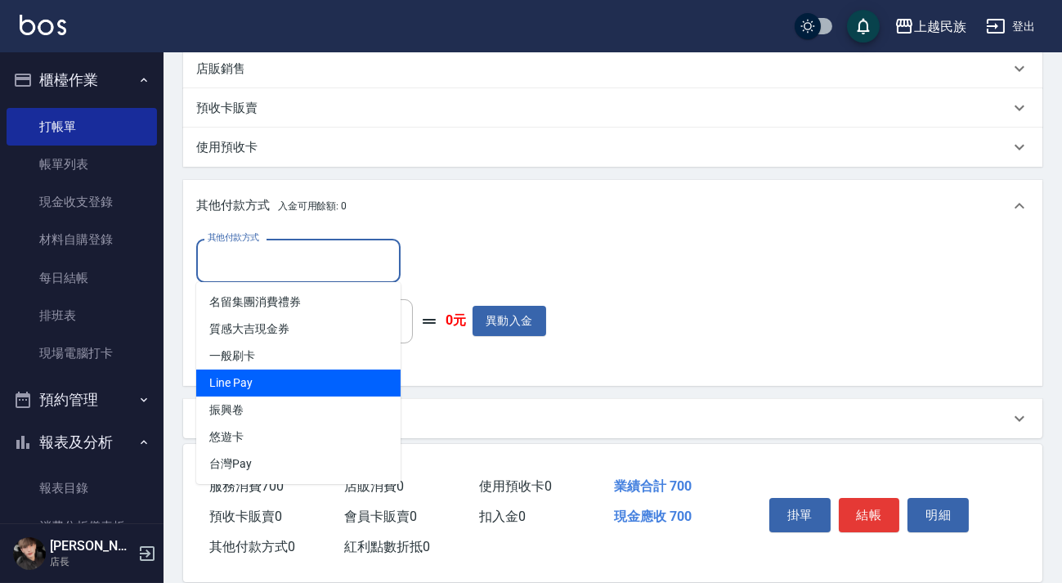
click at [344, 380] on span "Line Pay" at bounding box center [298, 383] width 204 height 27
type input "Line Pay"
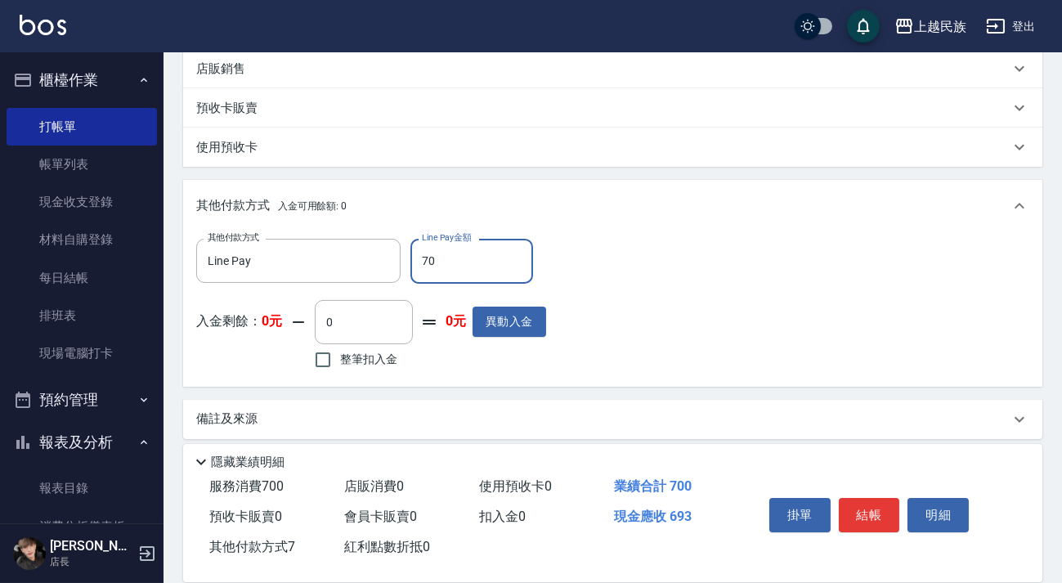
type input "700"
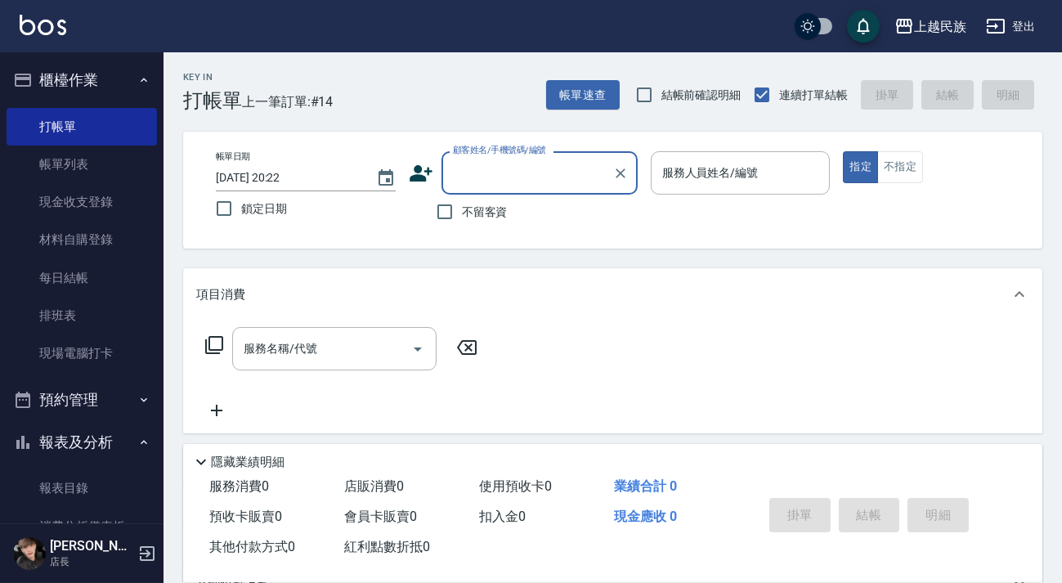
click at [506, 218] on div "不留客資" at bounding box center [523, 212] width 229 height 34
click at [496, 210] on span "不留客資" at bounding box center [485, 212] width 46 height 17
click at [462, 210] on input "不留客資" at bounding box center [445, 212] width 34 height 34
checkbox input "true"
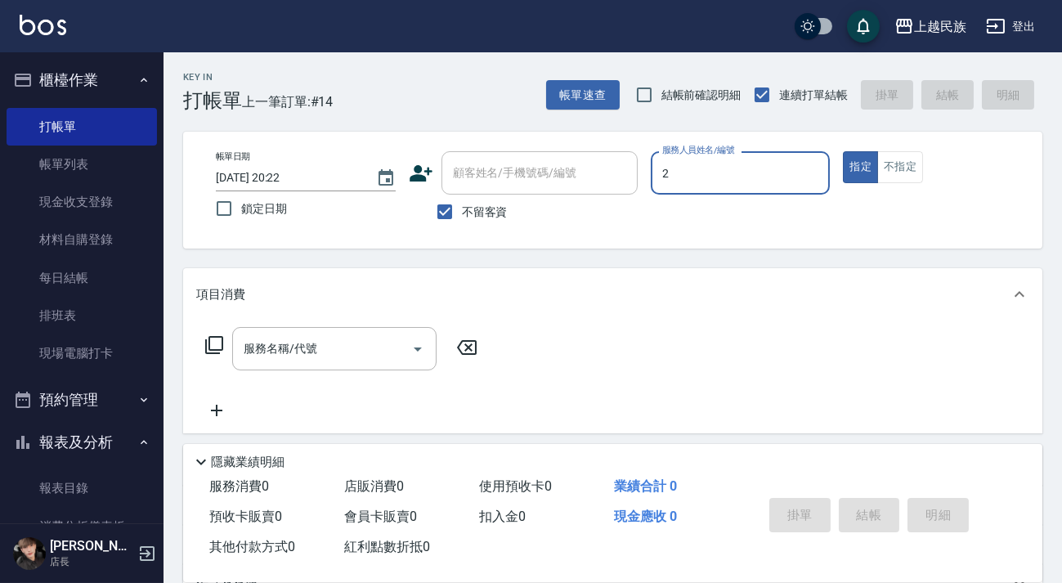
type input "[PERSON_NAME]-2"
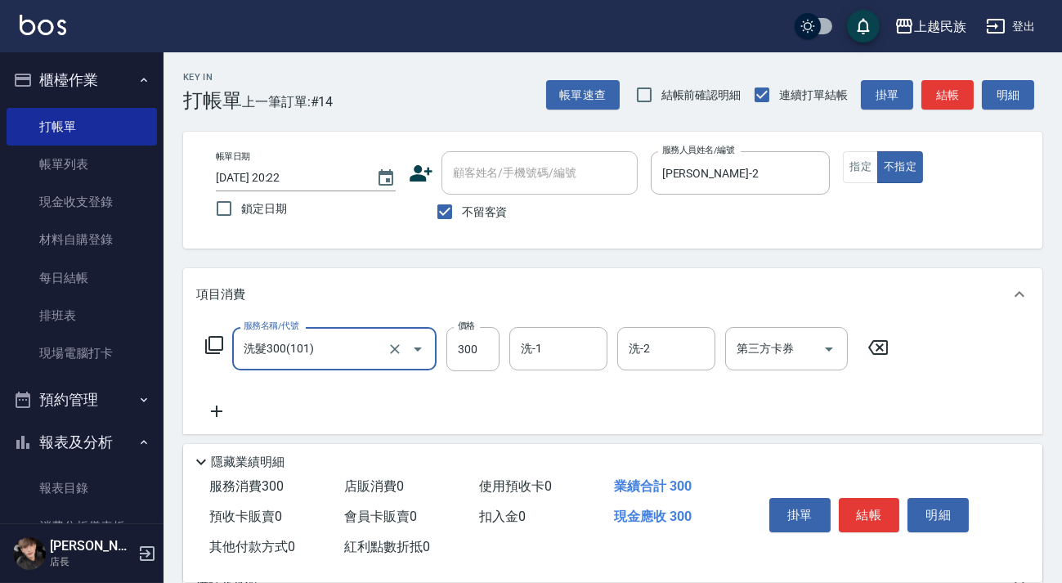
type input "洗髮300(101)"
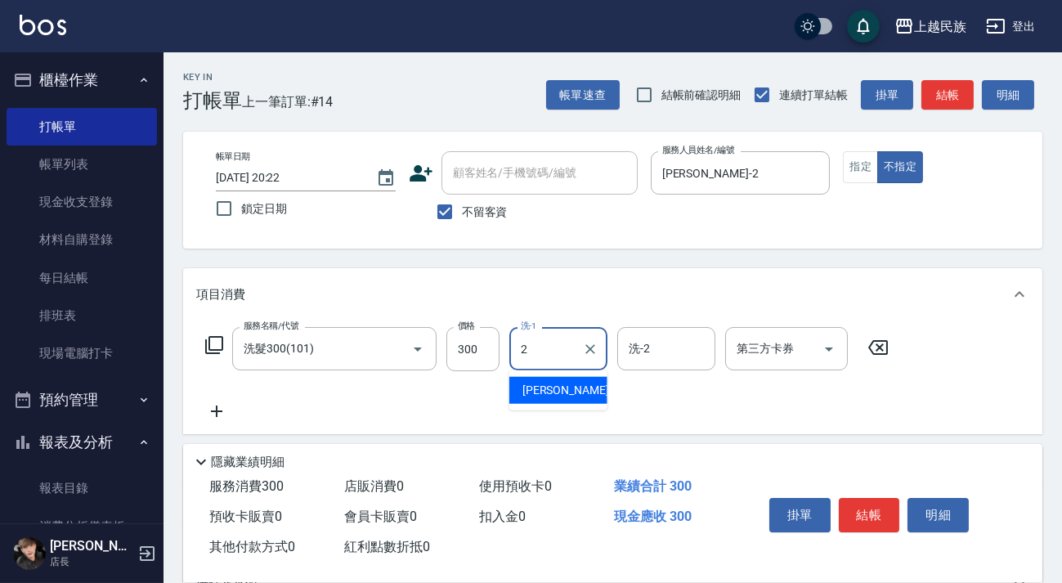
type input "[PERSON_NAME]-2"
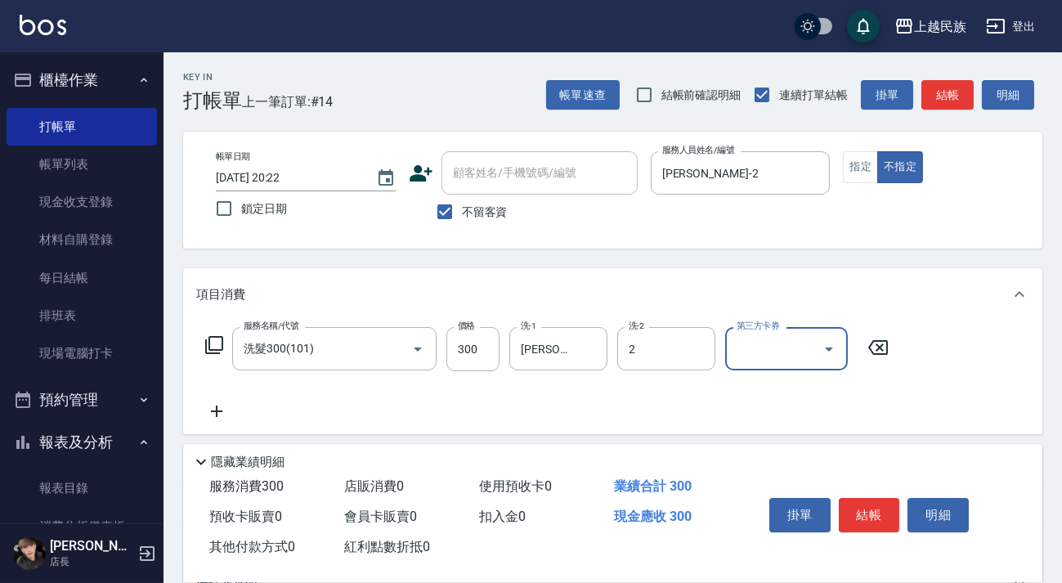
type input "[PERSON_NAME]-2"
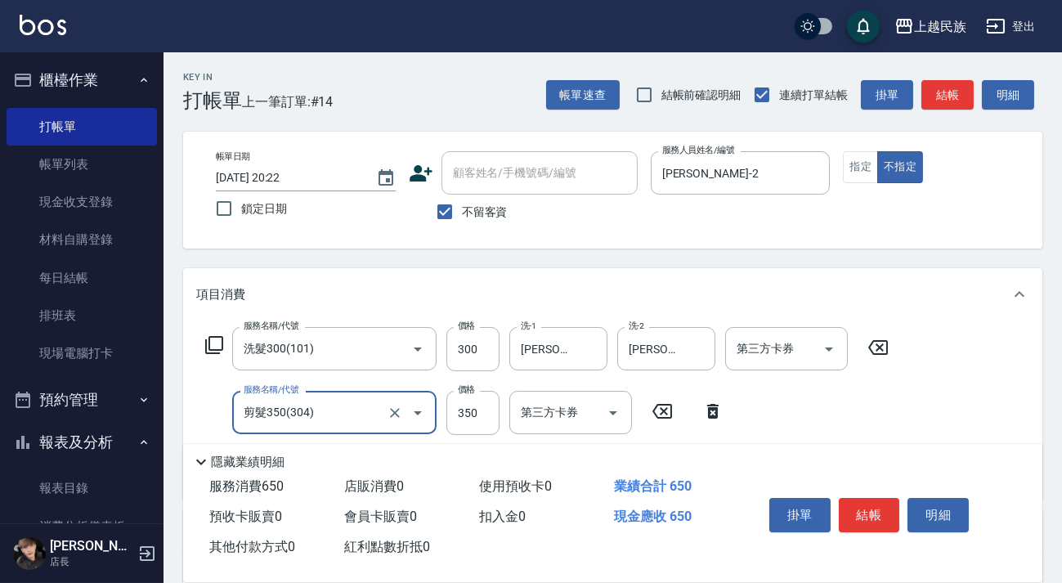
scroll to position [222, 0]
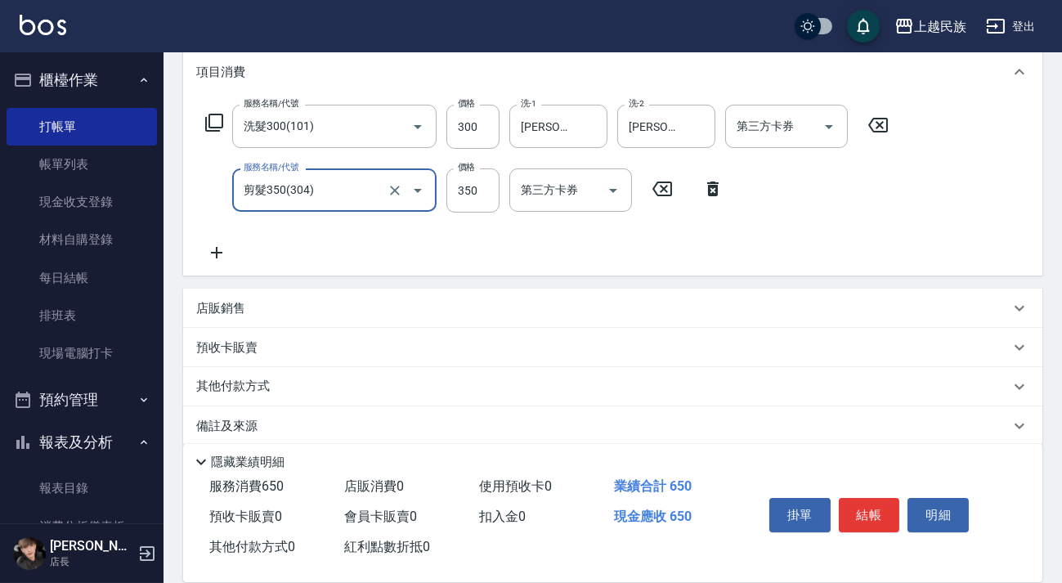
type input "剪髮350(304)"
click at [303, 301] on div "店販銷售" at bounding box center [603, 308] width 814 height 17
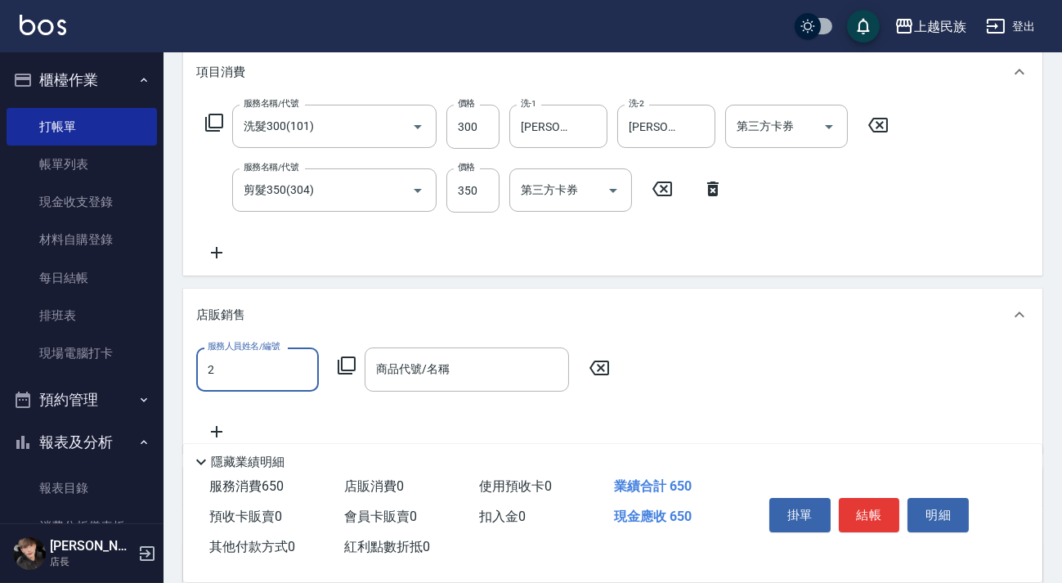
scroll to position [0, 0]
type input "[PERSON_NAME]-2"
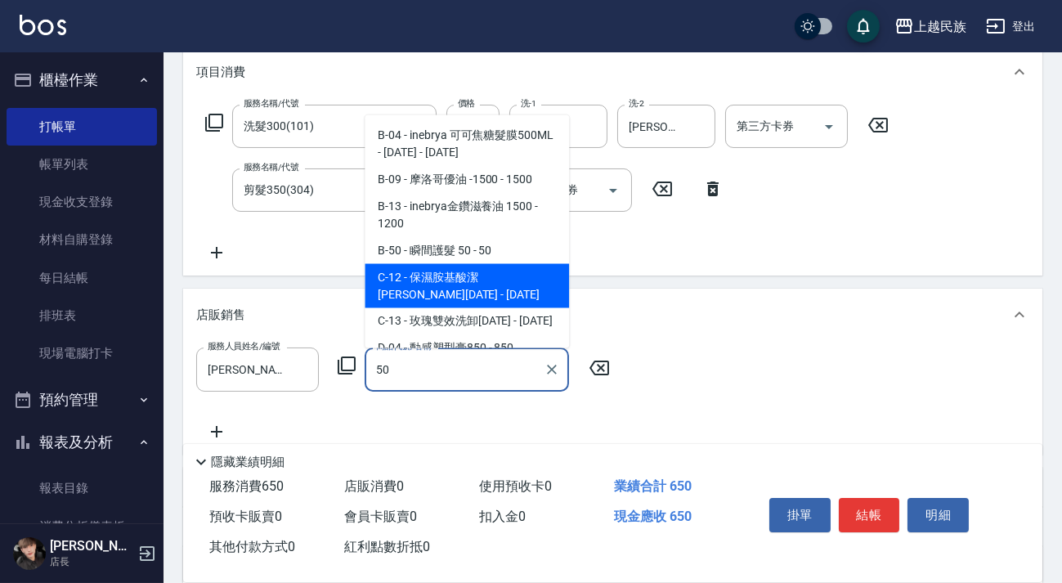
click at [442, 265] on span "C-12 - 保濕胺基酸潔[PERSON_NAME][DATE] - [DATE]" at bounding box center [467, 285] width 204 height 44
type input "保濕胺基酸潔[PERSON_NAME]1500"
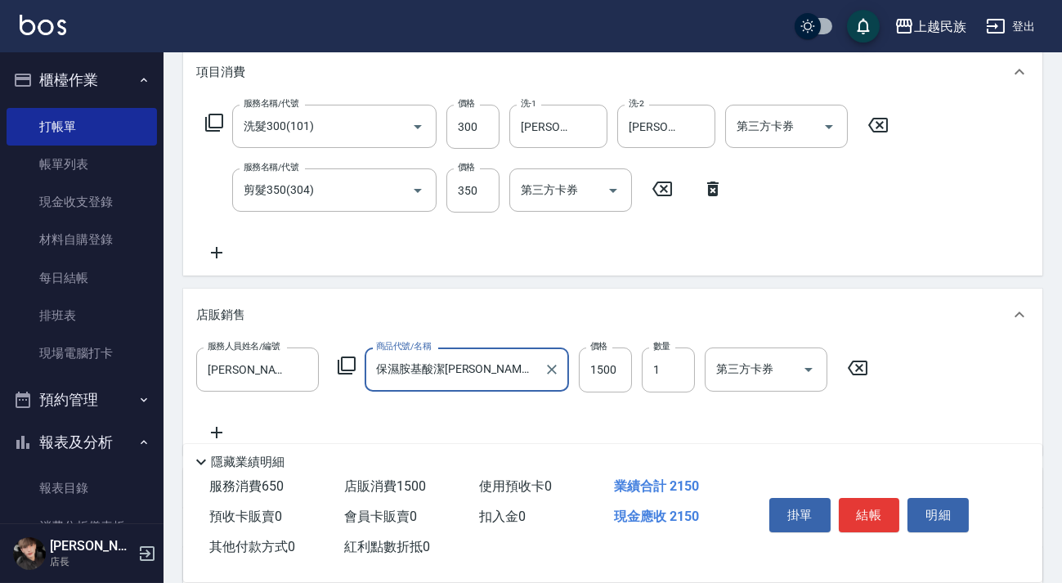
click at [538, 366] on div "保濕胺基酸潔[PERSON_NAME]1500 商品代號/名稱" at bounding box center [467, 369] width 204 height 43
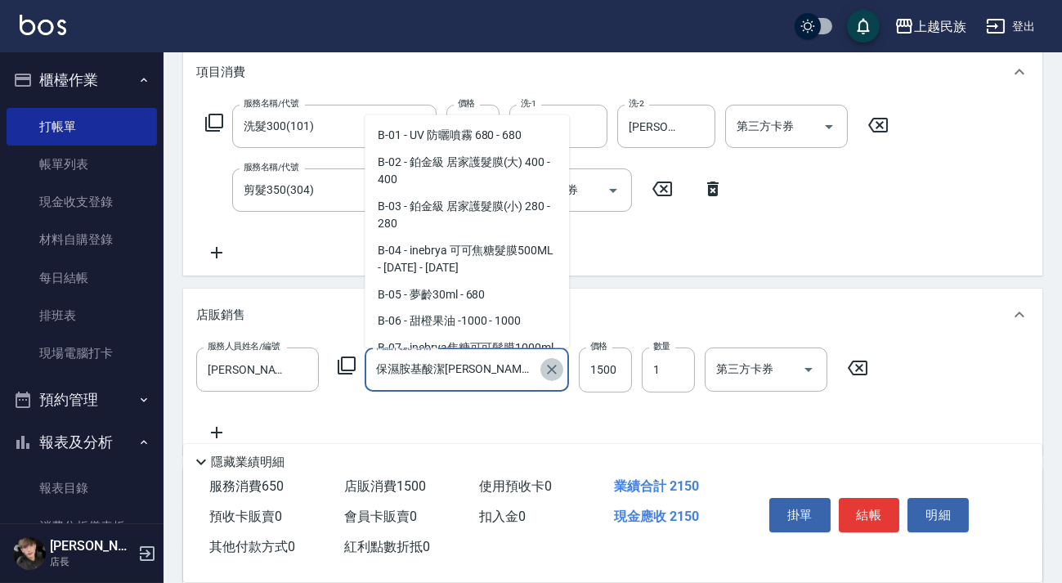
click at [556, 371] on icon "Clear" at bounding box center [552, 370] width 16 height 16
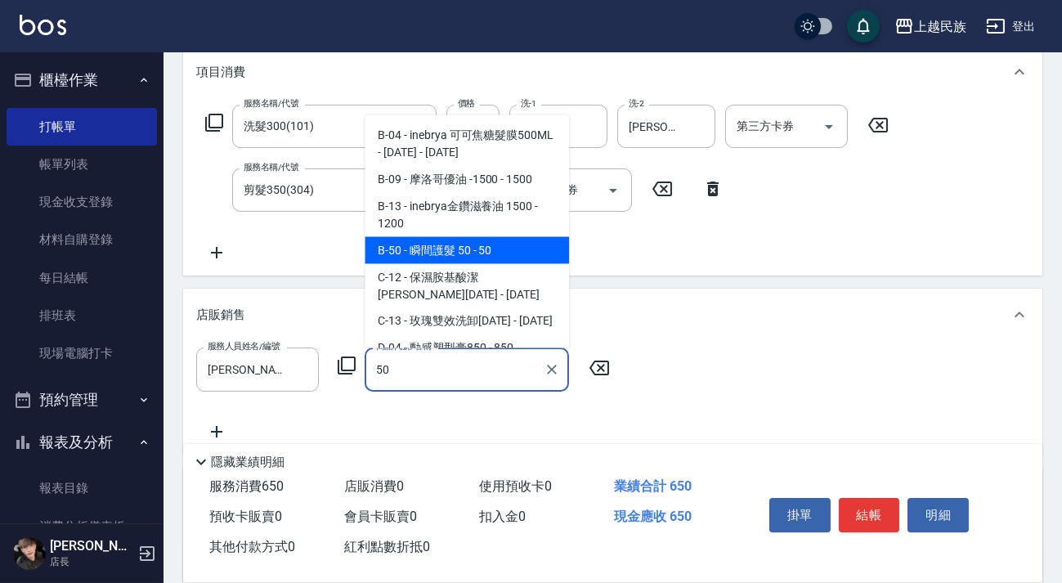
click at [523, 249] on span "B-50 - 瞬間護髮 50 - 50" at bounding box center [467, 249] width 204 height 27
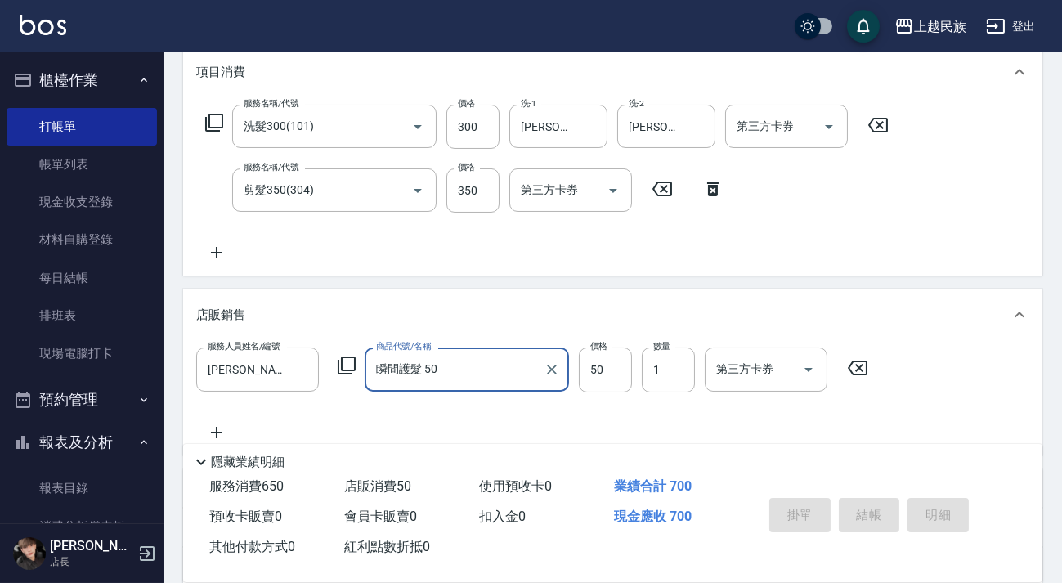
type input "瞬間護髮 50"
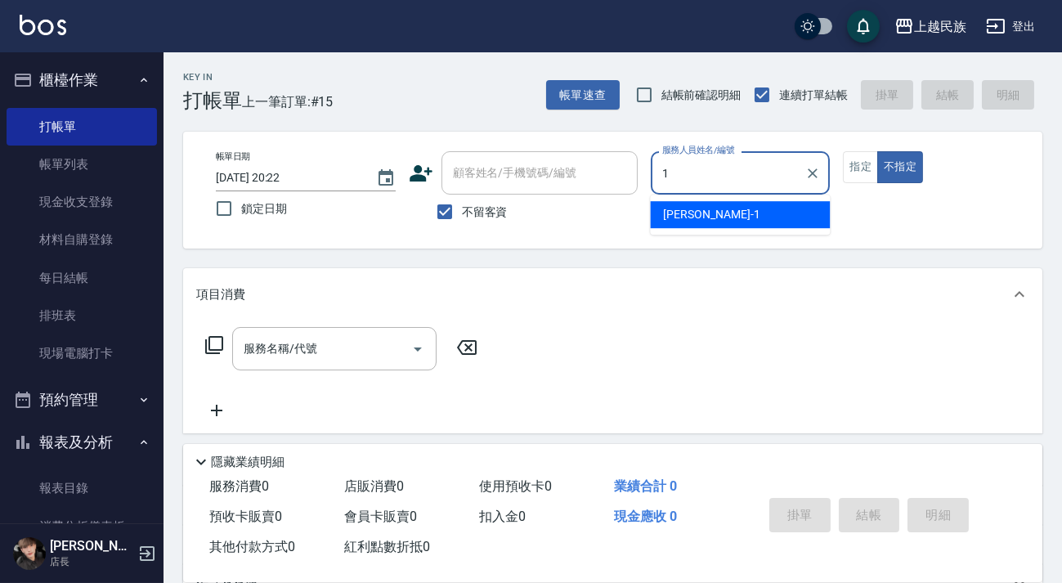
type input "[PERSON_NAME]-1"
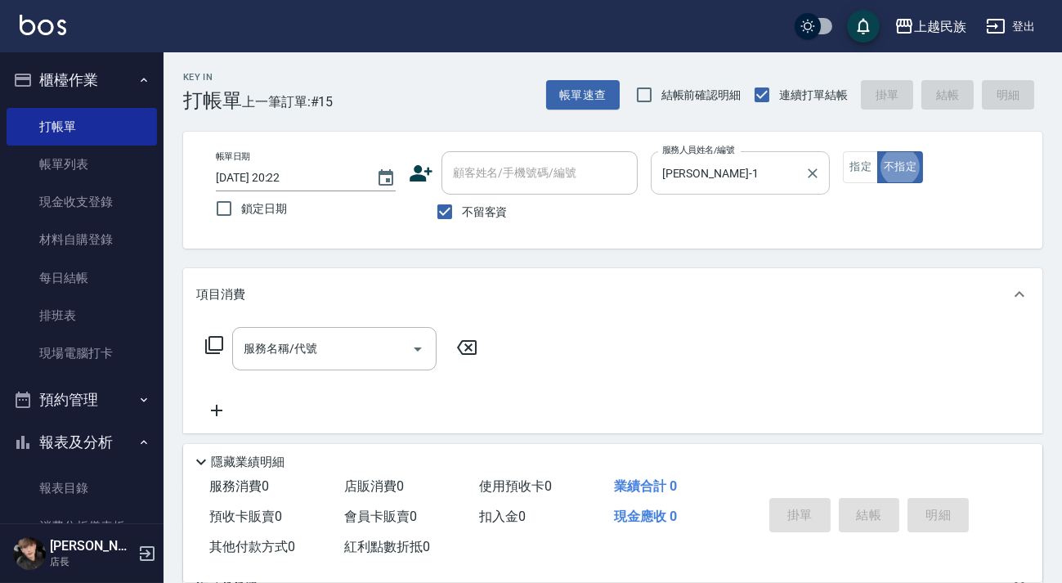
click at [803, 179] on button "Clear" at bounding box center [813, 173] width 23 height 23
click at [816, 179] on icon "Clear" at bounding box center [813, 173] width 16 height 16
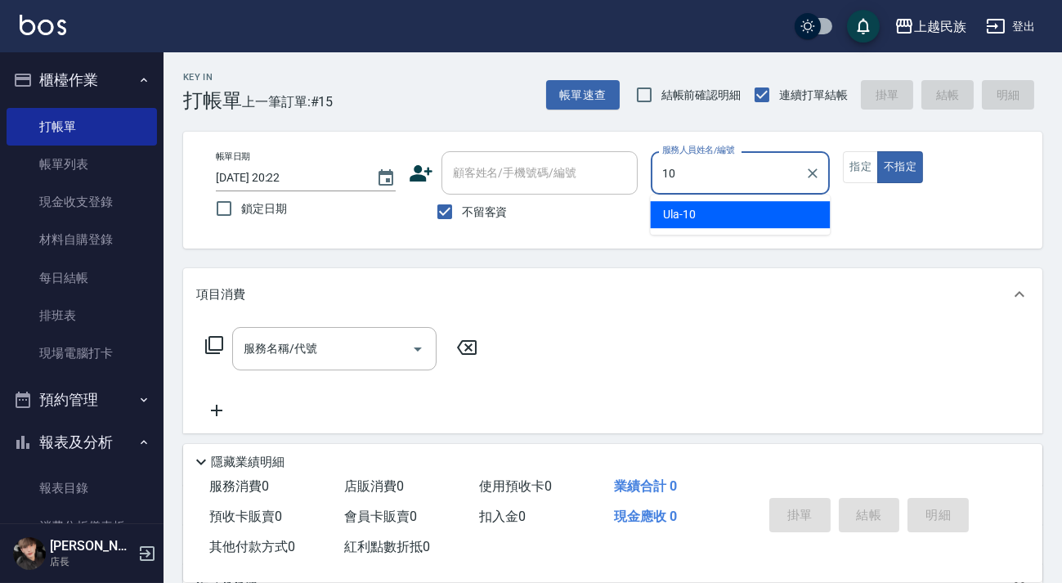
click at [811, 213] on div "Ula -10" at bounding box center [740, 214] width 180 height 27
click at [333, 351] on input "服務名稱/代號" at bounding box center [322, 349] width 165 height 29
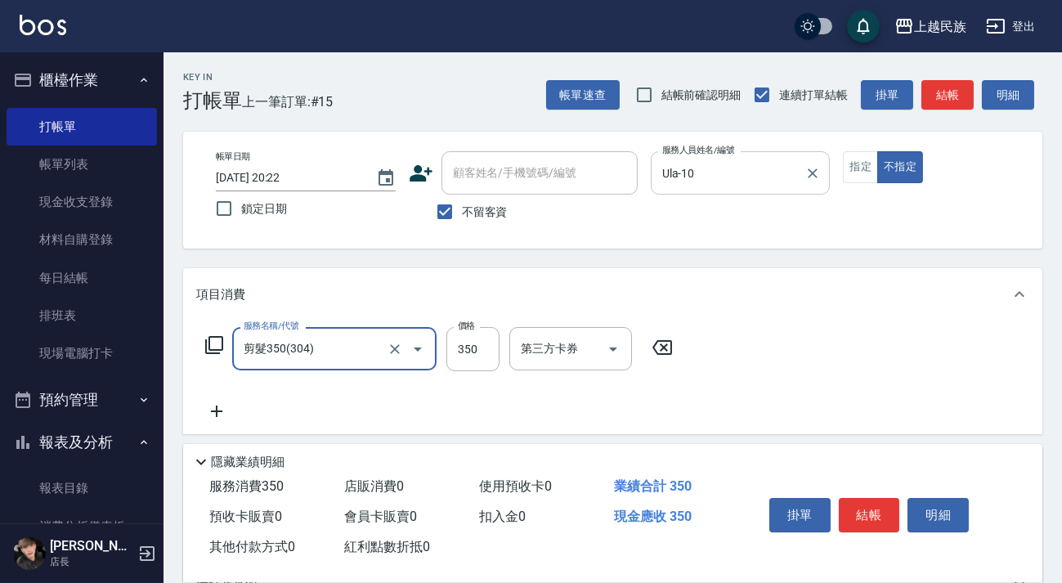
scroll to position [175, 0]
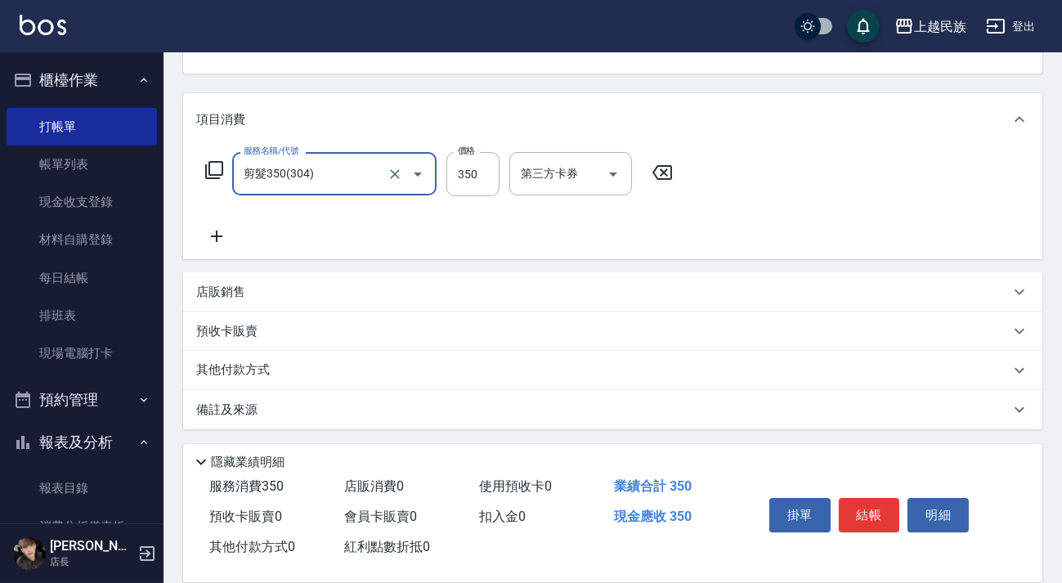
click at [341, 366] on div "其他付款方式" at bounding box center [603, 371] width 814 height 18
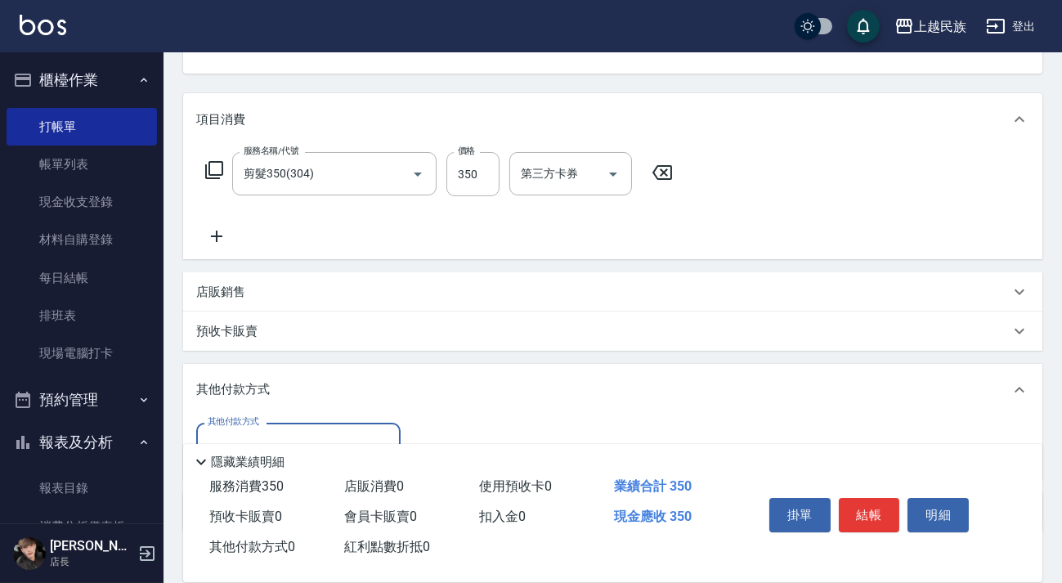
scroll to position [276, 0]
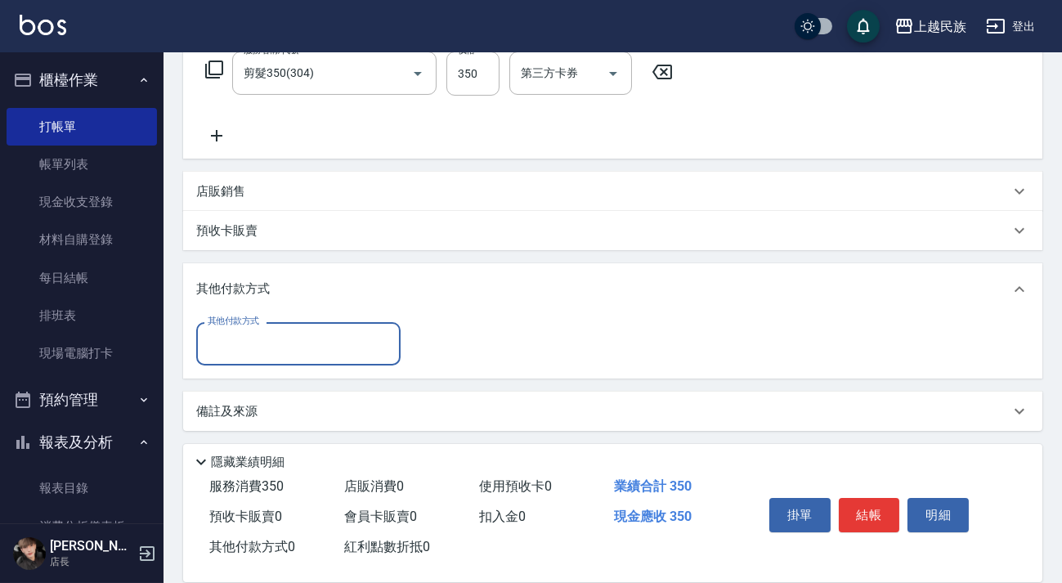
click at [361, 334] on input "其他付款方式" at bounding box center [299, 344] width 190 height 29
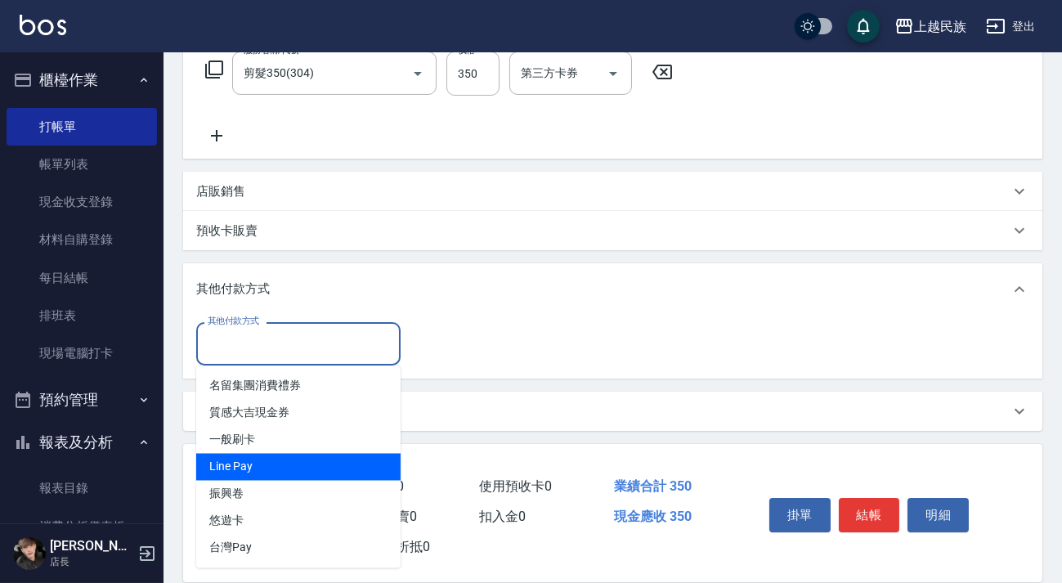
click at [330, 468] on span "Line Pay" at bounding box center [298, 467] width 204 height 27
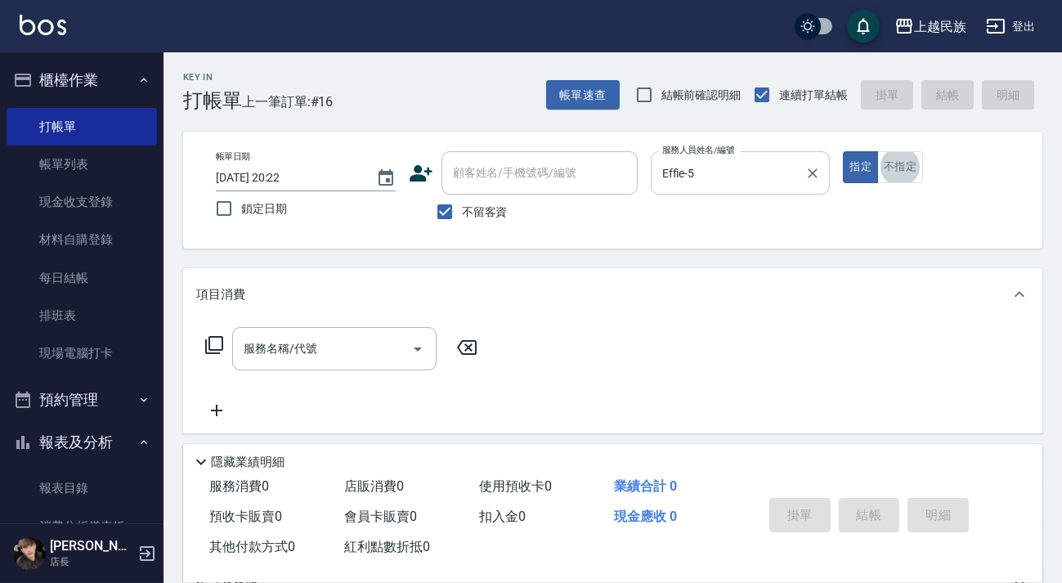
scroll to position [29, 0]
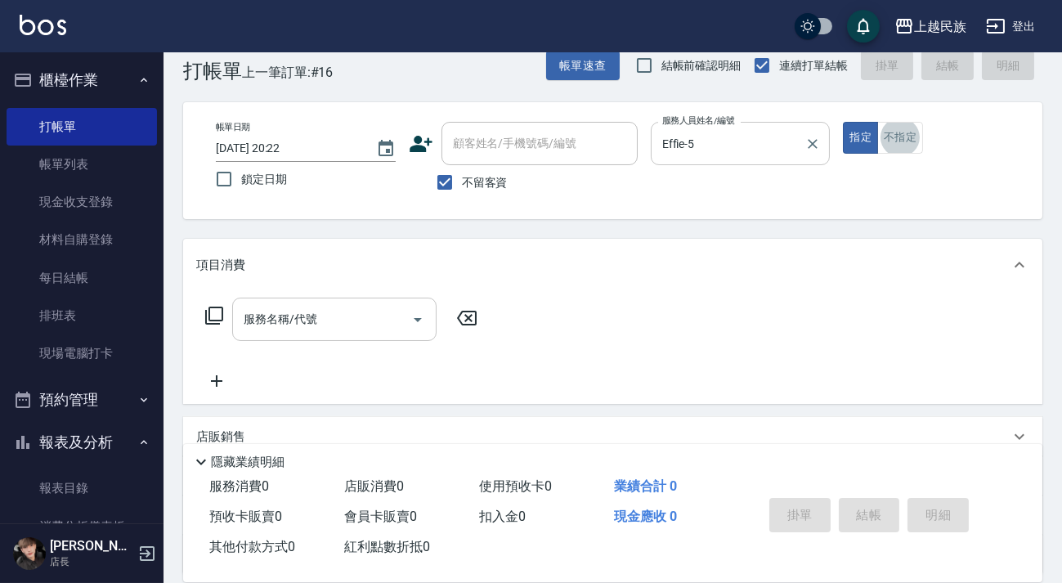
click at [335, 305] on input "服務名稱/代號" at bounding box center [322, 319] width 165 height 29
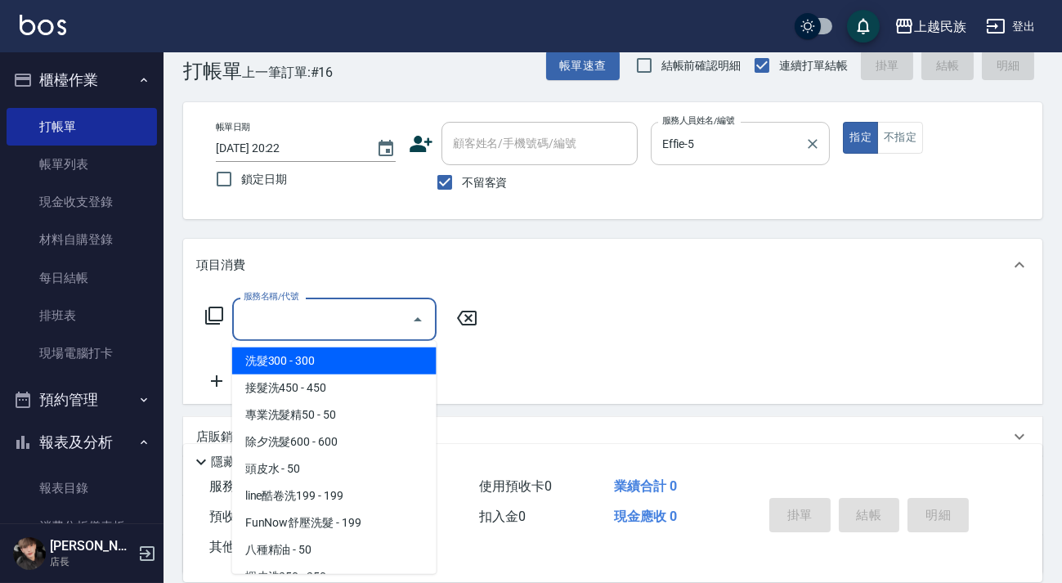
click at [343, 349] on span "洗髮300 - 300" at bounding box center [334, 361] width 204 height 27
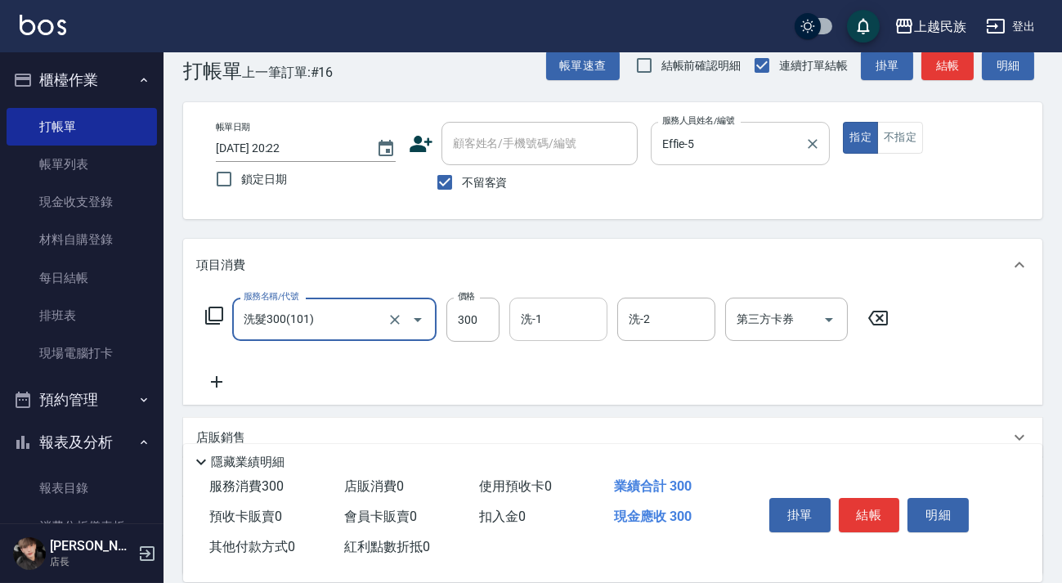
click at [551, 327] on input "洗-1" at bounding box center [558, 319] width 83 height 29
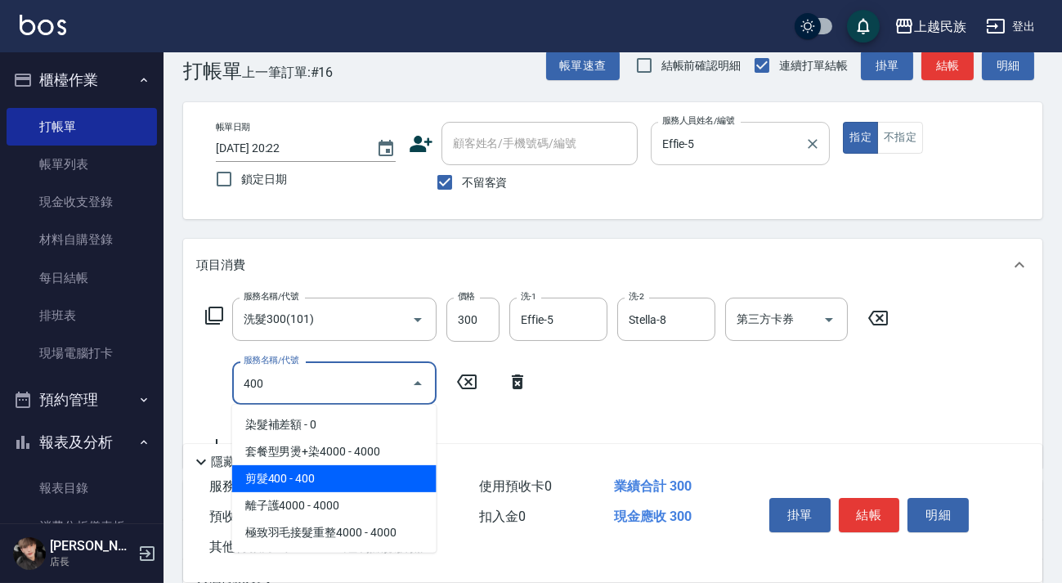
click at [408, 481] on span "剪髮400 - 400" at bounding box center [334, 478] width 204 height 27
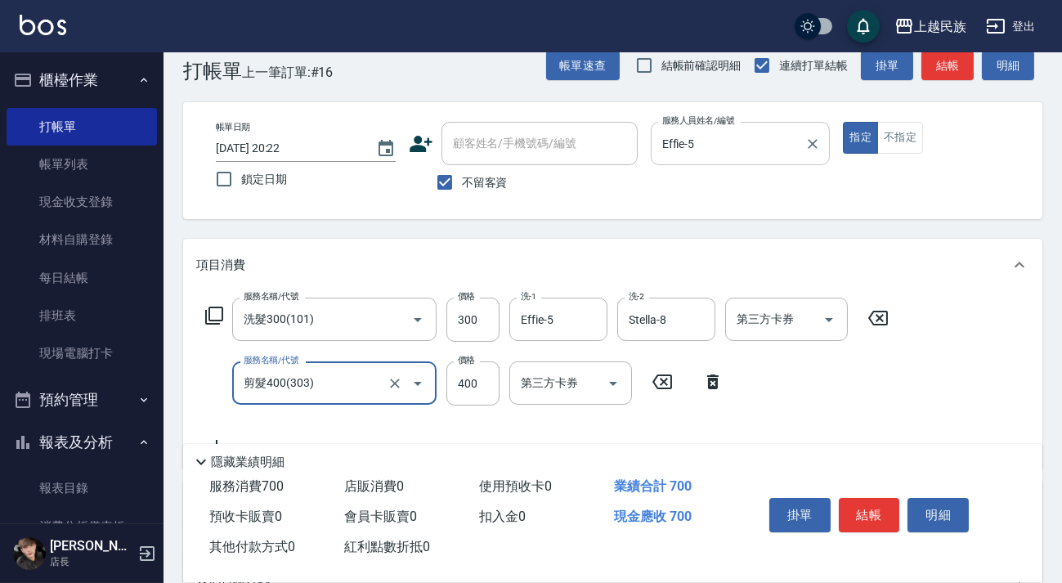
scroll to position [0, 0]
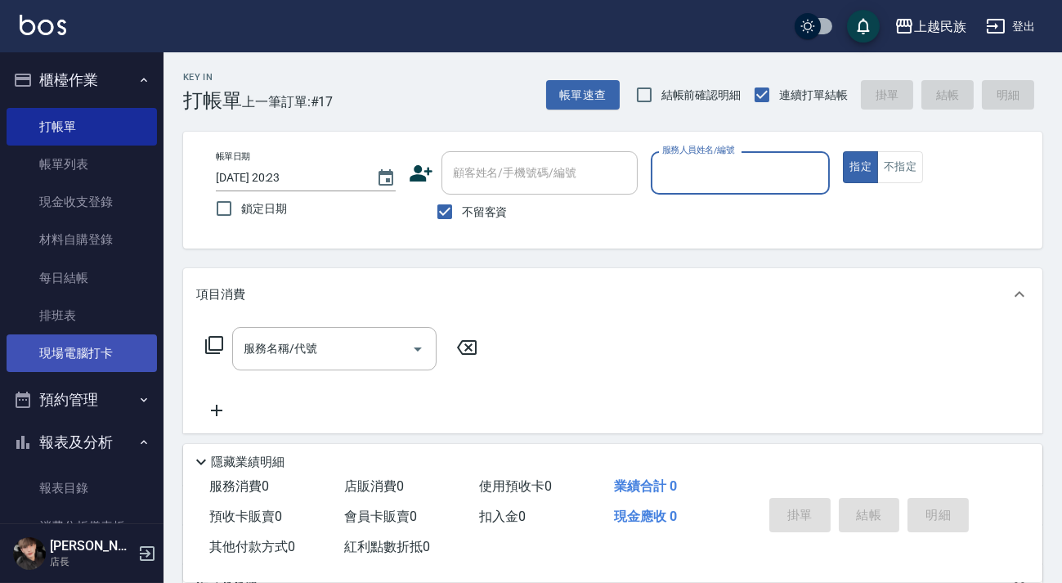
drag, startPoint x: 139, startPoint y: 367, endPoint x: 137, endPoint y: 358, distance: 9.1
click at [140, 366] on link "現場電腦打卡" at bounding box center [82, 354] width 150 height 38
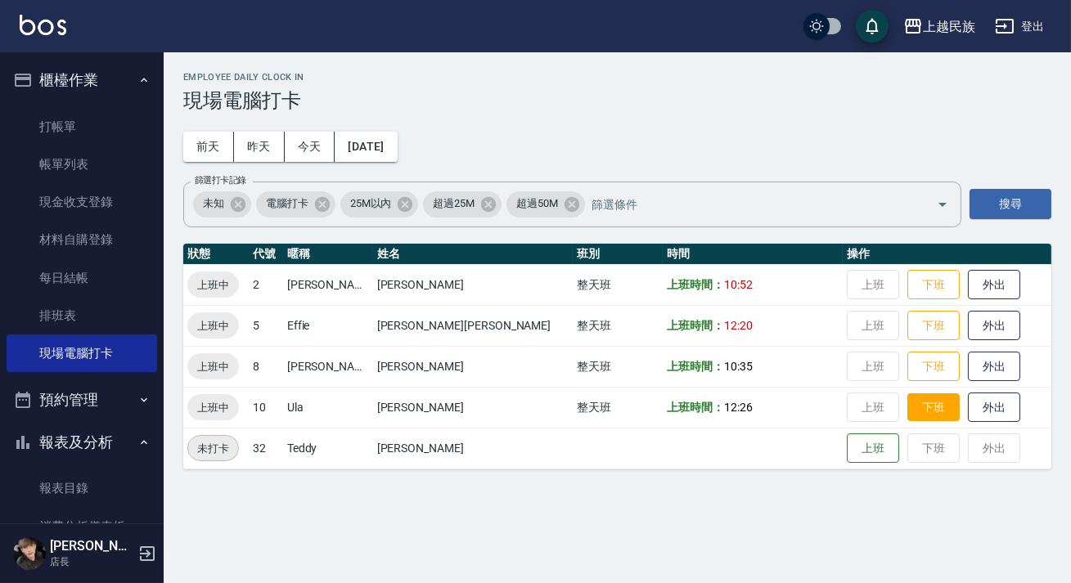
click at [907, 402] on button "下班" at bounding box center [933, 407] width 52 height 29
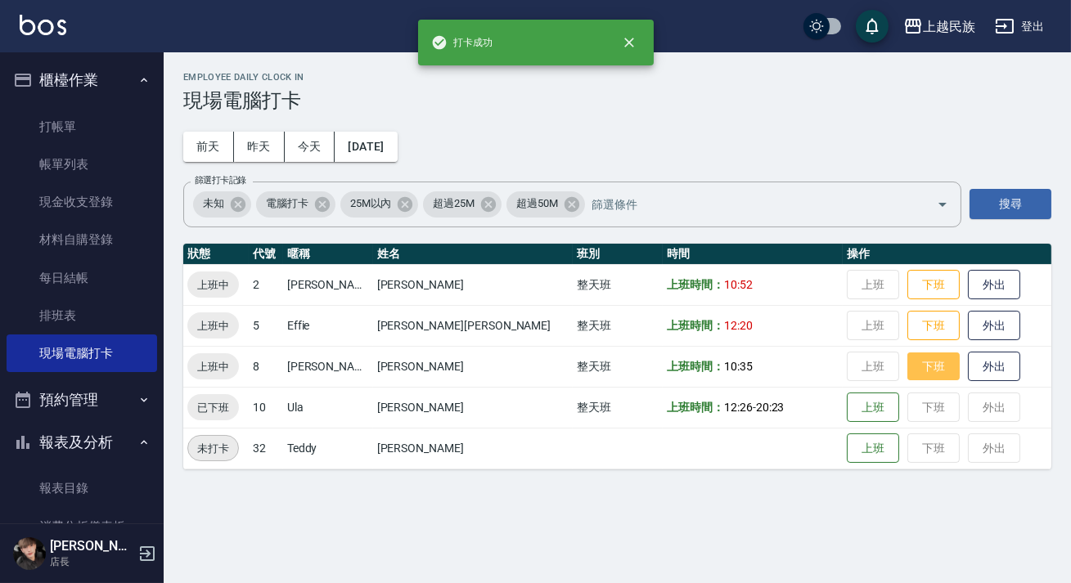
click at [907, 359] on button "下班" at bounding box center [933, 367] width 52 height 29
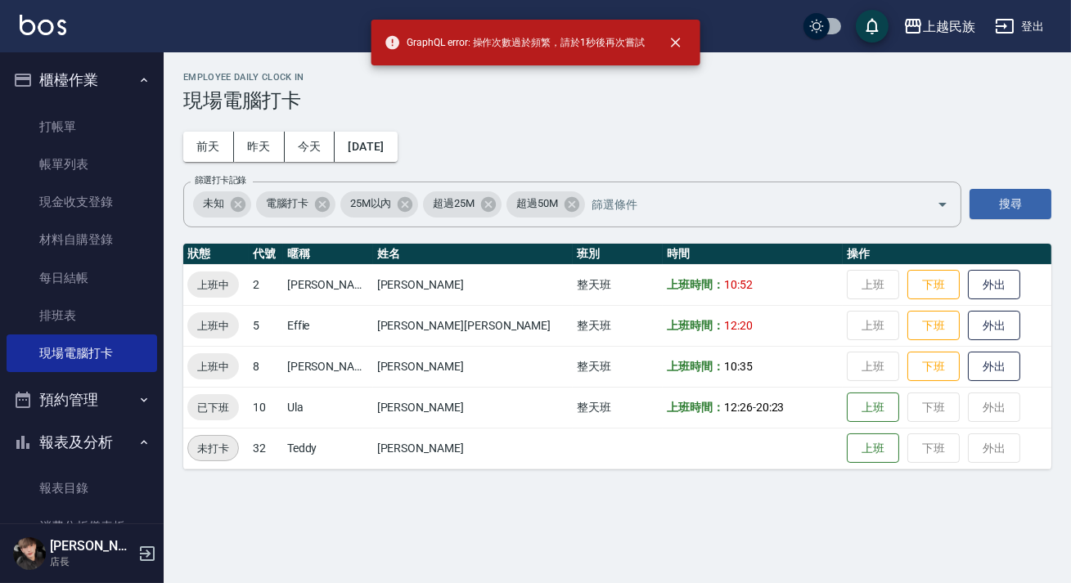
click at [893, 305] on td "上班 下班 外出" at bounding box center [946, 325] width 209 height 41
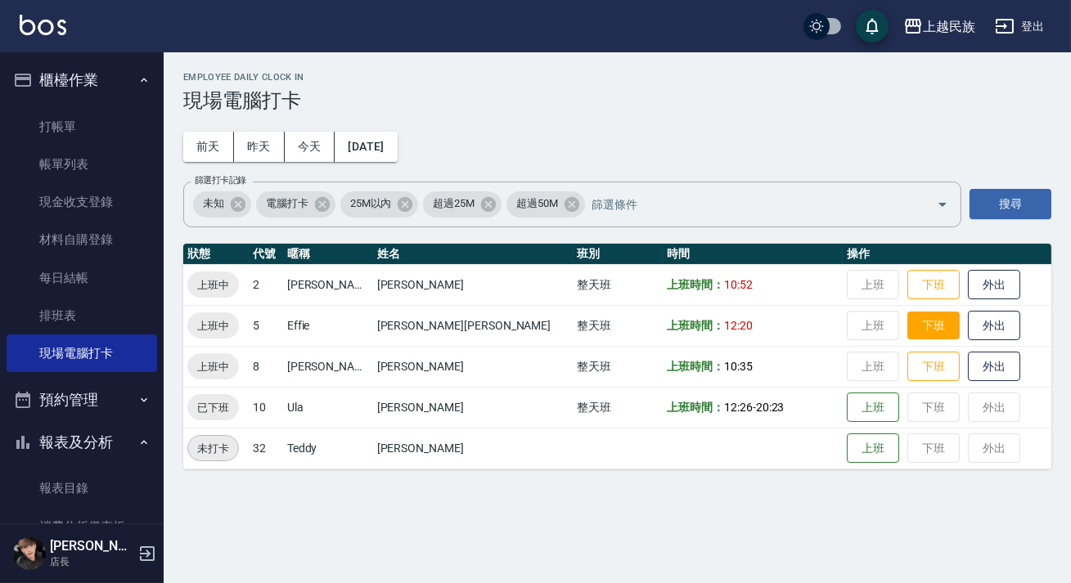
click at [907, 325] on button "下班" at bounding box center [933, 326] width 52 height 29
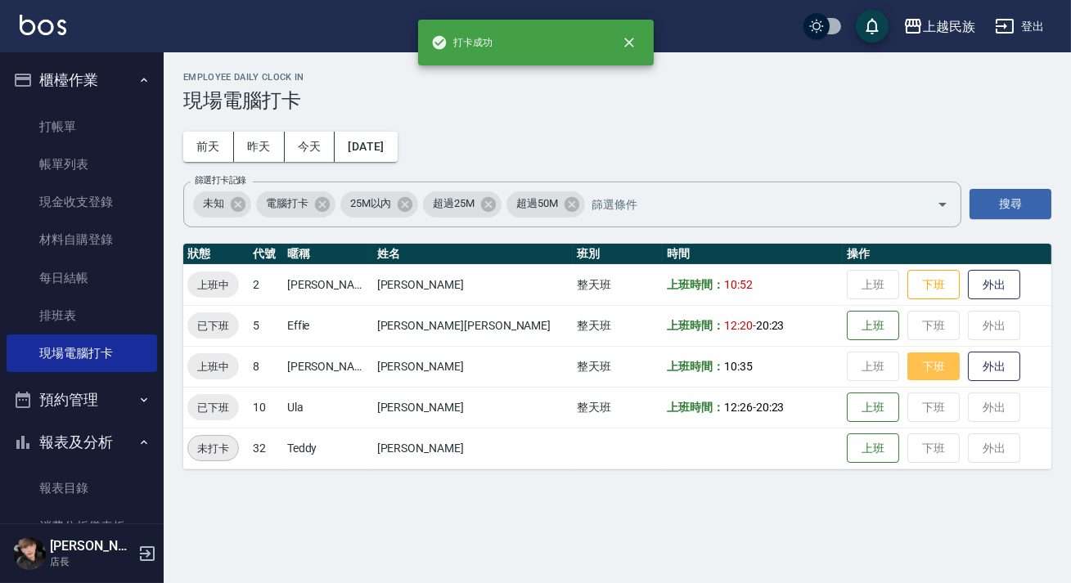
click at [907, 366] on button "下班" at bounding box center [933, 367] width 52 height 29
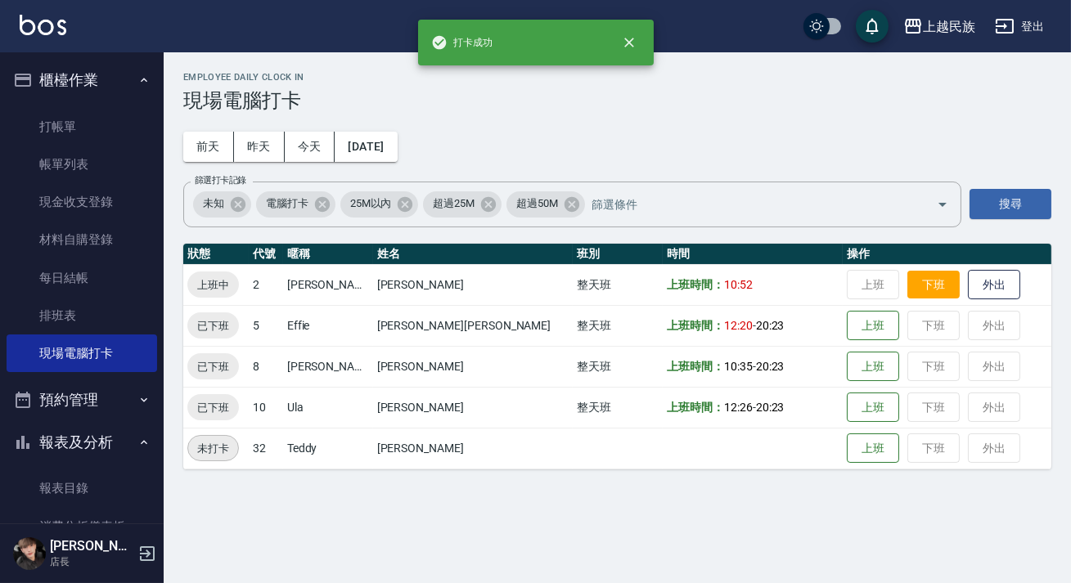
click at [907, 286] on button "下班" at bounding box center [933, 285] width 52 height 29
click at [121, 82] on button "櫃檯作業" at bounding box center [82, 80] width 150 height 43
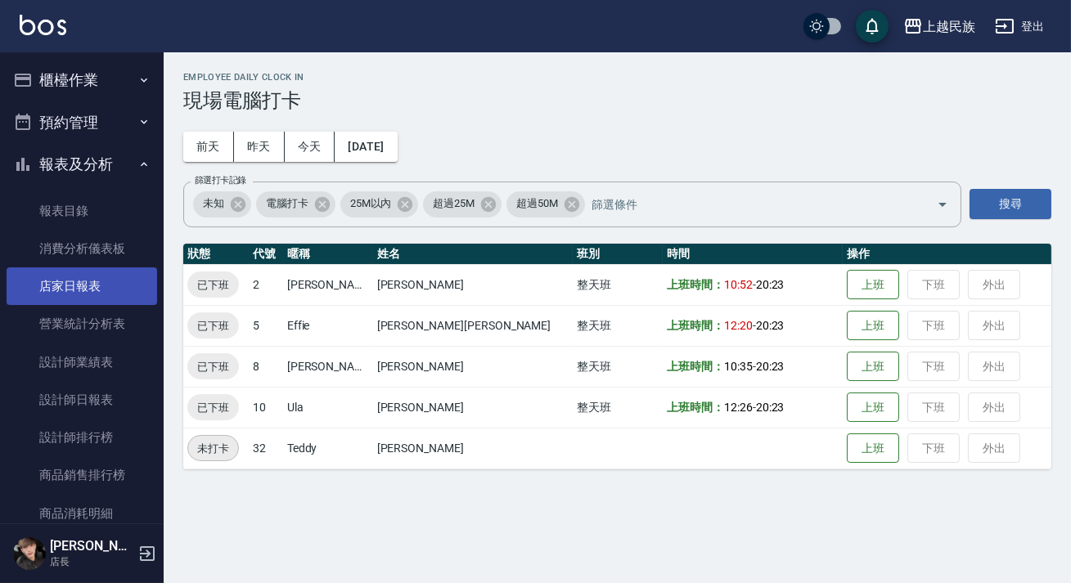
click at [107, 281] on link "店家日報表" at bounding box center [82, 286] width 150 height 38
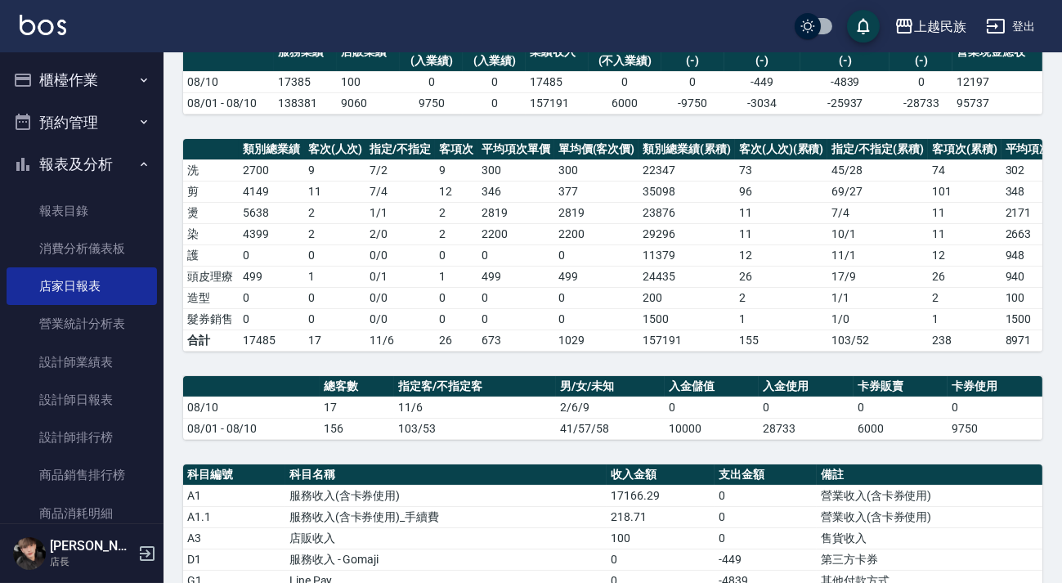
scroll to position [371, 0]
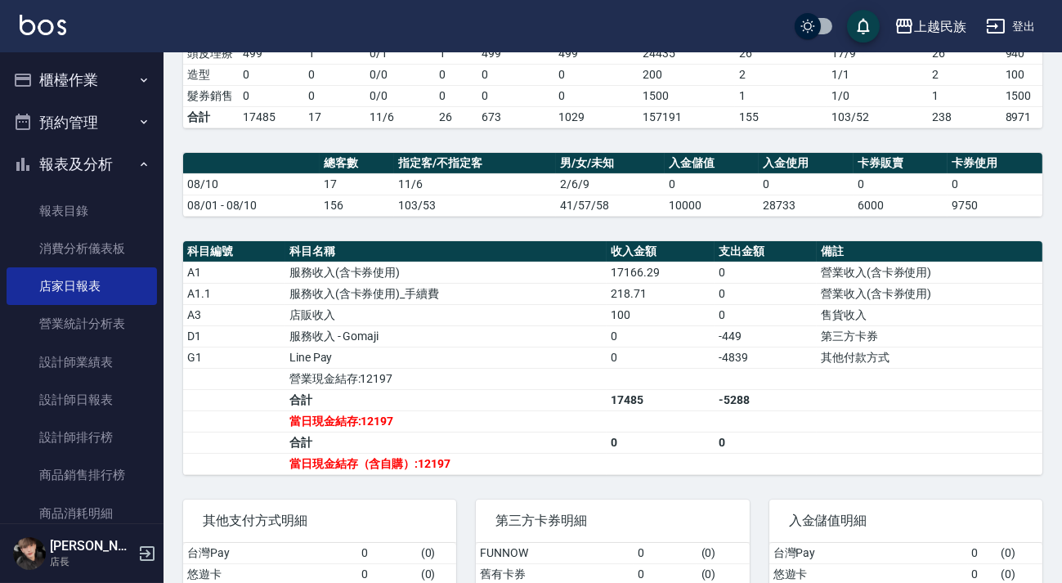
click at [135, 88] on button "櫃檯作業" at bounding box center [82, 80] width 150 height 43
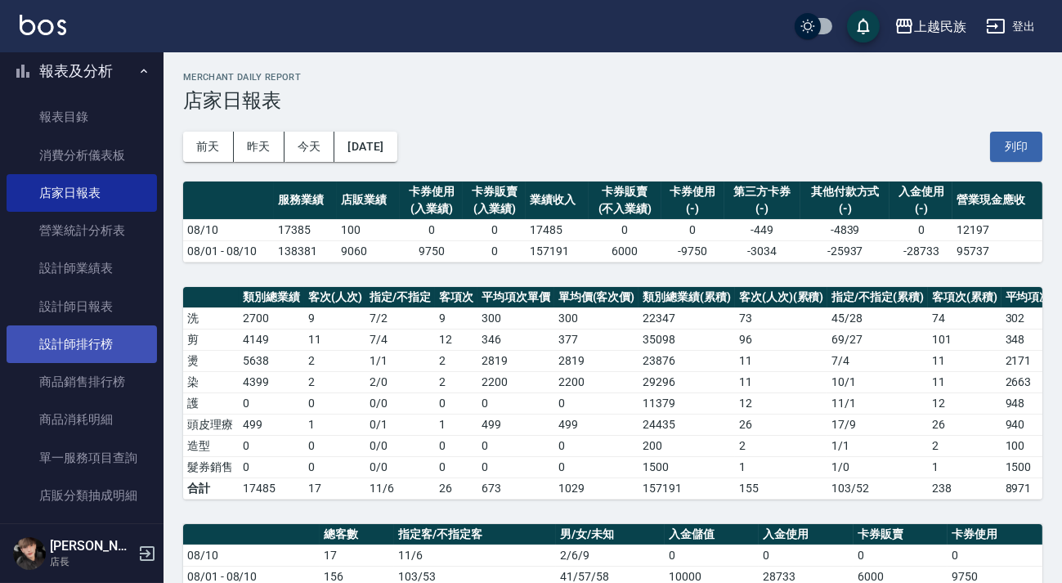
click at [122, 348] on link "設計師排行榜" at bounding box center [82, 345] width 150 height 38
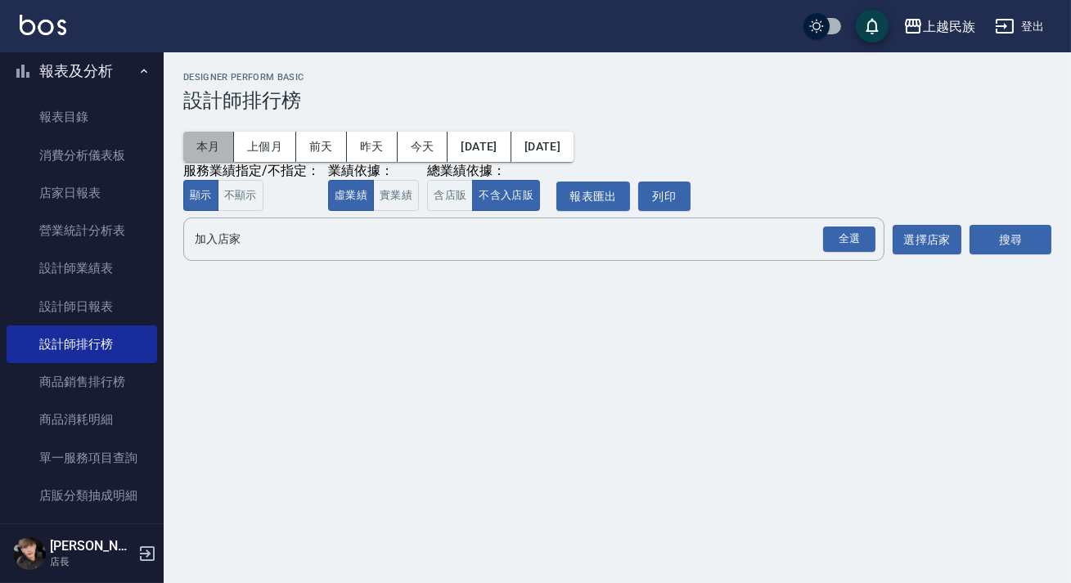
click at [217, 146] on button "本月" at bounding box center [208, 147] width 51 height 30
click at [451, 199] on button "含店販" at bounding box center [450, 196] width 46 height 32
drag, startPoint x: 870, startPoint y: 249, endPoint x: 883, endPoint y: 245, distance: 12.7
click at [870, 248] on div "全選" at bounding box center [849, 239] width 52 height 25
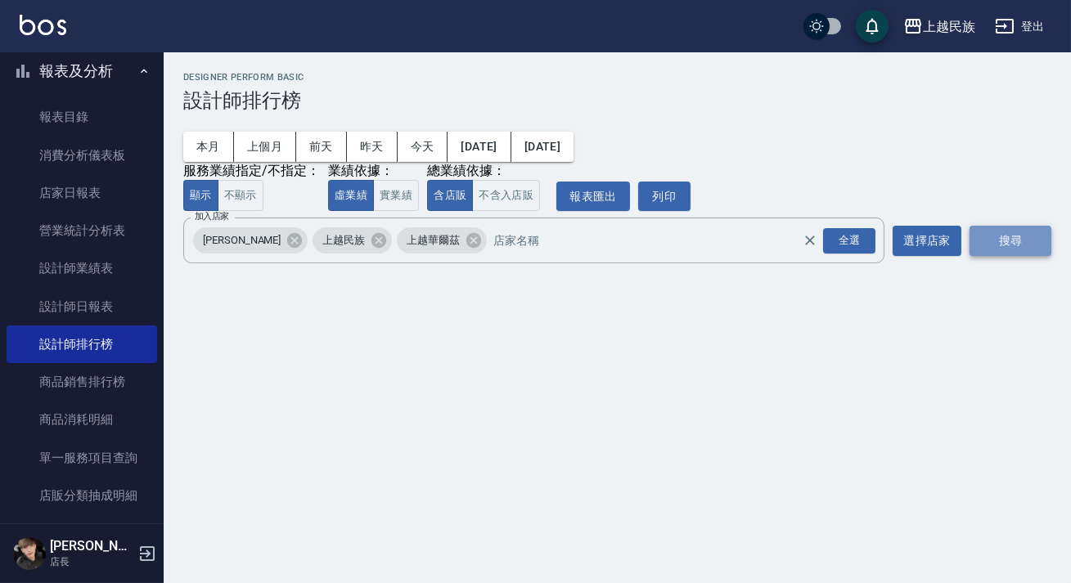
click at [997, 244] on button "搜尋" at bounding box center [1010, 241] width 82 height 30
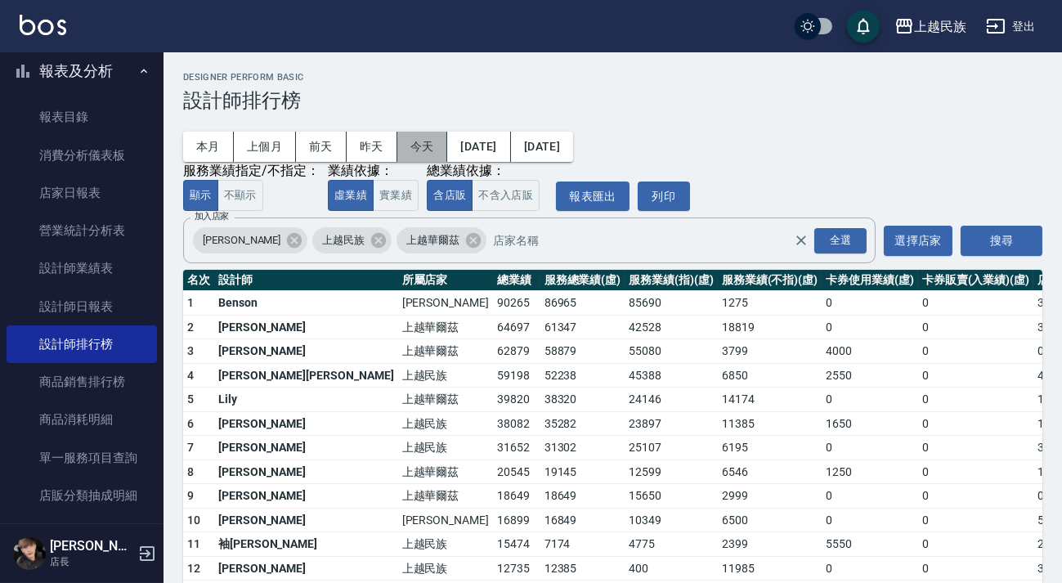
click at [429, 150] on button "今天" at bounding box center [423, 147] width 51 height 30
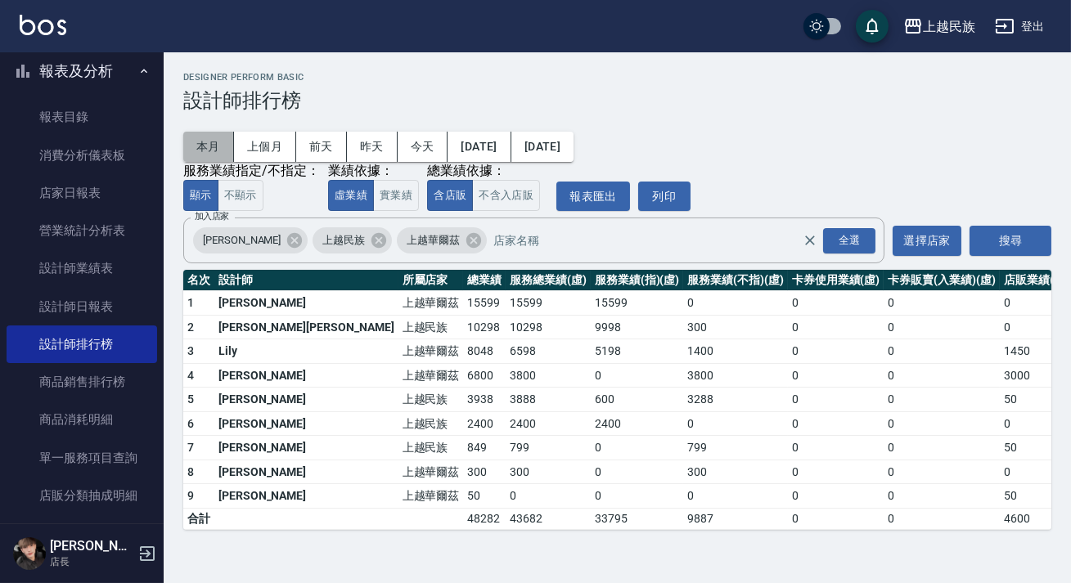
click at [205, 159] on button "本月" at bounding box center [208, 147] width 51 height 30
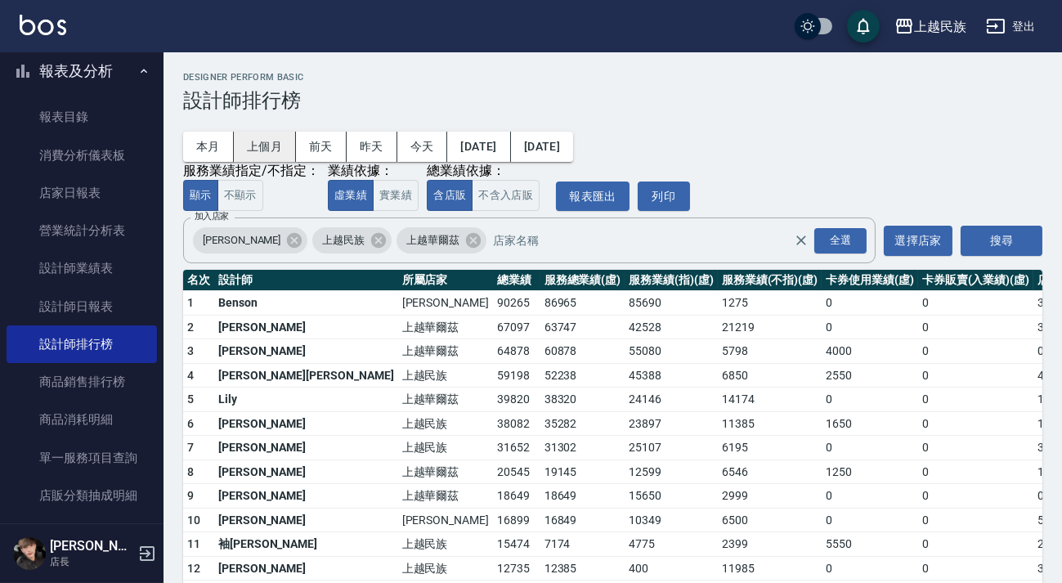
click at [273, 139] on button "上個月" at bounding box center [265, 147] width 62 height 30
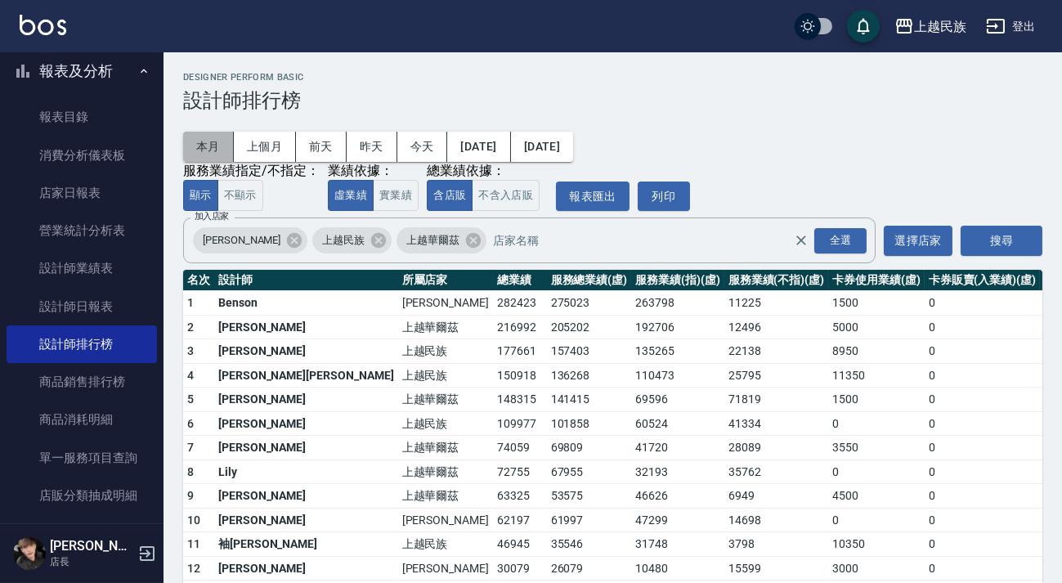
click at [201, 140] on button "本月" at bounding box center [208, 147] width 51 height 30
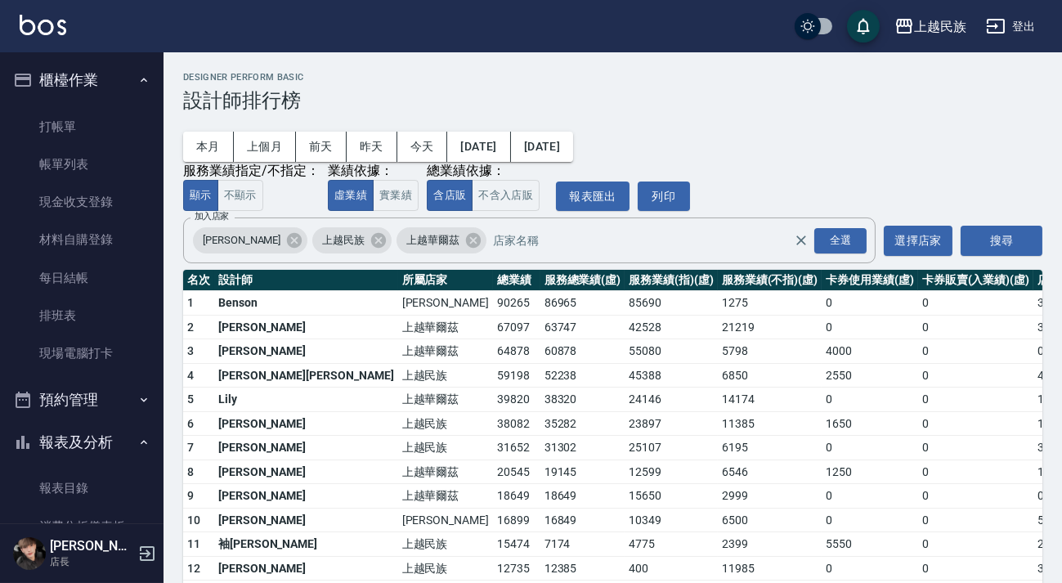
click at [47, 13] on div "上越民族 登出" at bounding box center [531, 26] width 1062 height 52
click at [59, 29] on img at bounding box center [43, 25] width 47 height 20
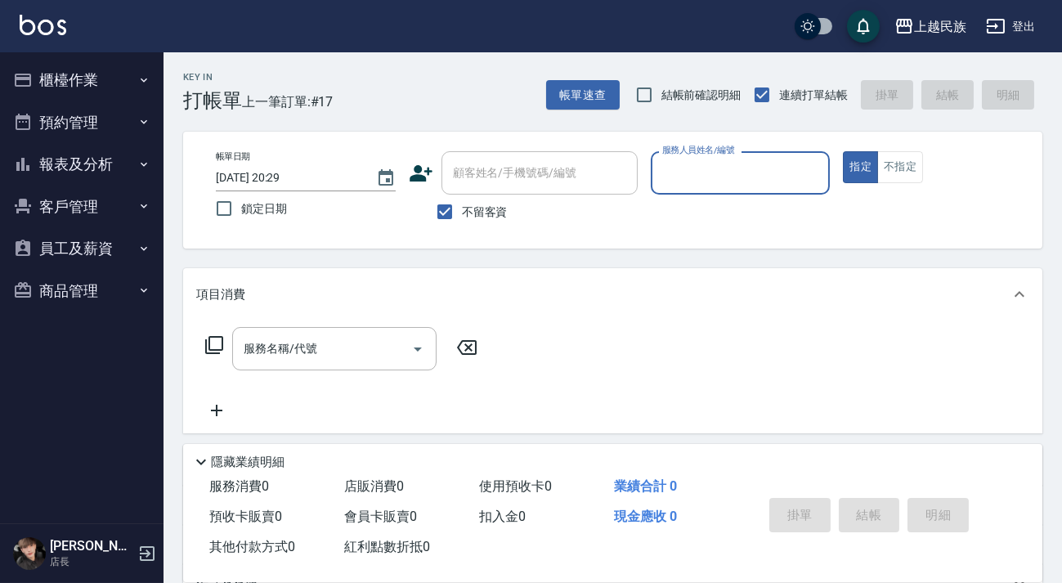
click at [999, 29] on icon "button" at bounding box center [996, 26] width 20 height 20
